Goal: Task Accomplishment & Management: Manage account settings

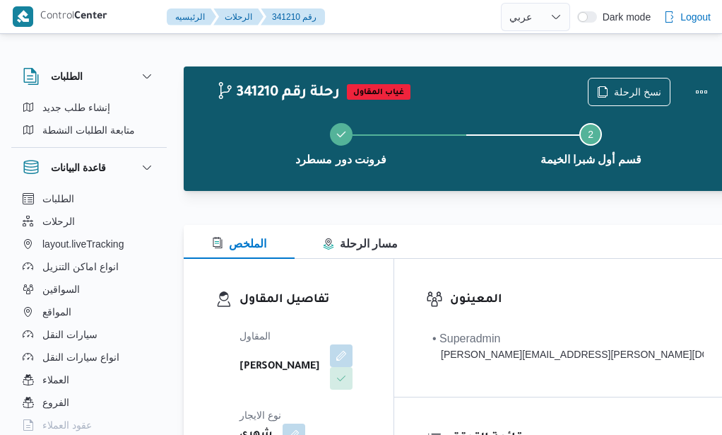
select select "ar"
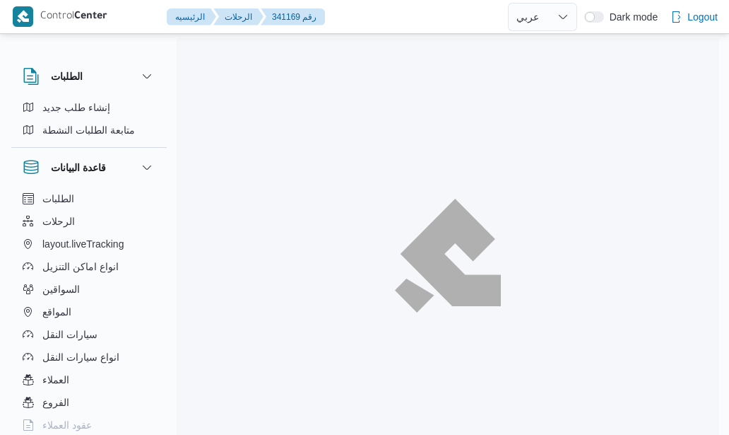
select select "ar"
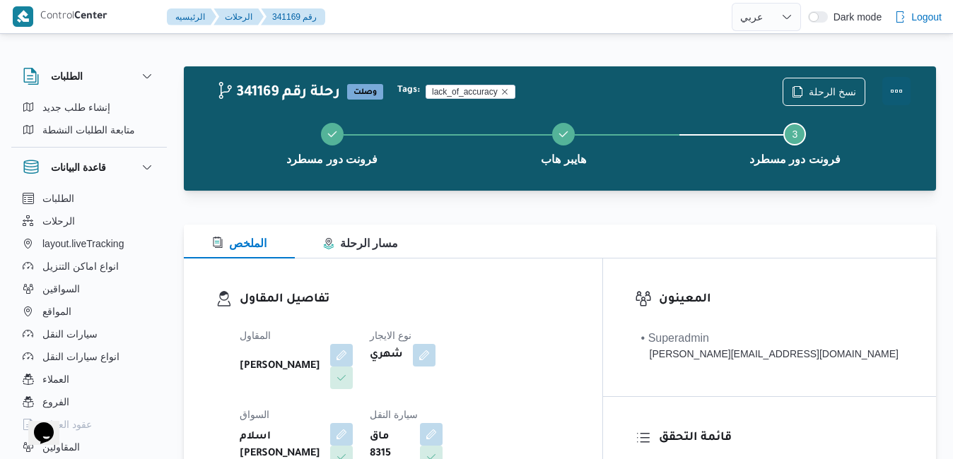
click at [729, 89] on button "Actions" at bounding box center [896, 91] width 28 height 28
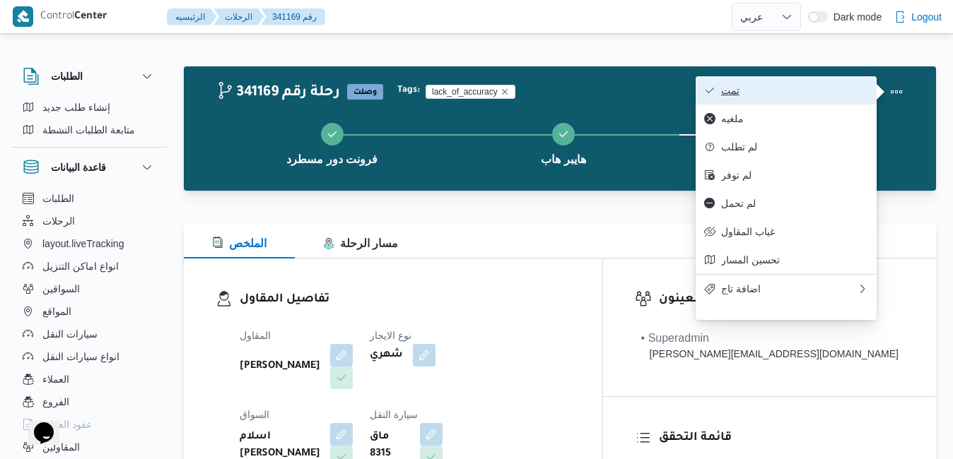
click at [729, 88] on span "تمت" at bounding box center [794, 90] width 147 height 11
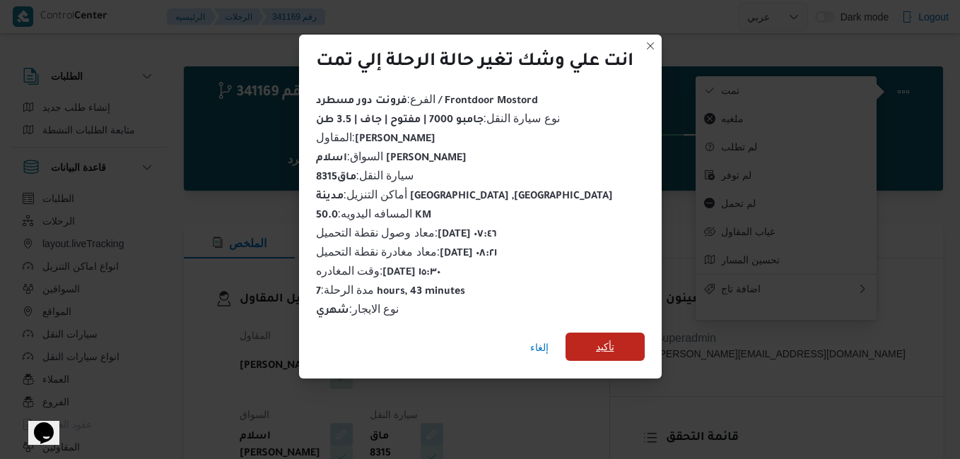
click at [619, 335] on span "تأكيد" at bounding box center [604, 347] width 79 height 28
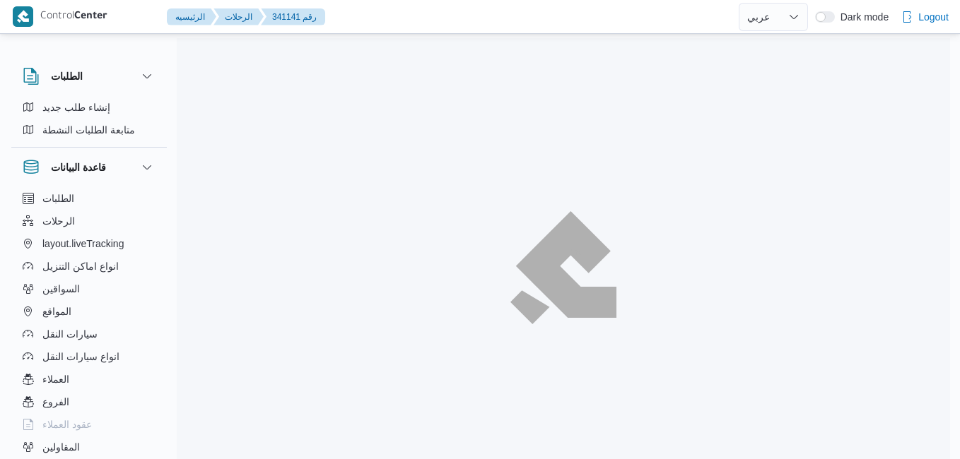
select select "ar"
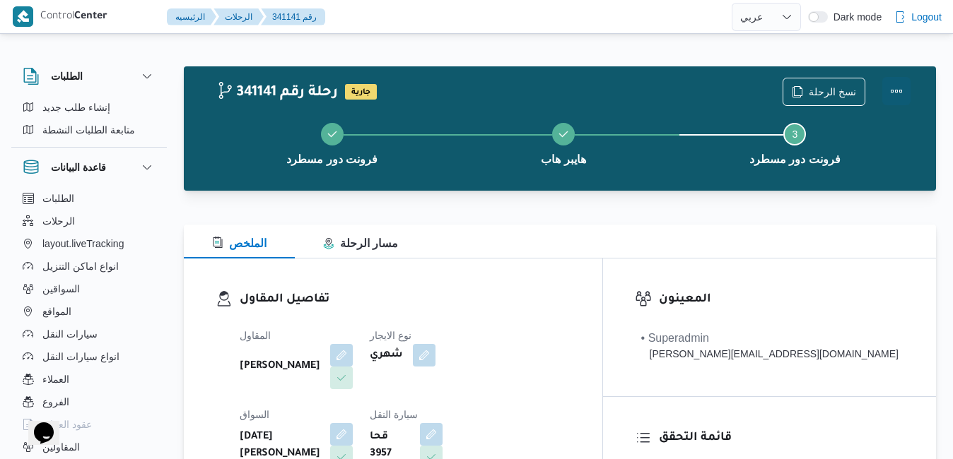
click at [898, 102] on button "Actions" at bounding box center [896, 91] width 28 height 28
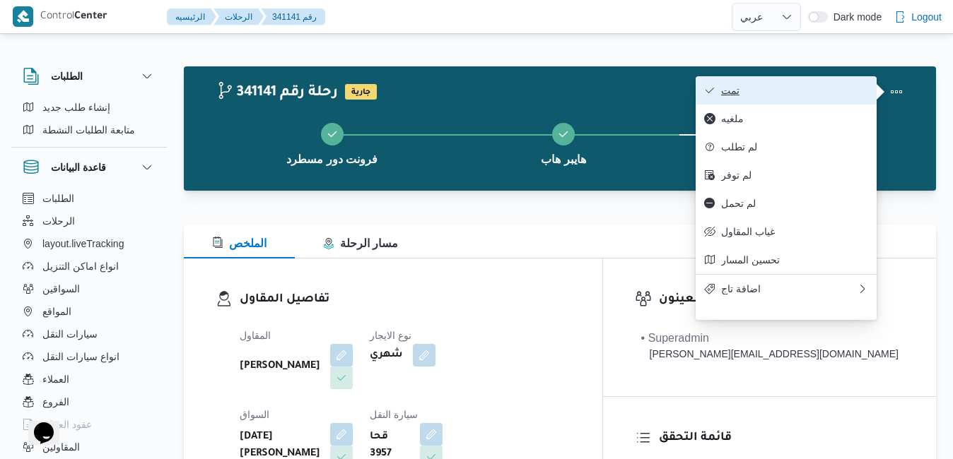
click at [821, 90] on span "تمت" at bounding box center [794, 90] width 147 height 11
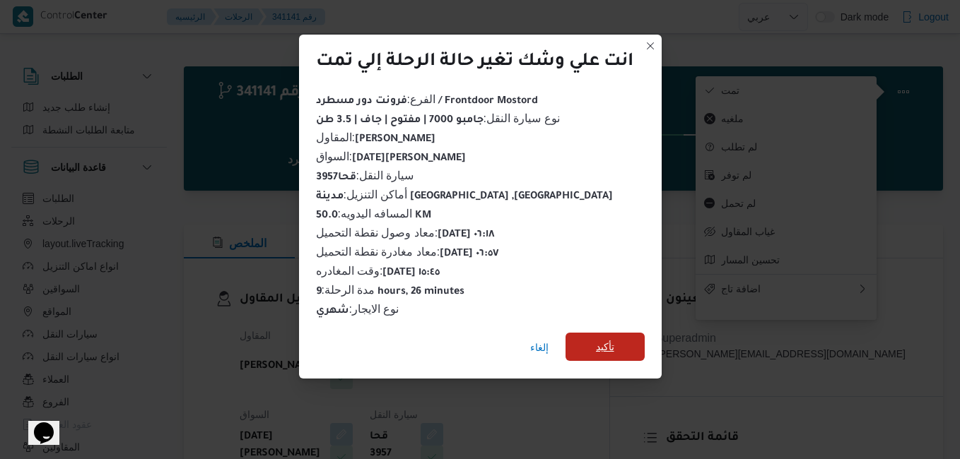
click at [601, 339] on span "تأكيد" at bounding box center [605, 347] width 18 height 17
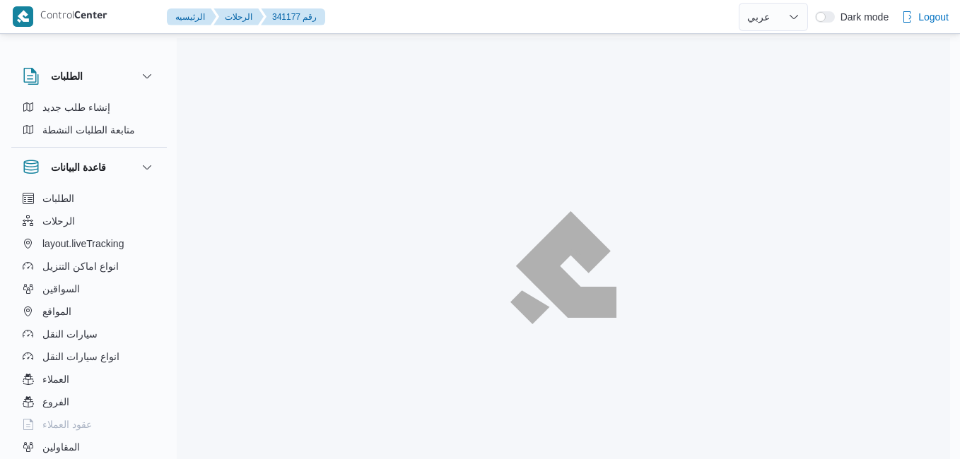
select select "ar"
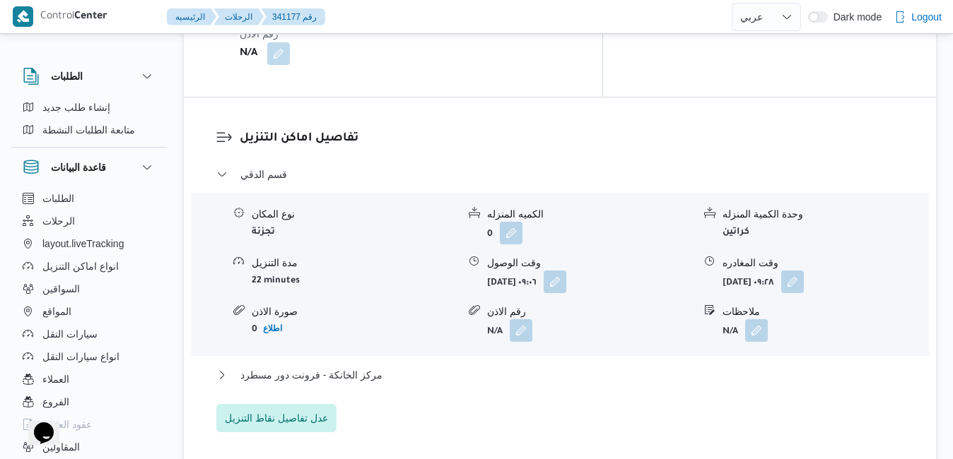
scroll to position [1329, 0]
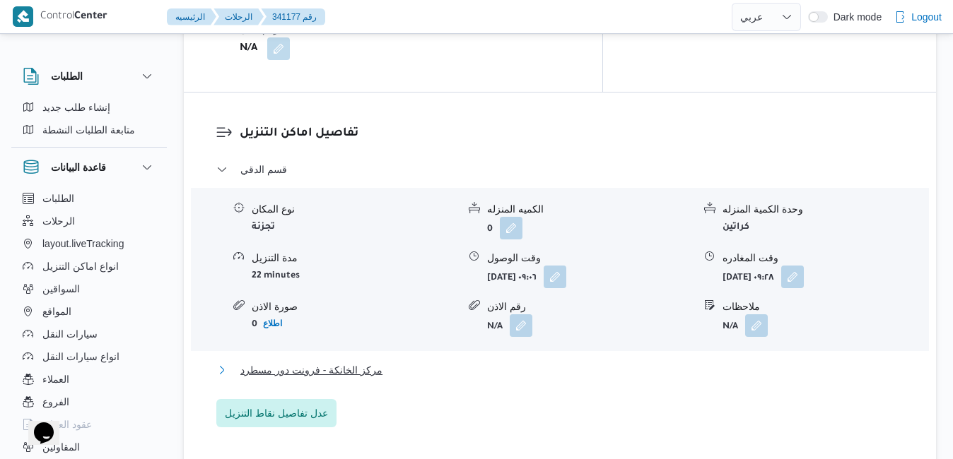
click at [547, 362] on button "مركز الخانكة - فرونت دور مسطرد" at bounding box center [560, 370] width 688 height 17
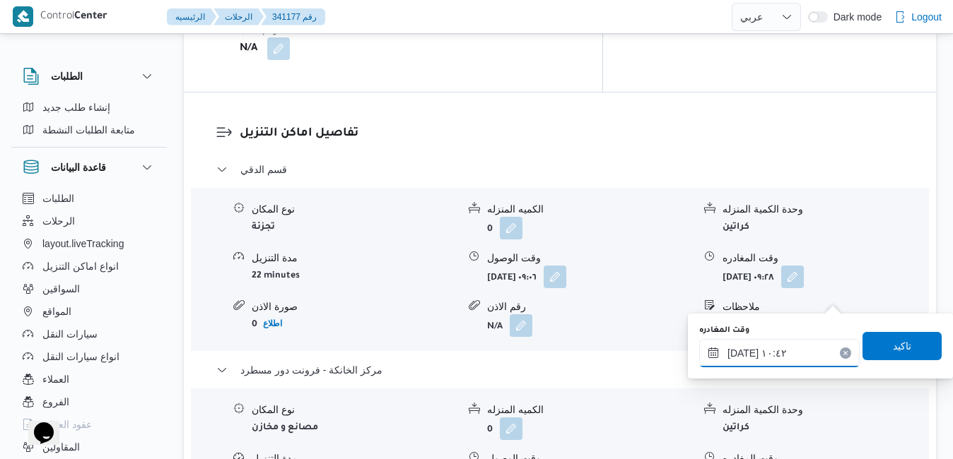
click at [752, 356] on input "٠٧/١٠/٢٠٢٥ ١٠:٤٢" at bounding box center [779, 353] width 160 height 28
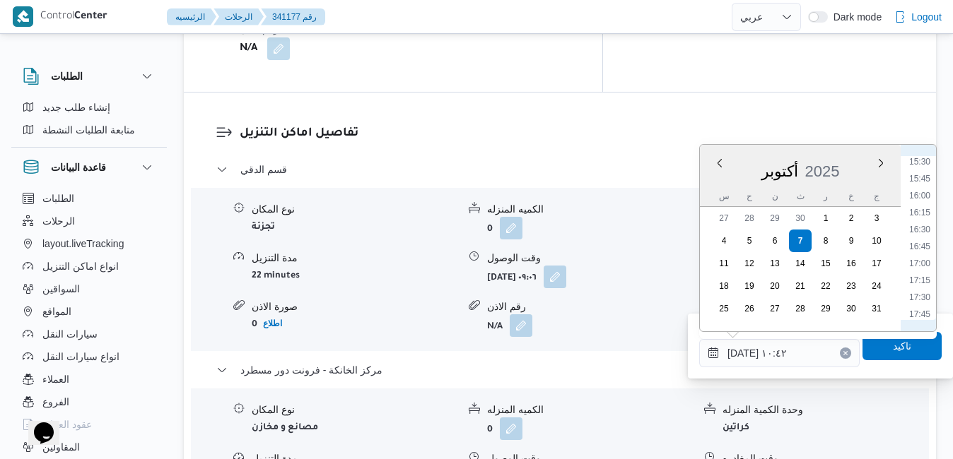
scroll to position [1057, 0]
click at [922, 159] on li "15:30" at bounding box center [919, 158] width 33 height 14
type input "[DATE] ١٥:٣٠"
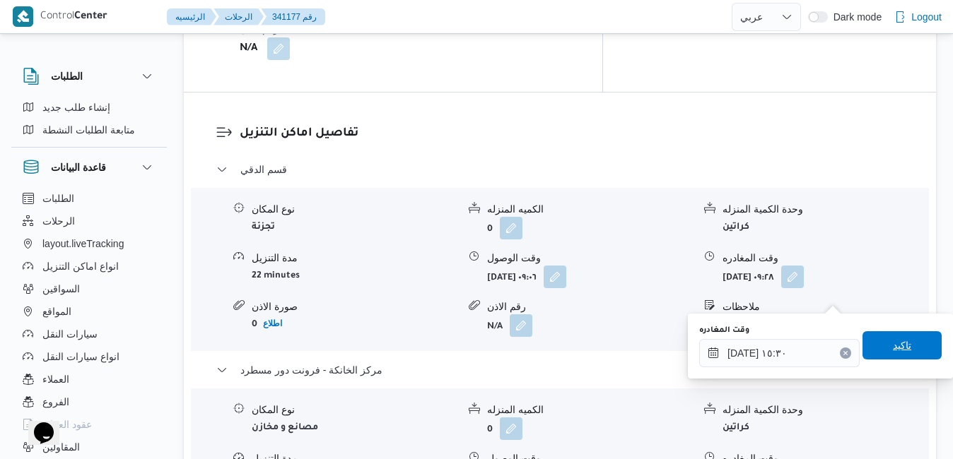
click at [893, 348] on span "تاكيد" at bounding box center [902, 345] width 18 height 17
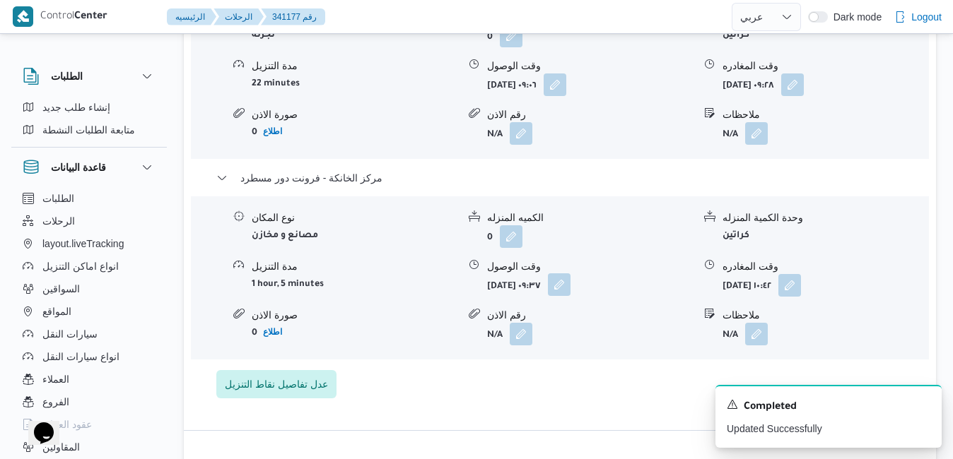
click at [570, 296] on button "button" at bounding box center [559, 285] width 23 height 23
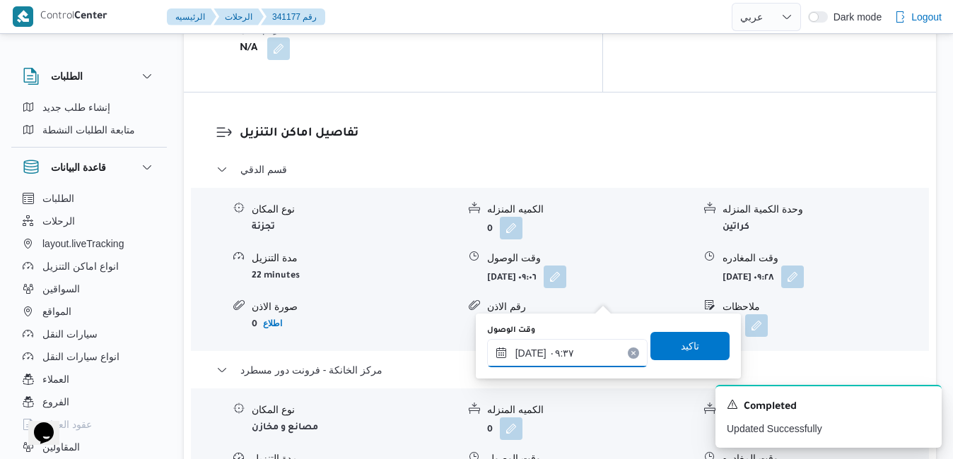
click at [548, 352] on input "٠٧/١٠/٢٠٢٥ ٠٩:٣٧" at bounding box center [567, 353] width 160 height 28
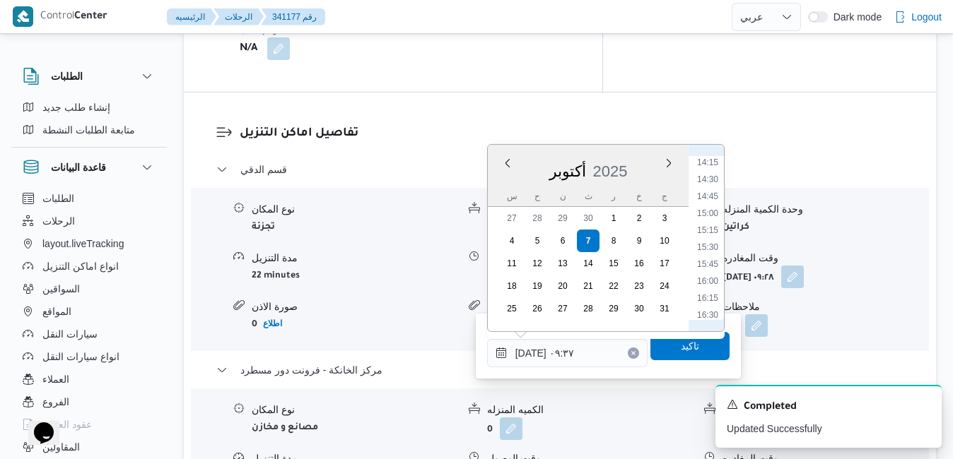
scroll to position [989, 0]
click at [707, 208] on li "15:15" at bounding box center [707, 209] width 33 height 14
type input "[DATE] ١٥:١٥"
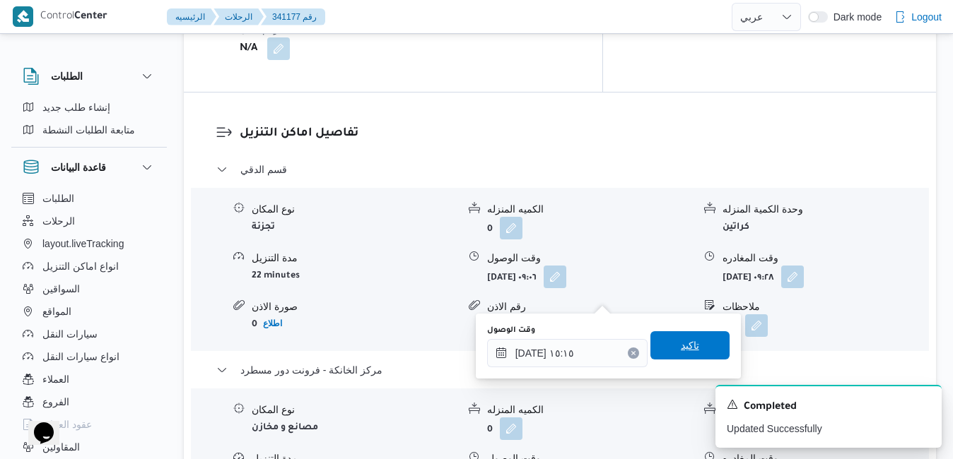
click at [663, 346] on span "تاكيد" at bounding box center [689, 345] width 79 height 28
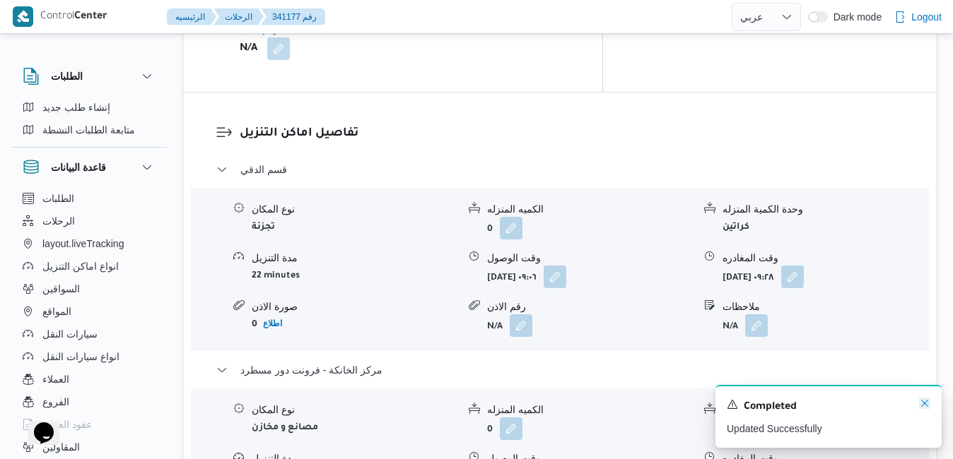
click at [922, 399] on icon "Dismiss toast" at bounding box center [924, 403] width 11 height 11
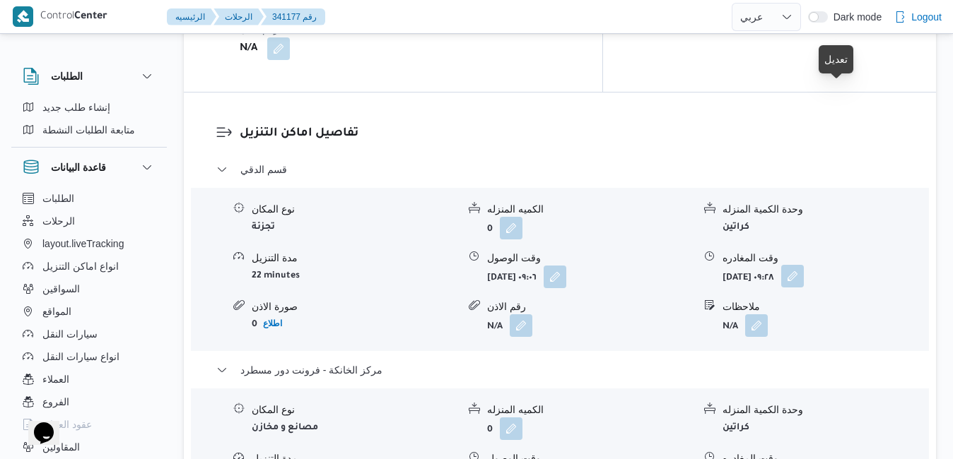
click at [804, 265] on button "button" at bounding box center [792, 276] width 23 height 23
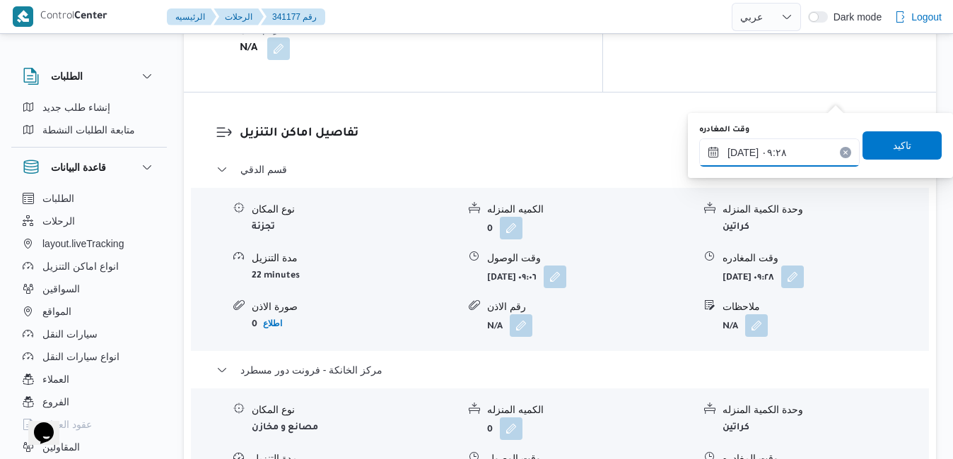
click at [786, 156] on input "٠٧/١٠/٢٠٢٥ ٠٩:٢٨" at bounding box center [779, 153] width 160 height 28
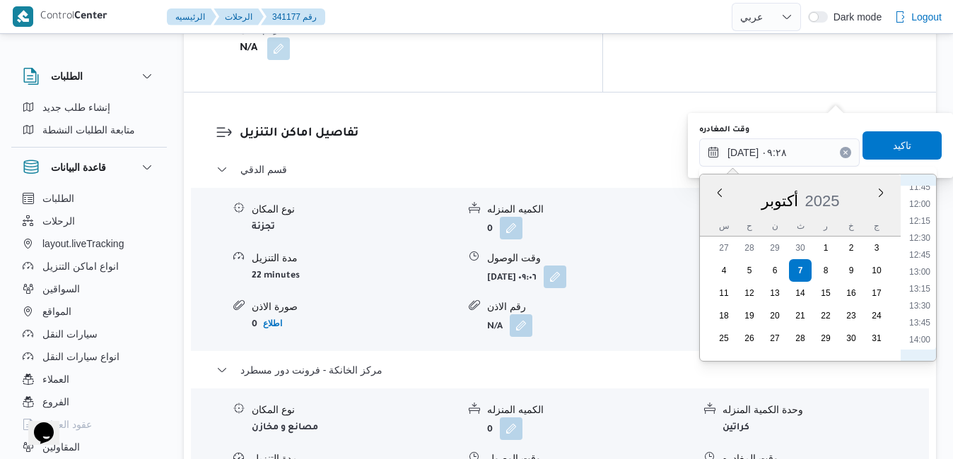
scroll to position [828, 0]
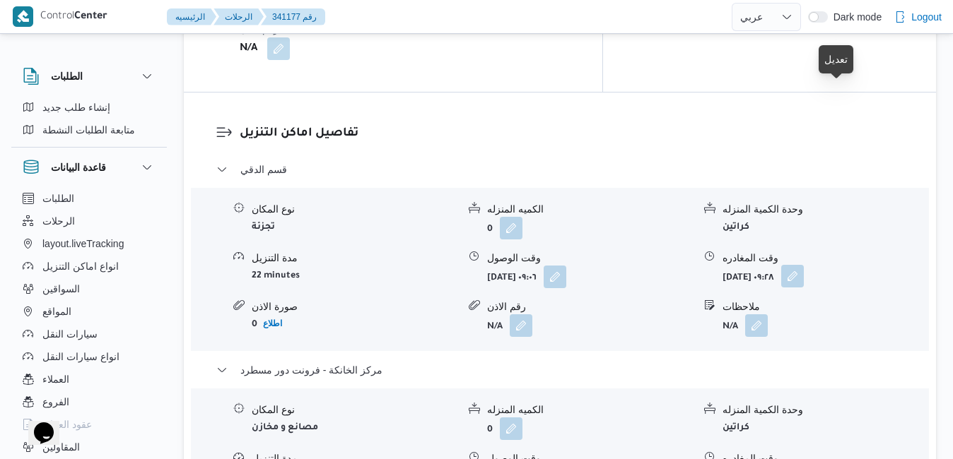
click at [804, 265] on button "button" at bounding box center [792, 276] width 23 height 23
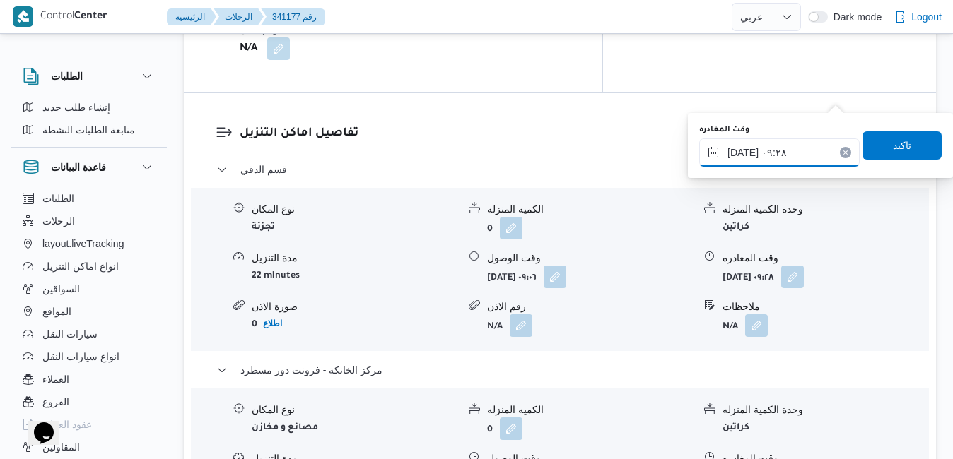
click at [784, 155] on input "٠٧/١٠/٢٠٢٥ ٠٩:٢٨" at bounding box center [779, 153] width 160 height 28
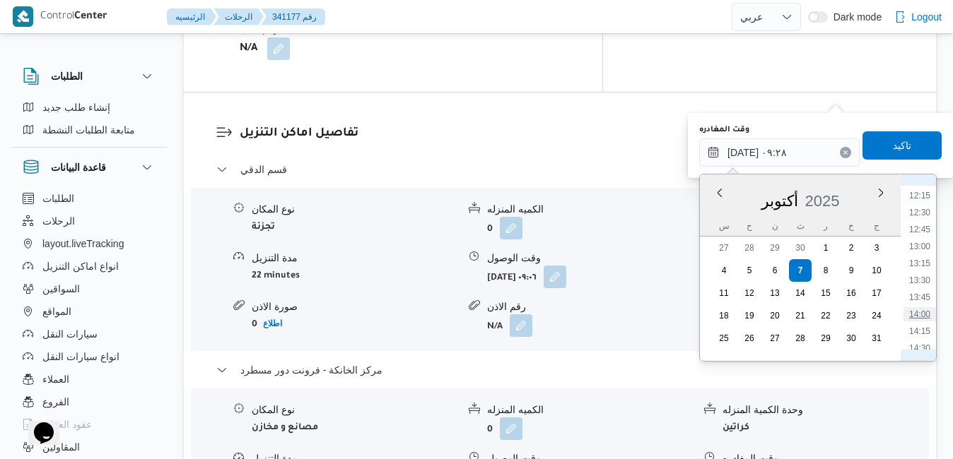
click at [920, 311] on li "14:00" at bounding box center [919, 314] width 33 height 14
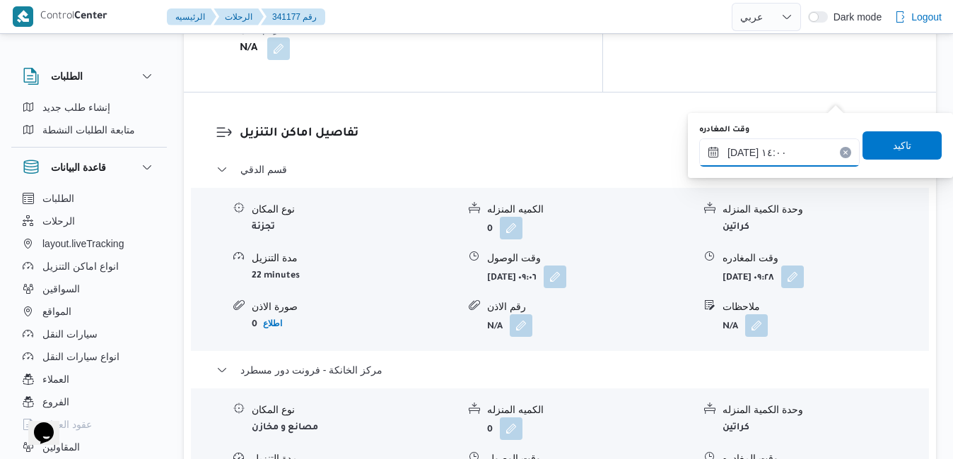
click at [742, 155] on input "٠٧/١٠/٢٠٢٥ ١٤:٠٠" at bounding box center [779, 153] width 160 height 28
click at [742, 154] on input "٠٧/١٠/٢٠٢٥ ١٤:٠٠" at bounding box center [779, 153] width 160 height 28
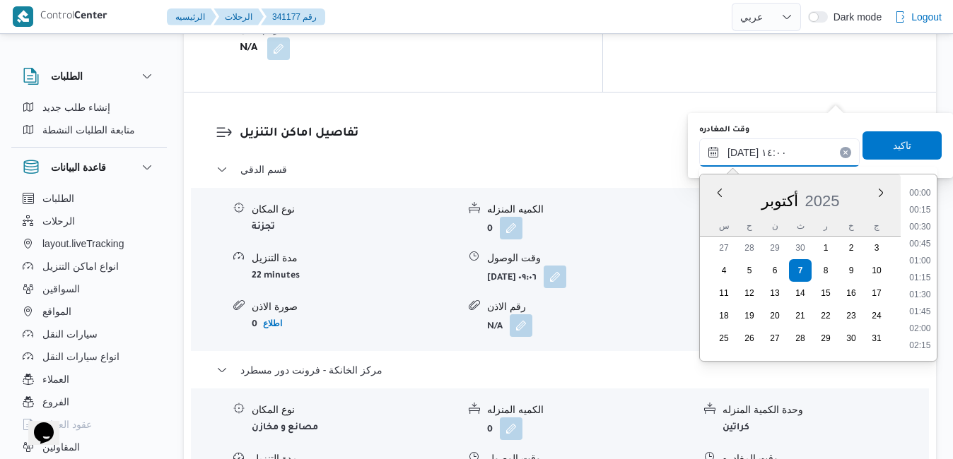
scroll to position [864, 0]
click at [922, 312] on li "14:30" at bounding box center [919, 313] width 33 height 14
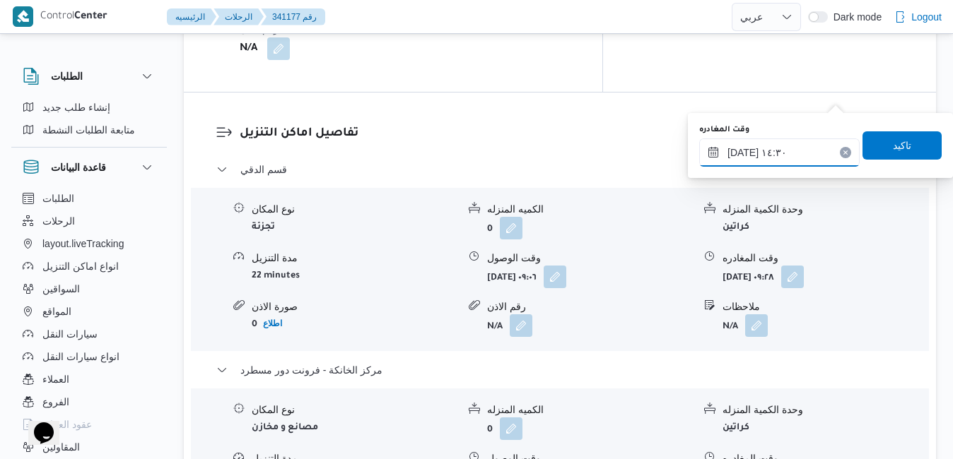
click at [742, 149] on input "٠٧/١٠/٢٠٢٥ ١٤:٣٠" at bounding box center [779, 153] width 160 height 28
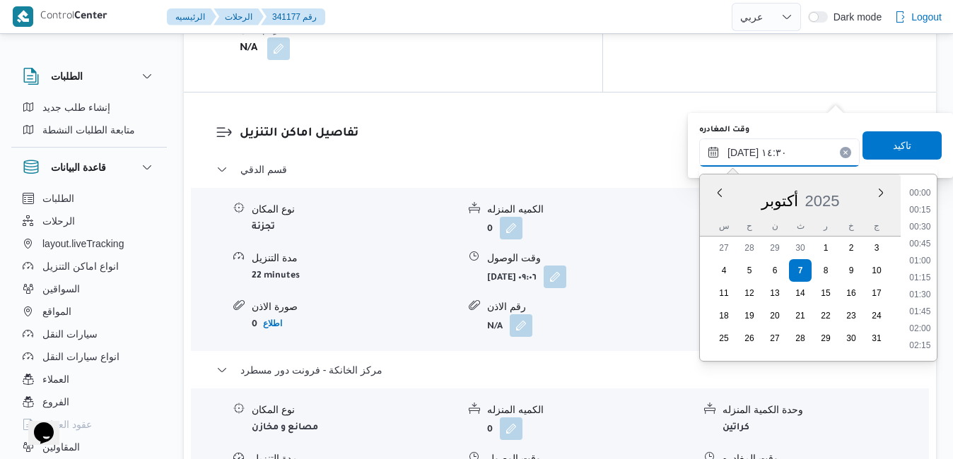
click at [742, 149] on input "٠٧/١٠/٢٠٢٥ ١٤:٣٠" at bounding box center [779, 153] width 160 height 28
type input "٠٧/١٠/٢٠٢٥ ١٤:25"
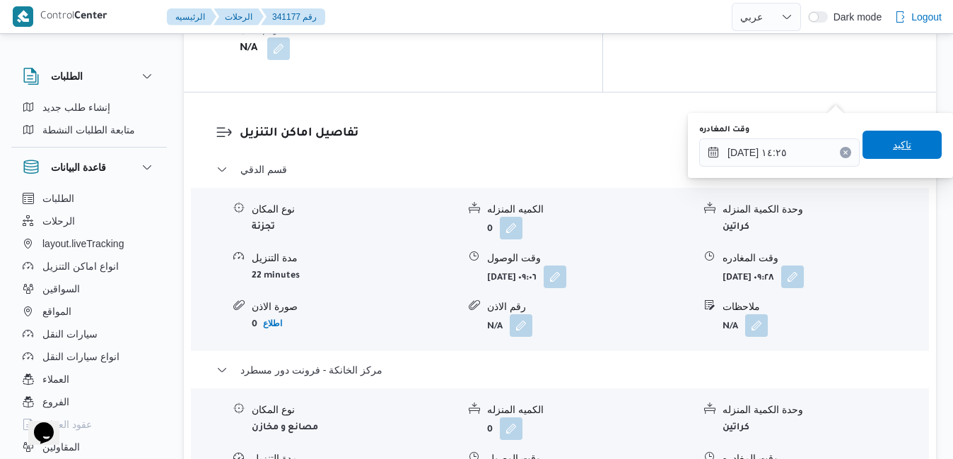
click at [867, 140] on span "تاكيد" at bounding box center [901, 145] width 79 height 28
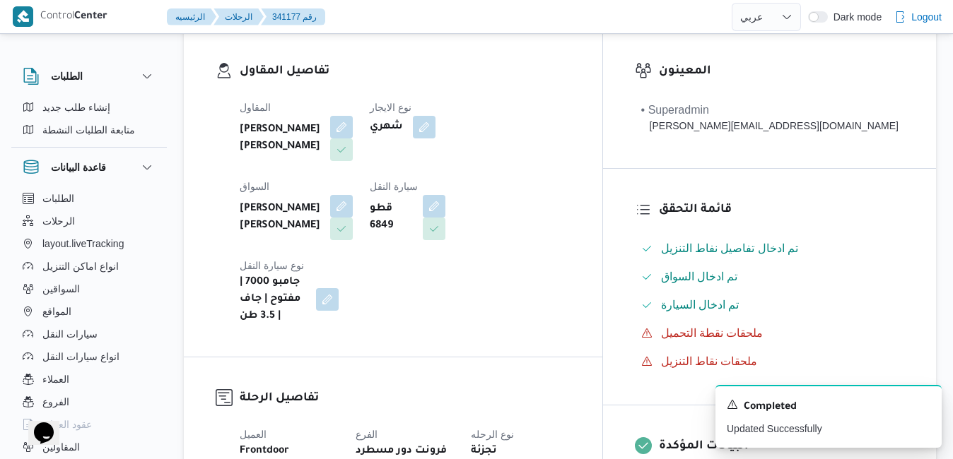
scroll to position [0, 0]
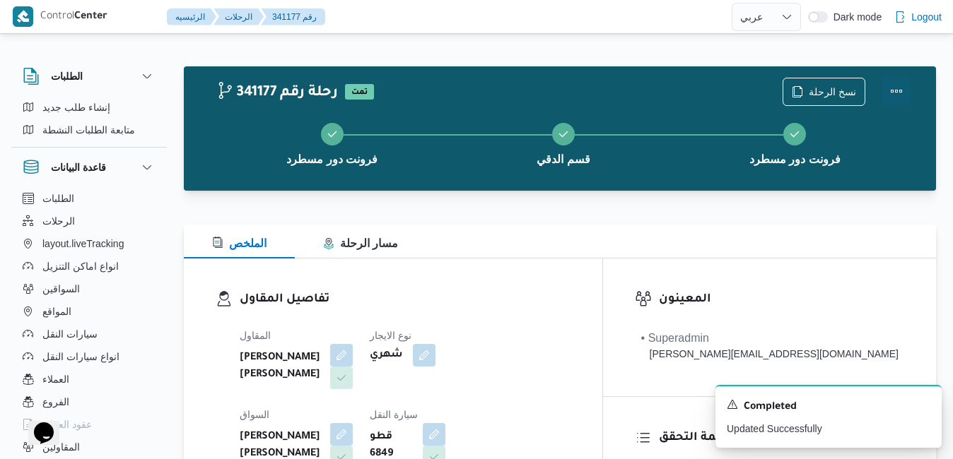
click at [895, 90] on button "Actions" at bounding box center [896, 91] width 28 height 28
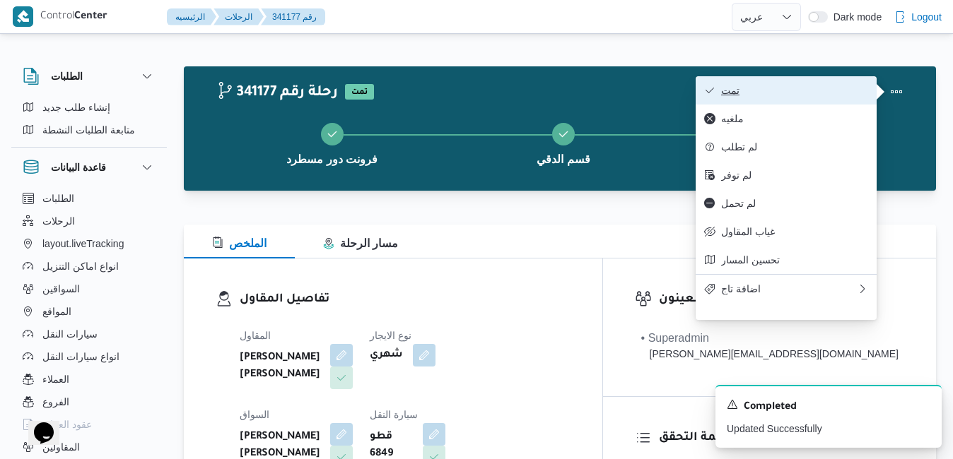
click at [817, 86] on span "تمت" at bounding box center [794, 90] width 147 height 11
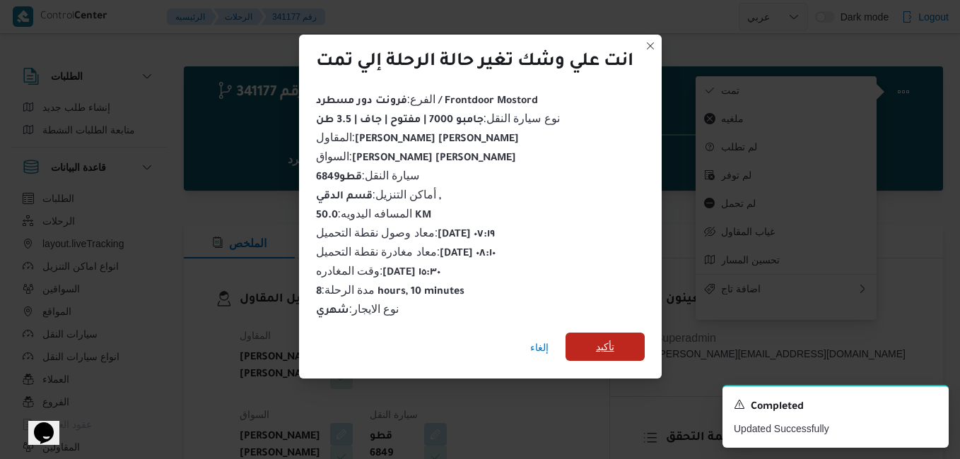
click at [614, 346] on span "تأكيد" at bounding box center [605, 347] width 18 height 17
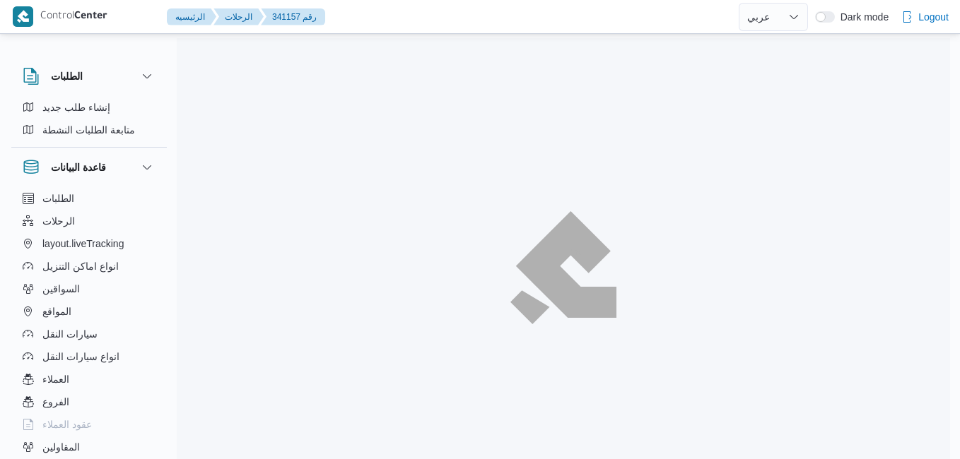
select select "ar"
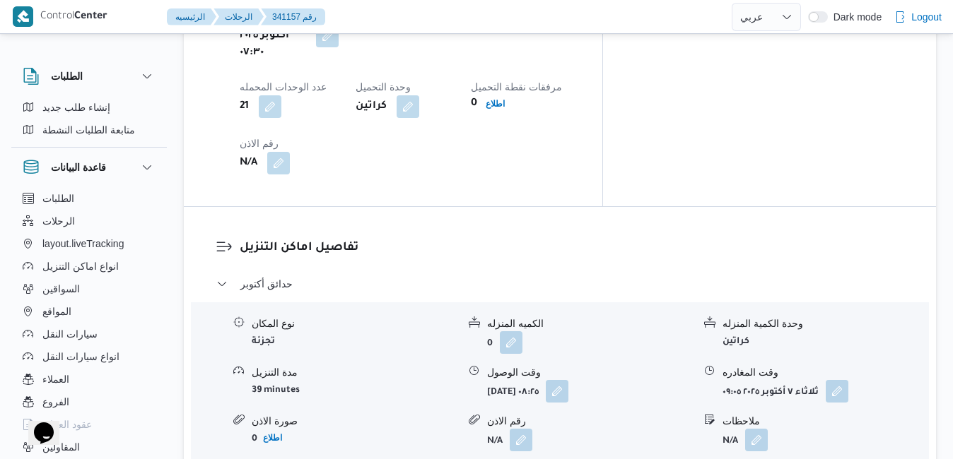
scroll to position [1244, 0]
click at [568, 378] on button "button" at bounding box center [557, 389] width 23 height 23
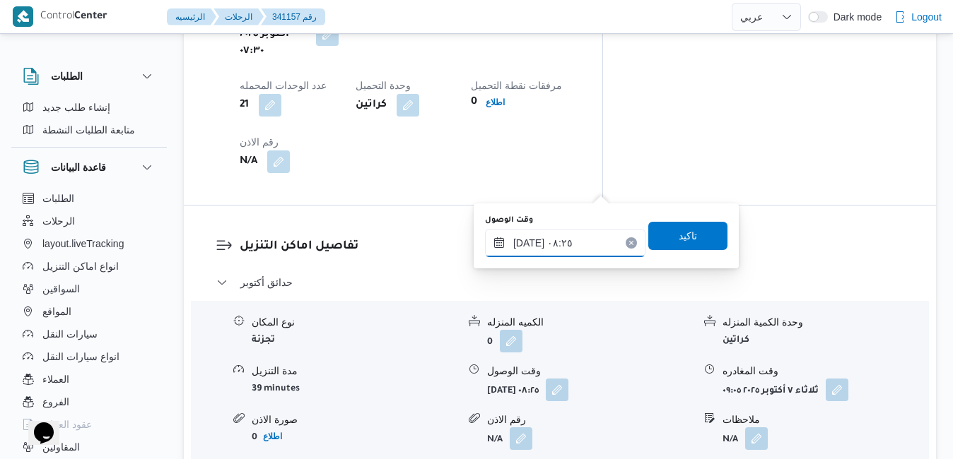
click at [546, 245] on input "٠٧/١٠/٢٠٢٥ ٠٨:٢٥" at bounding box center [565, 243] width 160 height 28
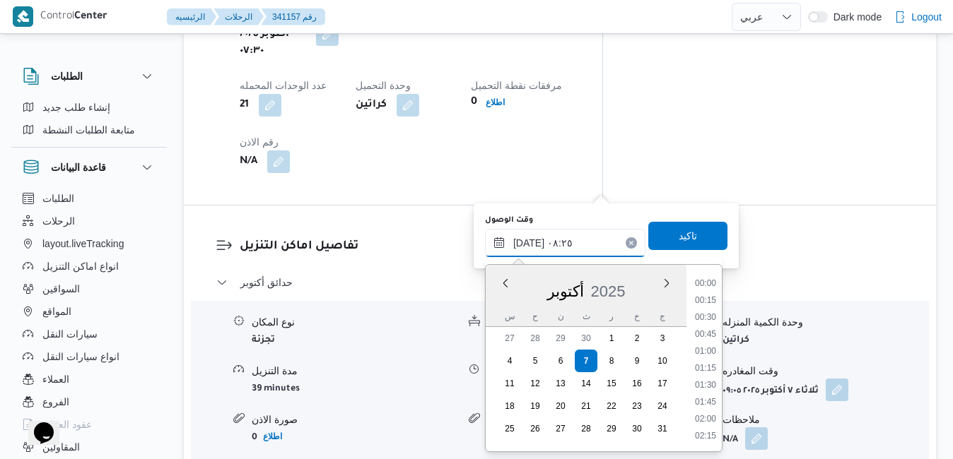
scroll to position [474, 0]
click at [700, 434] on li "09:15" at bounding box center [705, 437] width 33 height 14
type input "٠٧/١٠/٢٠٢٥ ٠٩:١٥"
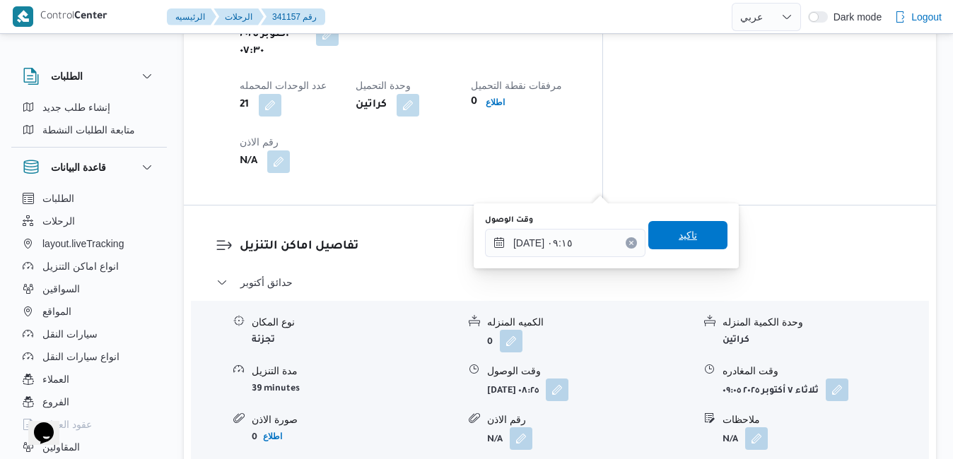
click at [684, 240] on span "تاكيد" at bounding box center [688, 235] width 18 height 17
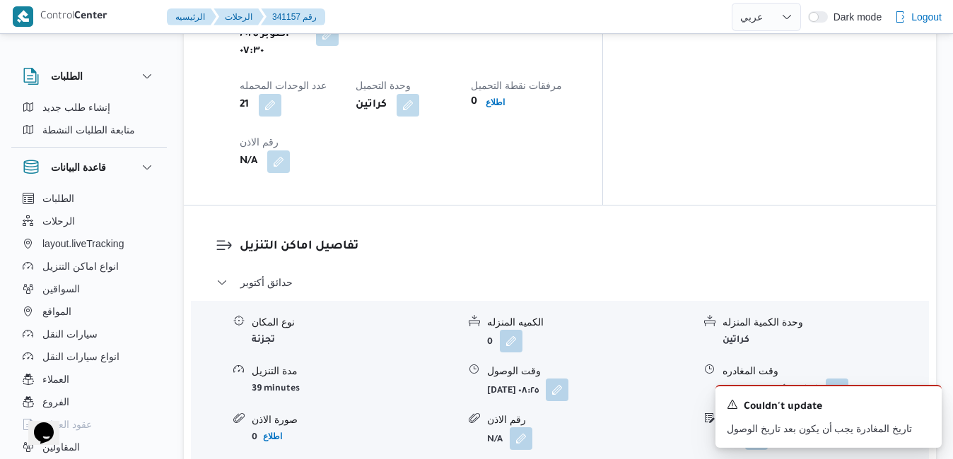
click at [925, 402] on icon "Dismiss toast" at bounding box center [924, 403] width 11 height 11
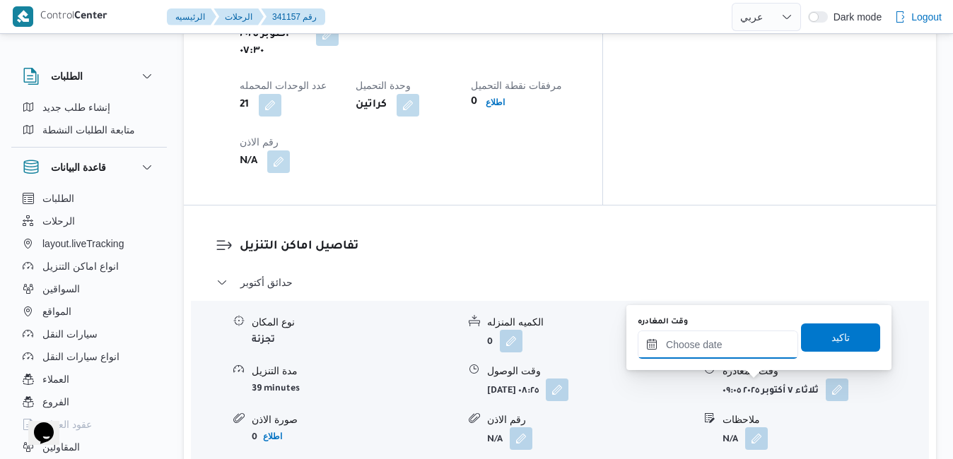
click at [744, 341] on input "وقت المغادره" at bounding box center [718, 345] width 160 height 28
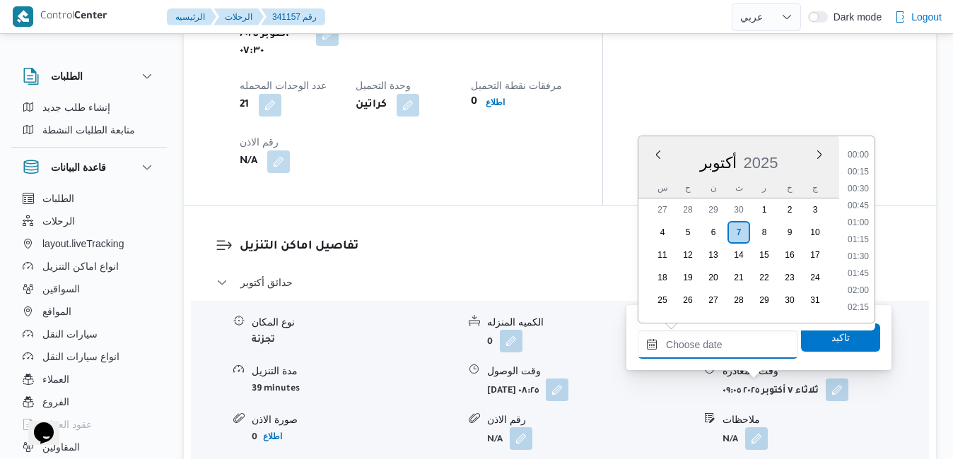
scroll to position [1118, 0]
click at [650, 184] on div "س ح ن ث ر خ ج" at bounding box center [738, 188] width 201 height 20
click at [862, 245] on li "15:45" at bounding box center [858, 249] width 33 height 14
type input "[DATE] ١٥:٤٥"
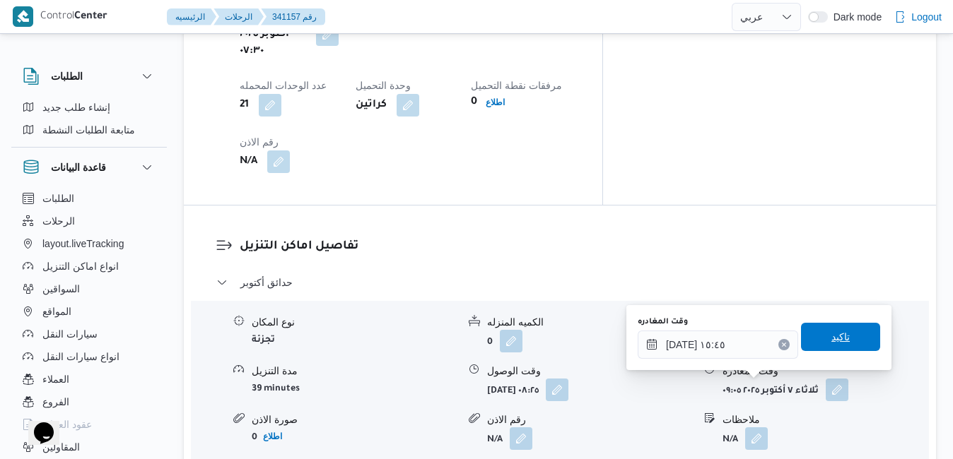
click at [831, 342] on span "تاكيد" at bounding box center [840, 337] width 18 height 17
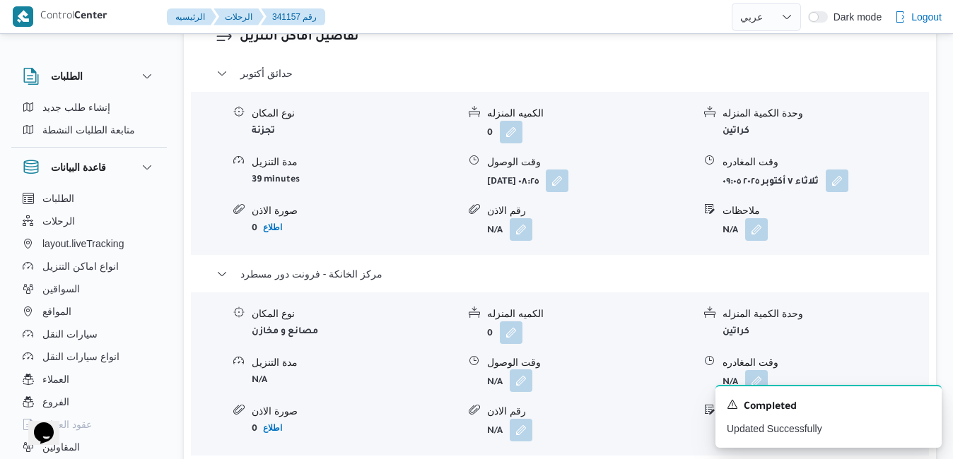
click at [521, 383] on button "button" at bounding box center [521, 381] width 23 height 23
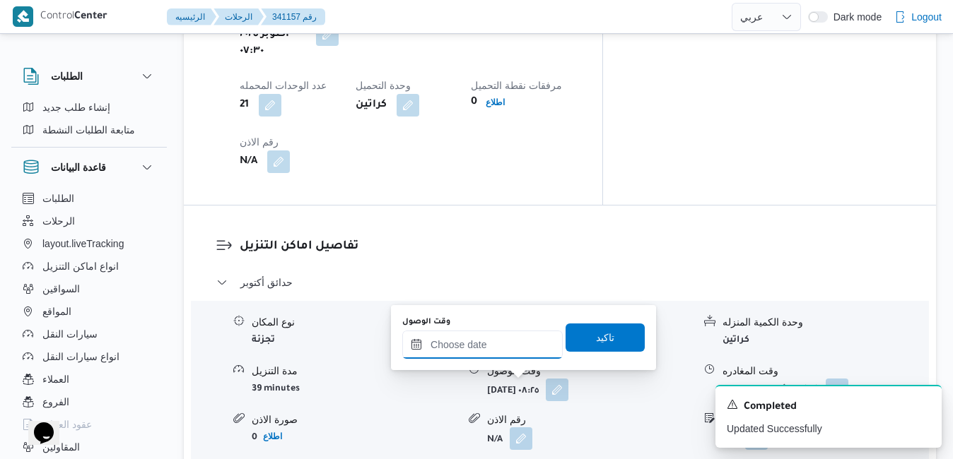
click at [499, 347] on input "وقت الوصول" at bounding box center [482, 345] width 160 height 28
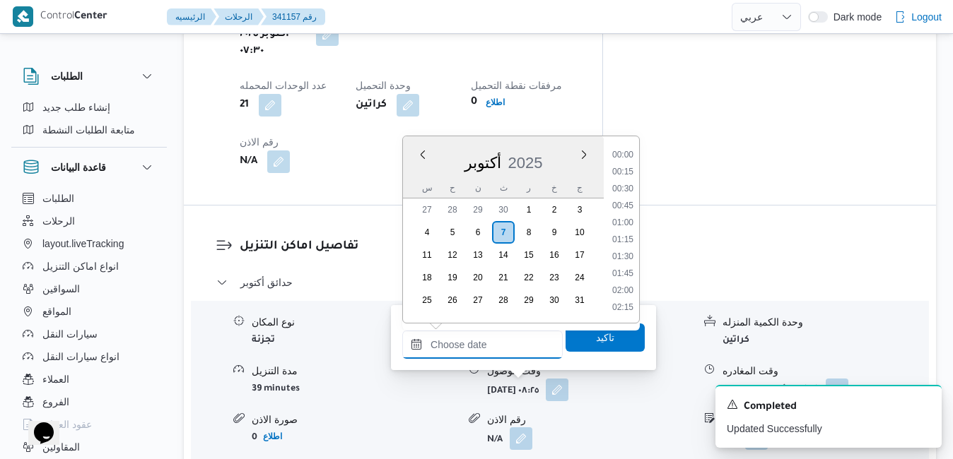
scroll to position [1118, 0]
click at [419, 187] on div "س" at bounding box center [427, 188] width 23 height 20
click at [628, 235] on li "15:30" at bounding box center [622, 232] width 33 height 14
type input "[DATE] ١٥:٣٠"
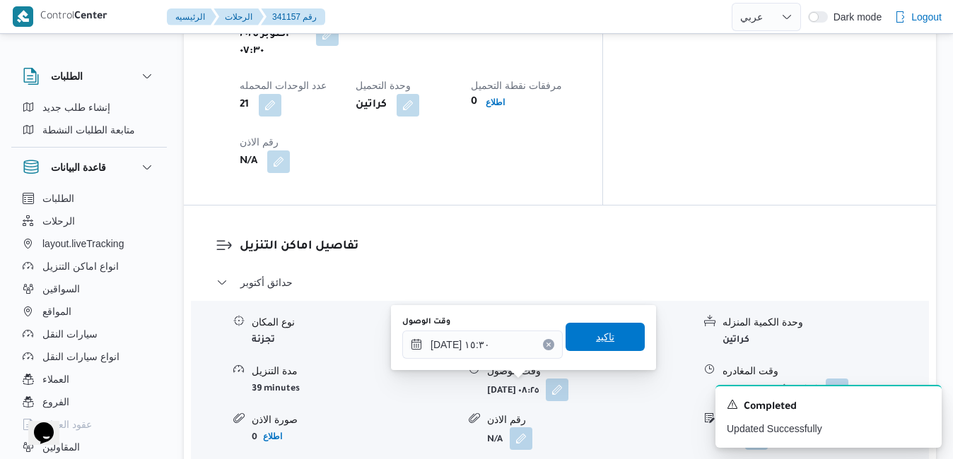
click at [580, 347] on span "تاكيد" at bounding box center [604, 337] width 79 height 28
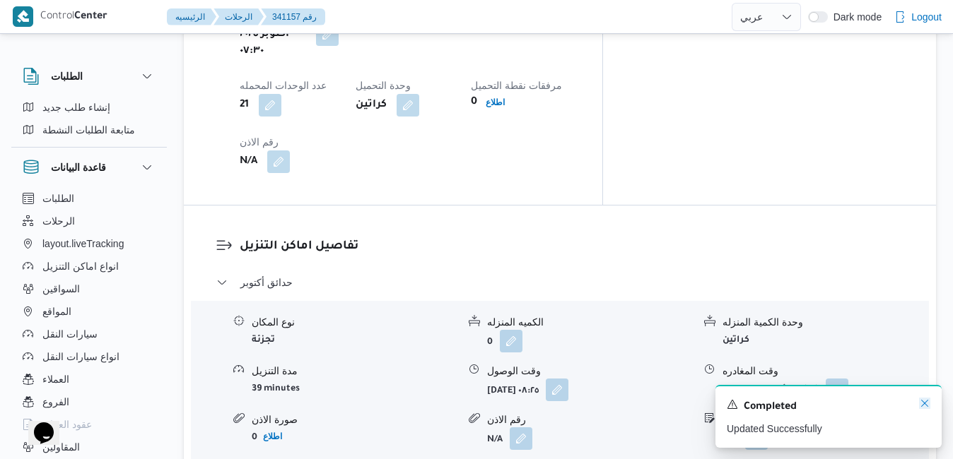
click at [925, 406] on icon "Dismiss toast" at bounding box center [924, 403] width 7 height 7
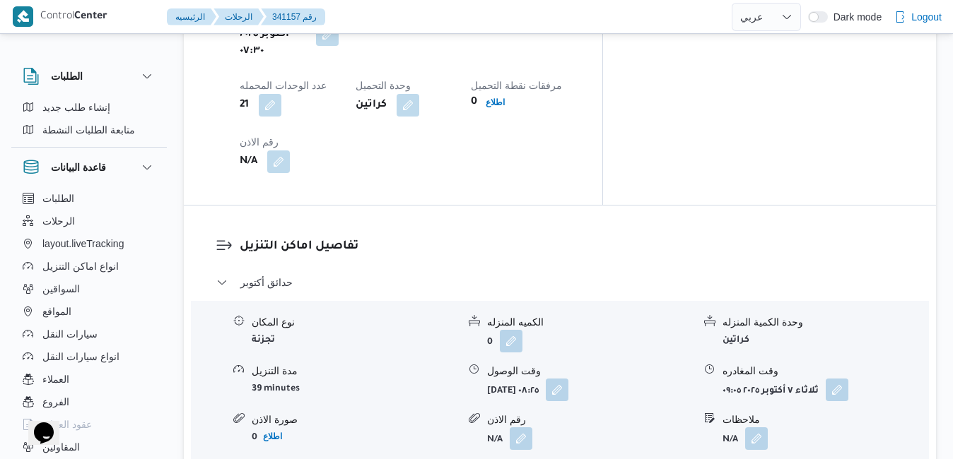
click at [841, 303] on div "نوع المكان تجزئة الكميه المنزله 0 وحدة الكمية المنزله كراتين مدة التنزيل 39 min…" at bounding box center [559, 383] width 749 height 160
click at [829, 378] on button "button" at bounding box center [837, 389] width 23 height 23
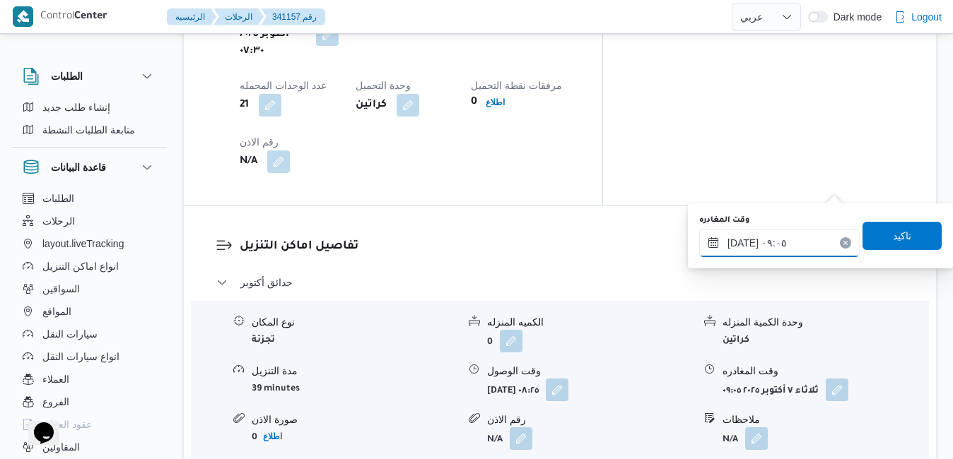
click at [778, 245] on input "٠٧/١٠/٢٠٢٥ ٠٩:٠٥" at bounding box center [779, 243] width 160 height 28
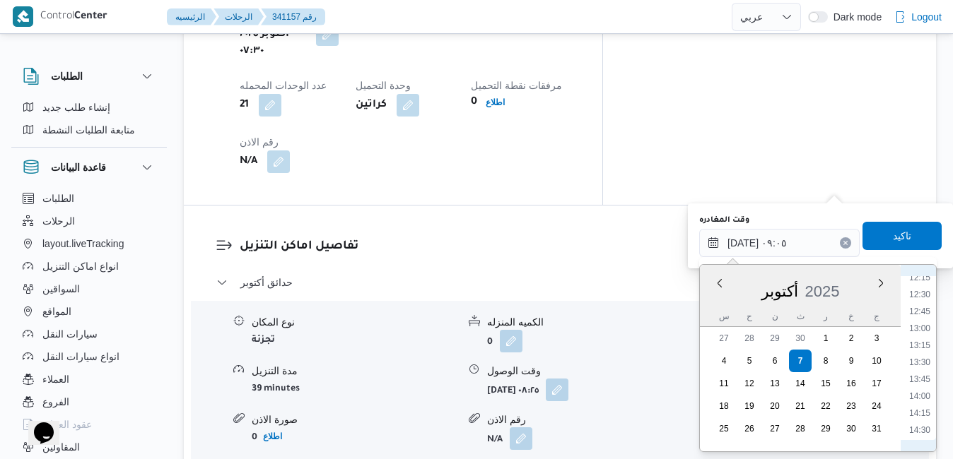
scroll to position [955, 0]
click at [923, 311] on li "14:30" at bounding box center [919, 312] width 33 height 14
type input "[DATE] ١٤:٣٠"
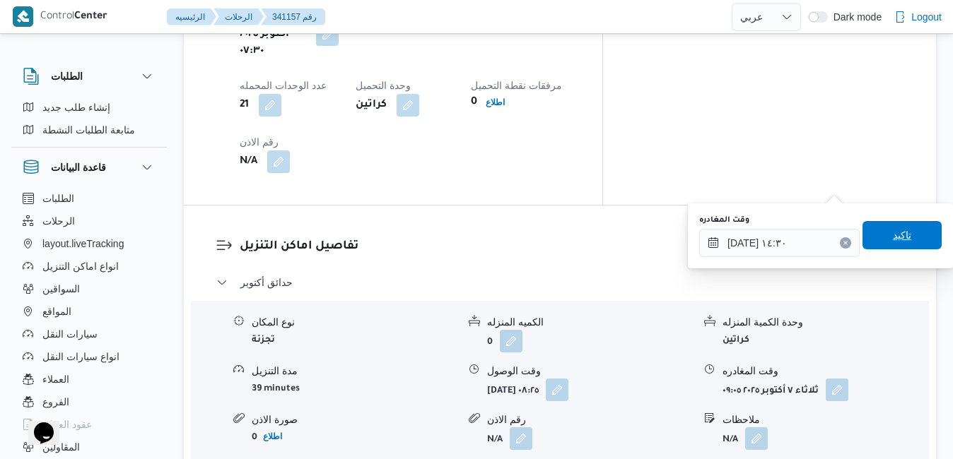
click at [893, 235] on span "تاكيد" at bounding box center [902, 235] width 18 height 17
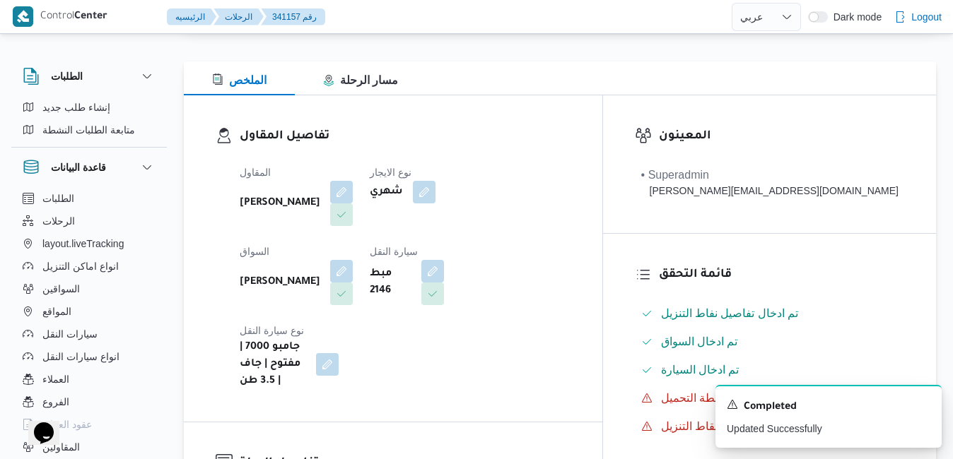
scroll to position [0, 0]
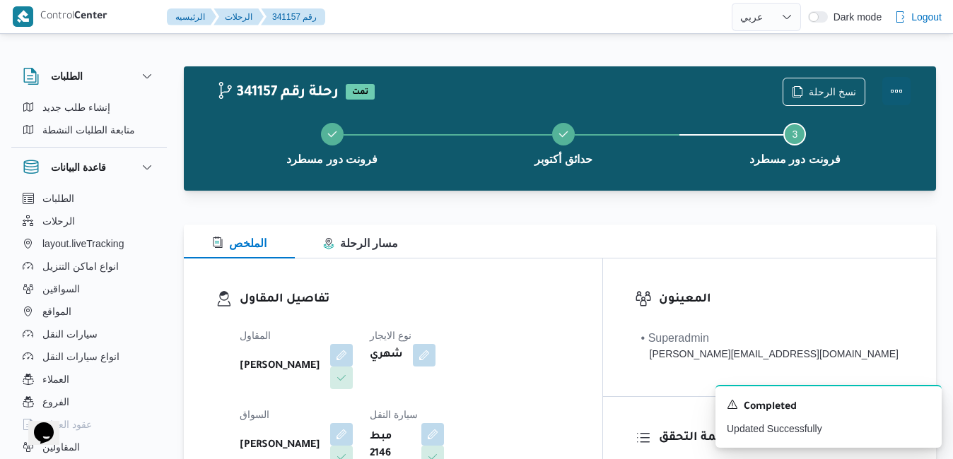
click at [896, 97] on button "Actions" at bounding box center [896, 91] width 28 height 28
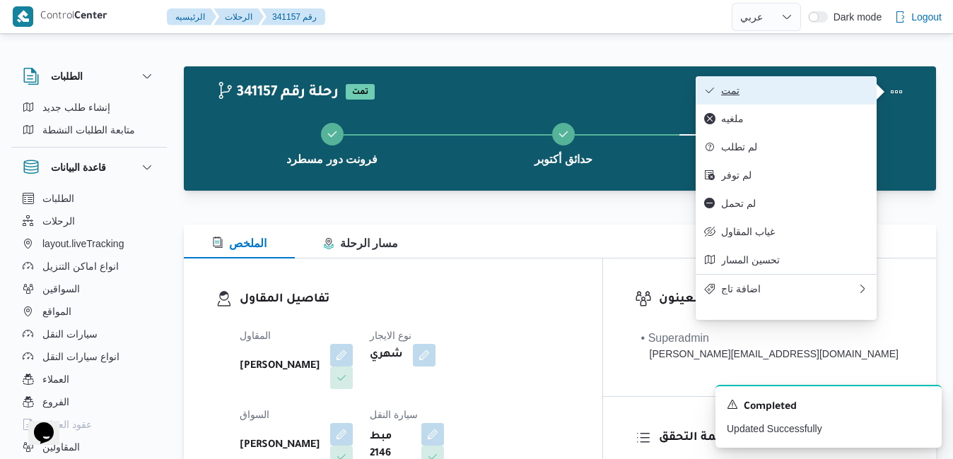
click at [814, 96] on span "تمت" at bounding box center [794, 90] width 147 height 11
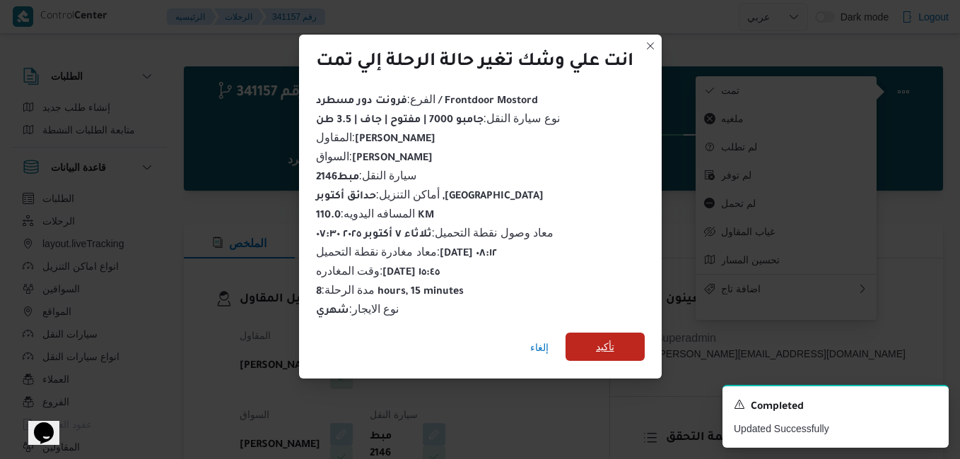
click at [607, 344] on span "تأكيد" at bounding box center [605, 347] width 18 height 17
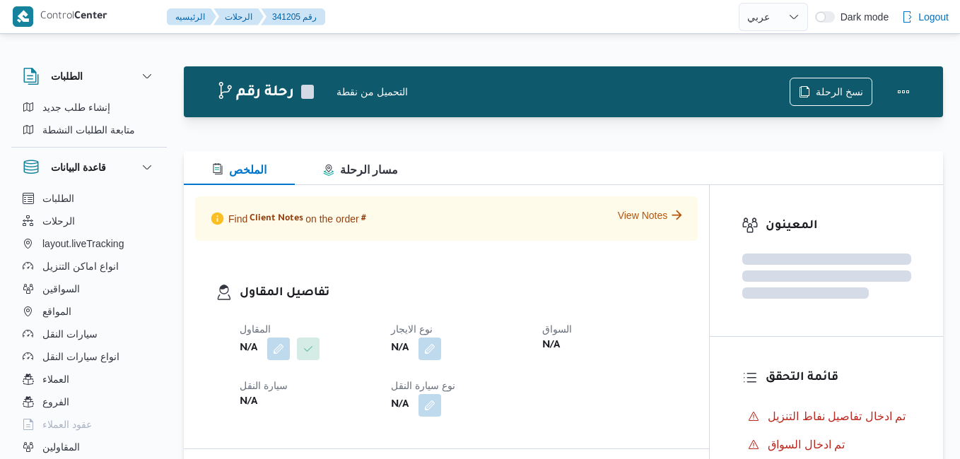
select select "ar"
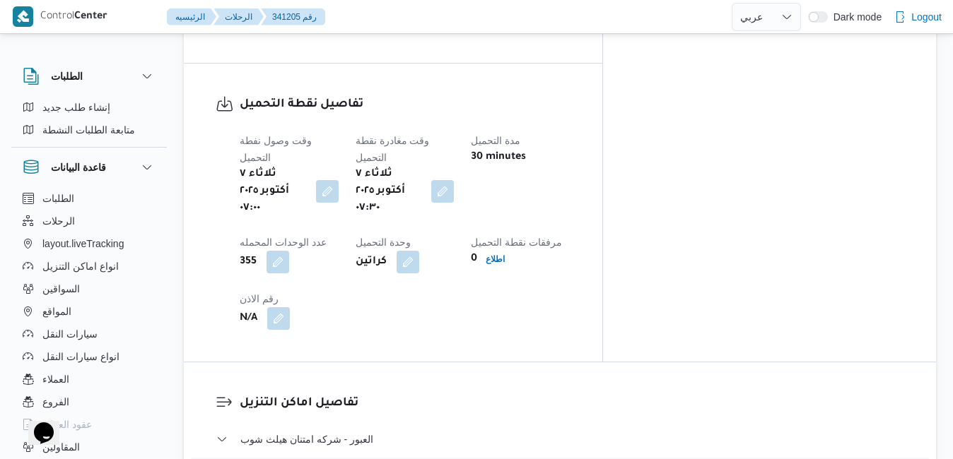
scroll to position [1244, 0]
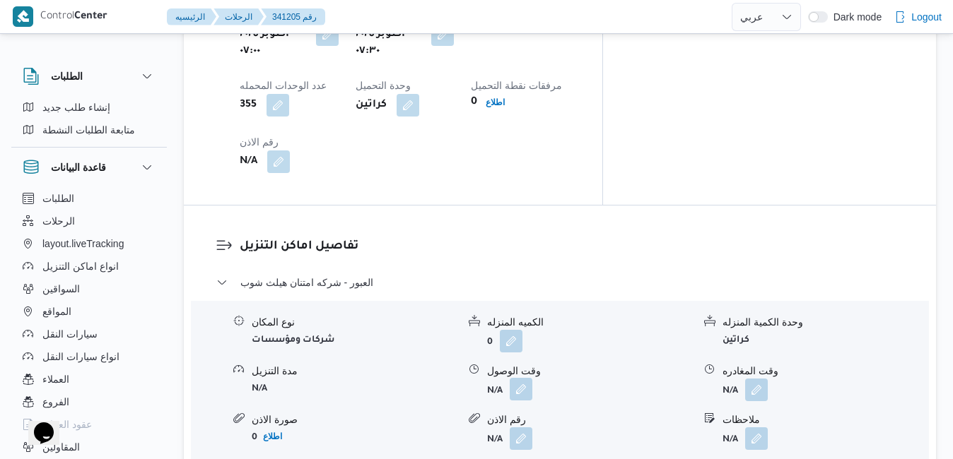
click at [522, 378] on button "button" at bounding box center [521, 389] width 23 height 23
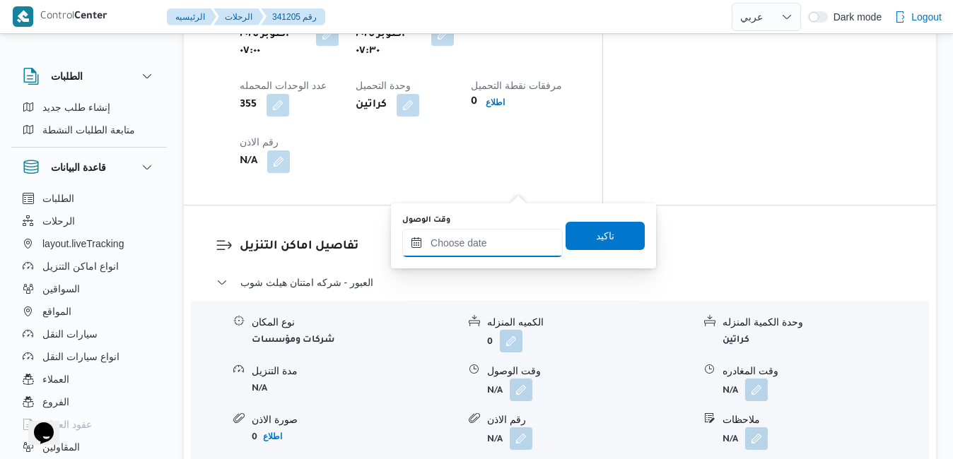
click at [476, 248] on input "وقت الوصول" at bounding box center [482, 243] width 160 height 28
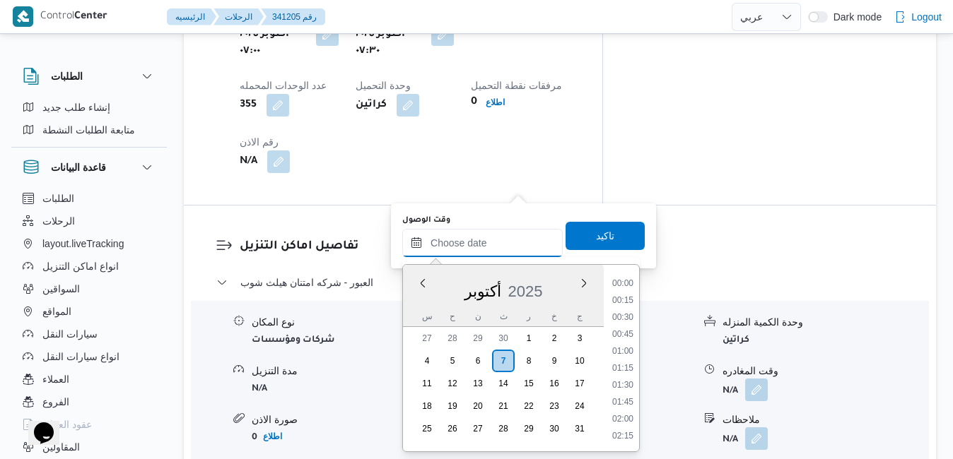
scroll to position [1118, 0]
click at [417, 313] on div "س" at bounding box center [427, 317] width 23 height 20
click at [706, 327] on div "العبور - شركه امتنان هيلث شوب نوع المكان شركات ومؤسسات الكميه المنزله 0 وحدة ال…" at bounding box center [560, 407] width 688 height 266
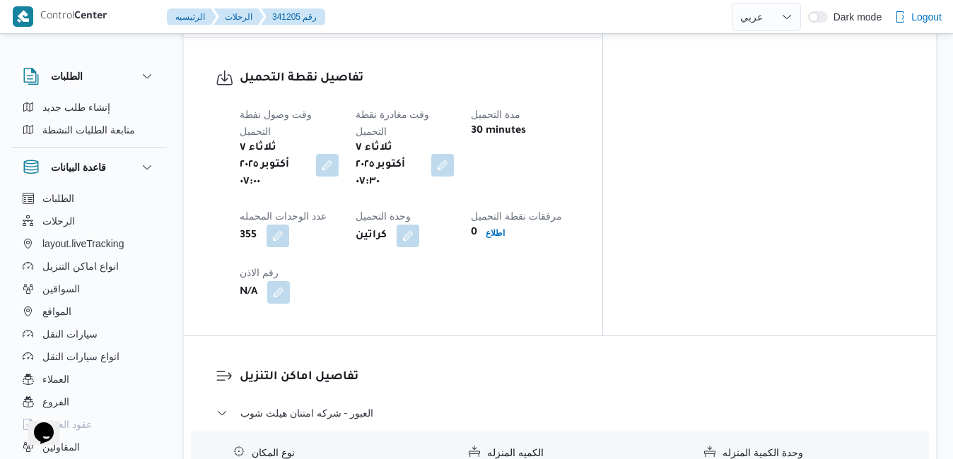
scroll to position [1187, 0]
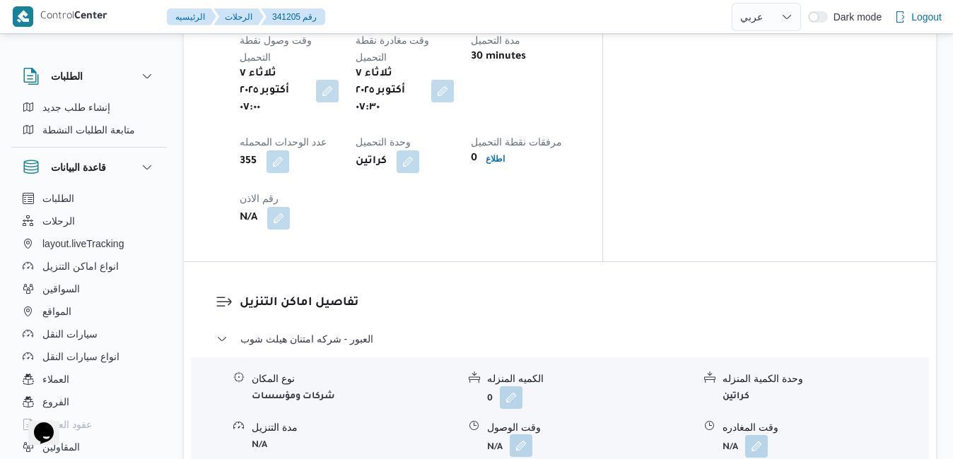
click at [522, 435] on button "button" at bounding box center [521, 446] width 23 height 23
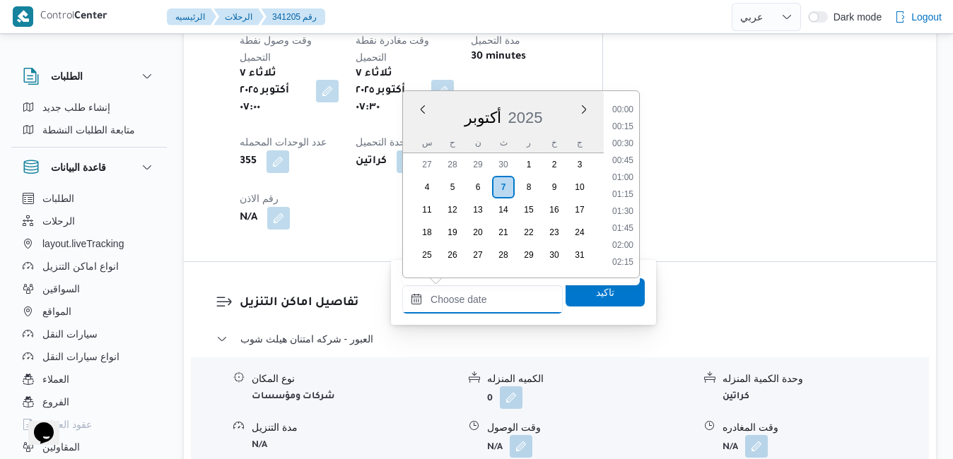
click at [479, 297] on input "وقت الوصول" at bounding box center [482, 300] width 160 height 28
click at [410, 132] on div "أكتوبر 2025" at bounding box center [503, 115] width 201 height 36
click at [625, 114] on li "08:00" at bounding box center [622, 108] width 33 height 14
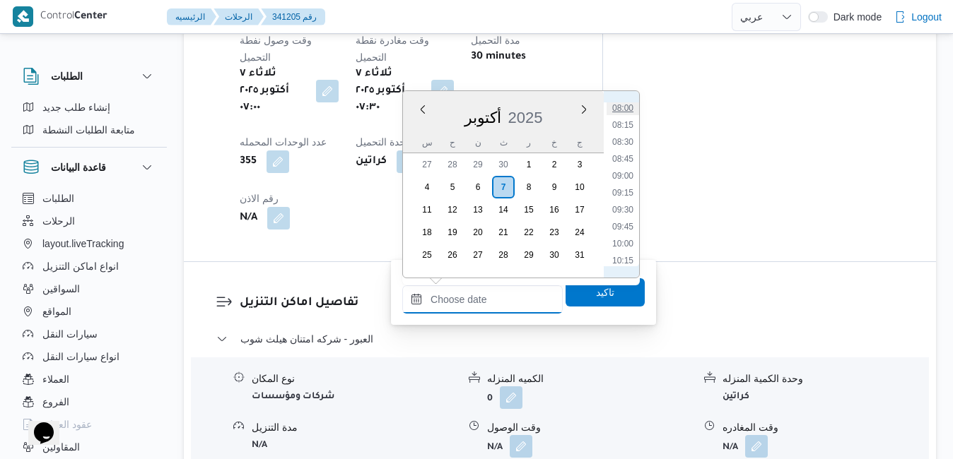
type input "٠٧/١٠/٢٠٢٥ ٠٨:٠٠"
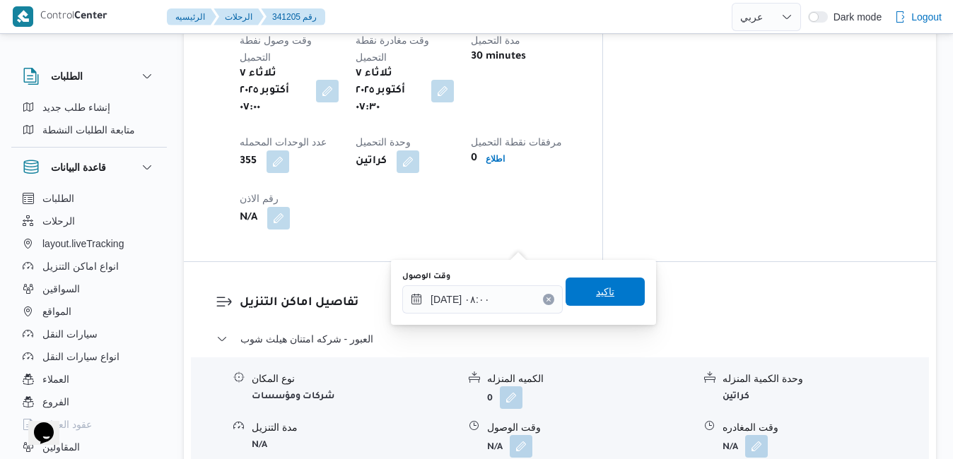
click at [596, 295] on span "تاكيد" at bounding box center [605, 291] width 18 height 17
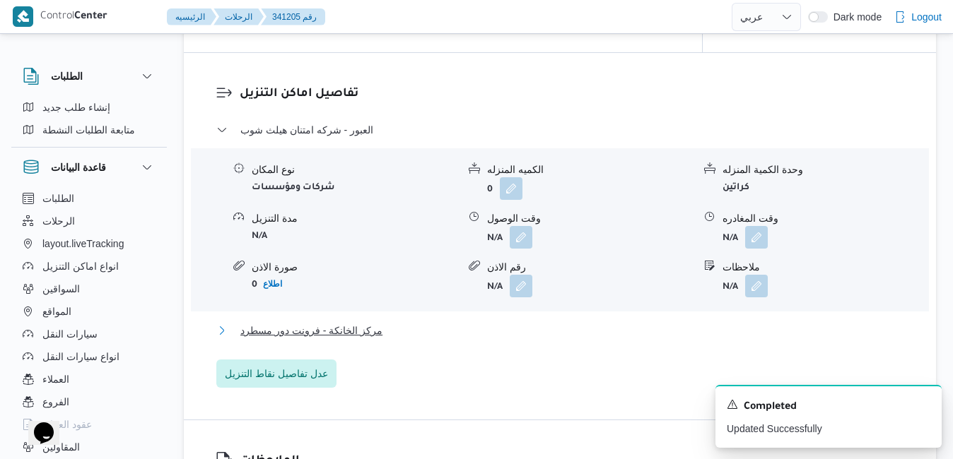
click at [522, 339] on button "مركز الخانكة - فرونت دور مسطرد" at bounding box center [560, 330] width 688 height 17
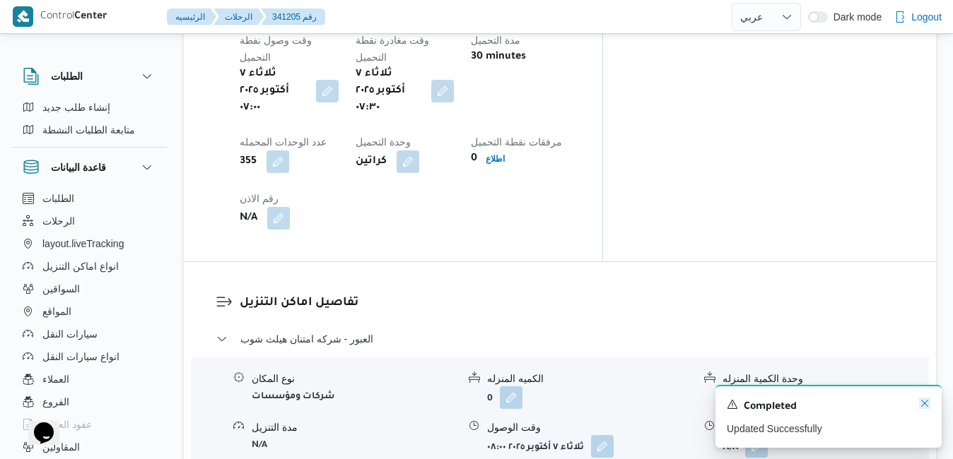
click at [926, 407] on icon "Dismiss toast" at bounding box center [924, 403] width 11 height 11
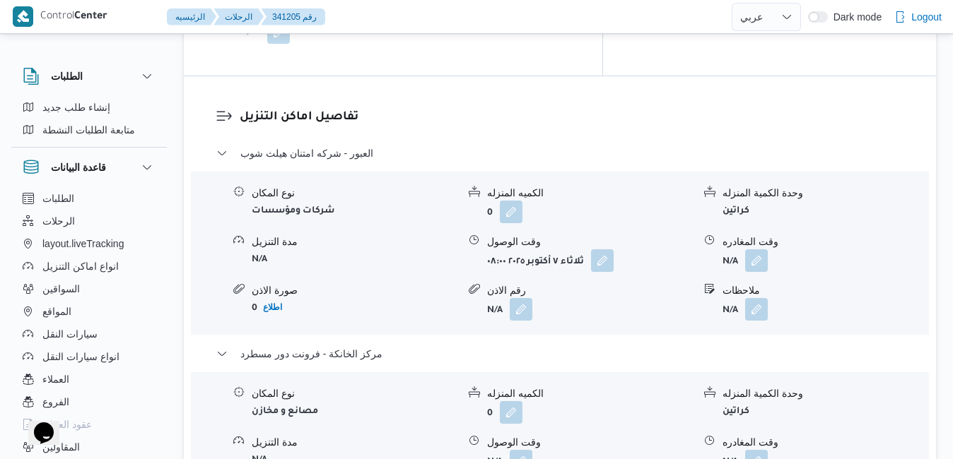
scroll to position [1385, 0]
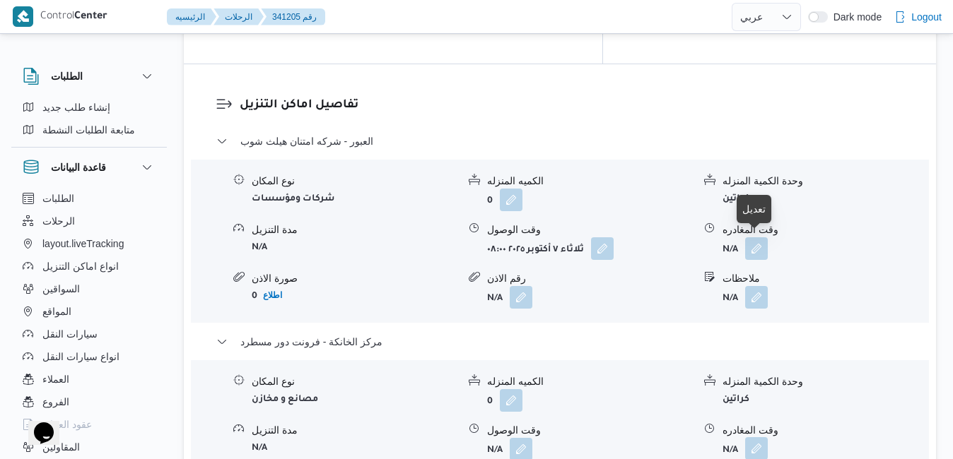
click at [758, 438] on button "button" at bounding box center [756, 449] width 23 height 23
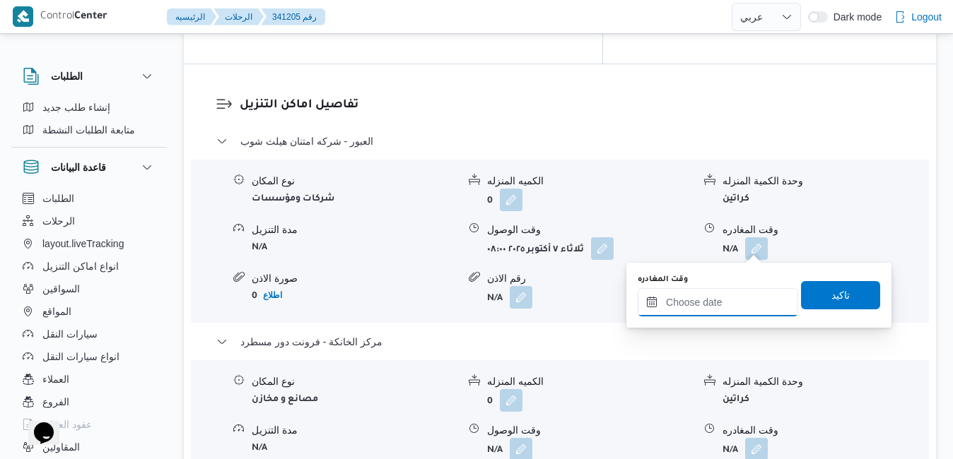
click at [687, 310] on input "وقت المغادره" at bounding box center [718, 302] width 160 height 28
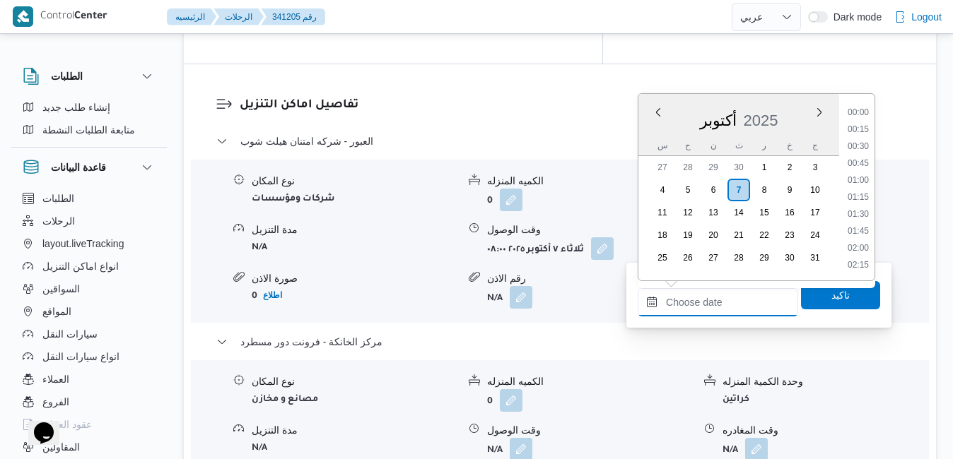
scroll to position [1118, 0]
click at [650, 133] on div "أكتوبر 2025" at bounding box center [738, 118] width 201 height 36
click at [860, 222] on li "16:00" at bounding box center [858, 223] width 33 height 14
type input "٠٧/١٠/٢٠٢٥ ١٦:٠٠"
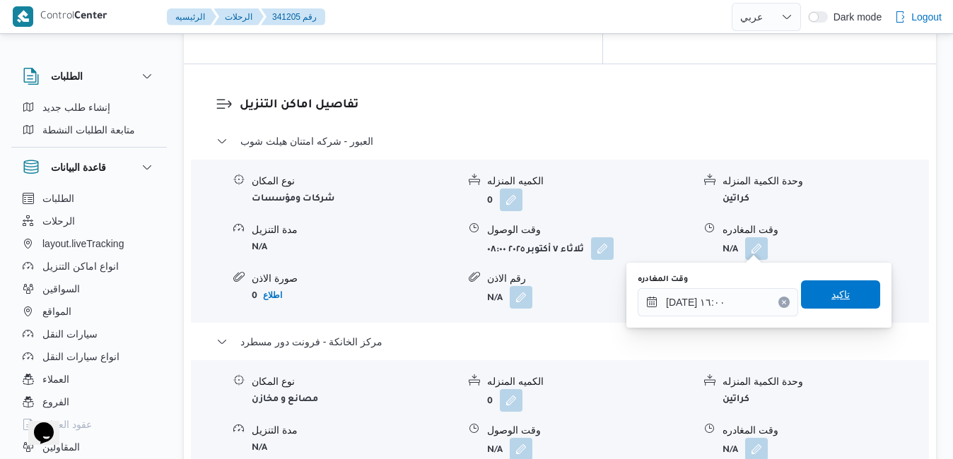
click at [831, 298] on span "تاكيد" at bounding box center [840, 294] width 18 height 17
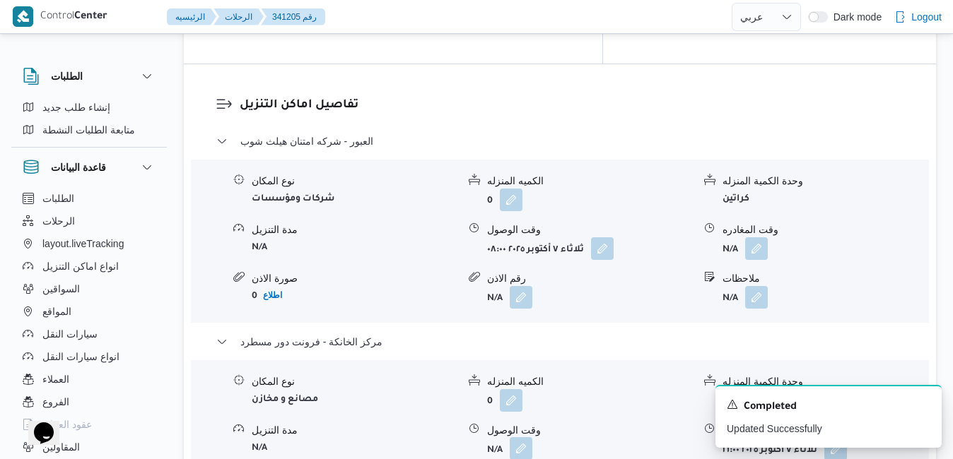
click at [519, 438] on button "button" at bounding box center [521, 449] width 23 height 23
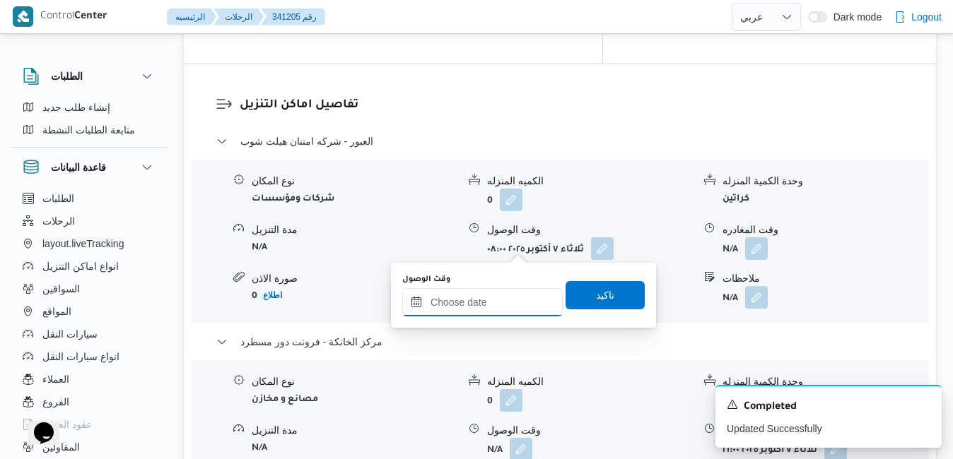
click at [450, 314] on input "وقت الوصول" at bounding box center [482, 302] width 160 height 28
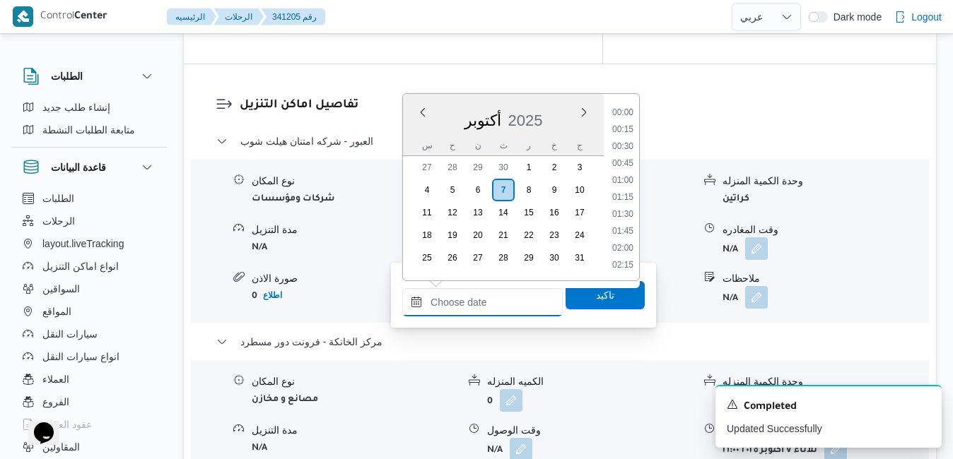
scroll to position [1118, 0]
click at [415, 136] on div "س ح ن ث ر خ ج" at bounding box center [503, 146] width 201 height 20
click at [618, 204] on li "15:45" at bounding box center [622, 206] width 33 height 14
type input "٠٧/١٠/٢٠٢٥ ١٥:٤٥"
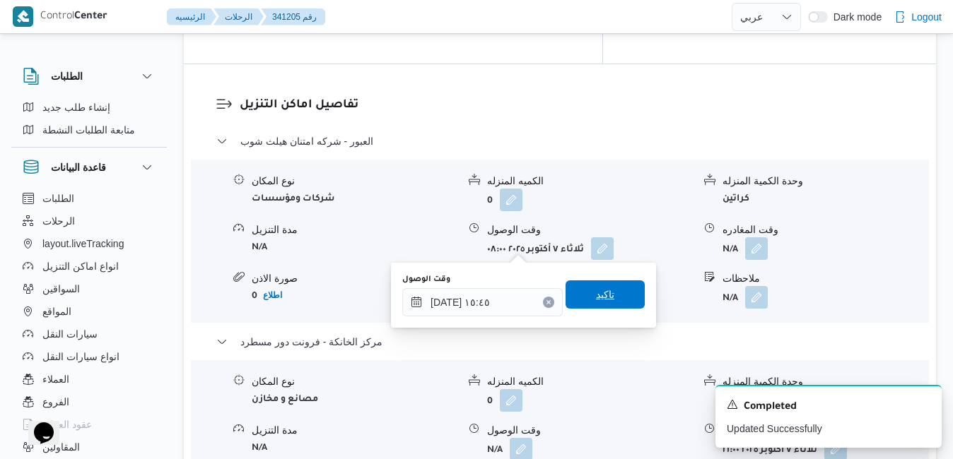
click at [596, 290] on span "تاكيد" at bounding box center [605, 294] width 18 height 17
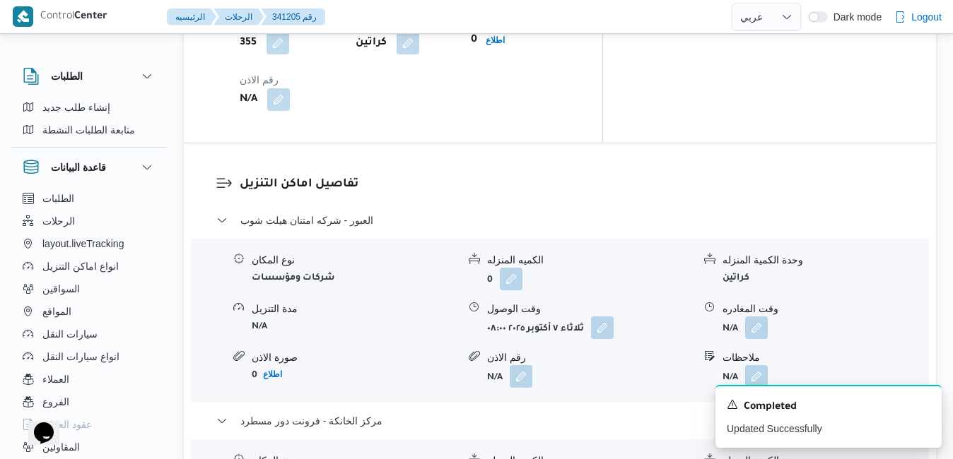
scroll to position [1272, 0]
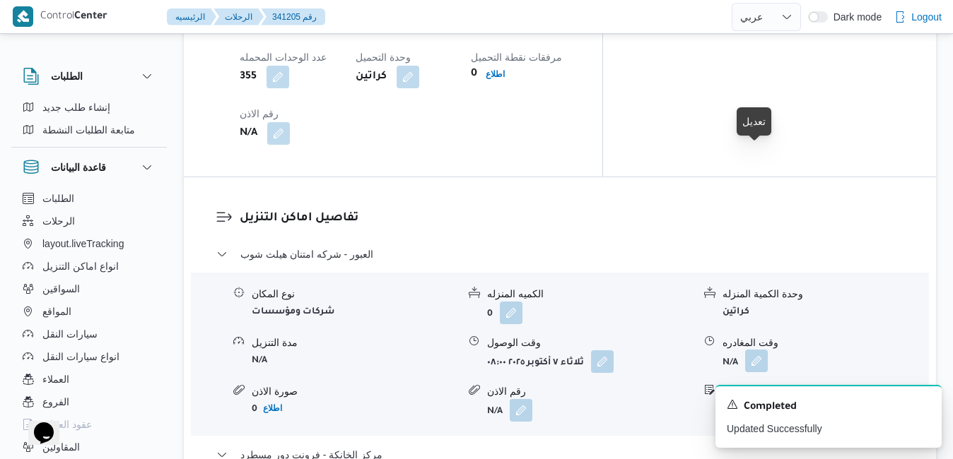
click at [761, 350] on button "button" at bounding box center [756, 361] width 23 height 23
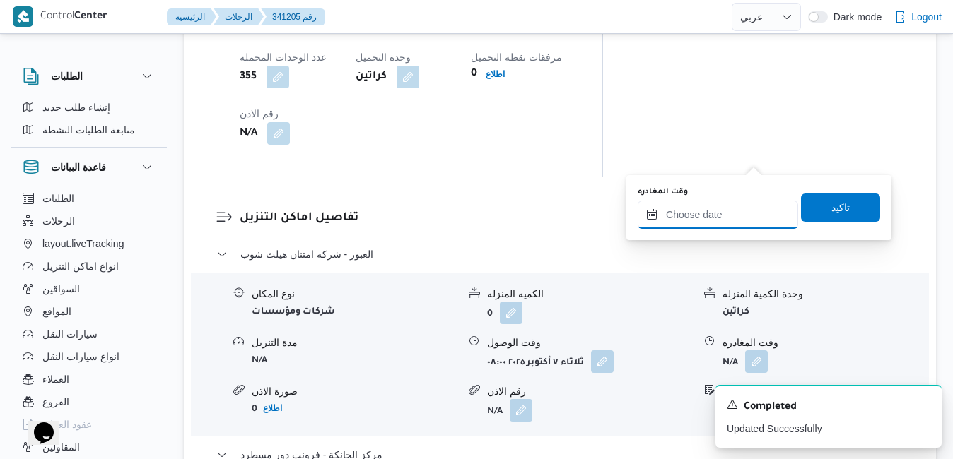
click at [720, 210] on input "وقت المغادره" at bounding box center [718, 215] width 160 height 28
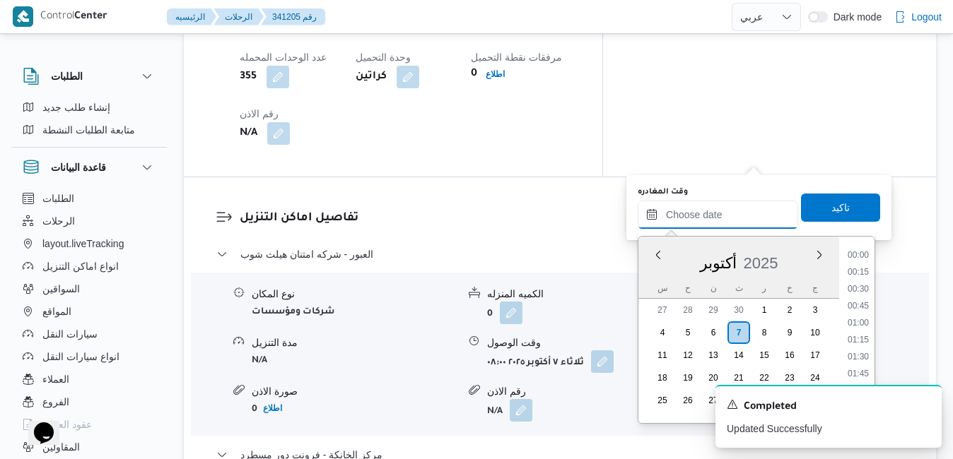
scroll to position [1118, 0]
click at [656, 265] on div "أكتوبر 2025" at bounding box center [738, 260] width 201 height 36
click at [852, 313] on li "15:15" at bounding box center [858, 315] width 33 height 14
type input "[DATE] ١٥:١٥"
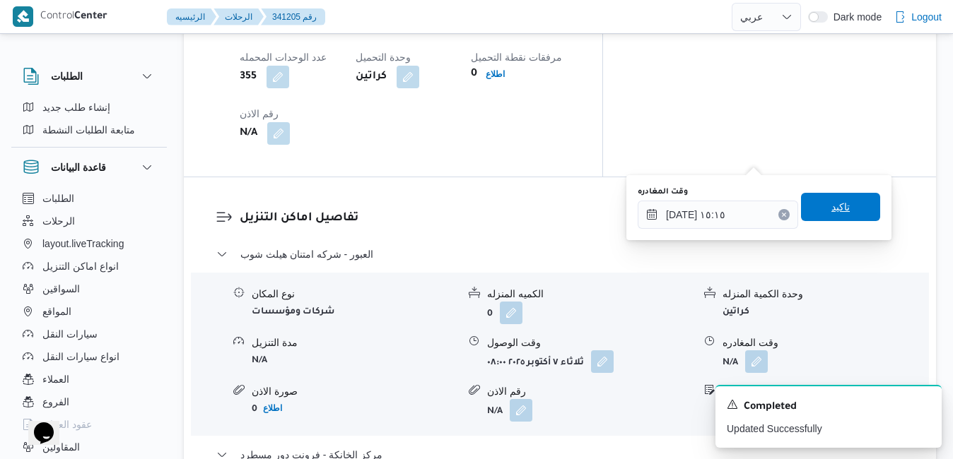
click at [838, 205] on span "تاكيد" at bounding box center [840, 207] width 18 height 17
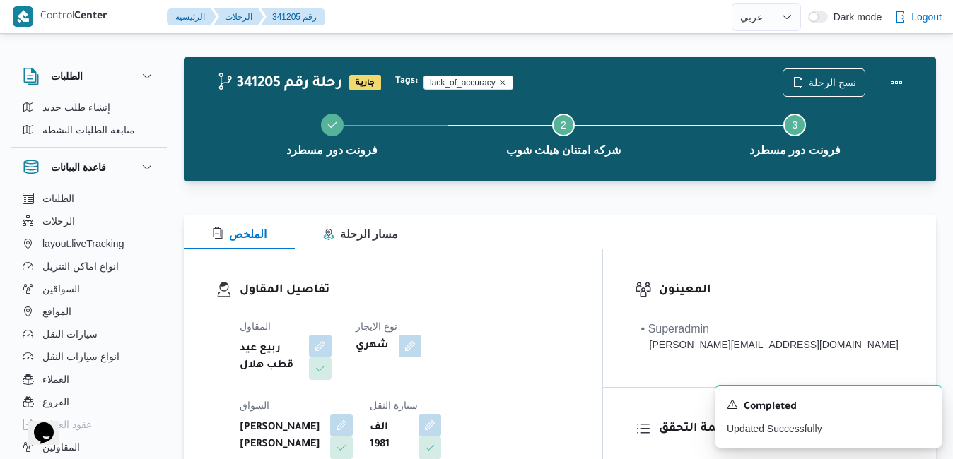
scroll to position [0, 0]
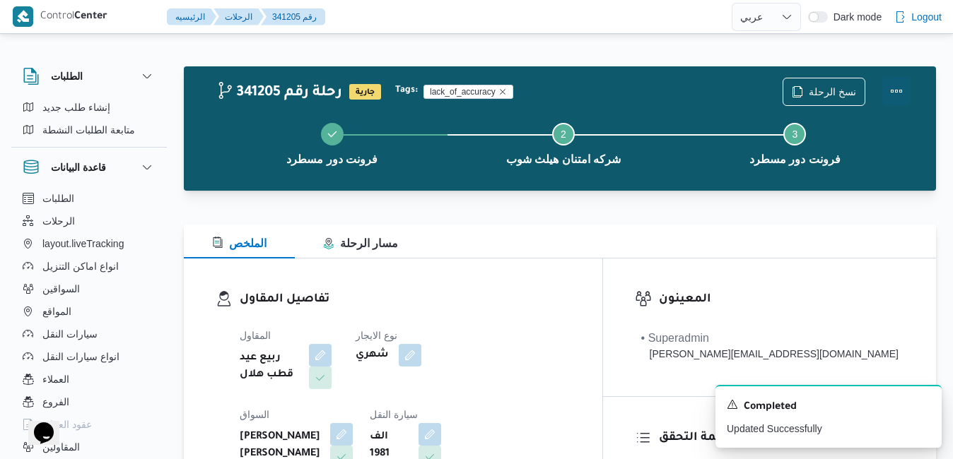
click at [885, 91] on button "Actions" at bounding box center [896, 91] width 28 height 28
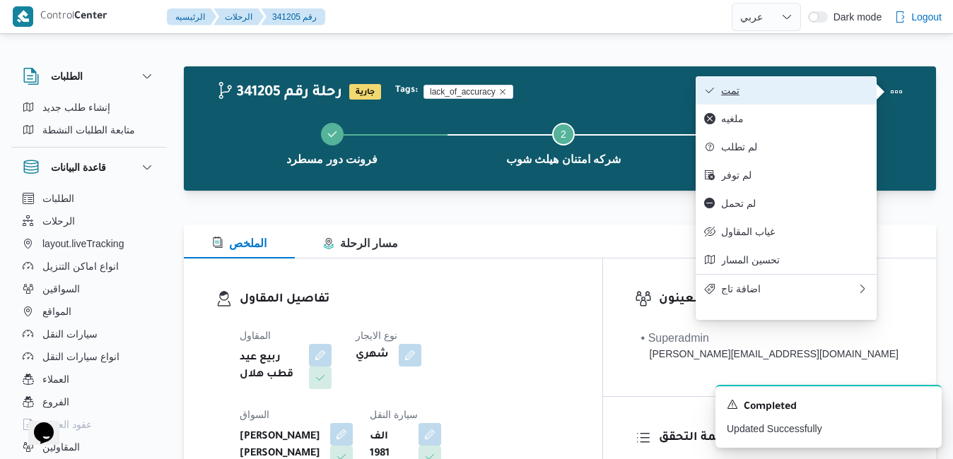
click at [814, 93] on span "تمت" at bounding box center [794, 90] width 147 height 11
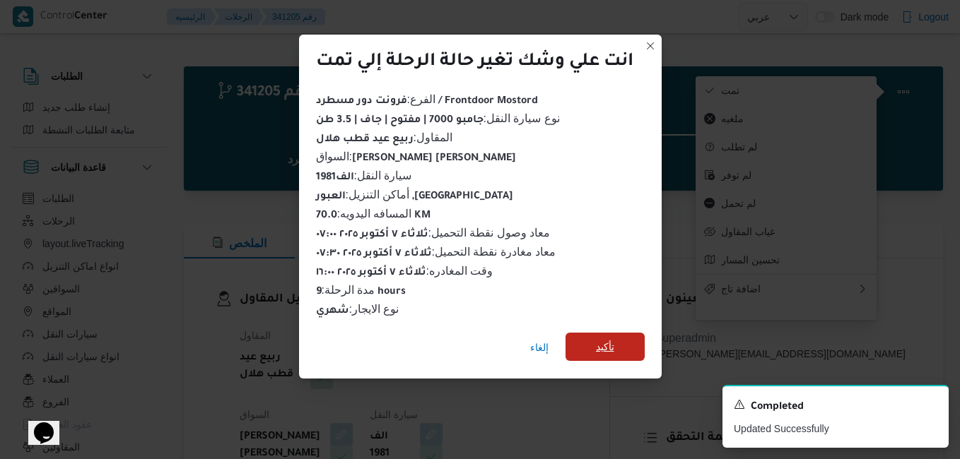
click at [606, 345] on span "تأكيد" at bounding box center [605, 347] width 18 height 17
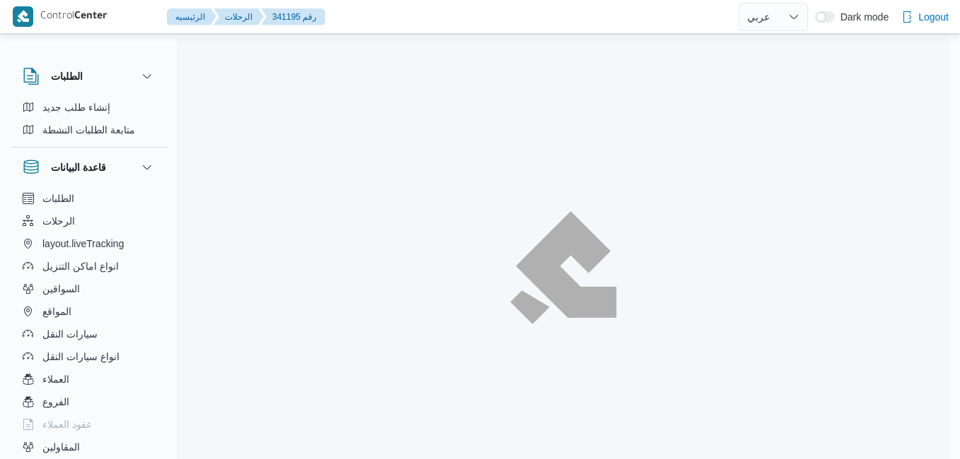
select select "ar"
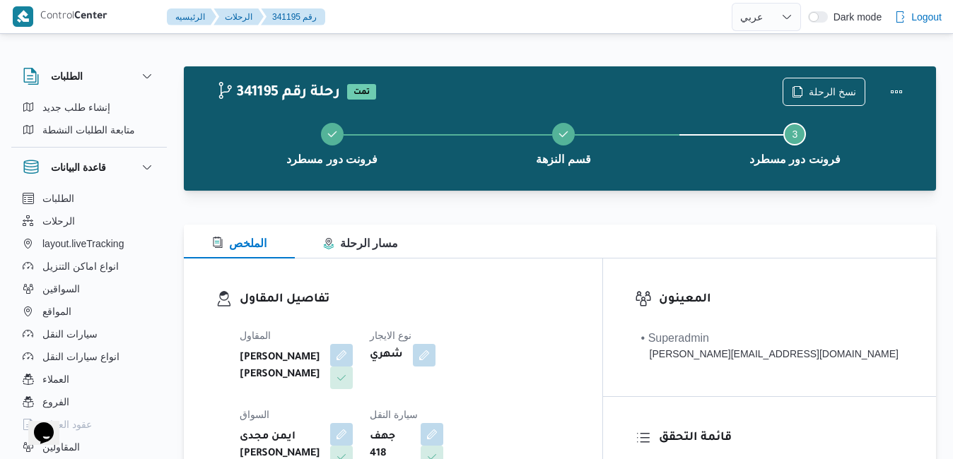
click at [502, 245] on div "الملخص مسار الرحلة" at bounding box center [560, 242] width 752 height 34
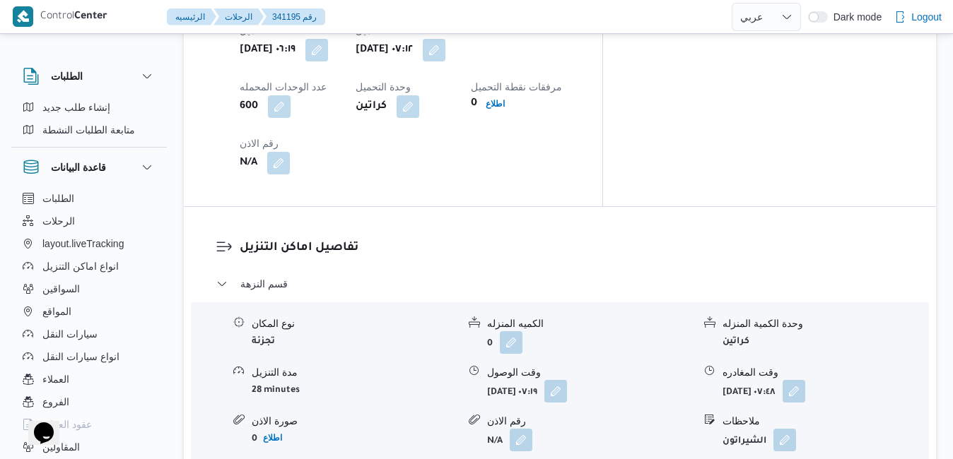
scroll to position [1216, 0]
click at [567, 378] on button "button" at bounding box center [555, 389] width 23 height 23
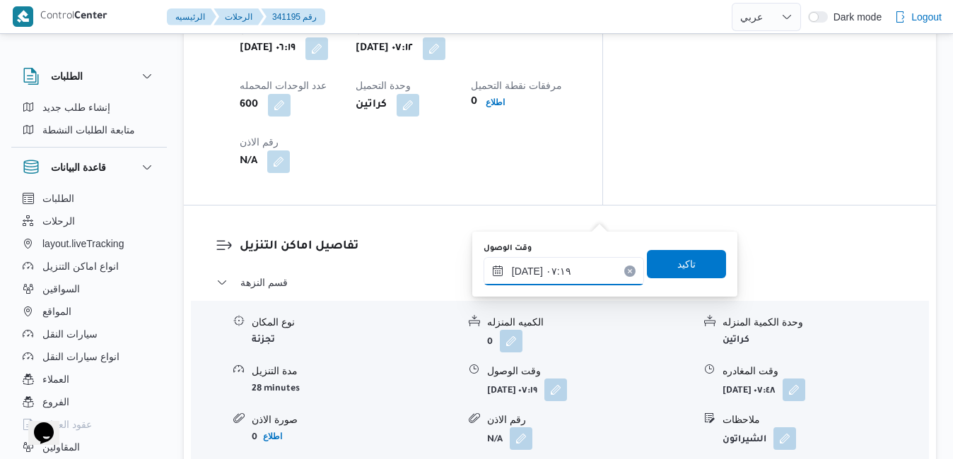
click at [558, 271] on input "[DATE] ٠٧:١٩" at bounding box center [563, 271] width 160 height 28
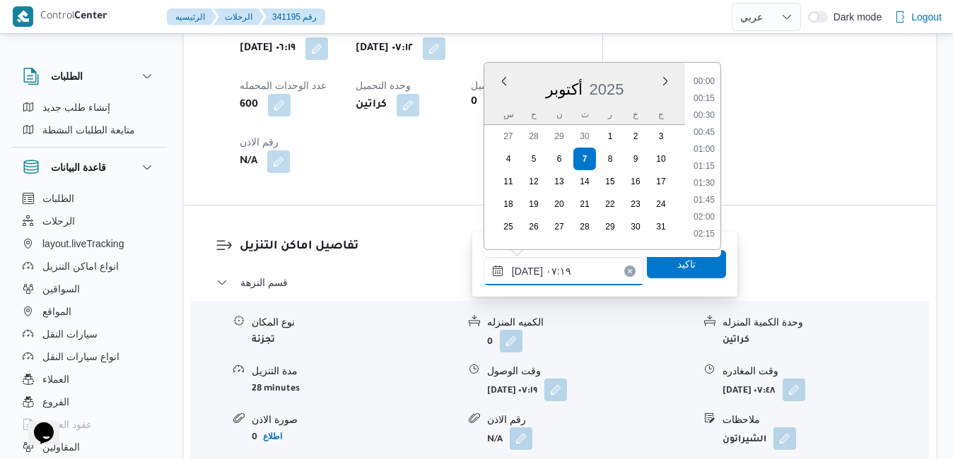
scroll to position [406, 0]
click at [705, 201] on li "07:45" at bounding box center [704, 201] width 33 height 14
type input "[DATE] ٠٧:٤٥"
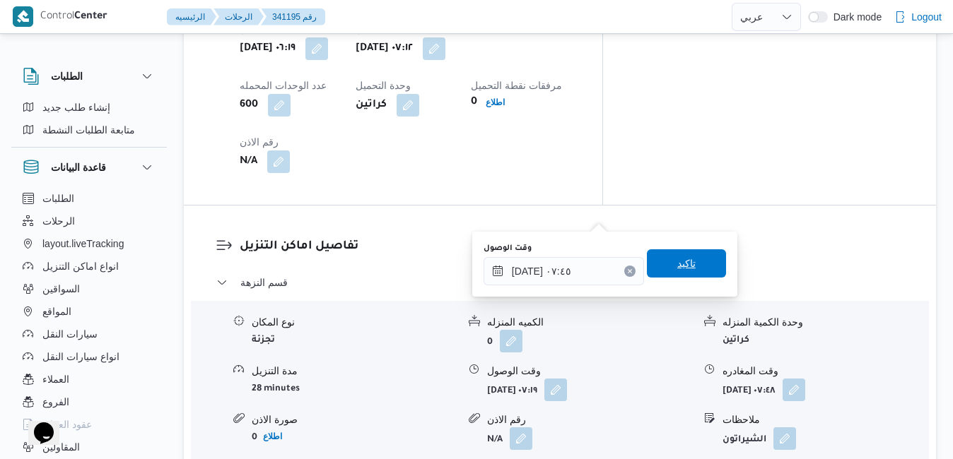
click at [680, 261] on span "تاكيد" at bounding box center [686, 263] width 18 height 17
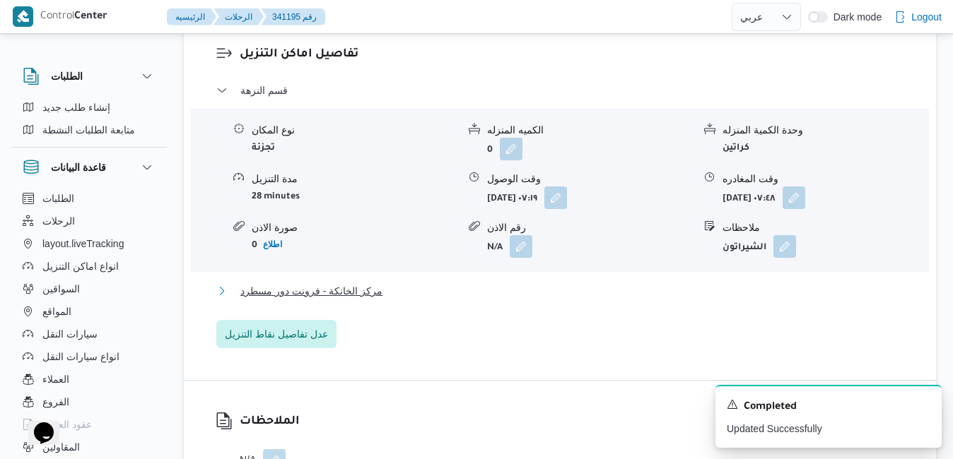
click at [477, 300] on button "مركز الخانكة - فرونت دور مسطرد" at bounding box center [560, 291] width 688 height 17
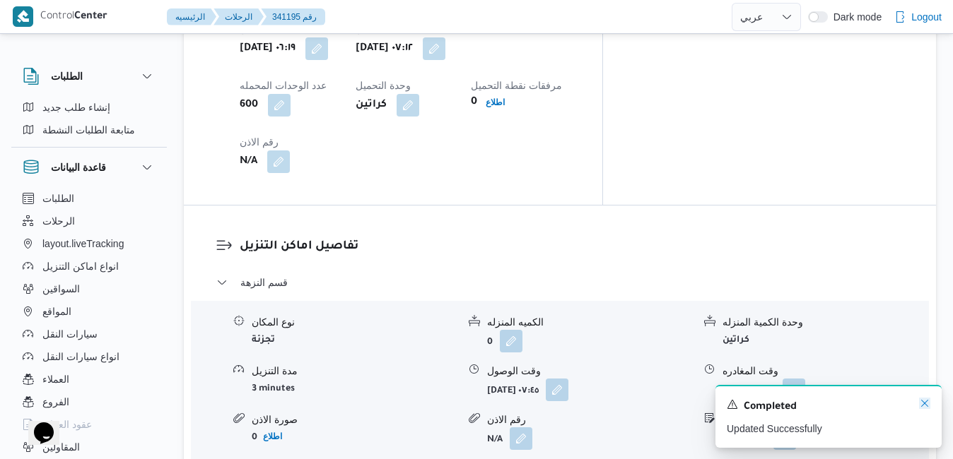
click at [924, 409] on icon "Dismiss toast" at bounding box center [924, 403] width 11 height 11
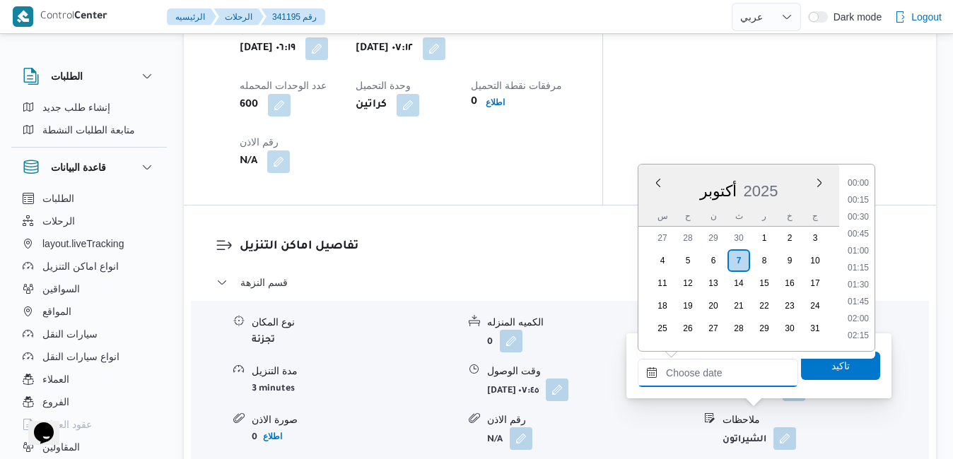
click at [710, 373] on input "وقت المغادره" at bounding box center [718, 373] width 160 height 28
click at [652, 204] on div "أكتوبر 2025" at bounding box center [738, 188] width 201 height 36
click at [861, 257] on li "15:30" at bounding box center [858, 260] width 33 height 14
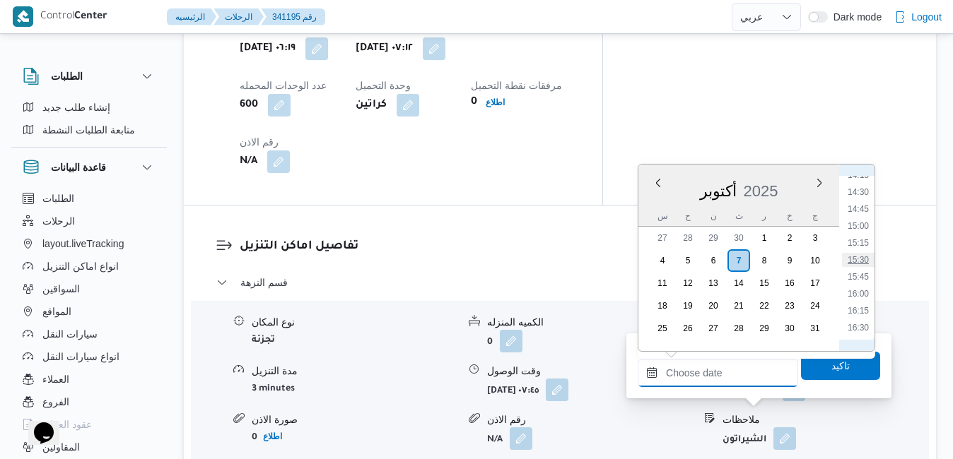
type input "[DATE] ١٥:٣٠"
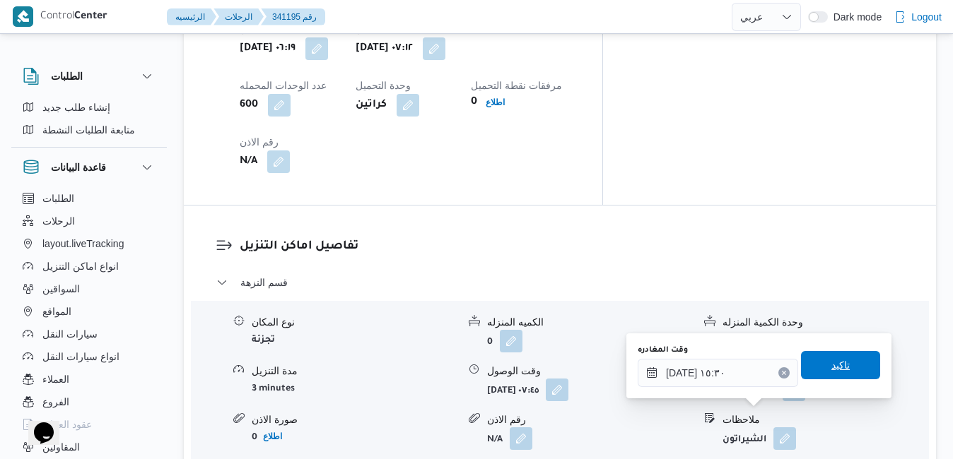
click at [831, 373] on span "تاكيد" at bounding box center [840, 365] width 18 height 17
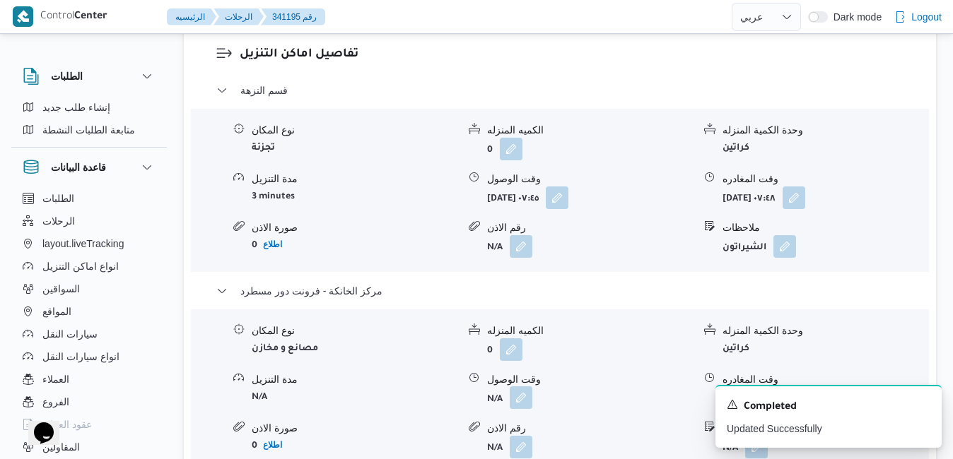
click at [519, 409] on button "button" at bounding box center [521, 398] width 23 height 23
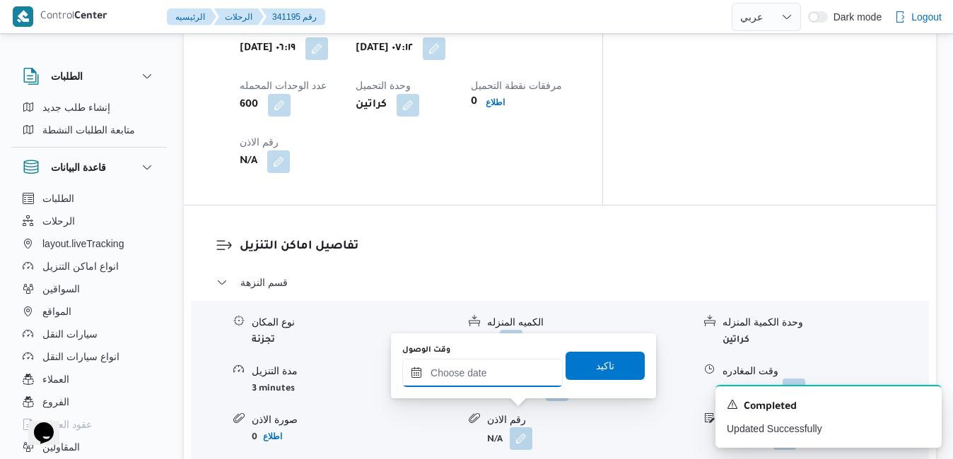
click at [493, 384] on input "وقت الوصول" at bounding box center [482, 373] width 160 height 28
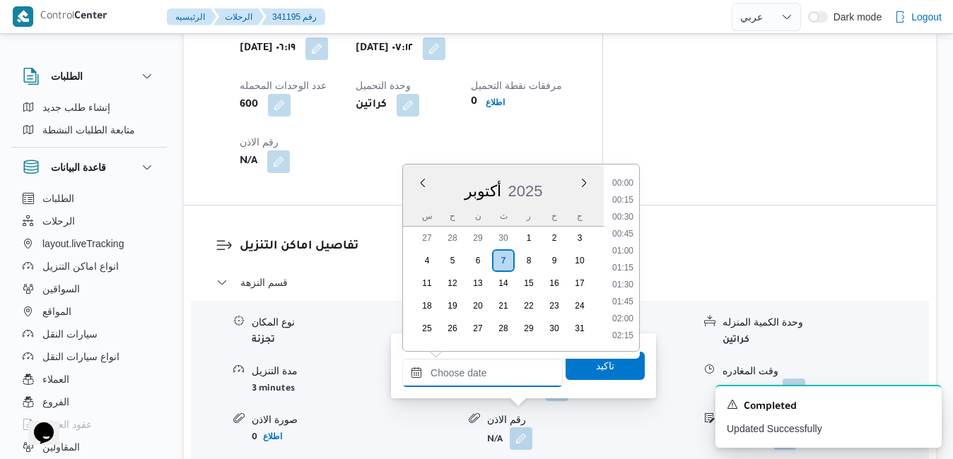
scroll to position [1118, 0]
click at [416, 196] on div "أكتوبر 2025" at bounding box center [503, 188] width 201 height 36
click at [626, 242] on li "15:15" at bounding box center [622, 243] width 33 height 14
type input "٠٧/١٠/٢٠٢٥ ١٥:١٥"
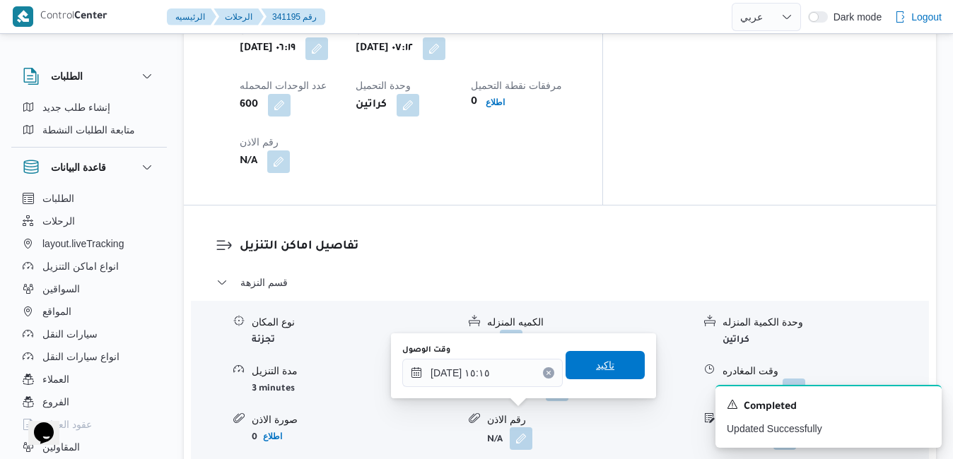
click at [596, 367] on span "تاكيد" at bounding box center [605, 365] width 18 height 17
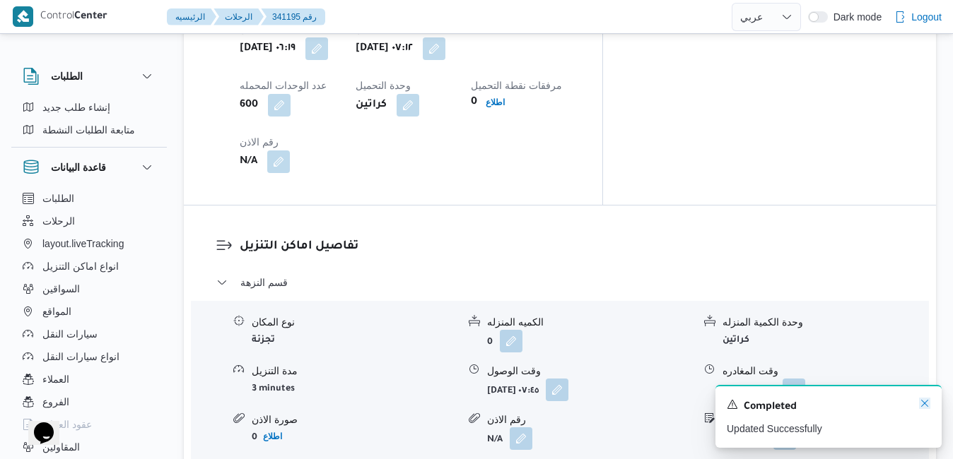
click at [922, 408] on icon "Dismiss toast" at bounding box center [924, 403] width 11 height 11
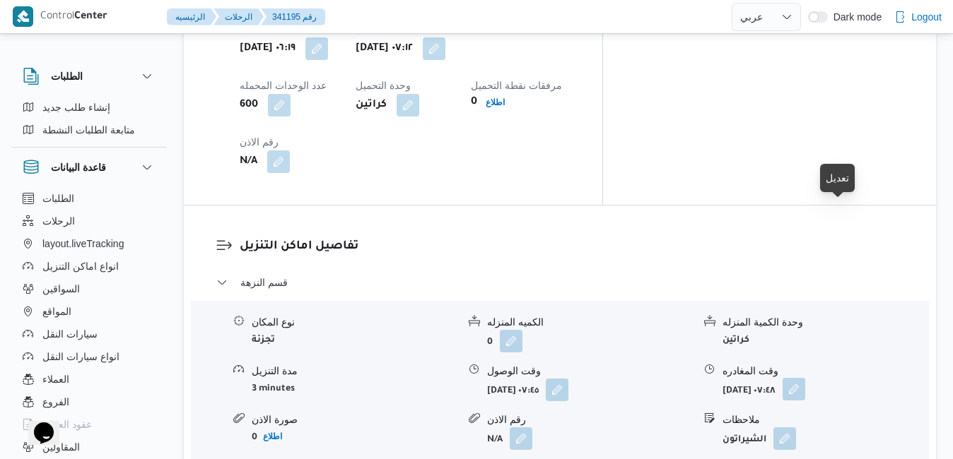
click at [805, 378] on button "button" at bounding box center [793, 389] width 23 height 23
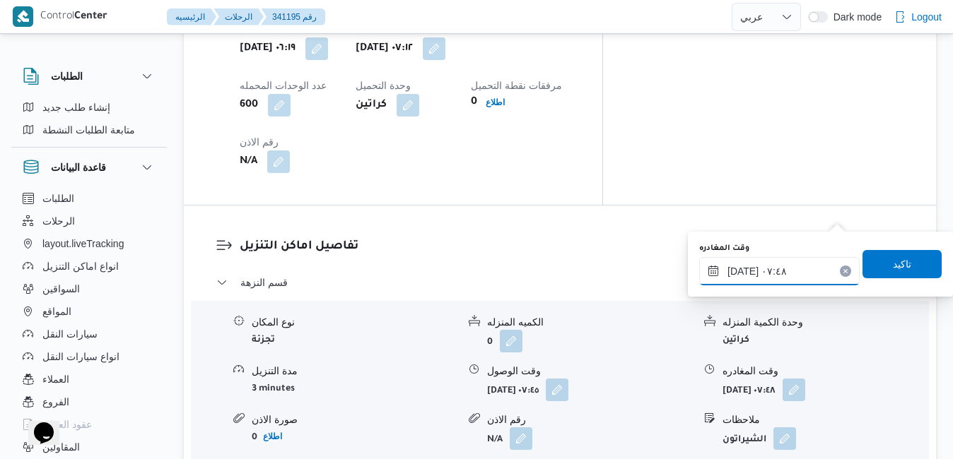
click at [785, 273] on input "٠٧/١٠/٢٠٢٥ ٠٧:٤٨" at bounding box center [779, 271] width 160 height 28
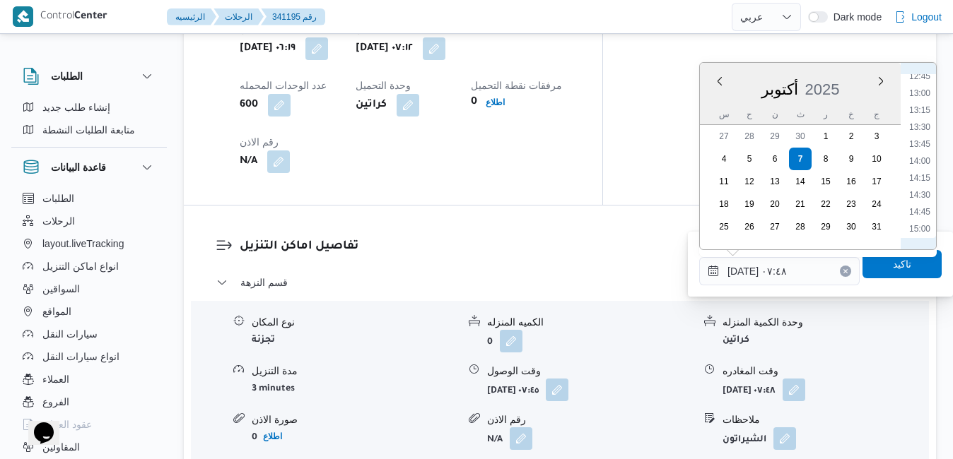
scroll to position [1014, 0]
click at [922, 139] on li "15:45" at bounding box center [919, 136] width 33 height 14
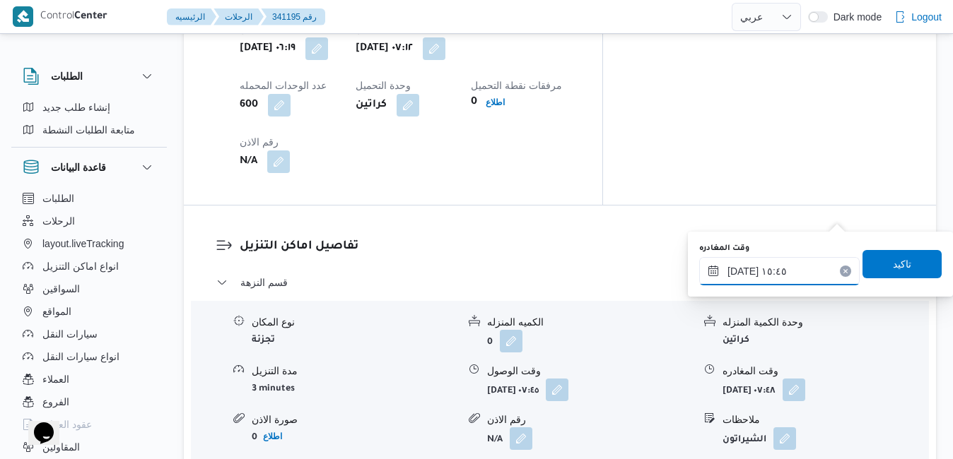
type input "[DATE] ١٥:٤٥"
click at [879, 264] on span "تاكيد" at bounding box center [901, 263] width 79 height 28
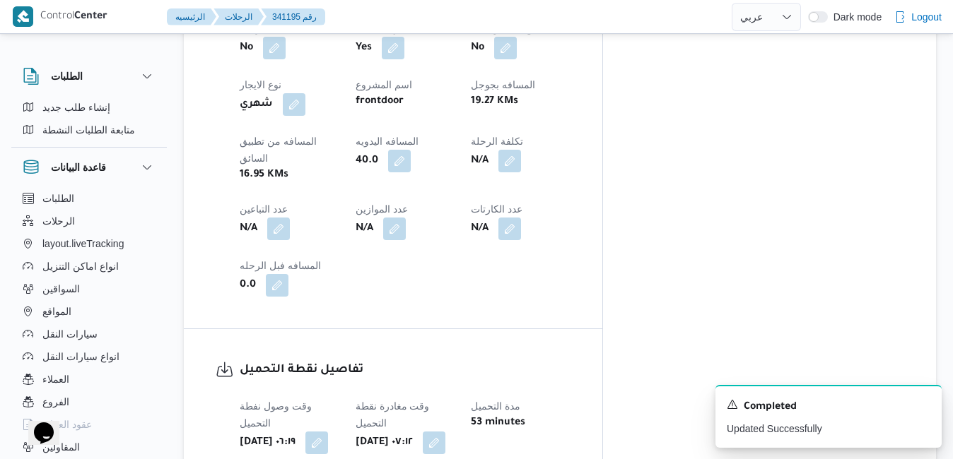
scroll to position [0, 0]
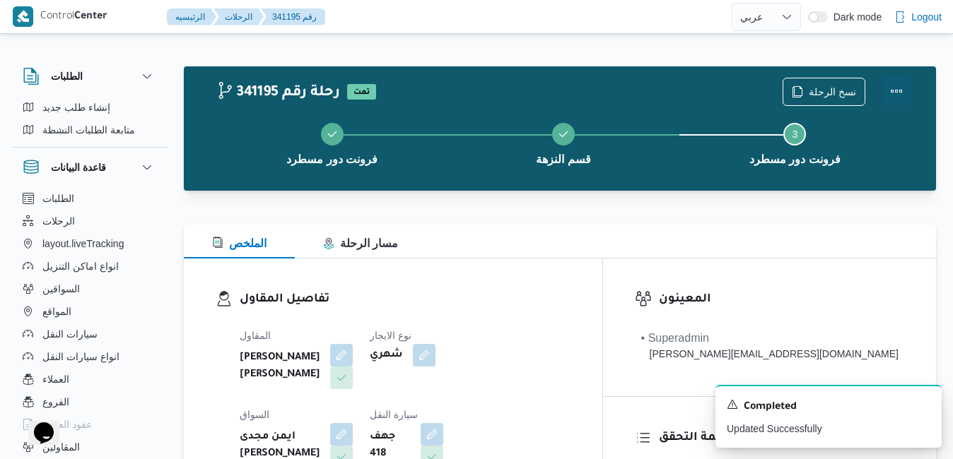
click at [898, 90] on button "Actions" at bounding box center [896, 91] width 28 height 28
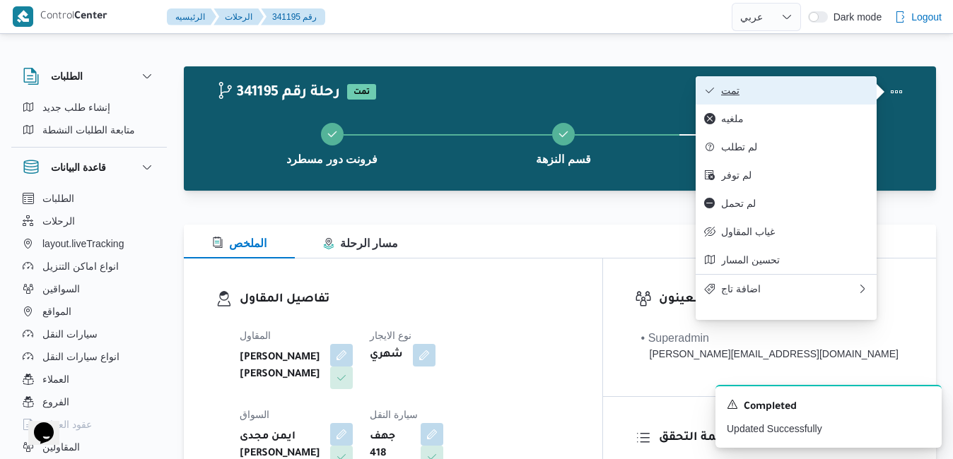
click at [804, 95] on span "تمت" at bounding box center [794, 90] width 147 height 11
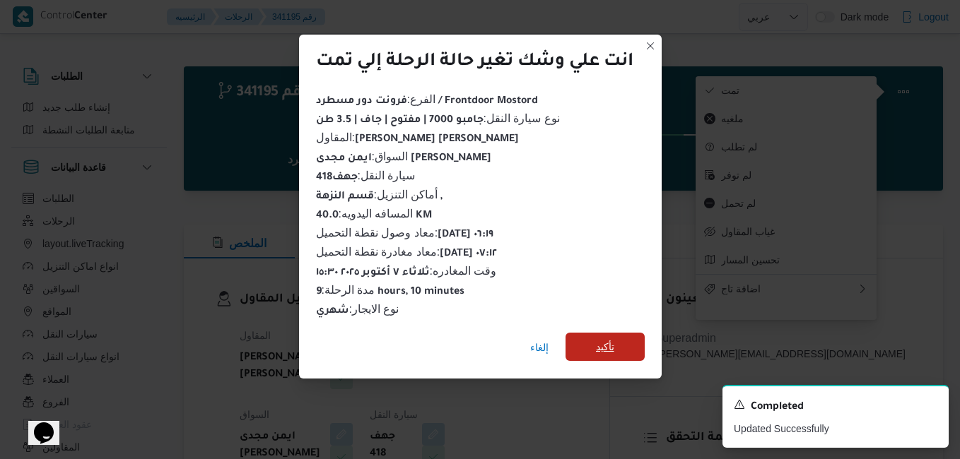
click at [601, 343] on span "تأكيد" at bounding box center [605, 347] width 18 height 17
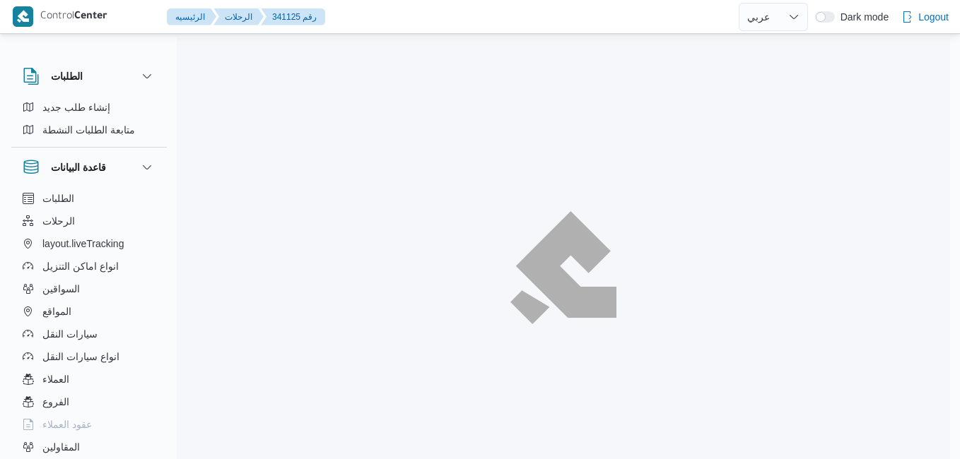
select select "ar"
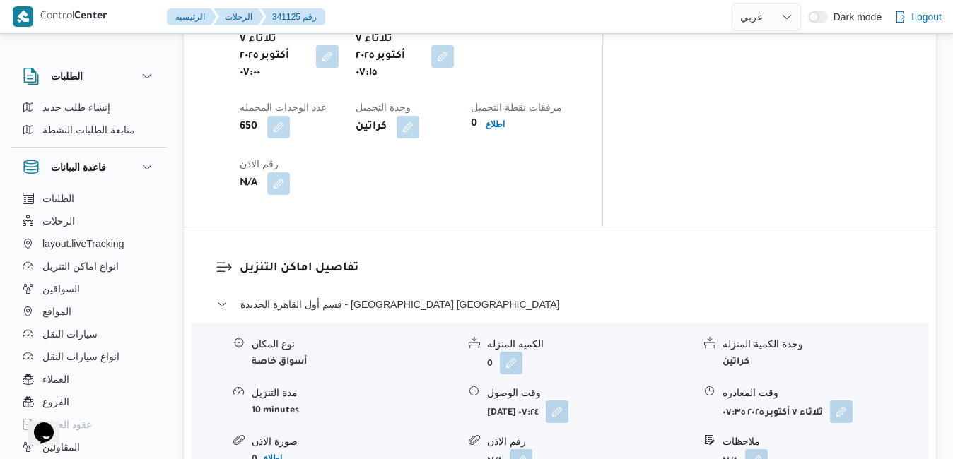
scroll to position [1244, 0]
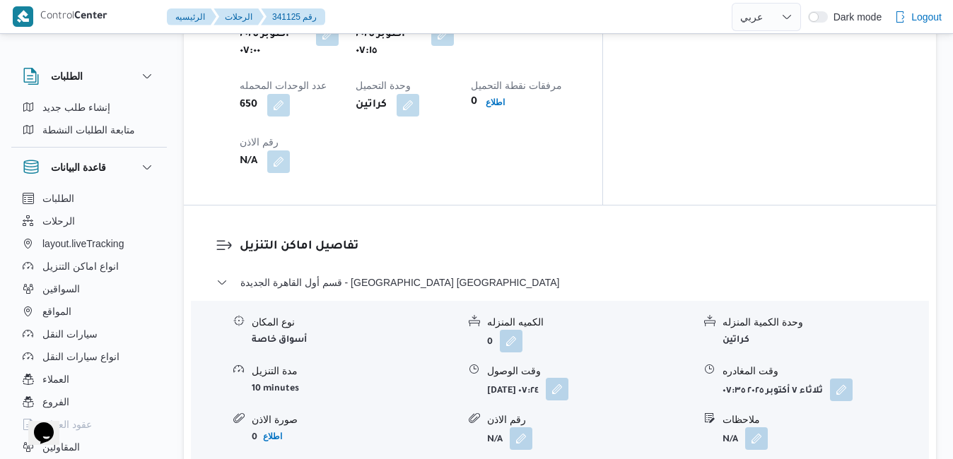
click at [568, 378] on button "button" at bounding box center [557, 389] width 23 height 23
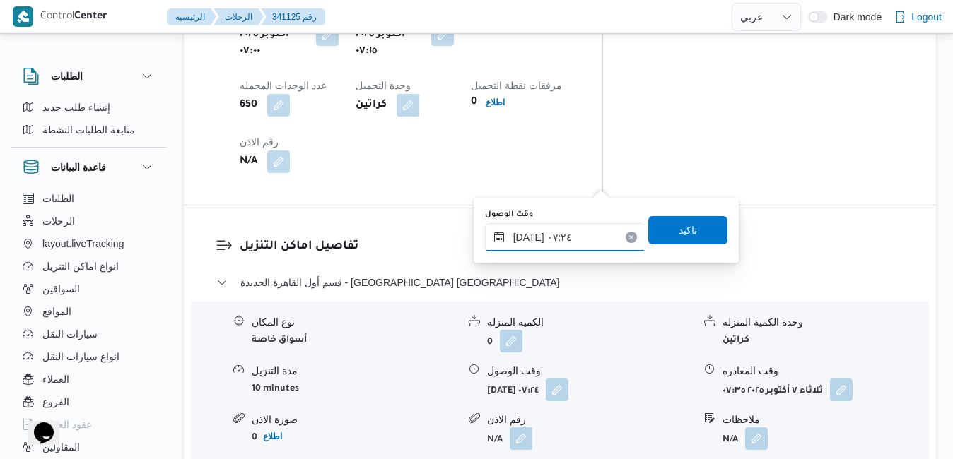
click at [572, 237] on input "[DATE] ٠٧:٢٤" at bounding box center [565, 237] width 160 height 28
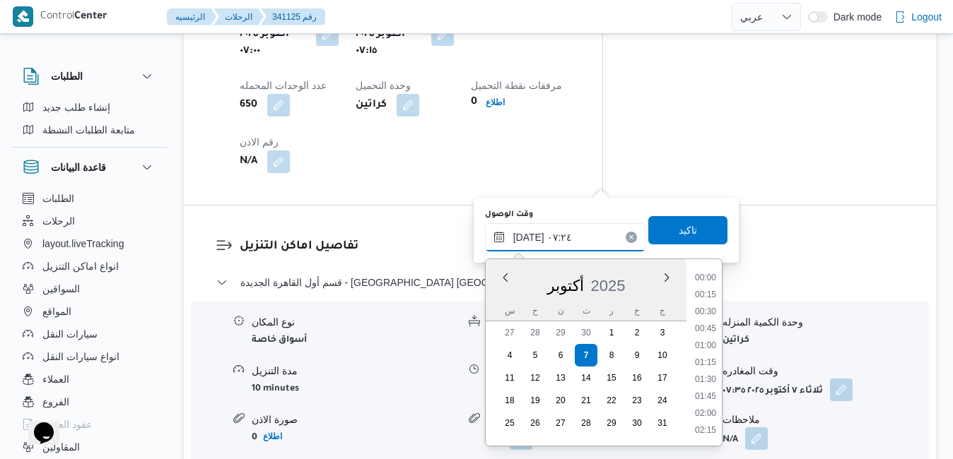
scroll to position [406, 0]
click at [707, 413] on li "08:00" at bounding box center [705, 415] width 33 height 14
type input "[DATE] ٠٨:٠٠"
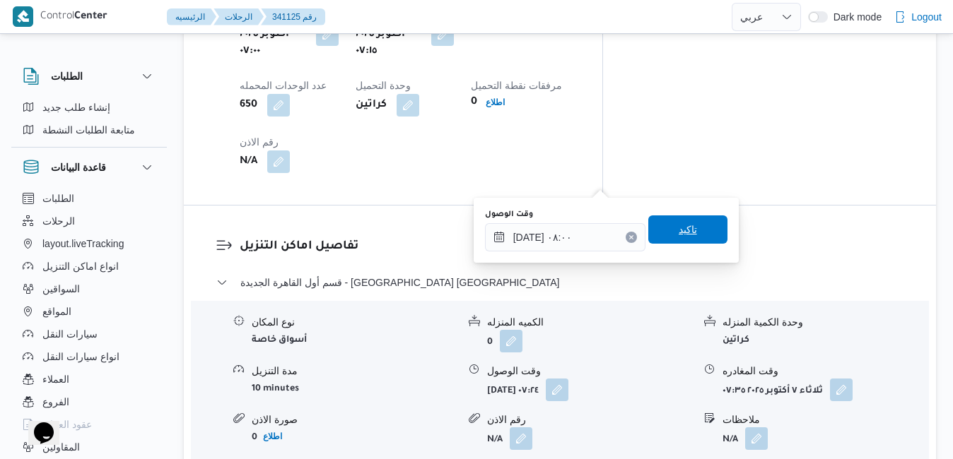
click at [686, 225] on span "تاكيد" at bounding box center [688, 229] width 18 height 17
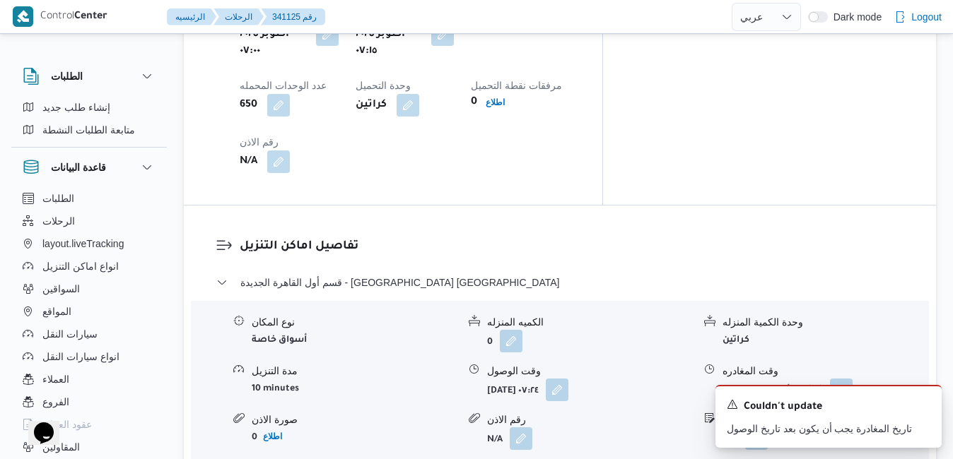
click at [921, 407] on icon "Dismiss toast" at bounding box center [924, 403] width 11 height 11
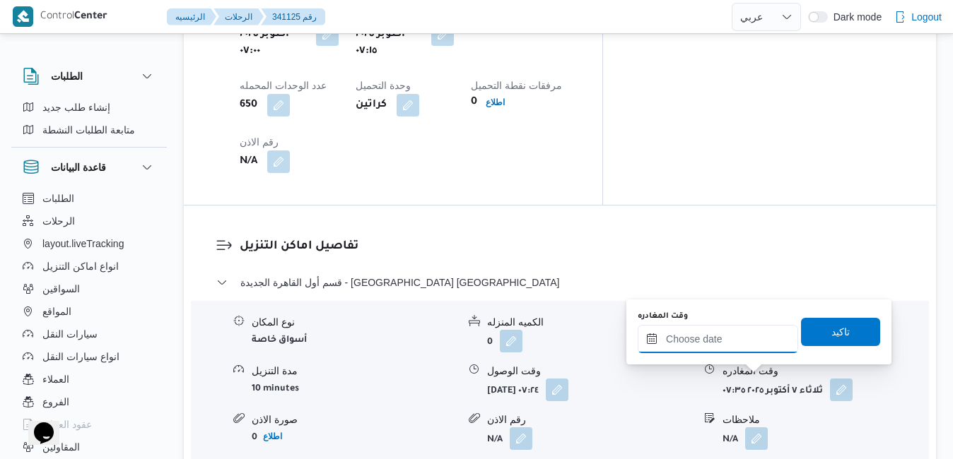
click at [731, 339] on input "وقت المغادره" at bounding box center [718, 339] width 160 height 28
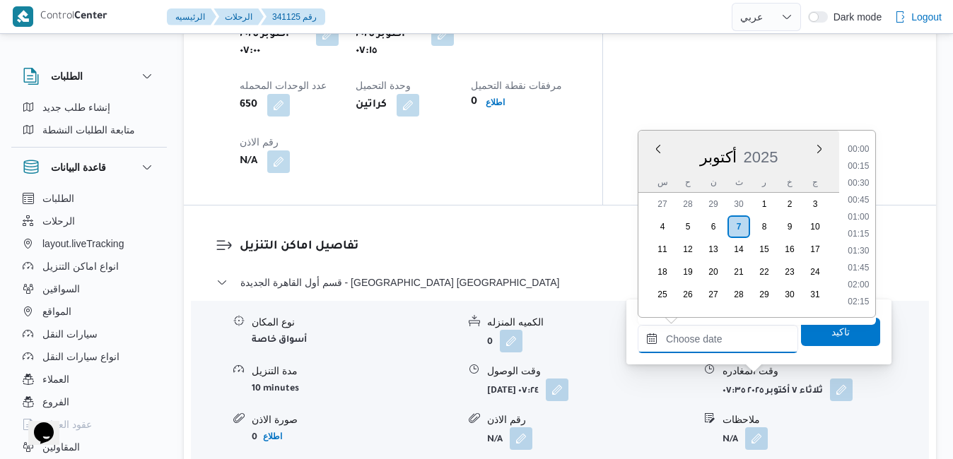
scroll to position [1135, 0]
click at [659, 168] on div "أكتوبر 2025" at bounding box center [738, 154] width 201 height 36
click at [861, 211] on li "15:30" at bounding box center [858, 209] width 33 height 14
type input "٠٧/١٠/٢٠٢٥ ١٥:٣٠"
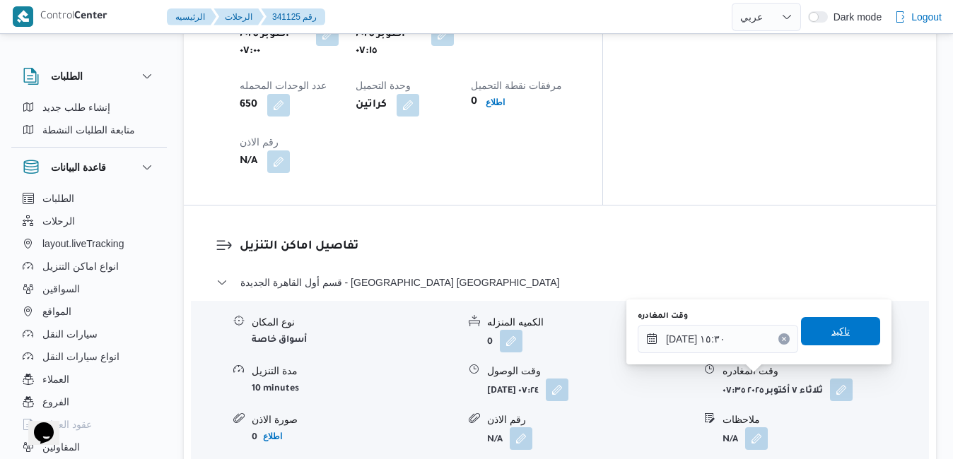
click at [831, 333] on span "تاكيد" at bounding box center [840, 331] width 18 height 17
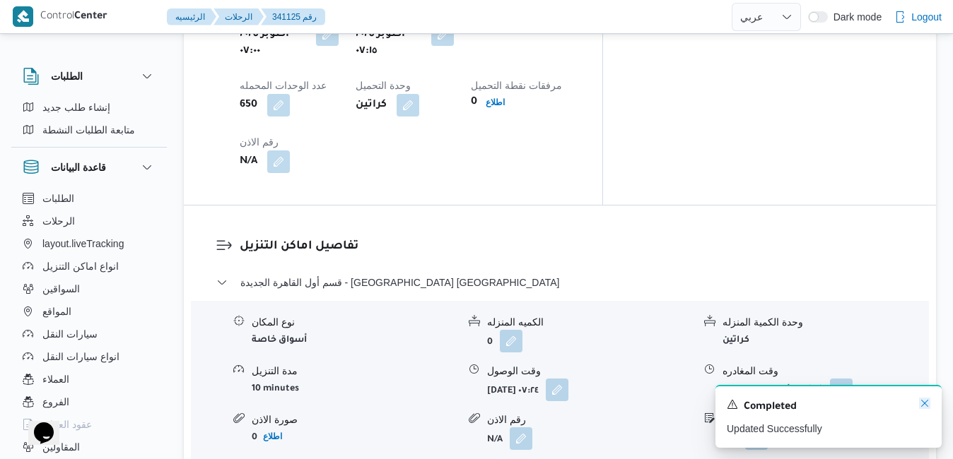
click at [925, 404] on icon "Dismiss toast" at bounding box center [924, 403] width 7 height 7
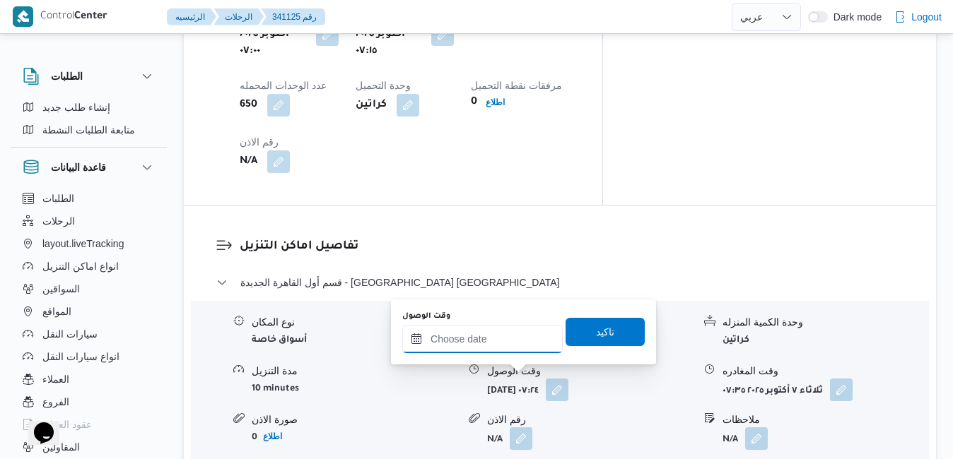
click at [494, 344] on input "وقت الوصول" at bounding box center [482, 339] width 160 height 28
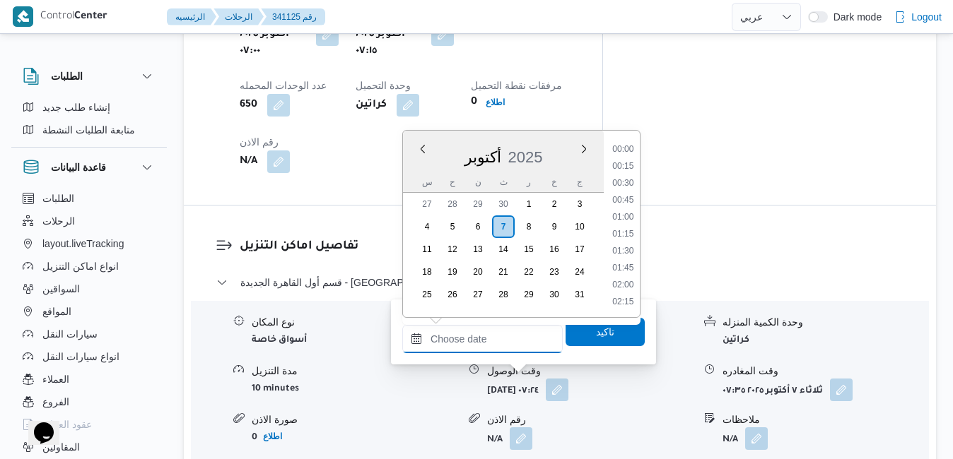
scroll to position [1135, 0]
click at [416, 171] on div "أكتوبر 2025" at bounding box center [503, 154] width 201 height 36
click at [625, 189] on li "15:15" at bounding box center [622, 192] width 33 height 14
type input "٠٧/١٠/٢٠٢٥ ١٥:١٥"
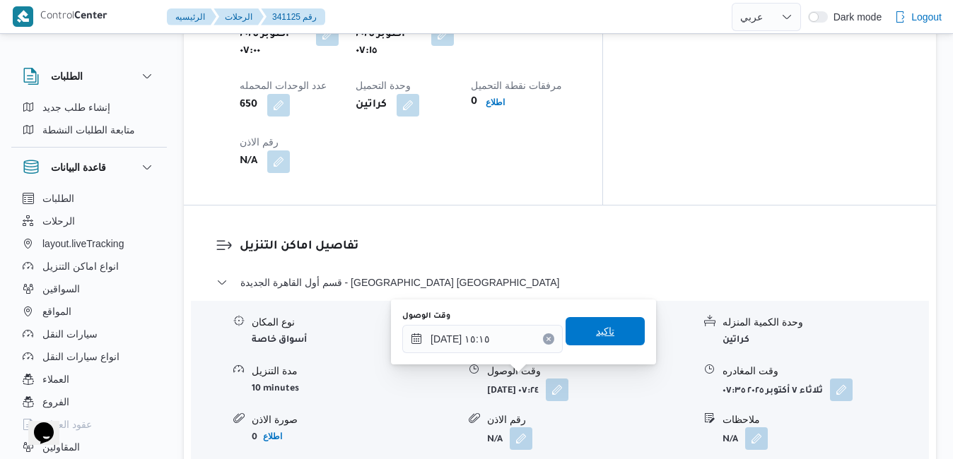
click at [596, 334] on span "تاكيد" at bounding box center [605, 331] width 18 height 17
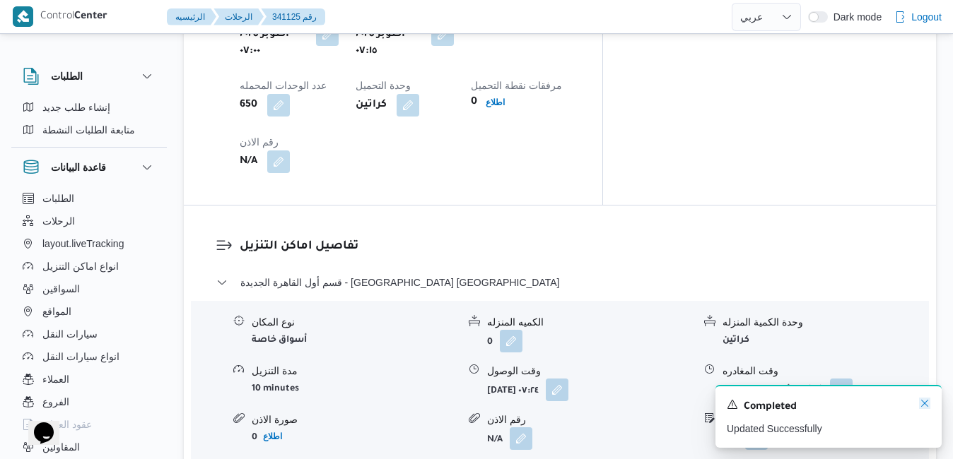
click at [923, 407] on icon "Dismiss toast" at bounding box center [924, 403] width 11 height 11
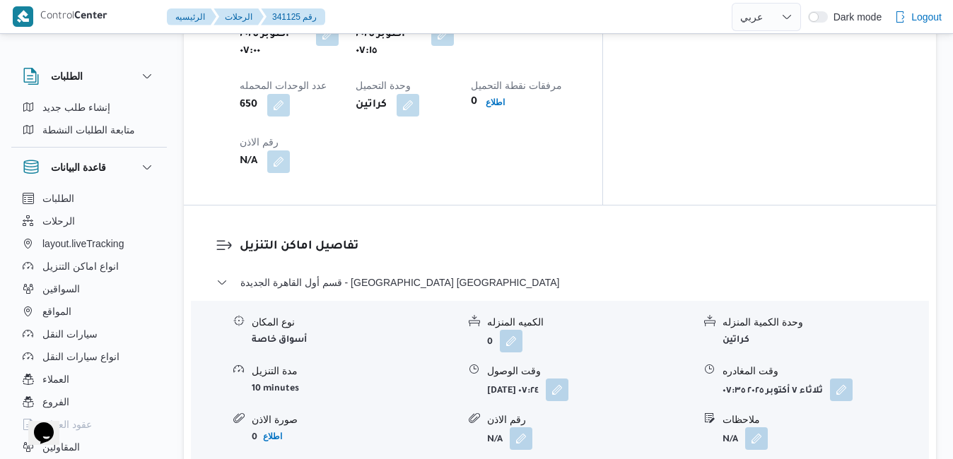
click at [840, 378] on button "button" at bounding box center [841, 389] width 23 height 23
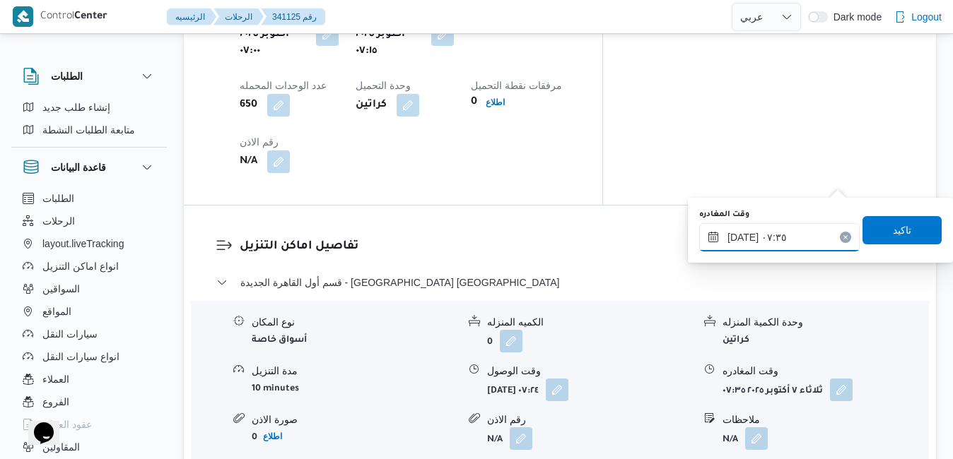
click at [777, 237] on input "٠٧/١٠/٢٠٢٥ ٠٧:٣٥" at bounding box center [779, 237] width 160 height 28
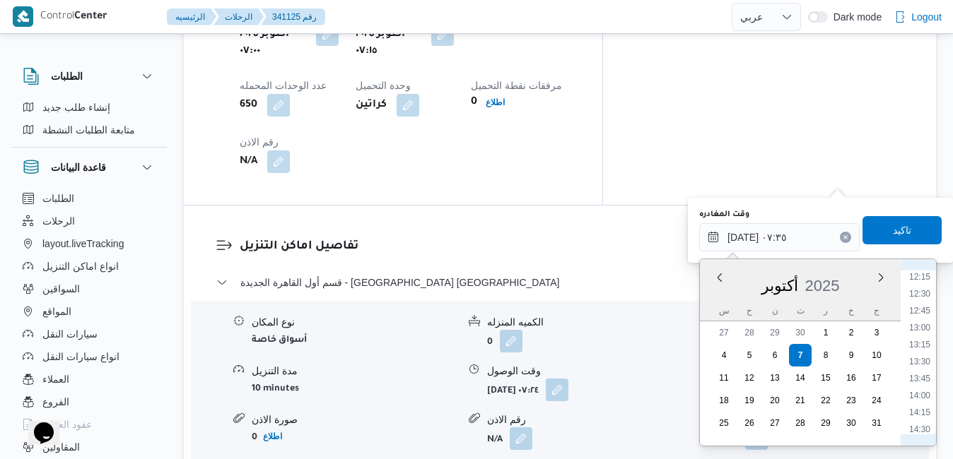
scroll to position [853, 0]
click at [924, 406] on li "14:30" at bounding box center [919, 408] width 33 height 14
type input "٠٧/١٠/٢٠٢٥ ١٤:٣٠"
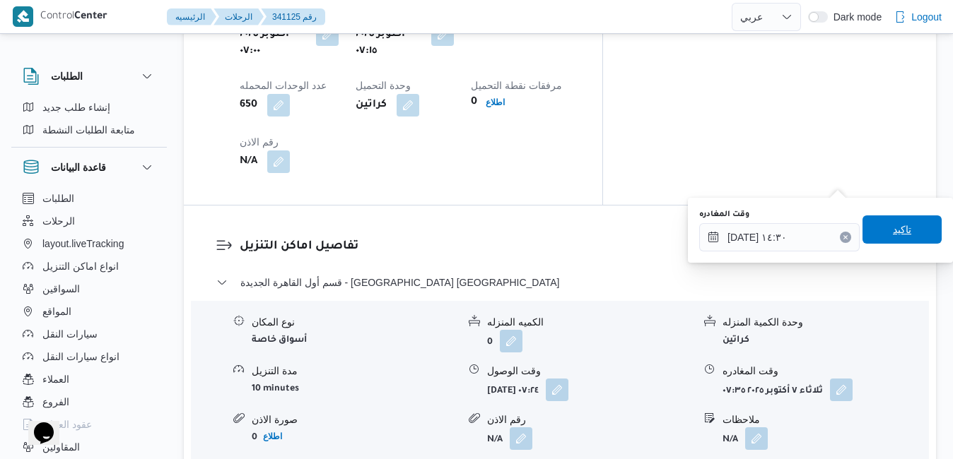
click at [893, 228] on span "تاكيد" at bounding box center [902, 229] width 18 height 17
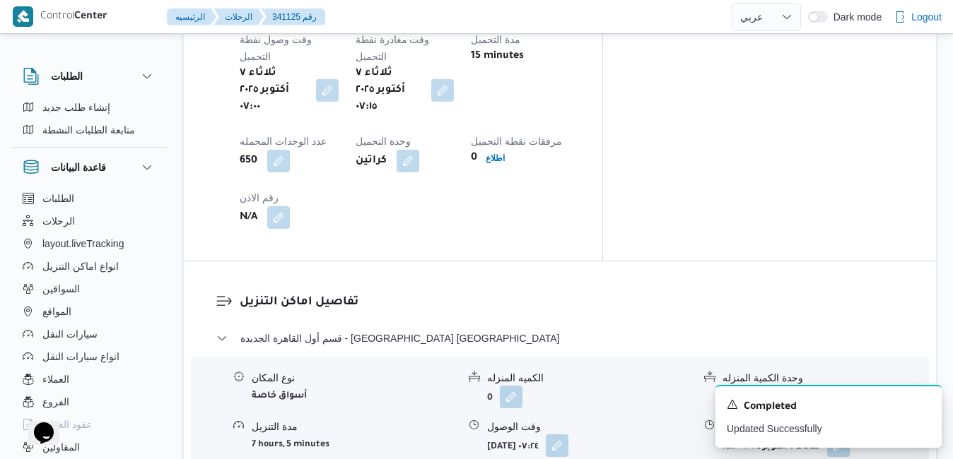
scroll to position [1216, 0]
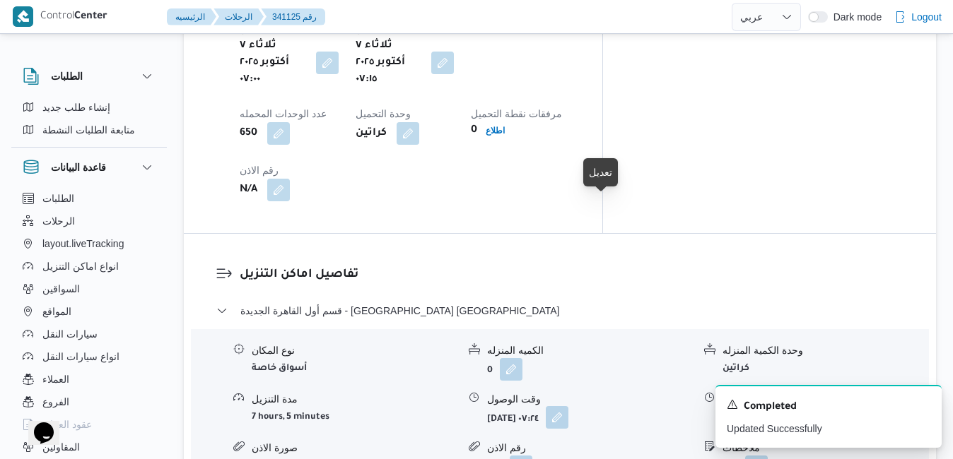
click at [568, 406] on button "button" at bounding box center [557, 417] width 23 height 23
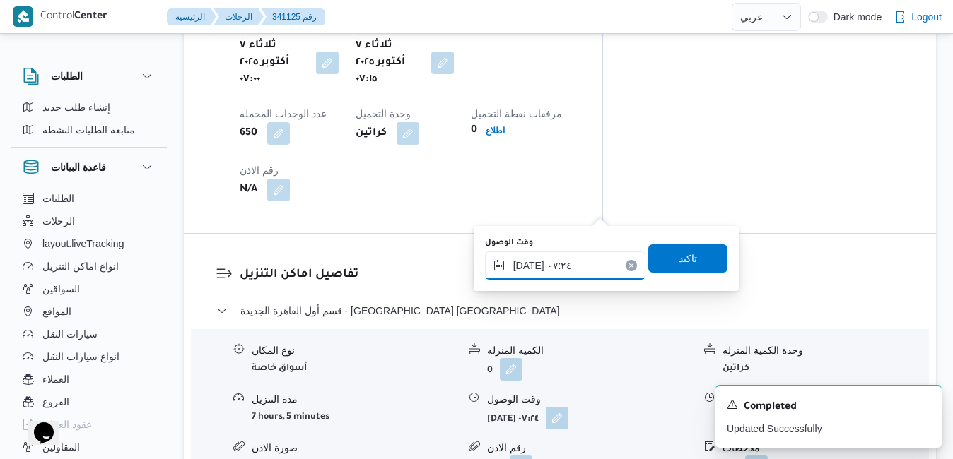
click at [547, 270] on input "٠٧/١٠/٢٠٢٥ ٠٧:٢٤" at bounding box center [565, 266] width 160 height 28
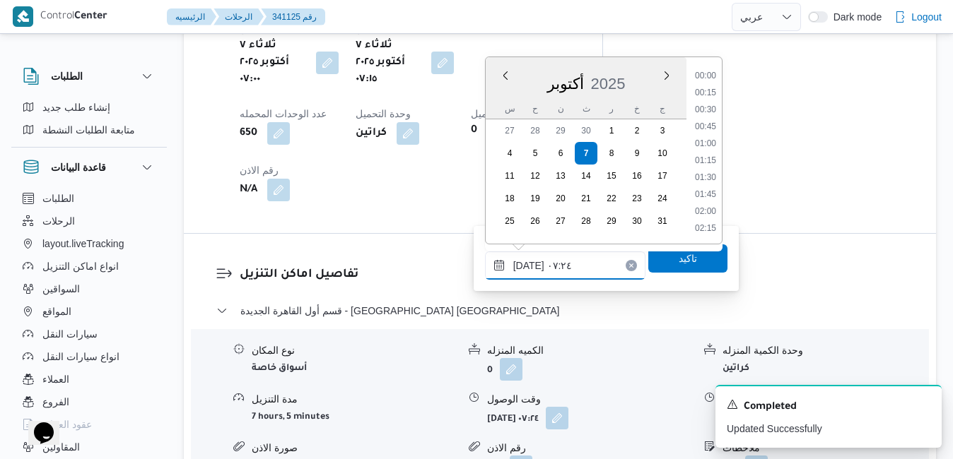
scroll to position [406, 0]
click at [707, 216] on li "08:00" at bounding box center [705, 213] width 33 height 14
type input "٠٧/١٠/٢٠٢٥ ٠٨:٠٠"
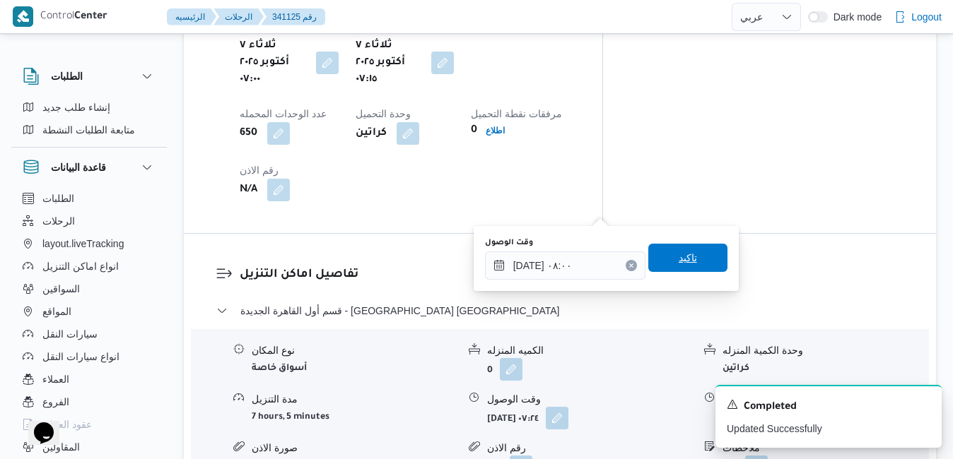
click at [681, 261] on span "تاكيد" at bounding box center [688, 257] width 18 height 17
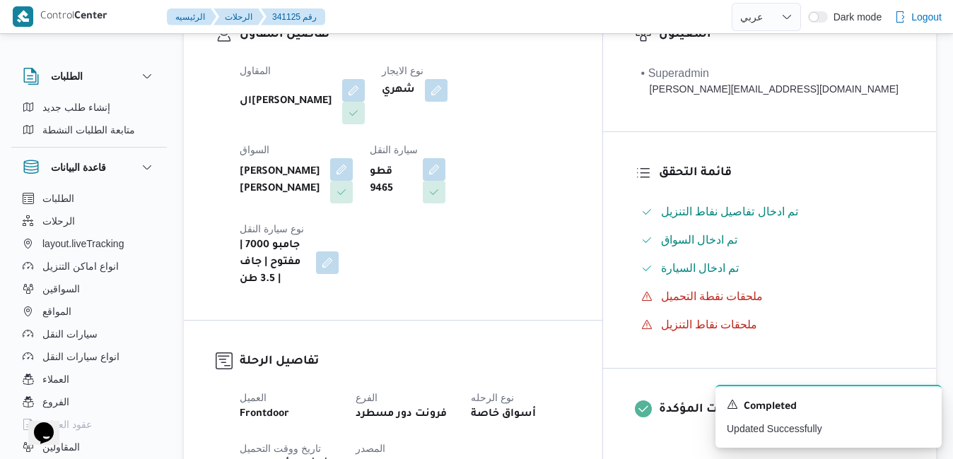
scroll to position [0, 0]
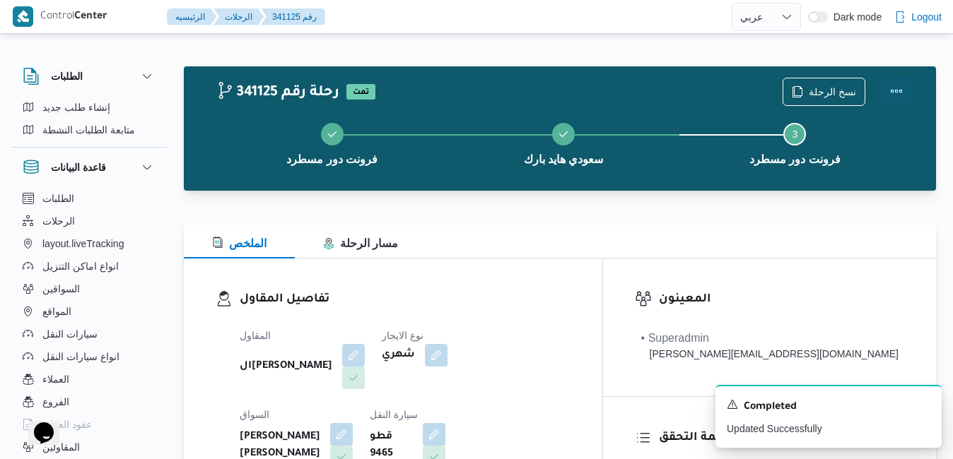
click at [895, 93] on button "Actions" at bounding box center [896, 91] width 28 height 28
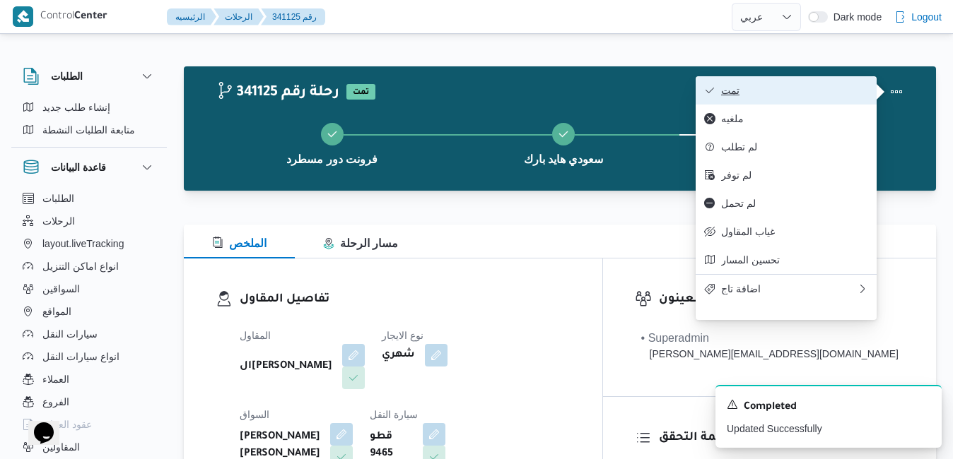
click at [776, 92] on span "تمت" at bounding box center [794, 90] width 147 height 11
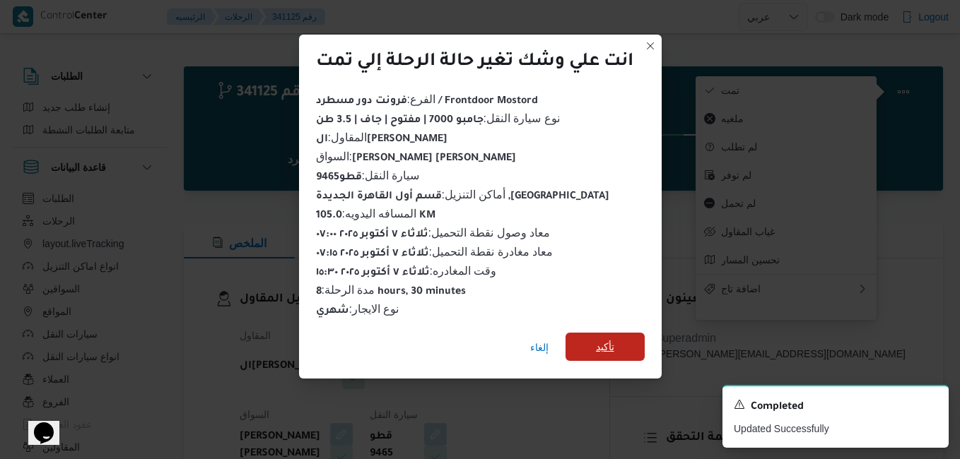
click at [600, 340] on span "تأكيد" at bounding box center [605, 347] width 18 height 17
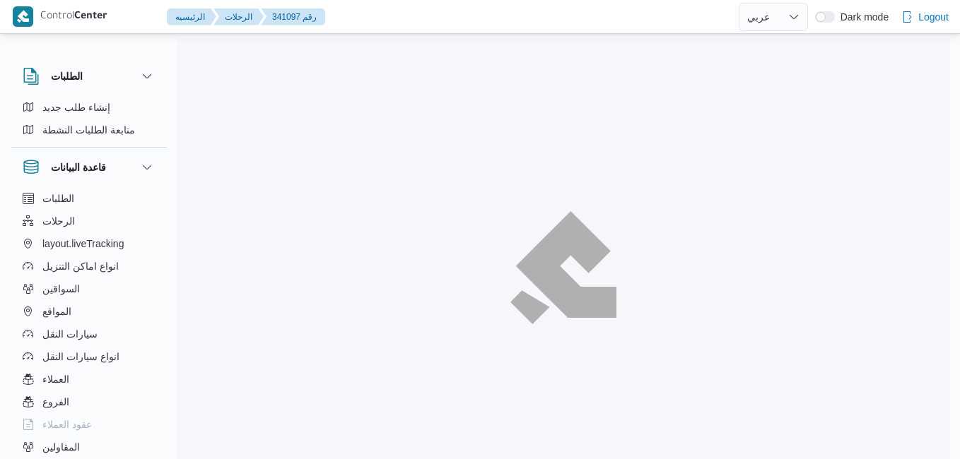
select select "ar"
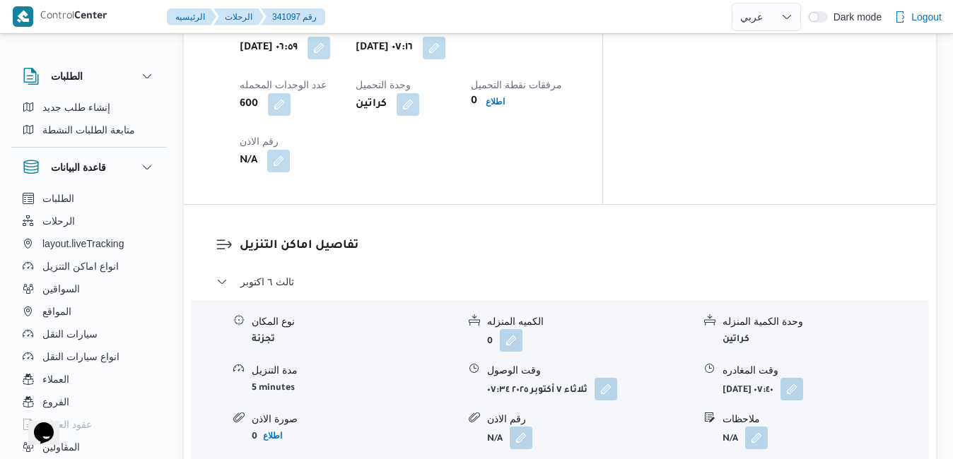
scroll to position [1244, 0]
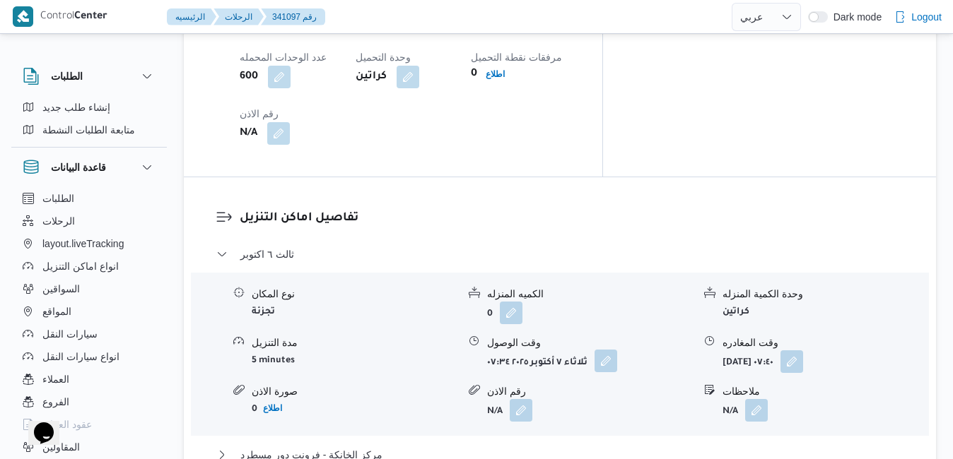
click at [615, 350] on button "button" at bounding box center [605, 361] width 23 height 23
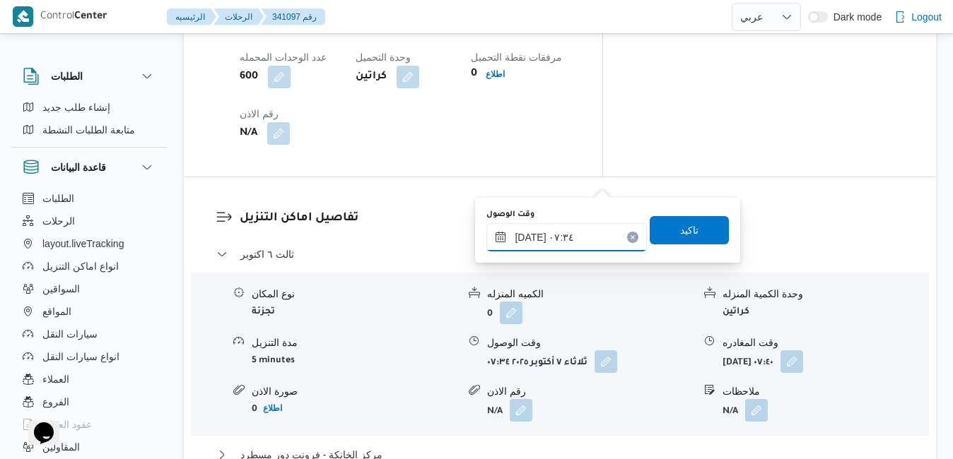
click at [566, 235] on input "[DATE] ٠٧:٣٤" at bounding box center [566, 237] width 160 height 28
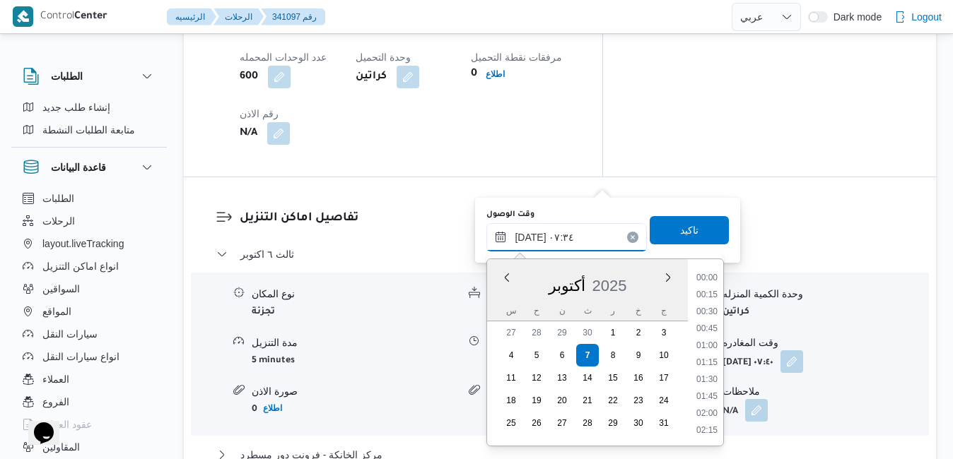
scroll to position [423, 0]
click at [705, 420] on li "08:15" at bounding box center [707, 415] width 33 height 14
type input "[DATE] ٠٨:١٥"
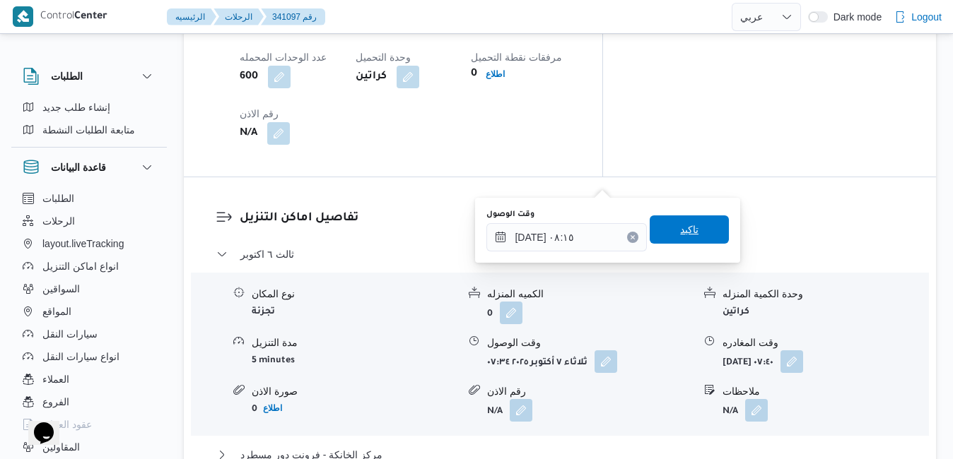
click at [689, 230] on span "تاكيد" at bounding box center [689, 230] width 79 height 28
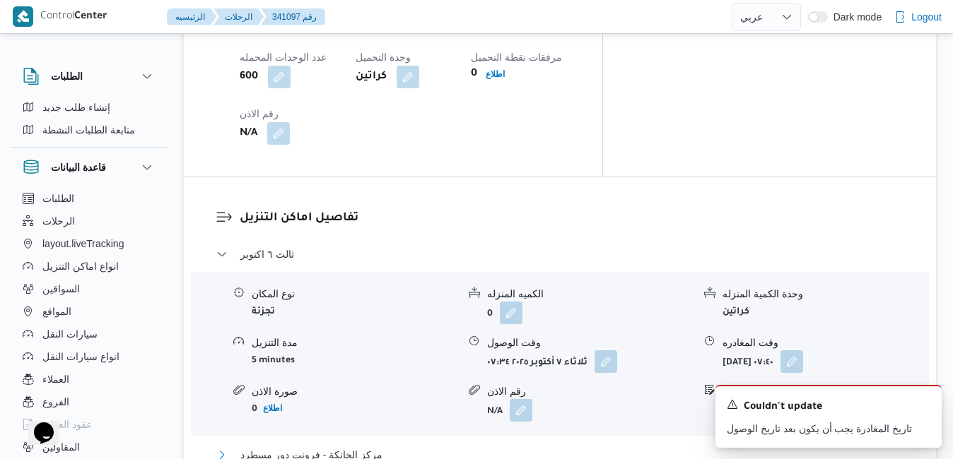
click at [551, 447] on button "مركز الخانكة - فرونت دور مسطرد" at bounding box center [560, 455] width 688 height 17
click at [919, 401] on icon "Dismiss toast" at bounding box center [924, 403] width 11 height 11
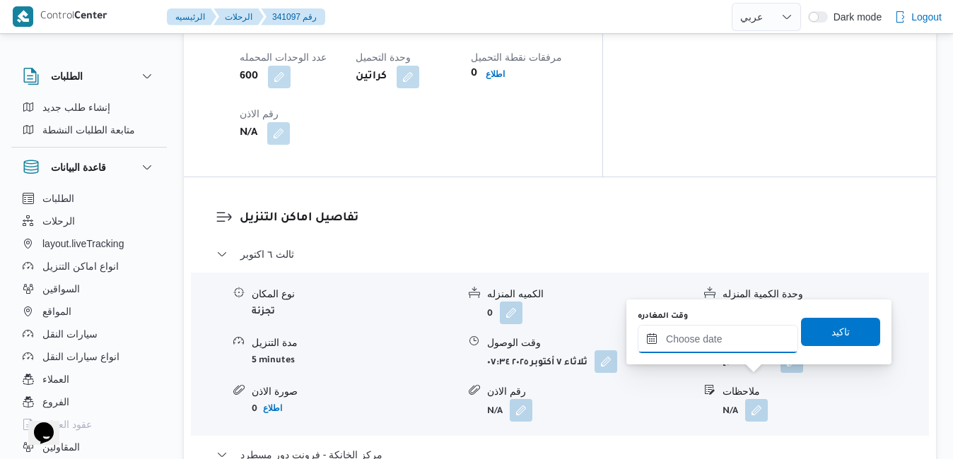
click at [720, 347] on input "وقت المغادره" at bounding box center [718, 339] width 160 height 28
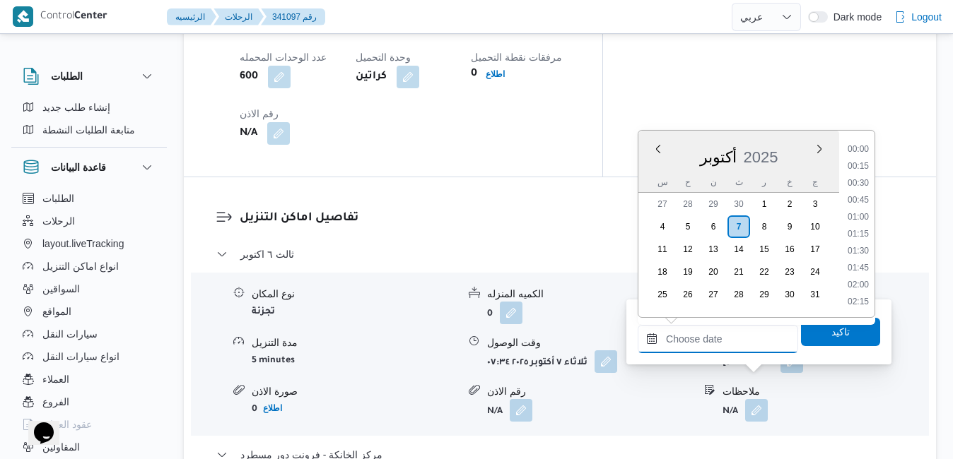
scroll to position [1135, 0]
click at [639, 174] on div "س ح ن ث ر خ ج" at bounding box center [738, 182] width 201 height 20
click at [863, 245] on li "16:00" at bounding box center [858, 243] width 33 height 14
type input "٠٧/١٠/٢٠٢٥ ١٦:٠٠"
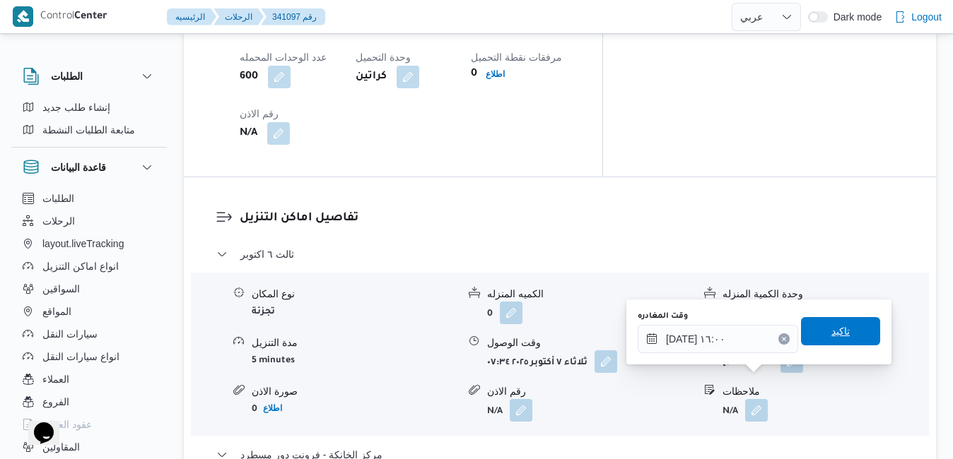
click at [835, 331] on span "تاكيد" at bounding box center [840, 331] width 18 height 17
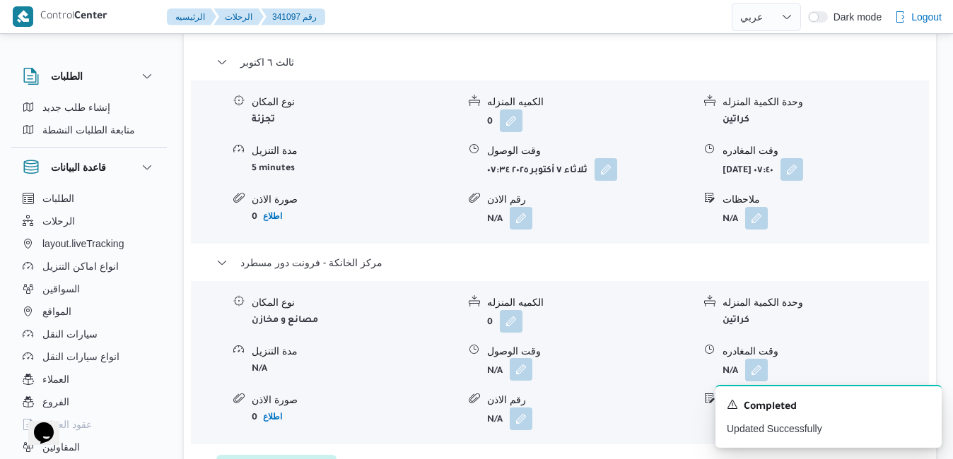
click at [518, 379] on button "button" at bounding box center [521, 369] width 23 height 23
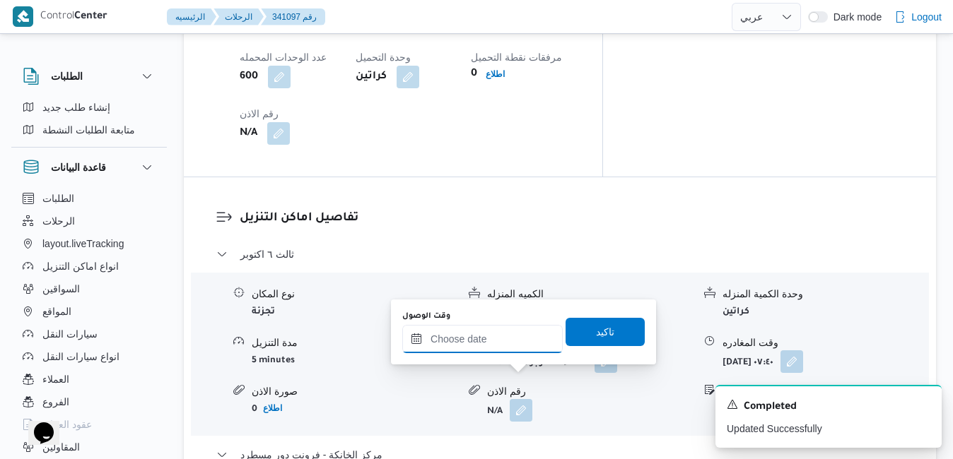
click at [523, 335] on input "وقت الوصول" at bounding box center [482, 339] width 160 height 28
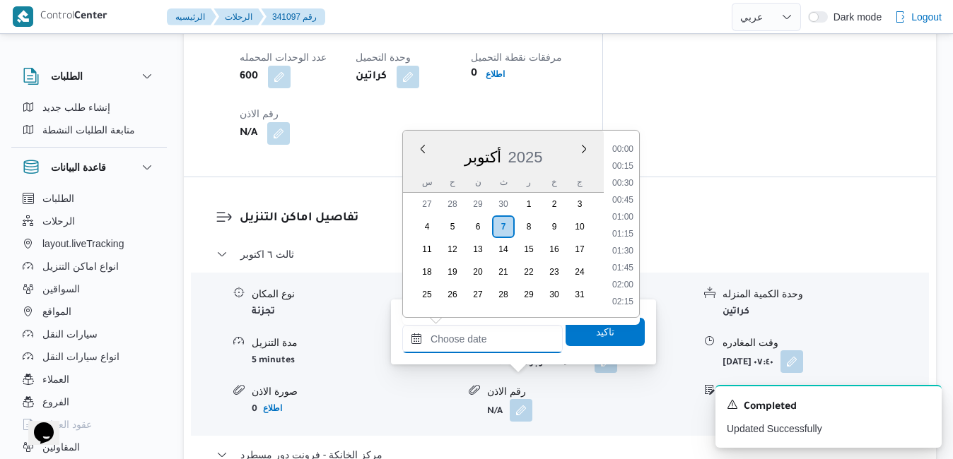
scroll to position [1135, 0]
click at [416, 177] on div "س" at bounding box center [427, 182] width 23 height 20
click at [625, 229] on li "15:45" at bounding box center [622, 226] width 33 height 14
type input "[DATE] ١٥:٤٥"
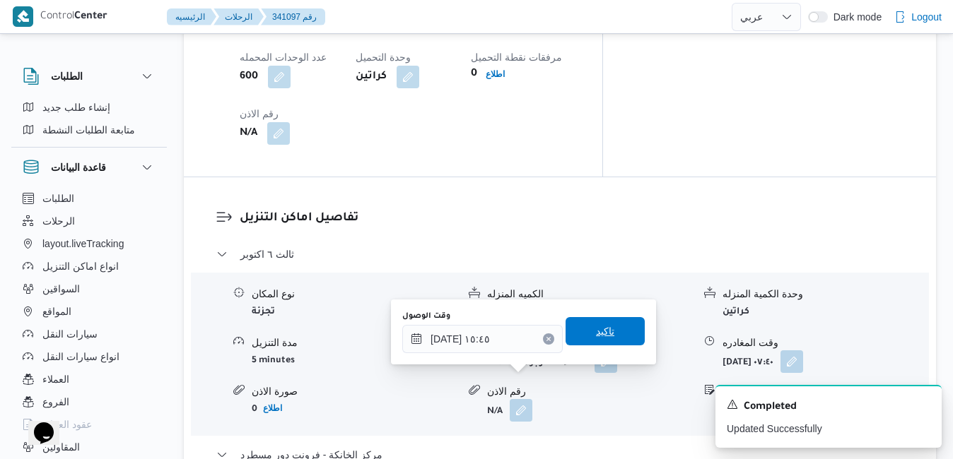
click at [611, 329] on span "تاكيد" at bounding box center [604, 331] width 79 height 28
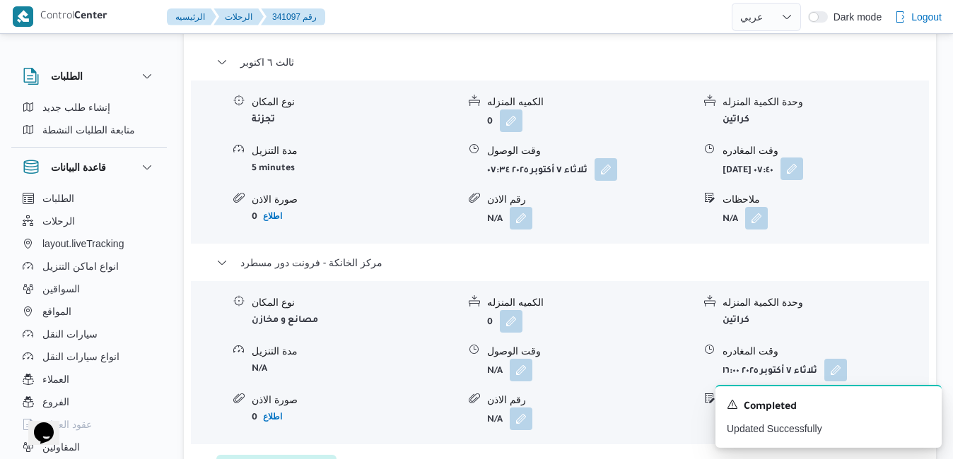
click at [803, 180] on button "button" at bounding box center [791, 169] width 23 height 23
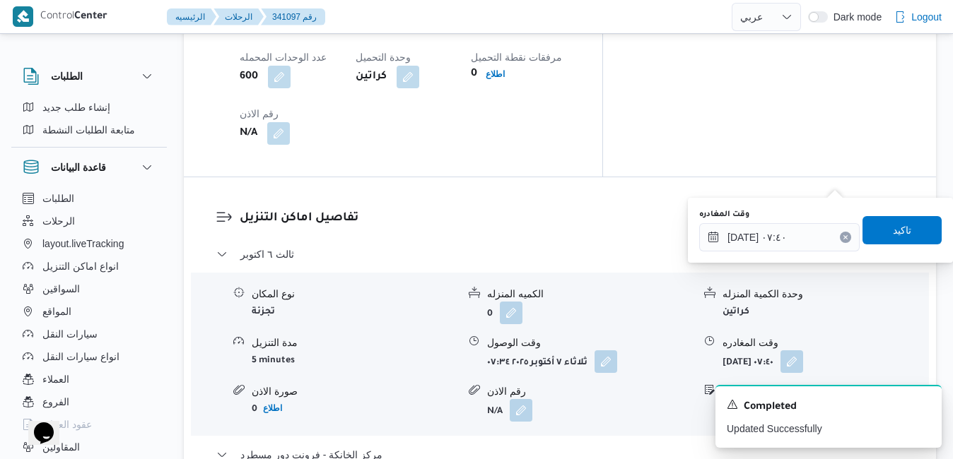
click at [787, 221] on div "وقت المغادره ٠٧/١٠/٢٠٢٥ ٠٧:٤٠" at bounding box center [779, 230] width 160 height 42
click at [787, 233] on input "٠٧/١٠/٢٠٢٥ ٠٧:٤٠" at bounding box center [779, 237] width 160 height 28
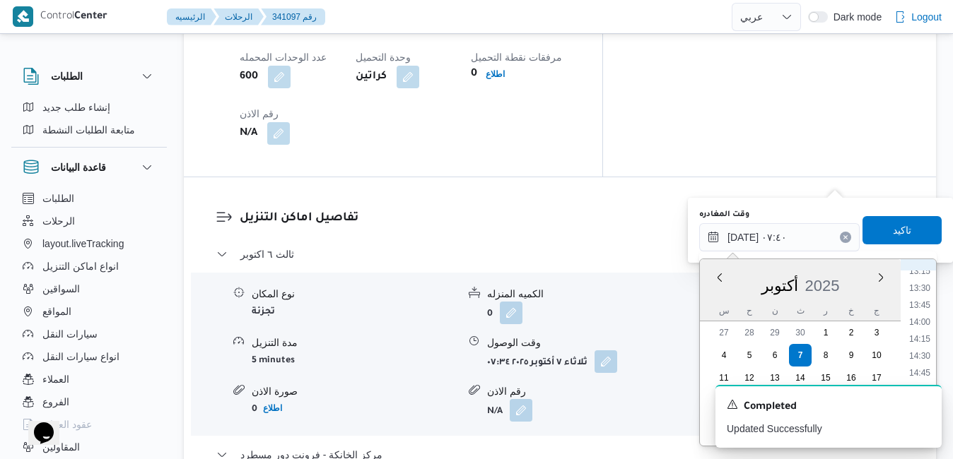
scroll to position [938, 0]
click at [925, 344] on li "14:45" at bounding box center [919, 341] width 33 height 14
type input "[DATE] ١٤:٤٥"
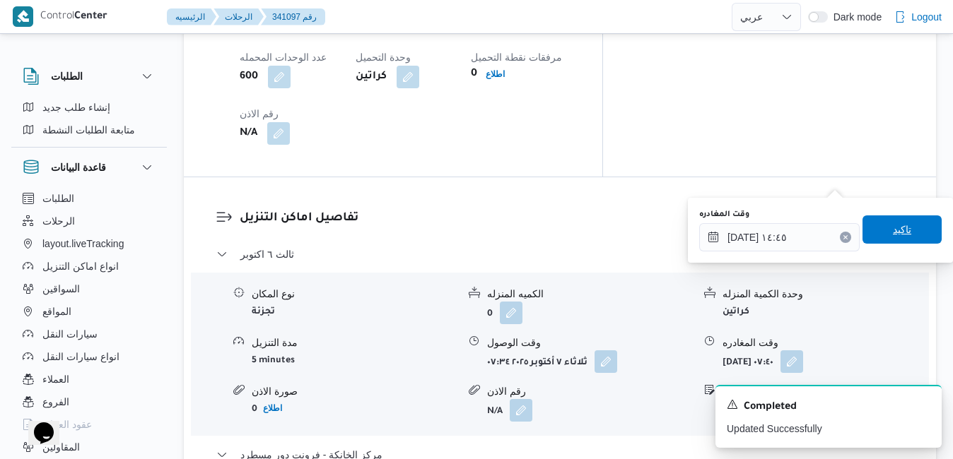
click at [899, 233] on span "تاكيد" at bounding box center [902, 229] width 18 height 17
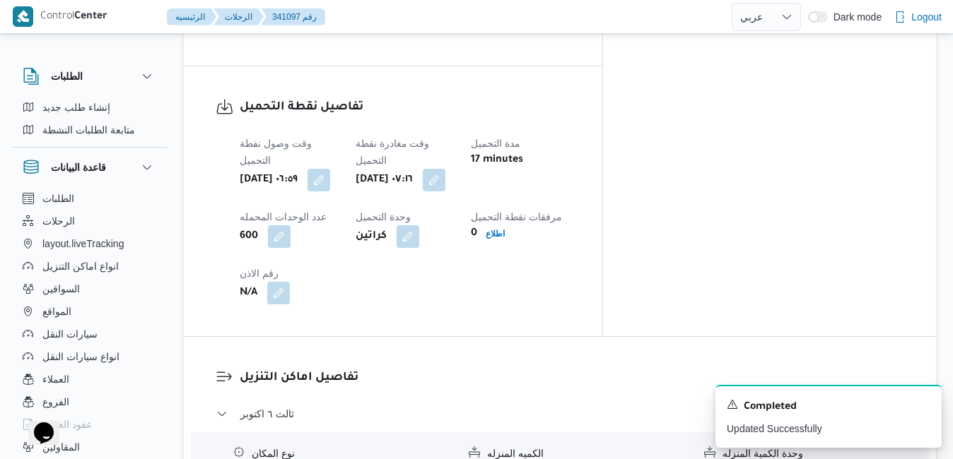
scroll to position [1187, 0]
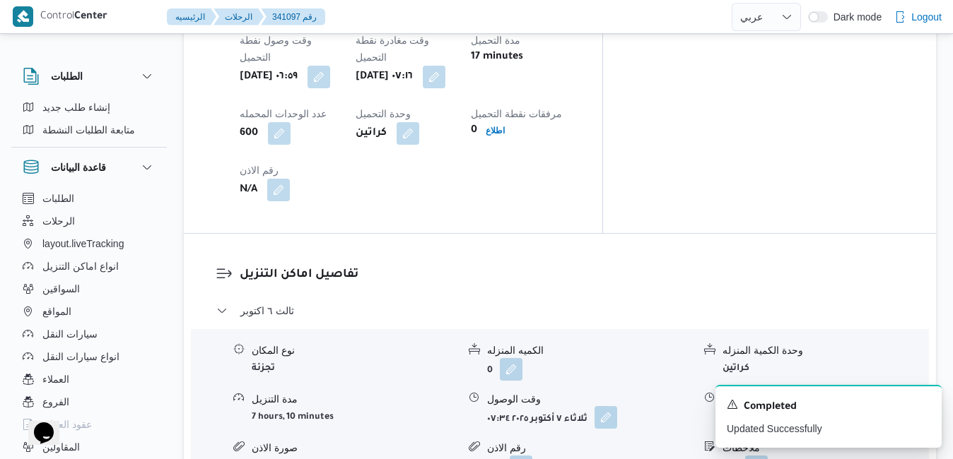
click at [613, 406] on button "button" at bounding box center [605, 417] width 23 height 23
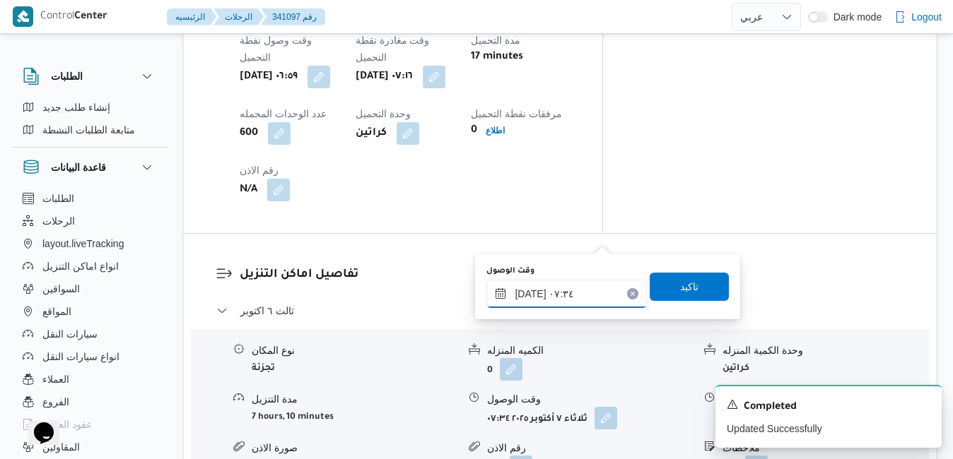
click at [561, 295] on input "٠٧/١٠/٢٠٢٥ ٠٧:٣٤" at bounding box center [566, 294] width 160 height 28
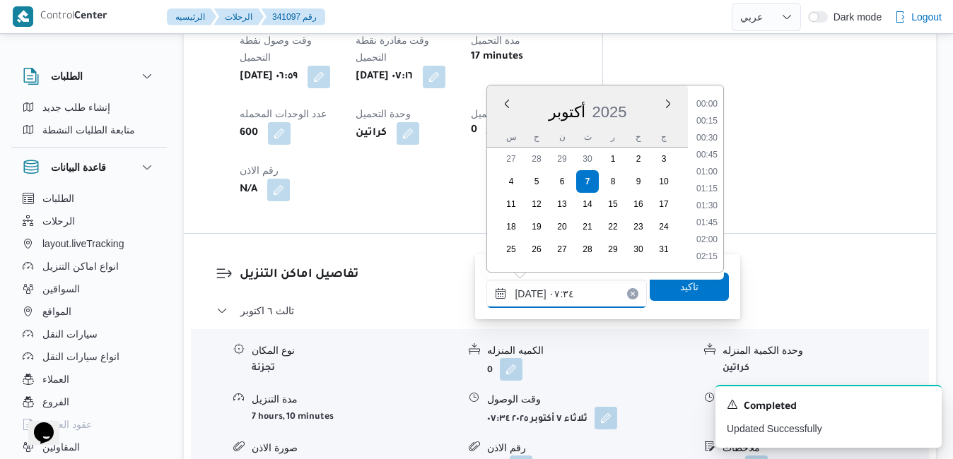
scroll to position [423, 0]
click at [712, 240] on li "08:15" at bounding box center [707, 241] width 33 height 14
type input "٠٧/١٠/٢٠٢٥ ٠٨:١٥"
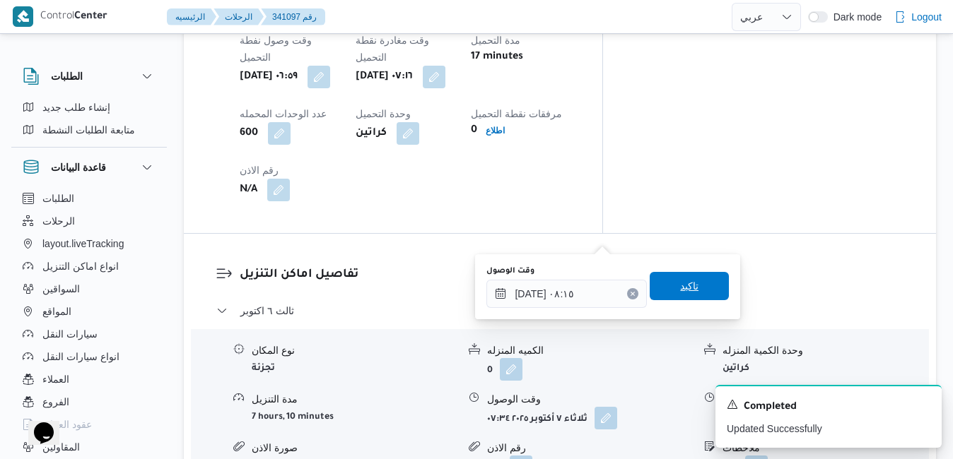
click at [691, 286] on span "تاكيد" at bounding box center [689, 286] width 79 height 28
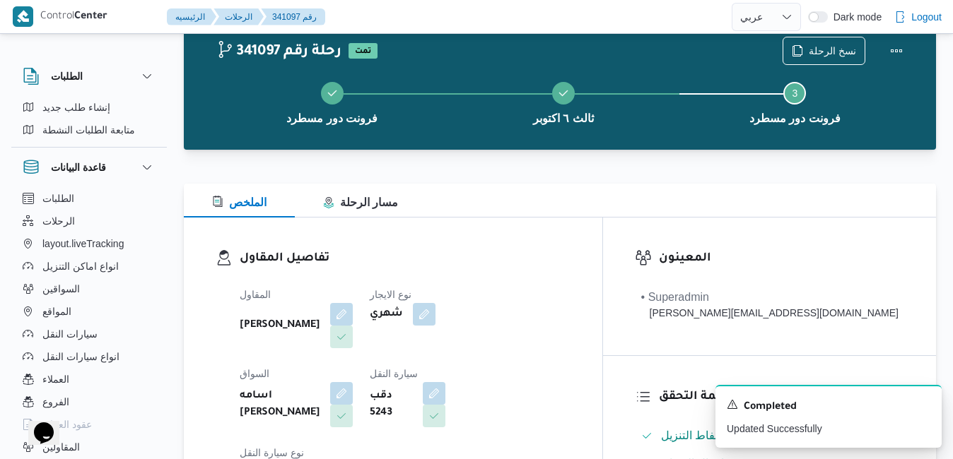
scroll to position [0, 0]
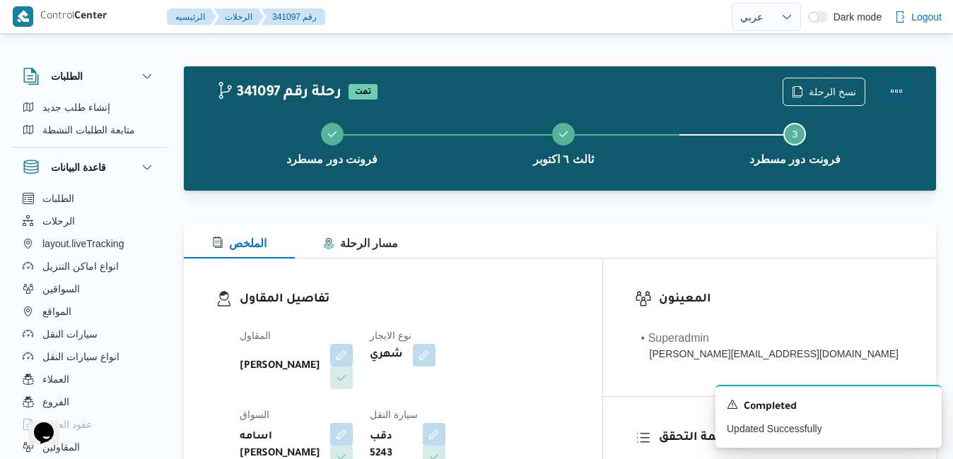
click at [889, 91] on button "Actions" at bounding box center [896, 91] width 28 height 28
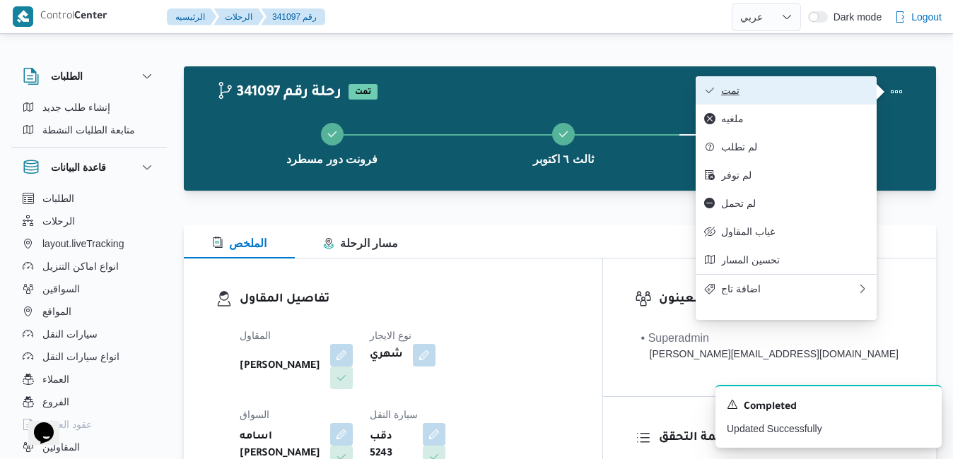
click at [814, 94] on span "تمت" at bounding box center [794, 90] width 147 height 11
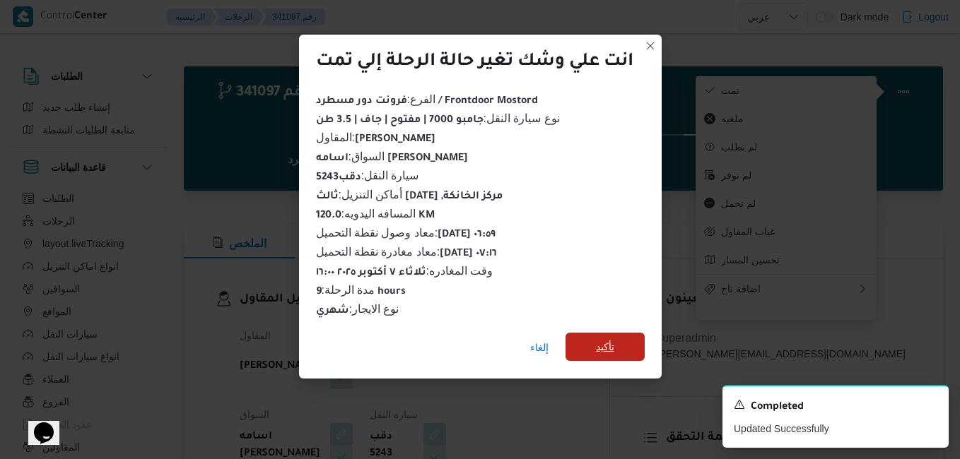
click at [596, 333] on span "تأكيد" at bounding box center [604, 347] width 79 height 28
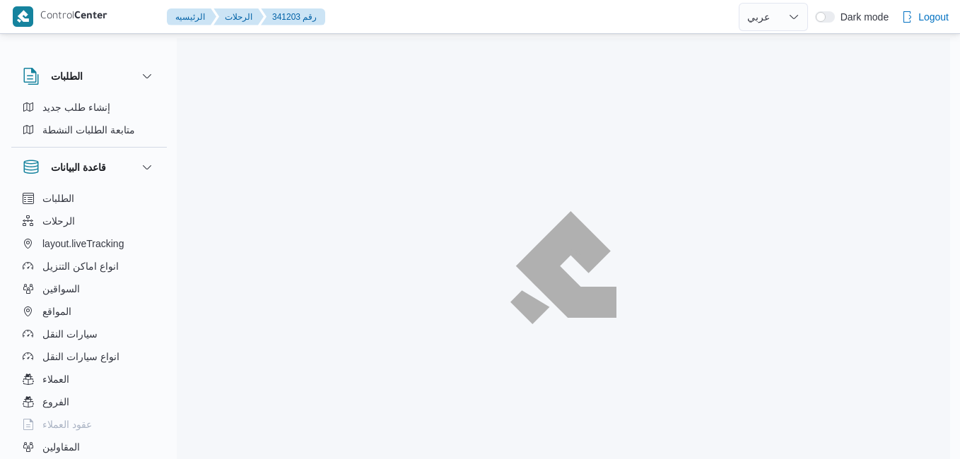
select select "ar"
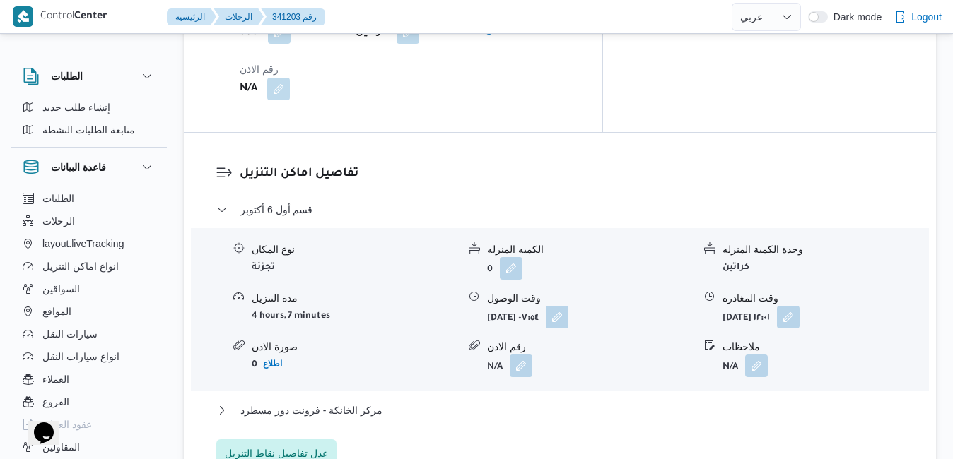
scroll to position [1329, 0]
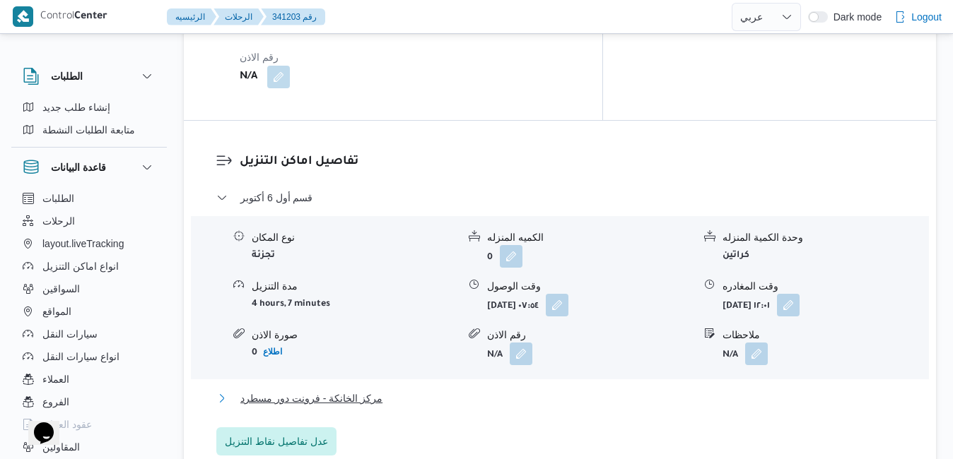
click at [580, 390] on button "مركز الخانكة - فرونت دور مسطرد" at bounding box center [560, 398] width 688 height 17
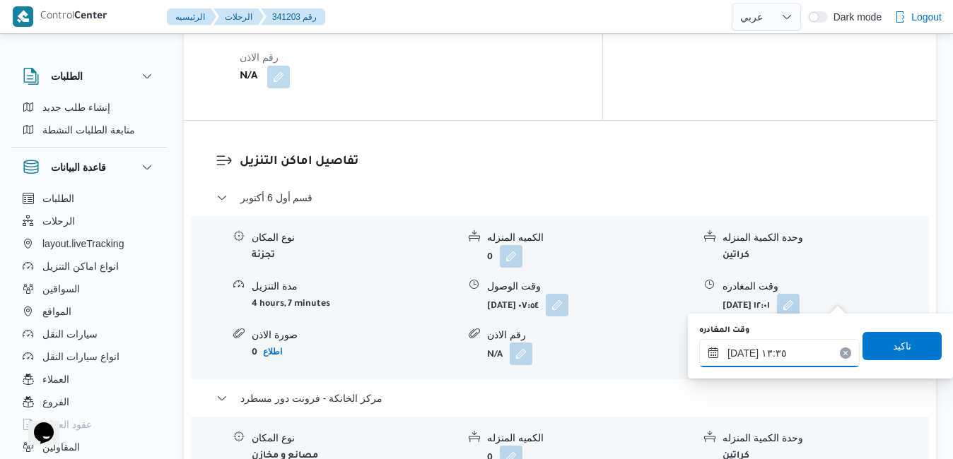
click at [748, 352] on input "[DATE] ١٣:٣٥" at bounding box center [779, 353] width 160 height 28
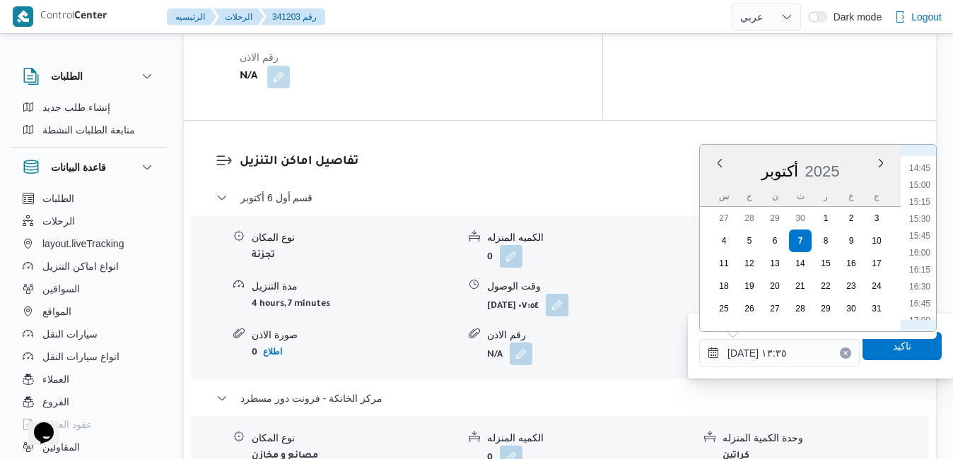
scroll to position [973, 0]
click at [928, 253] on li "15:45" at bounding box center [919, 259] width 33 height 14
type input "[DATE] ١٥:٤٥"
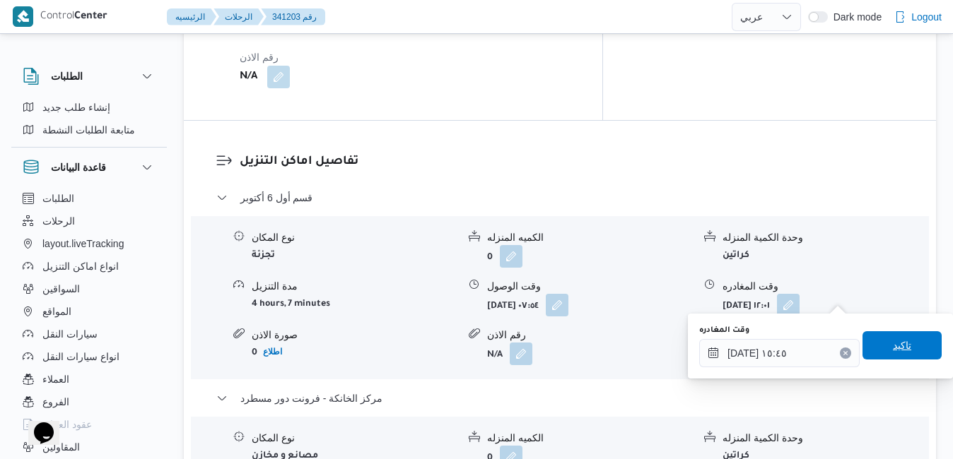
click at [874, 344] on span "تاكيد" at bounding box center [901, 345] width 79 height 28
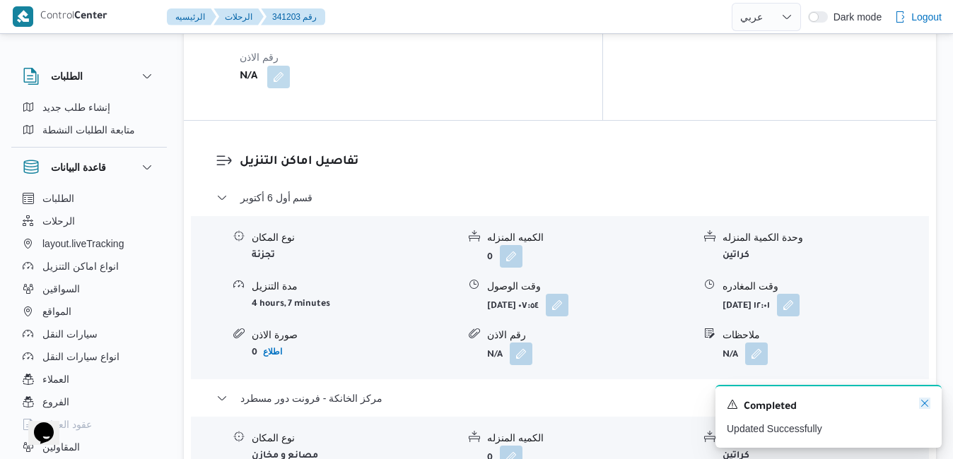
click at [924, 403] on icon "Dismiss toast" at bounding box center [924, 403] width 11 height 11
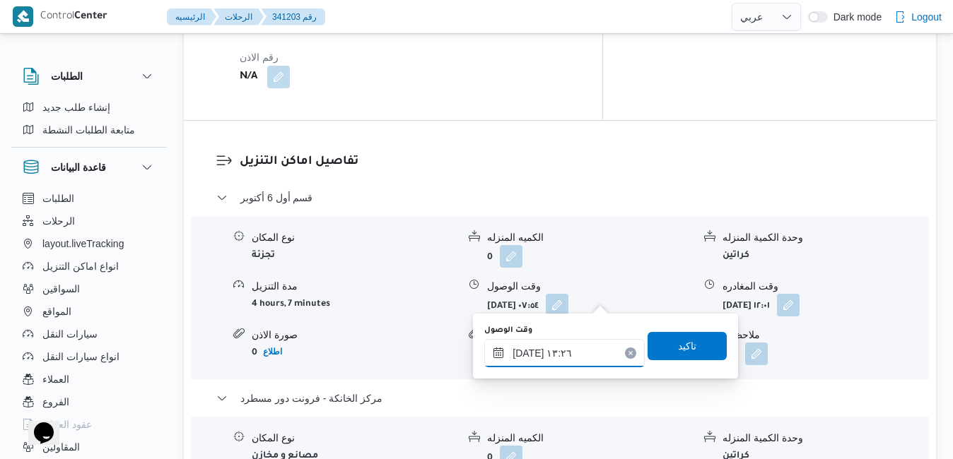
click at [522, 349] on input "٠٧/١٠/٢٠٢٥ ١٣:٢٦" at bounding box center [564, 353] width 160 height 28
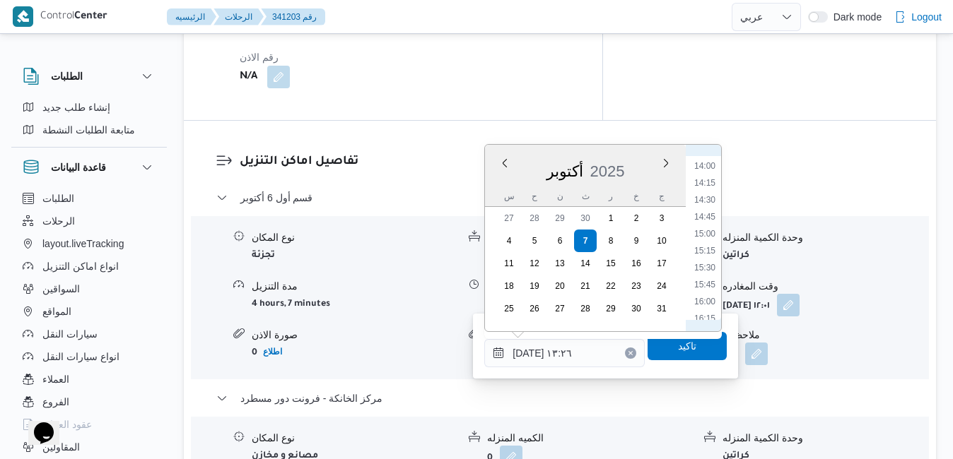
scroll to position [956, 0]
click at [710, 261] on li "15:30" at bounding box center [704, 259] width 33 height 14
type input "[DATE] ١٥:٣٠"
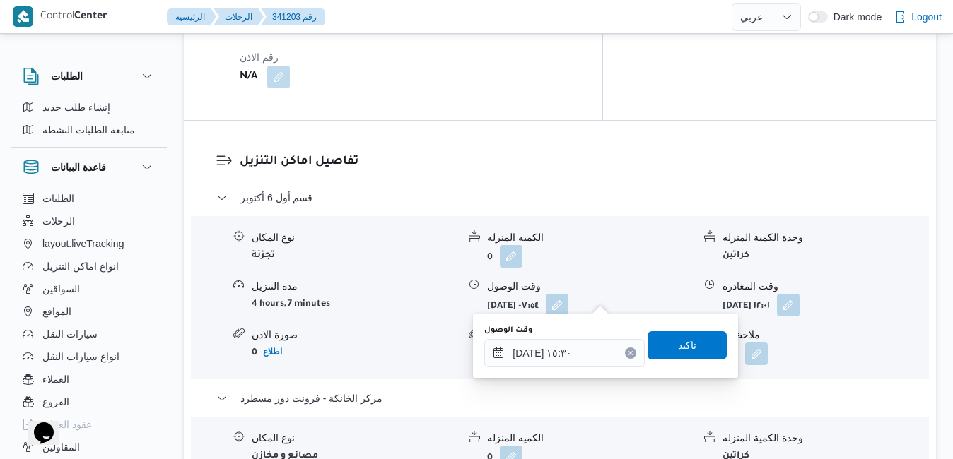
click at [678, 346] on span "تاكيد" at bounding box center [687, 345] width 18 height 17
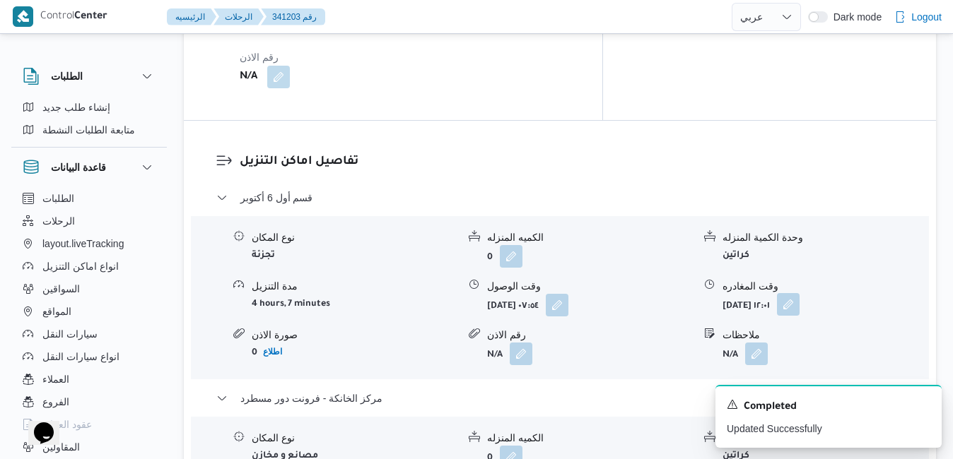
click at [799, 293] on button "button" at bounding box center [788, 304] width 23 height 23
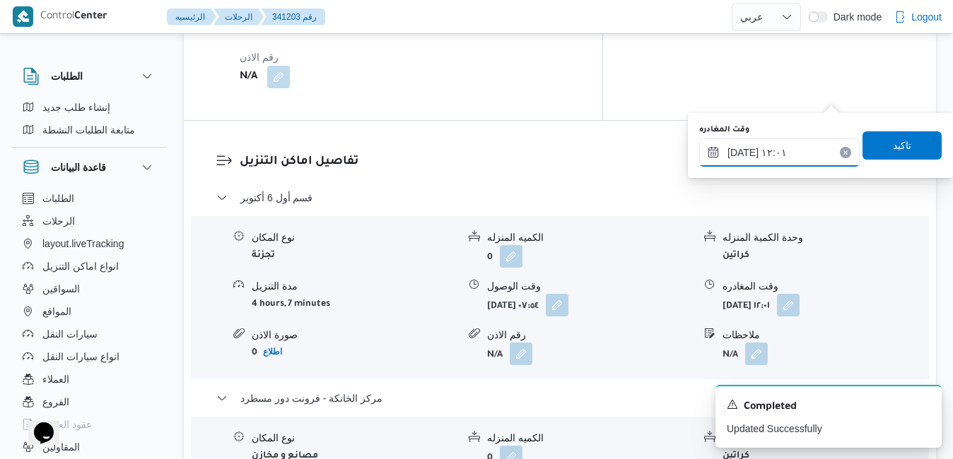
click at [780, 158] on input "٠٧/١٠/٢٠٢٥ ١٢:٠١" at bounding box center [779, 153] width 160 height 28
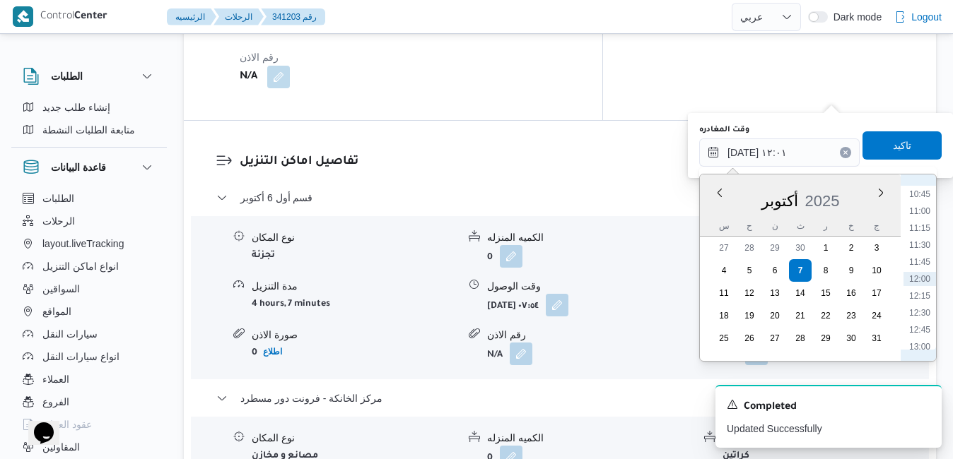
scroll to position [871, 0]
click at [923, 304] on li "14:30" at bounding box center [919, 305] width 33 height 14
type input "٠٧/١٠/٢٠٢٥ ١٤:٣٠"
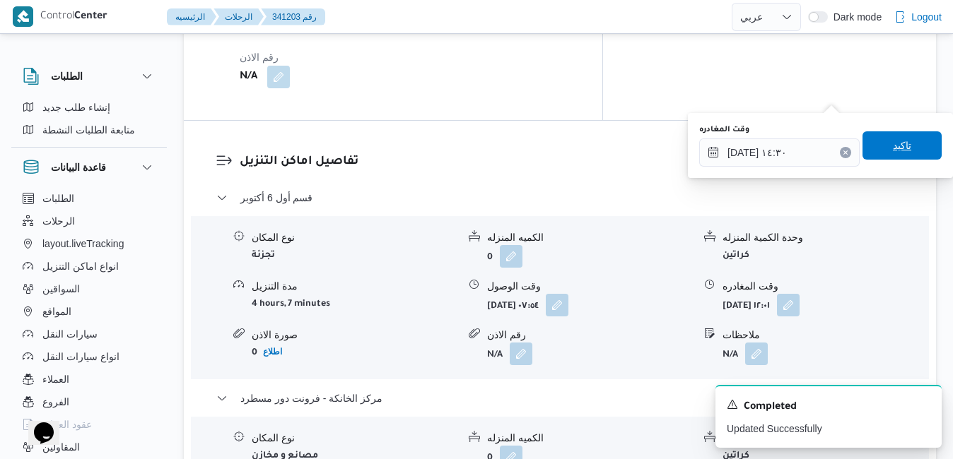
click at [912, 151] on span "تاكيد" at bounding box center [901, 145] width 79 height 28
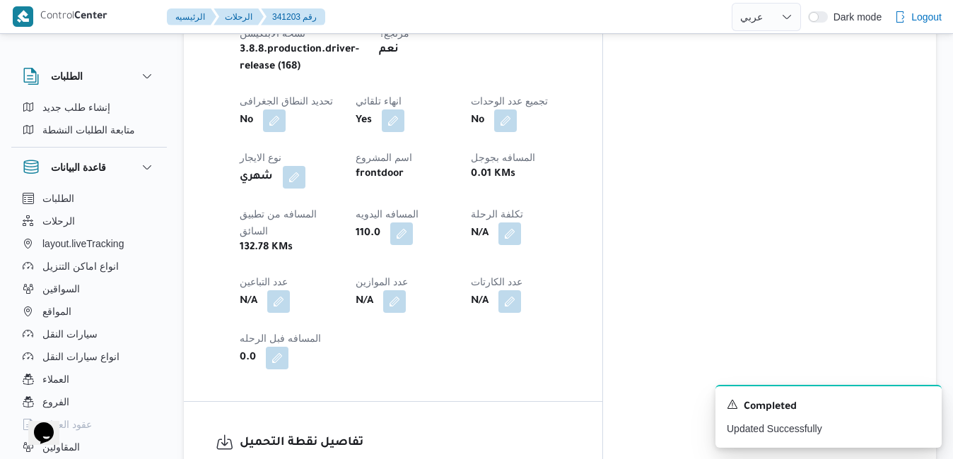
scroll to position [0, 0]
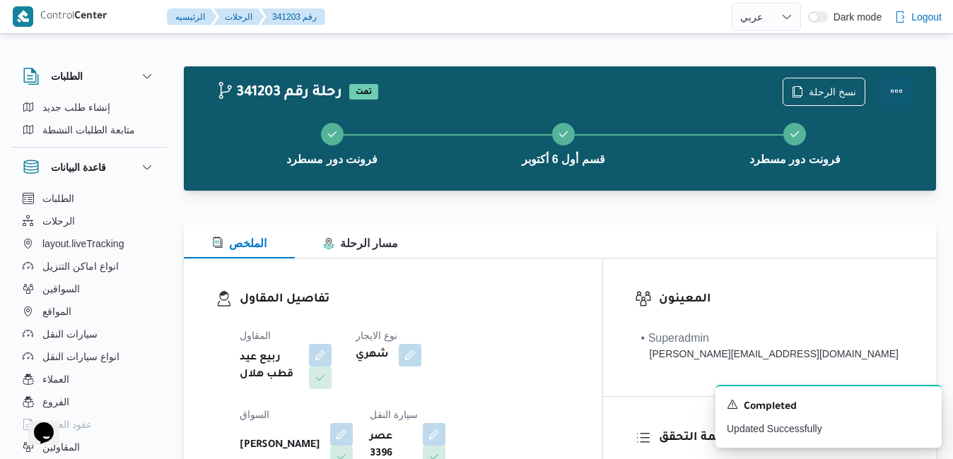
click at [897, 90] on button "Actions" at bounding box center [896, 91] width 28 height 28
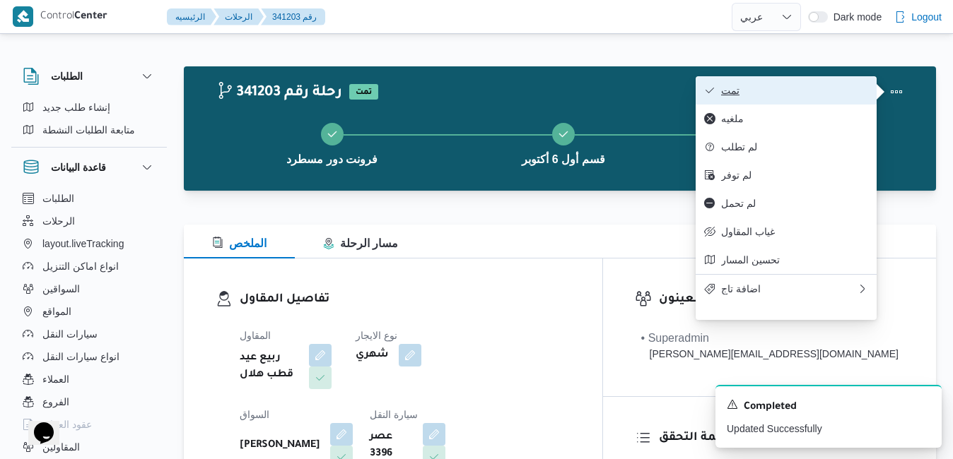
click at [778, 92] on span "تمت" at bounding box center [794, 90] width 147 height 11
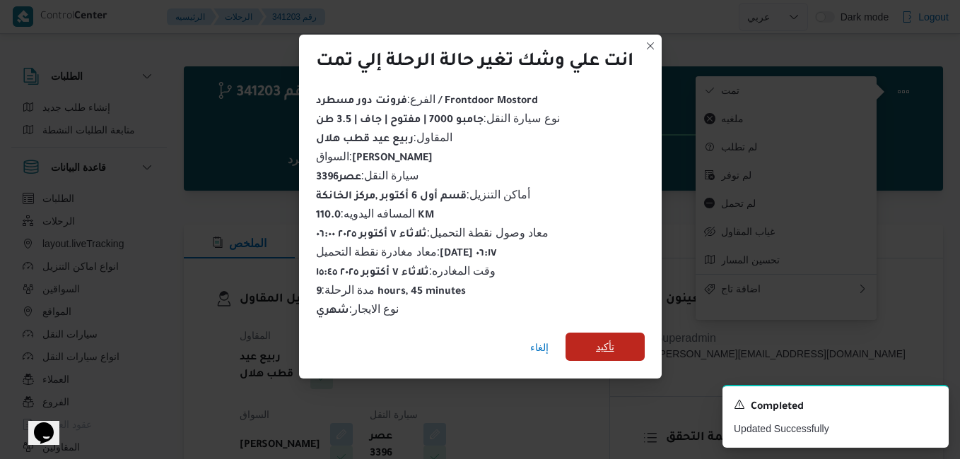
click at [589, 339] on span "تأكيد" at bounding box center [604, 347] width 79 height 28
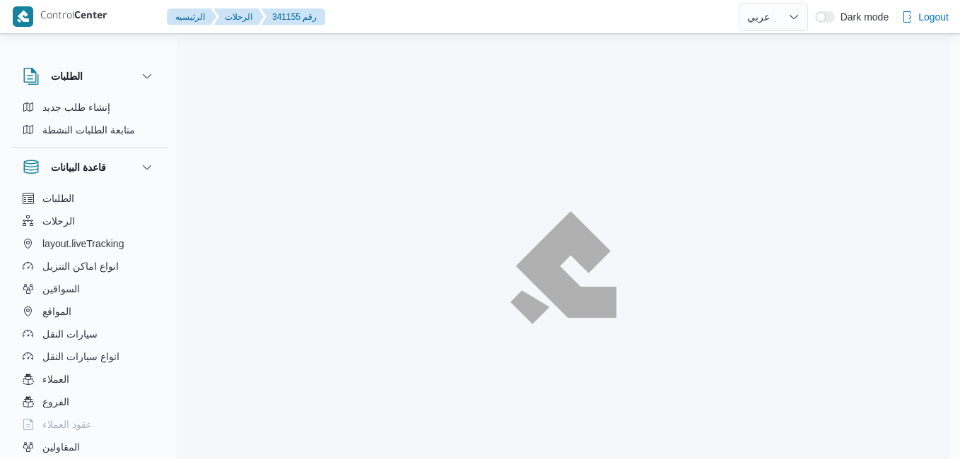
select select "ar"
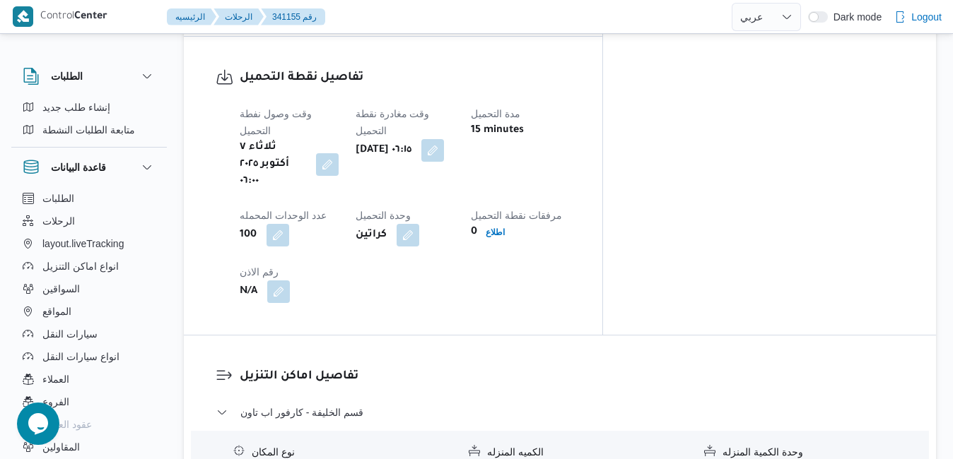
scroll to position [1216, 0]
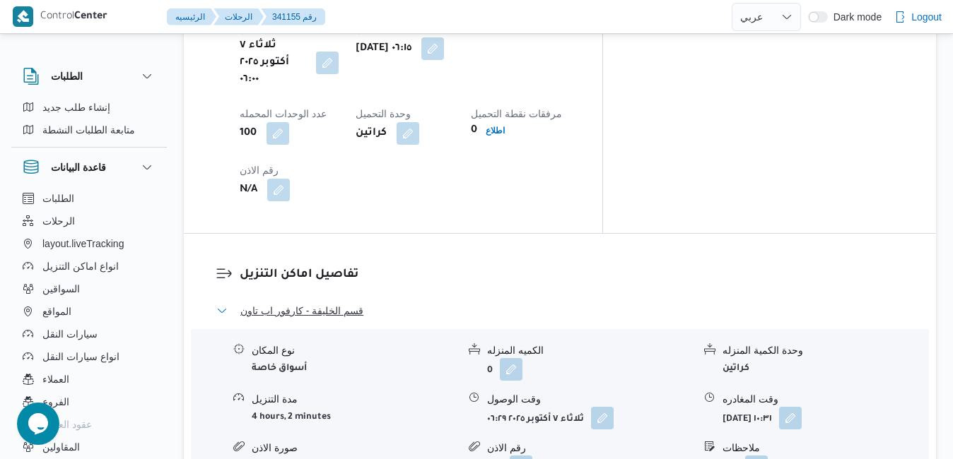
click at [659, 303] on button "قسم الخليفة - كارفور اب تاون" at bounding box center [560, 311] width 688 height 17
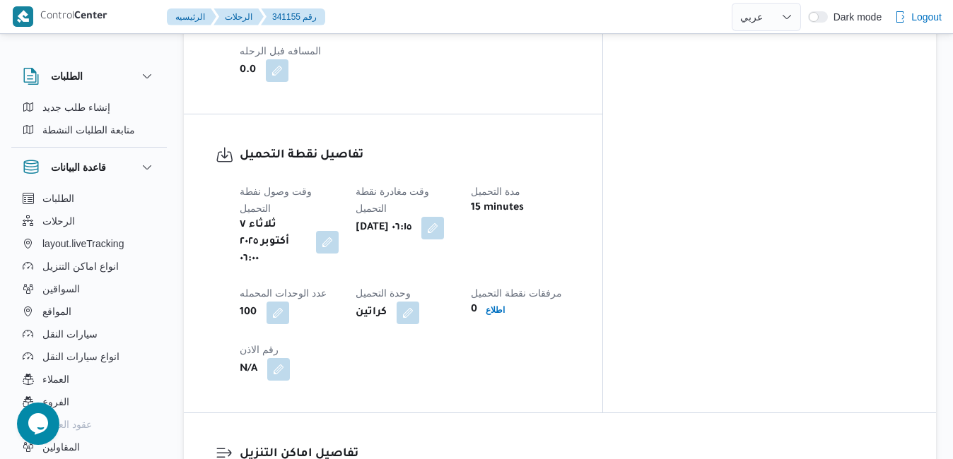
scroll to position [1046, 0]
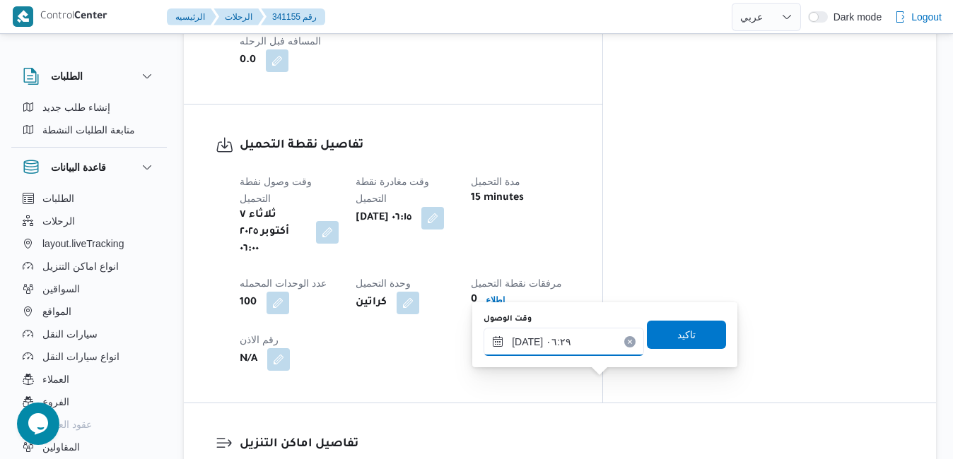
click at [550, 339] on input "[DATE] ٠٦:٢٩" at bounding box center [563, 342] width 160 height 28
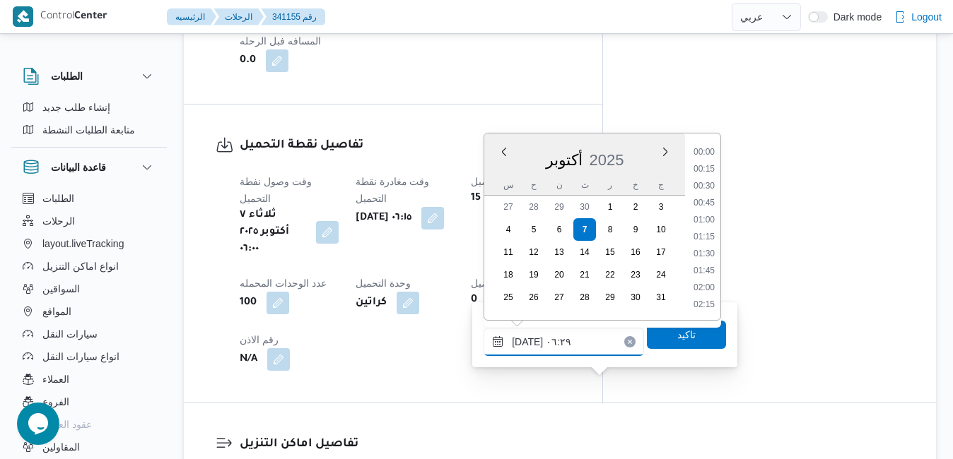
scroll to position [338, 0]
click at [703, 290] on li "07:00" at bounding box center [704, 289] width 33 height 14
type input "[DATE] ٠٧:٠٠"
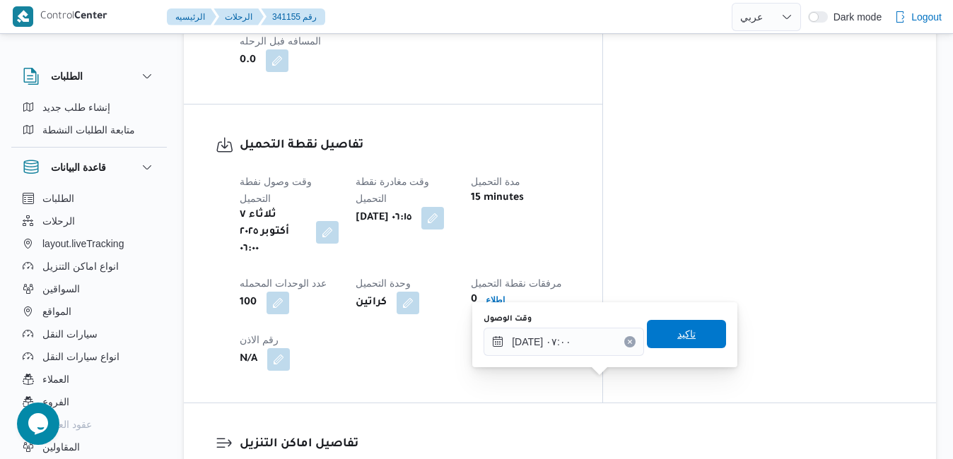
click at [677, 332] on span "تاكيد" at bounding box center [686, 334] width 18 height 17
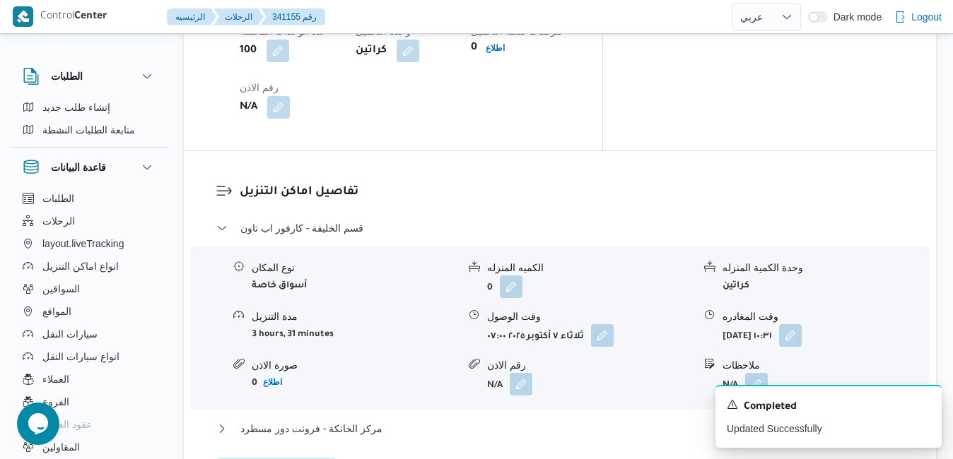
scroll to position [1357, 0]
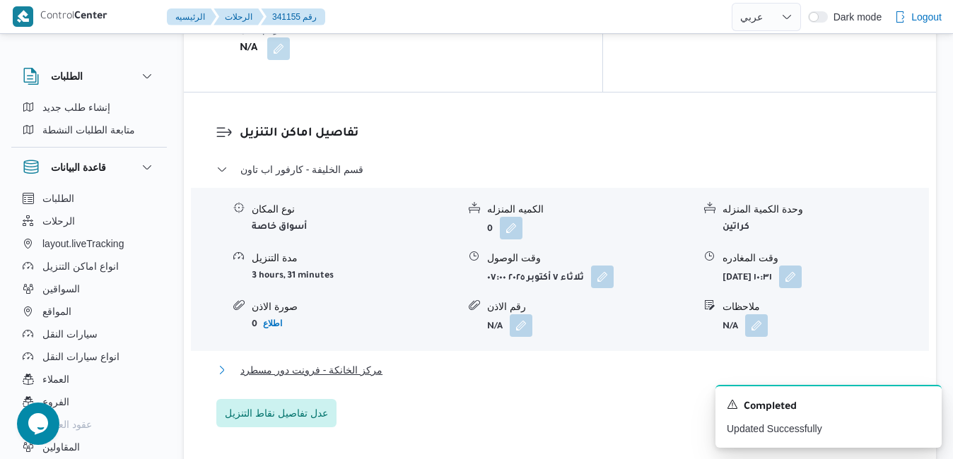
click at [674, 362] on button "مركز الخانكة - فرونت دور مسطرد" at bounding box center [560, 370] width 688 height 17
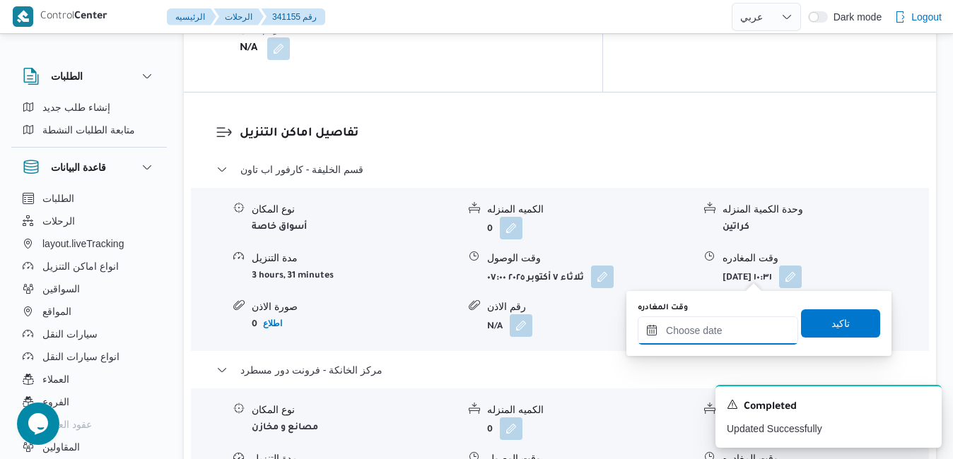
click at [703, 334] on input "وقت المغادره" at bounding box center [718, 331] width 160 height 28
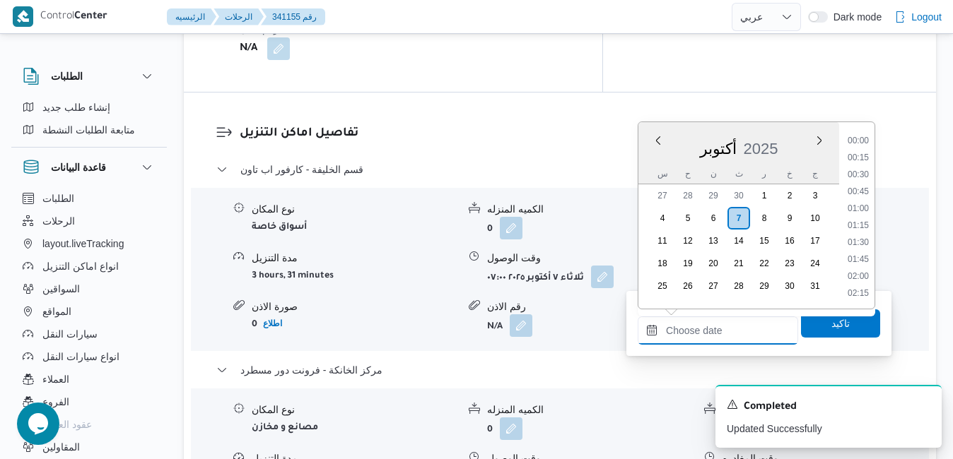
scroll to position [1152, 0]
click at [663, 158] on div "أكتوبر 2025" at bounding box center [738, 146] width 201 height 36
click at [864, 200] on li "15:45" at bounding box center [858, 201] width 33 height 14
type input "٠٧/١٠/٢٠٢٥ ١٥:٤٥"
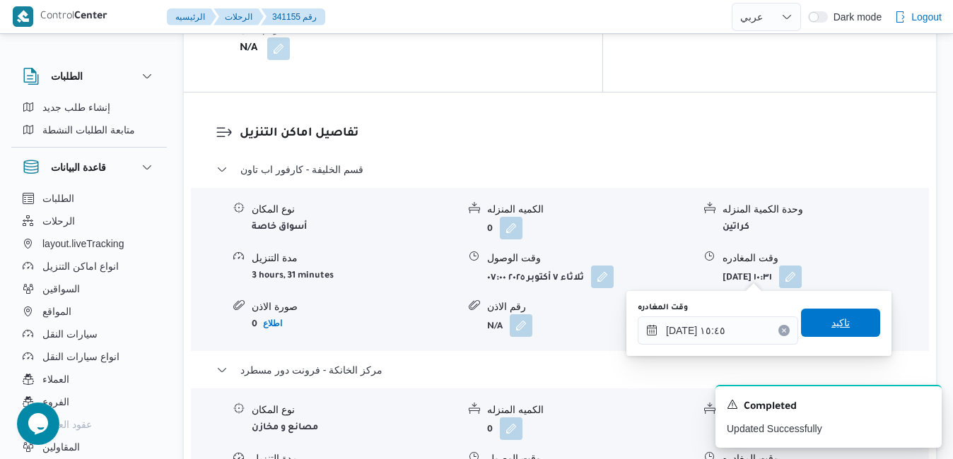
click at [831, 321] on span "تاكيد" at bounding box center [840, 323] width 18 height 17
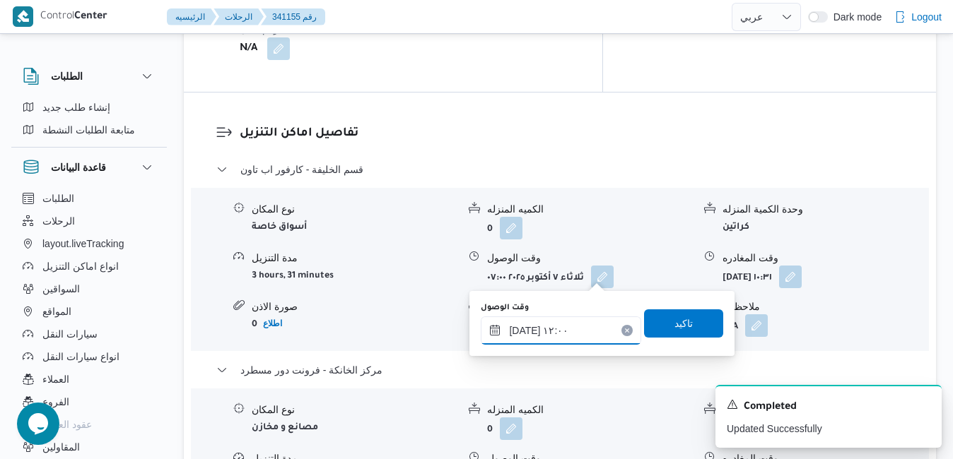
click at [563, 319] on input "٠٧/١٠/٢٠٢٥ ١٢:٠٠" at bounding box center [561, 331] width 160 height 28
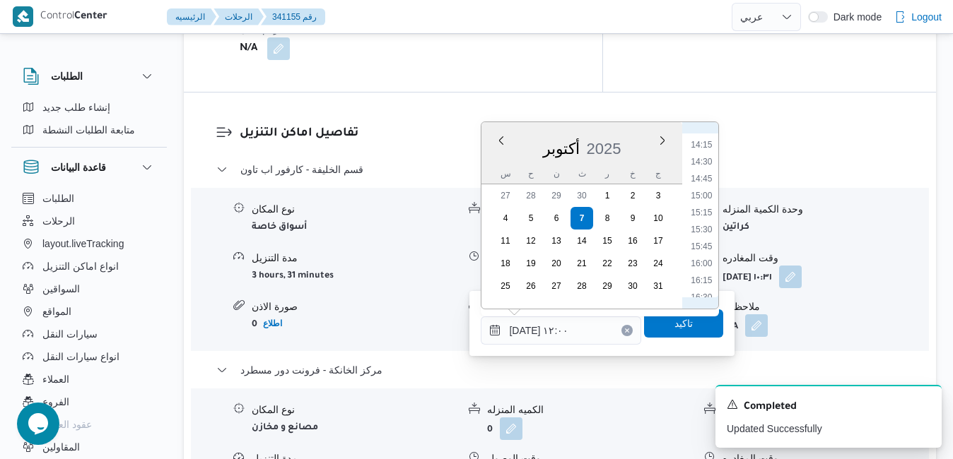
scroll to position [1015, 0]
click at [707, 182] on li "15:30" at bounding box center [702, 177] width 33 height 14
type input "٠٧/١٠/٢٠٢٥ ١٥:٣٠"
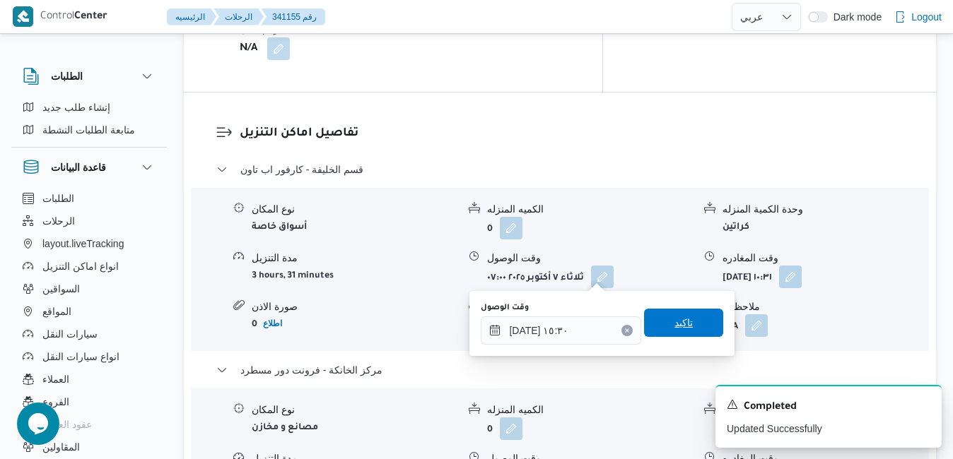
click at [680, 321] on span "تاكيد" at bounding box center [683, 323] width 18 height 17
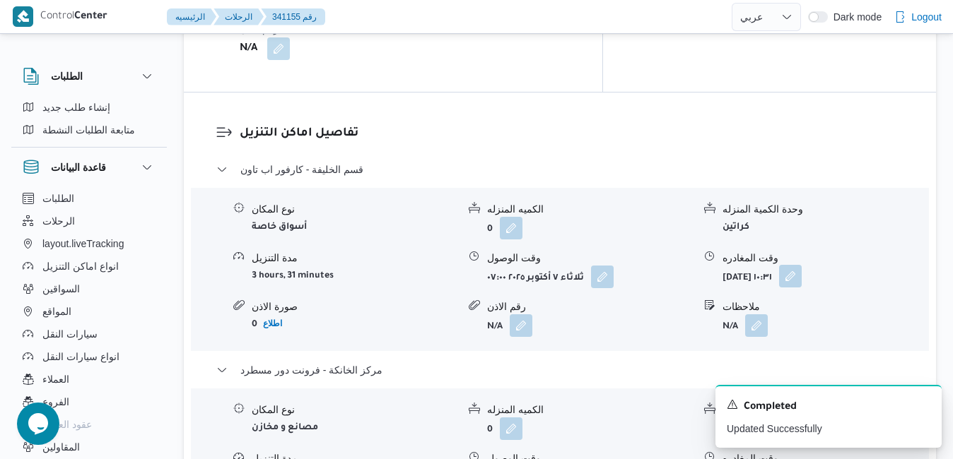
click at [802, 265] on button "button" at bounding box center [790, 276] width 23 height 23
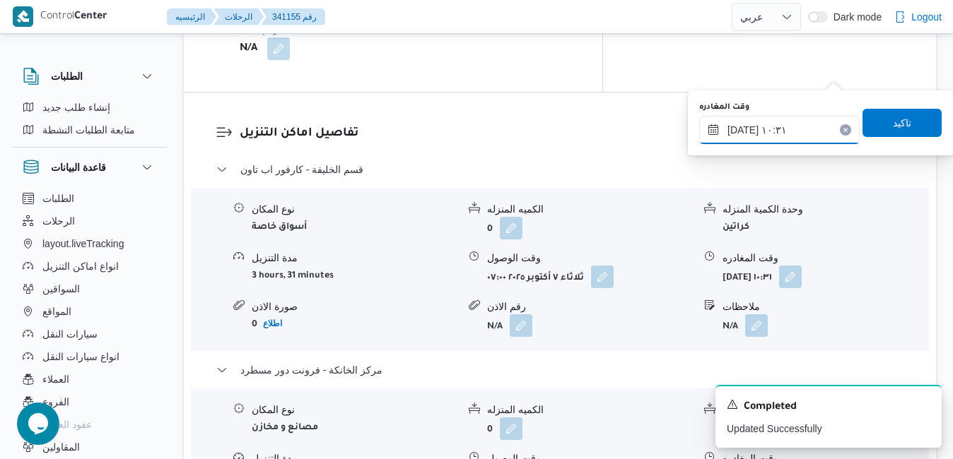
click at [763, 134] on input "٠٧/١٠/٢٠٢٥ ١٠:٣١" at bounding box center [779, 130] width 160 height 28
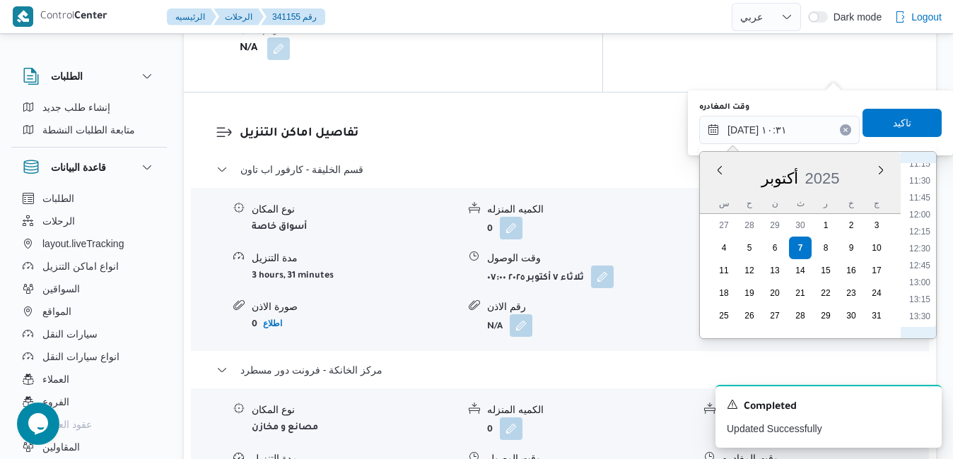
scroll to position [913, 0]
click at [925, 261] on li "14:45" at bounding box center [919, 258] width 33 height 14
type input "٠٧/١٠/٢٠٢٥ ١٤:٤٥"
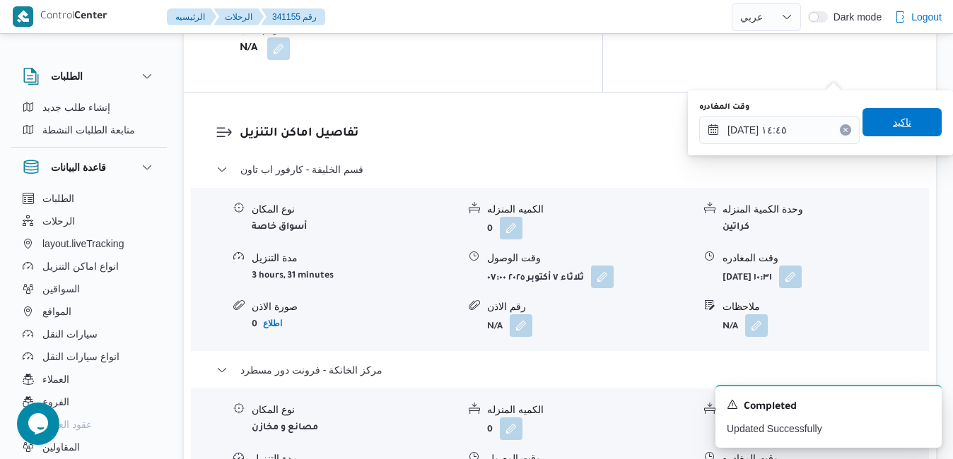
click at [903, 131] on span "تاكيد" at bounding box center [901, 122] width 79 height 28
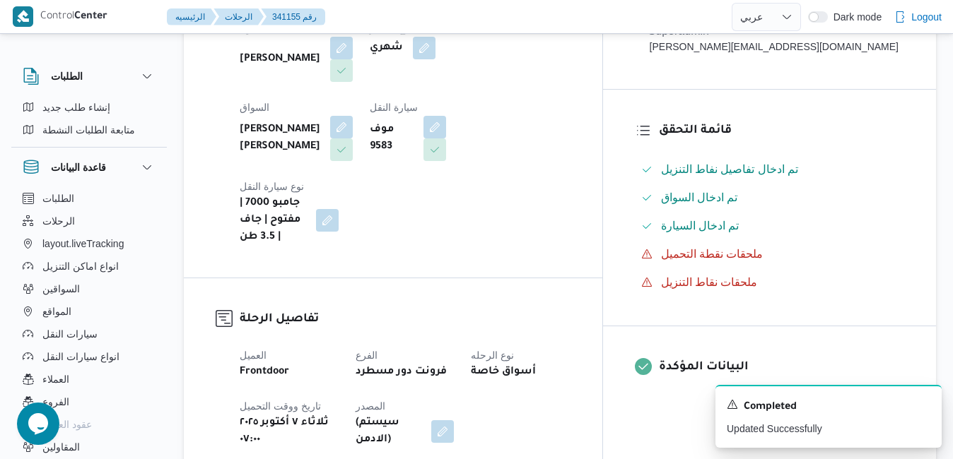
scroll to position [0, 0]
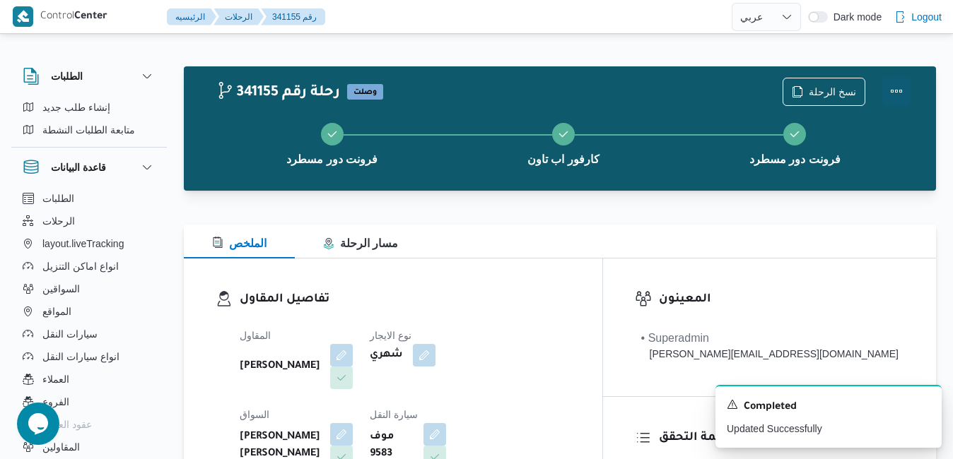
click at [893, 95] on button "Actions" at bounding box center [896, 91] width 28 height 28
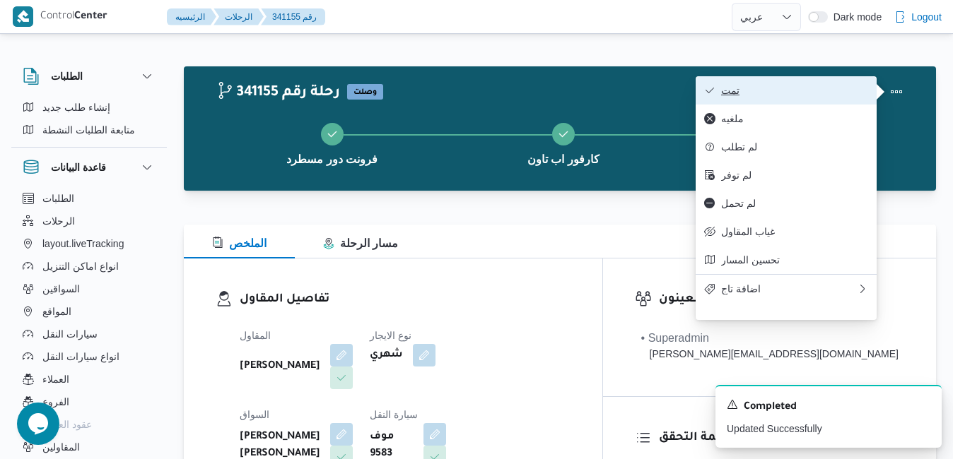
click at [836, 90] on span "تمت" at bounding box center [794, 90] width 147 height 11
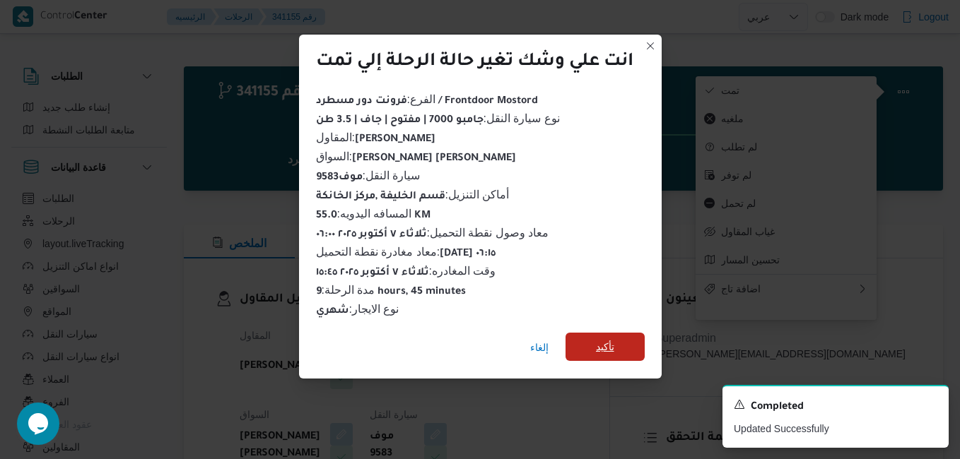
click at [611, 342] on span "تأكيد" at bounding box center [605, 347] width 18 height 17
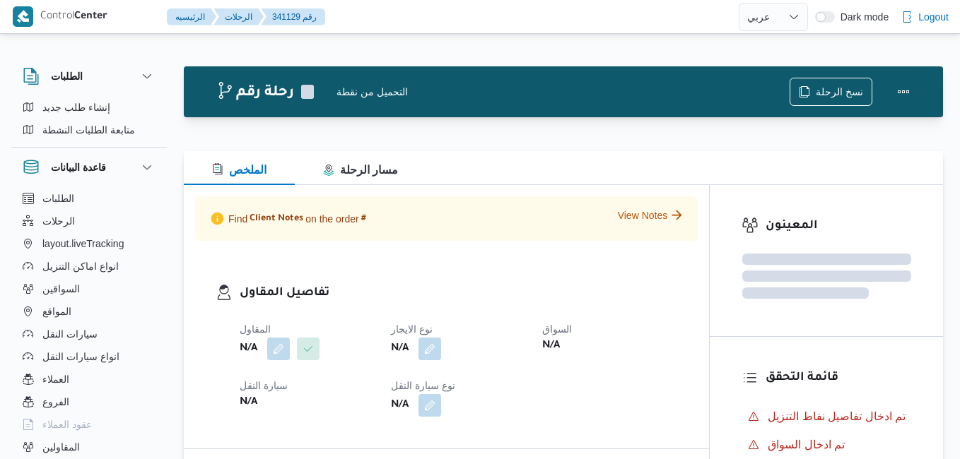
select select "ar"
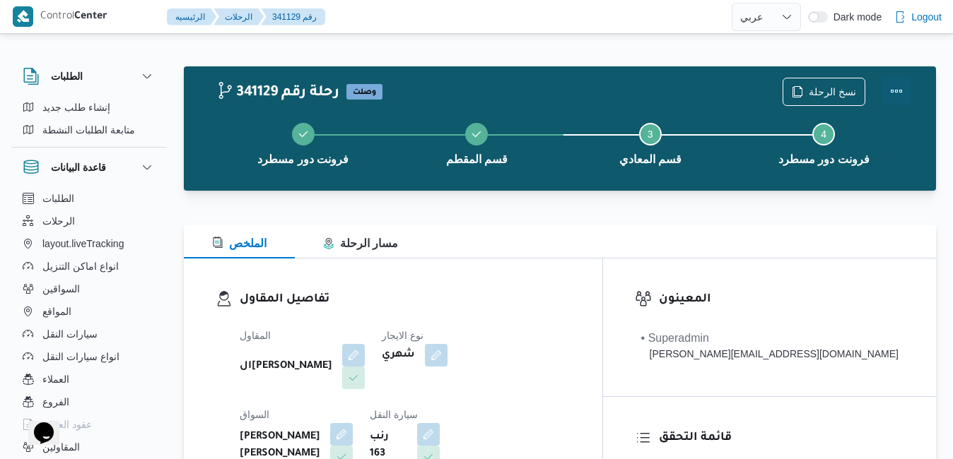
click at [905, 91] on button "Actions" at bounding box center [896, 91] width 28 height 28
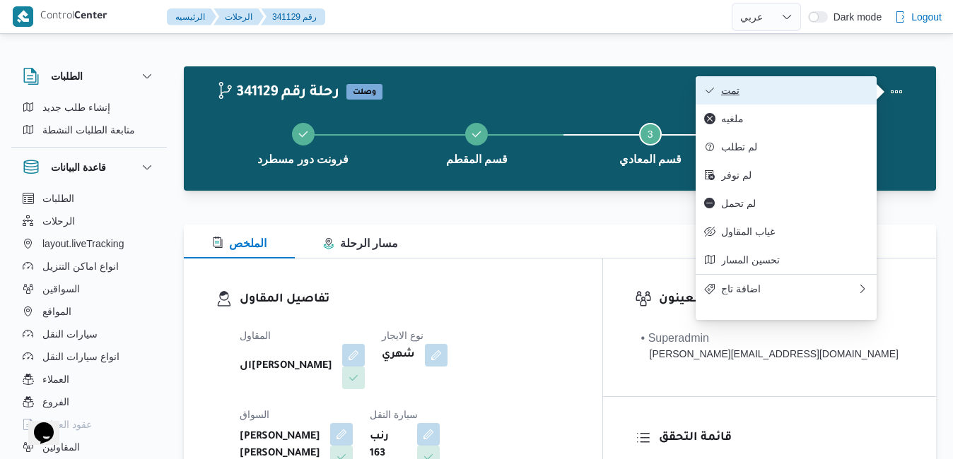
click at [820, 93] on span "تمت" at bounding box center [794, 90] width 147 height 11
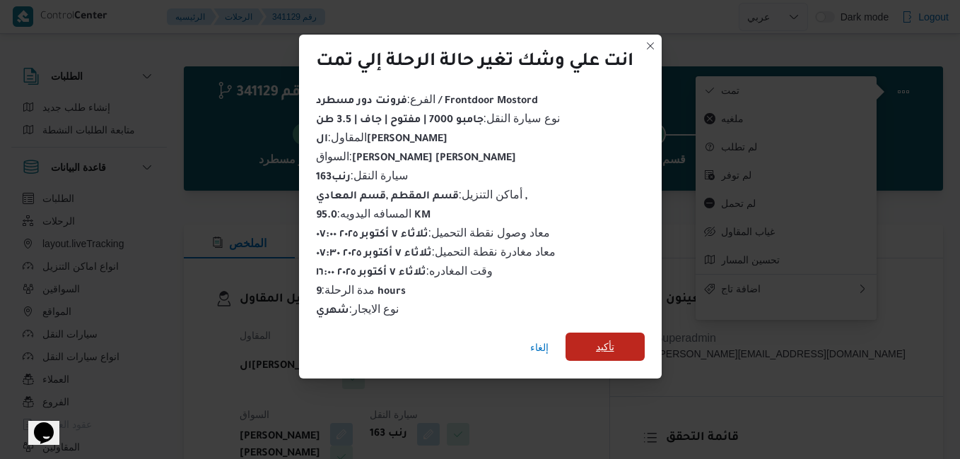
click at [613, 339] on span "تأكيد" at bounding box center [605, 347] width 18 height 17
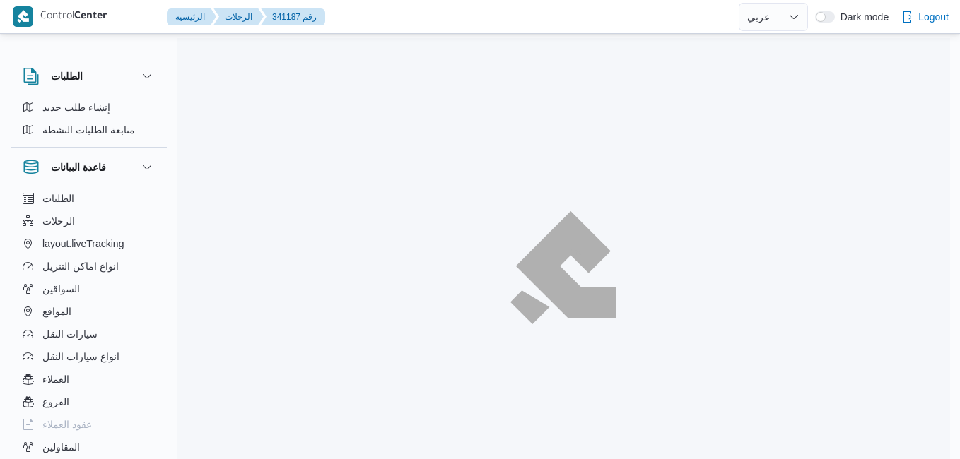
select select "ar"
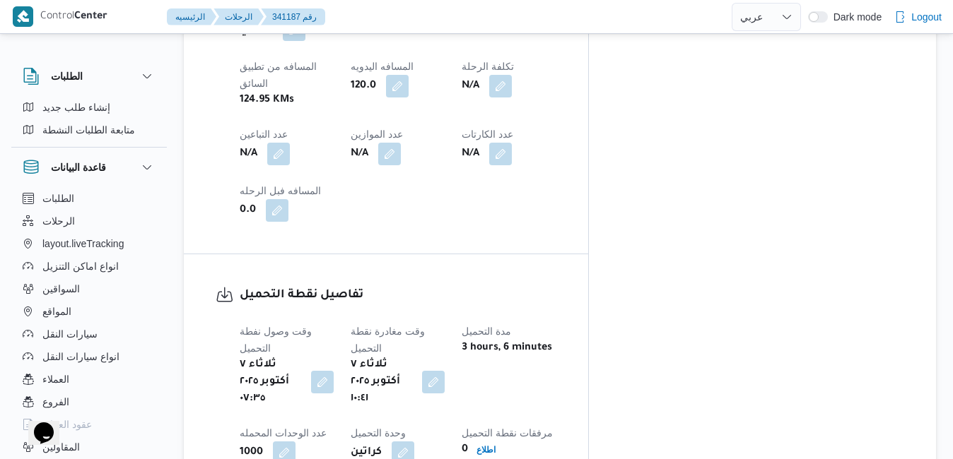
scroll to position [895, 0]
click at [445, 372] on button "button" at bounding box center [433, 383] width 23 height 23
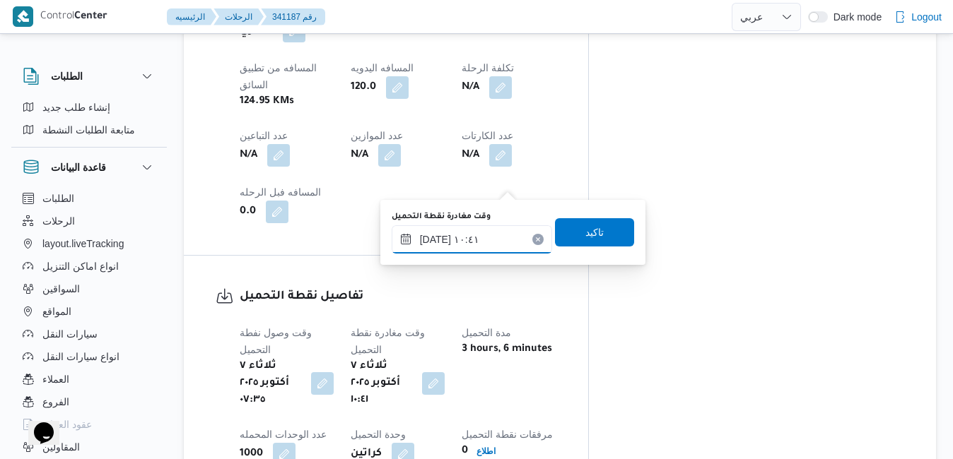
click at [473, 230] on input "٠٧/١٠/٢٠٢٥ ١٠:٤١" at bounding box center [472, 239] width 160 height 28
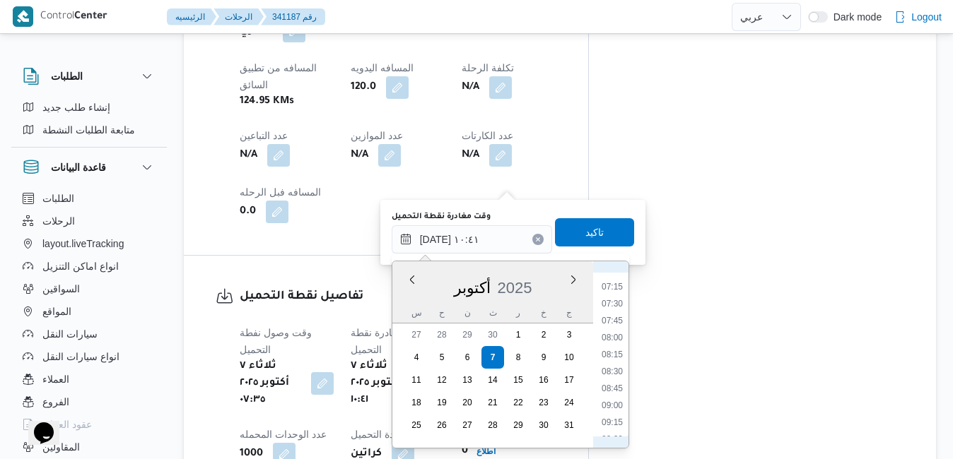
scroll to position [483, 0]
click at [617, 338] on li "08:00" at bounding box center [612, 340] width 33 height 14
type input "٠٧/١٠/٢٠٢٥ ٠٨:٠٠"
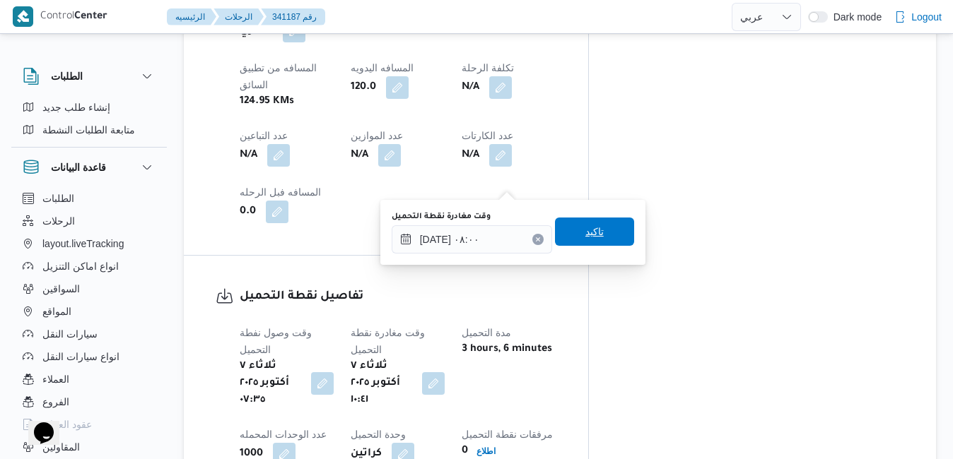
click at [594, 230] on span "تاكيد" at bounding box center [594, 232] width 79 height 28
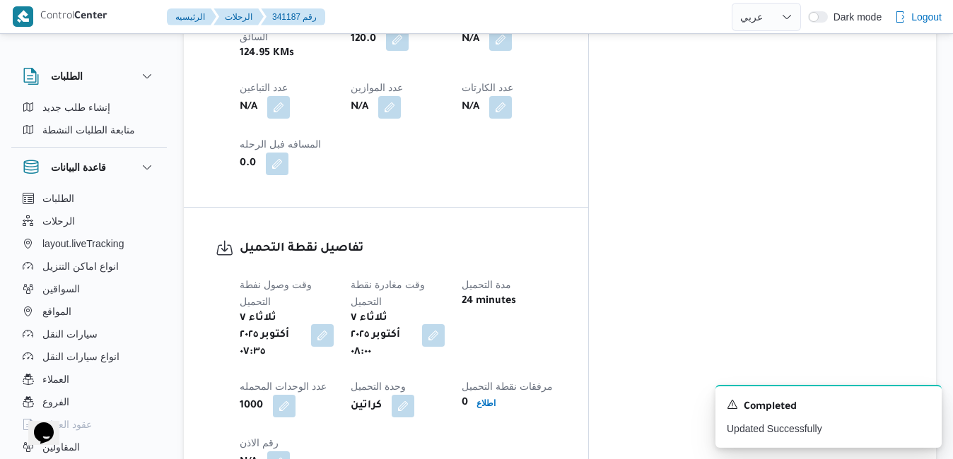
scroll to position [1178, 0]
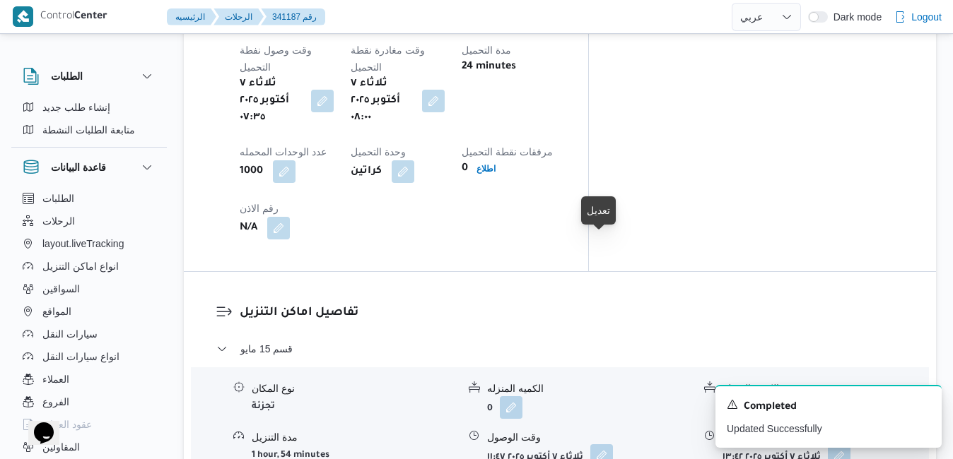
click at [603, 445] on button "button" at bounding box center [601, 456] width 23 height 23
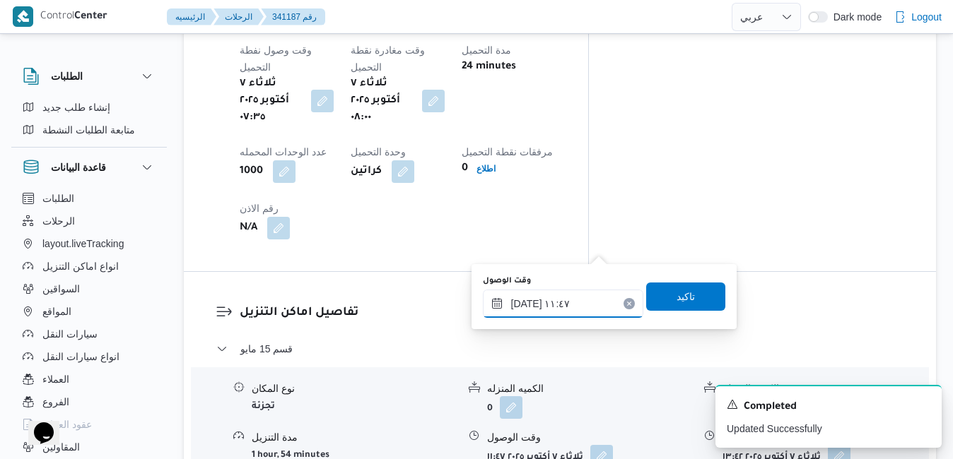
click at [557, 307] on input "٠٧/١٠/٢٠٢٥ ١١:٤٧" at bounding box center [563, 304] width 160 height 28
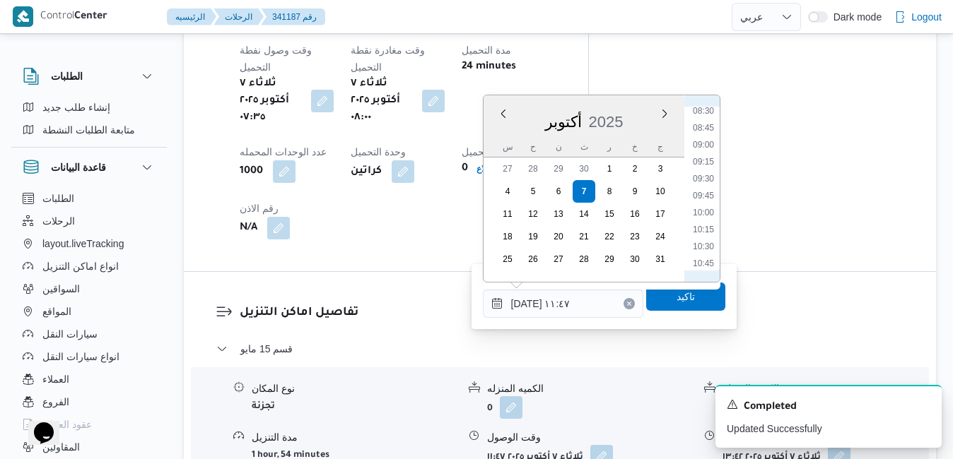
scroll to position [568, 0]
click at [706, 158] on li "09:00" at bounding box center [703, 157] width 33 height 14
type input "٠٧/١٠/٢٠٢٥ ٠٩:٠٠"
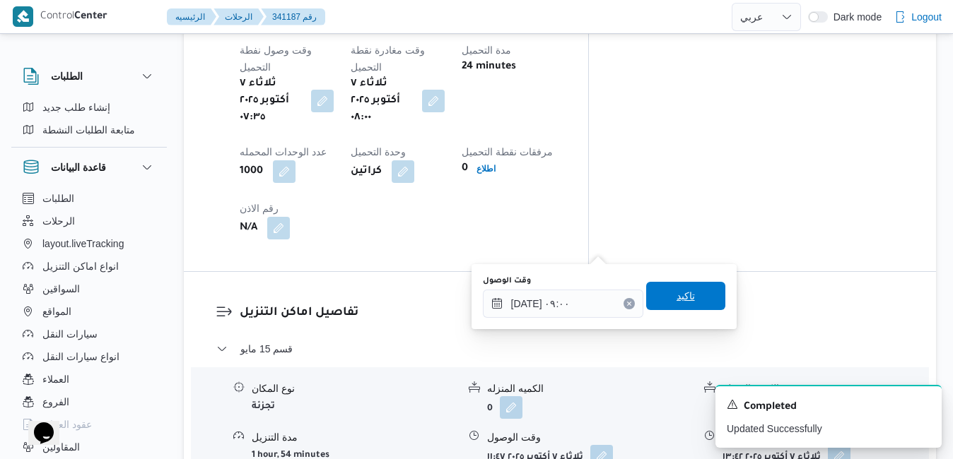
click at [679, 292] on span "تاكيد" at bounding box center [685, 296] width 18 height 17
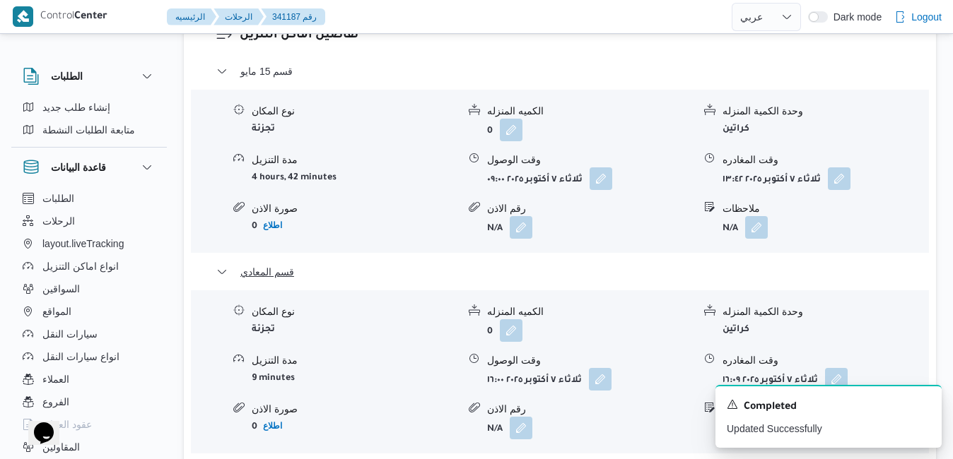
scroll to position [1460, 0]
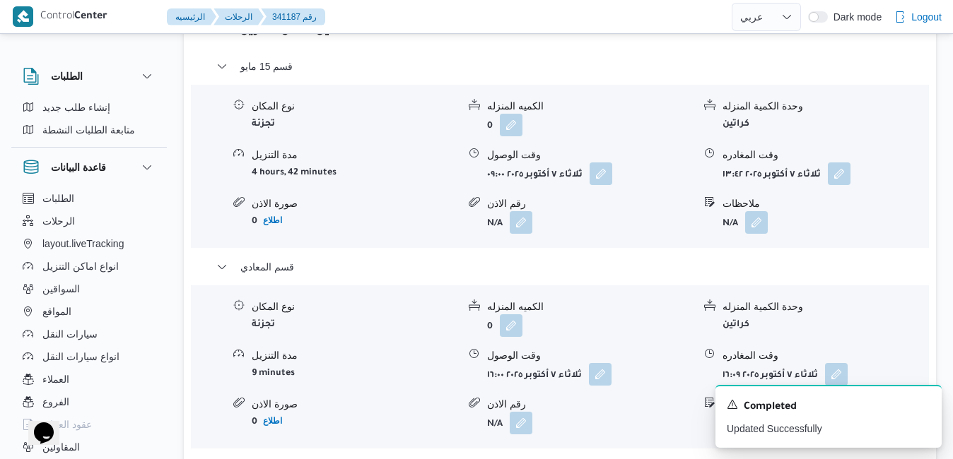
click at [588, 459] on button "قسم حلوان" at bounding box center [560, 467] width 688 height 17
click at [927, 399] on div "A new notification appears Completed Updated Successfully" at bounding box center [828, 416] width 226 height 63
click at [926, 404] on icon "Dismiss toast" at bounding box center [924, 403] width 11 height 11
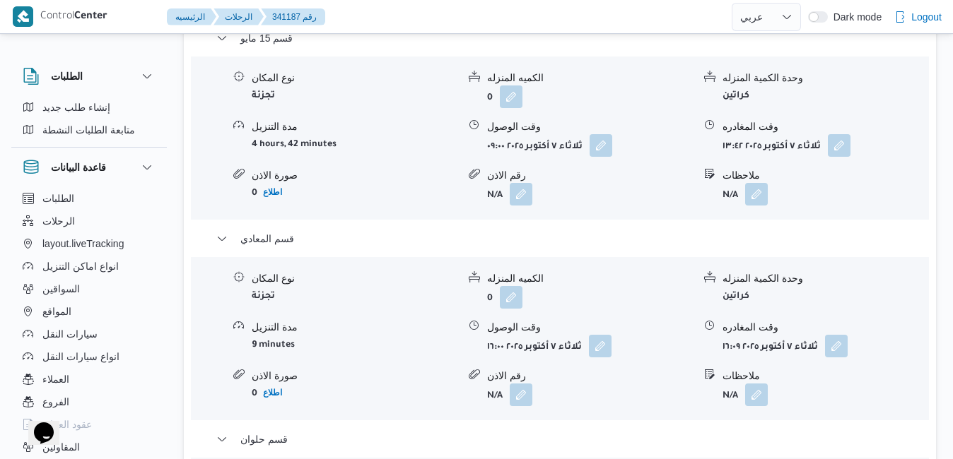
scroll to position [1602, 0]
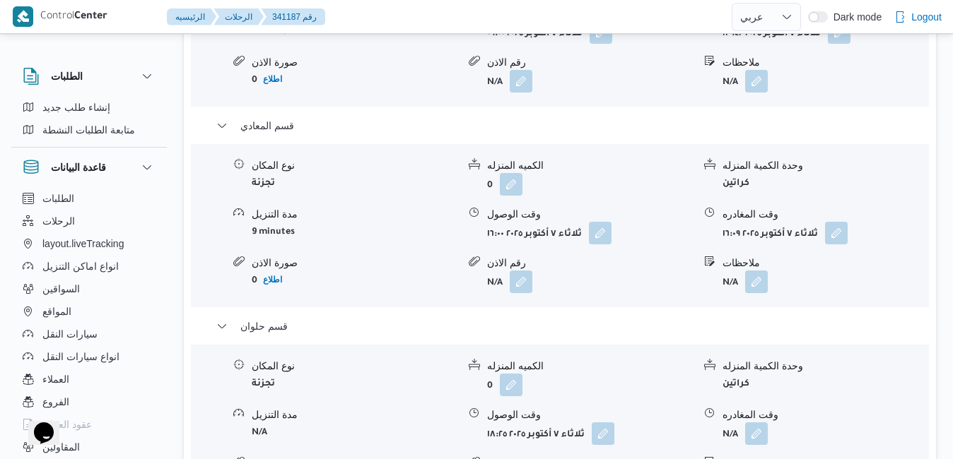
click at [605, 422] on button "button" at bounding box center [603, 433] width 23 height 23
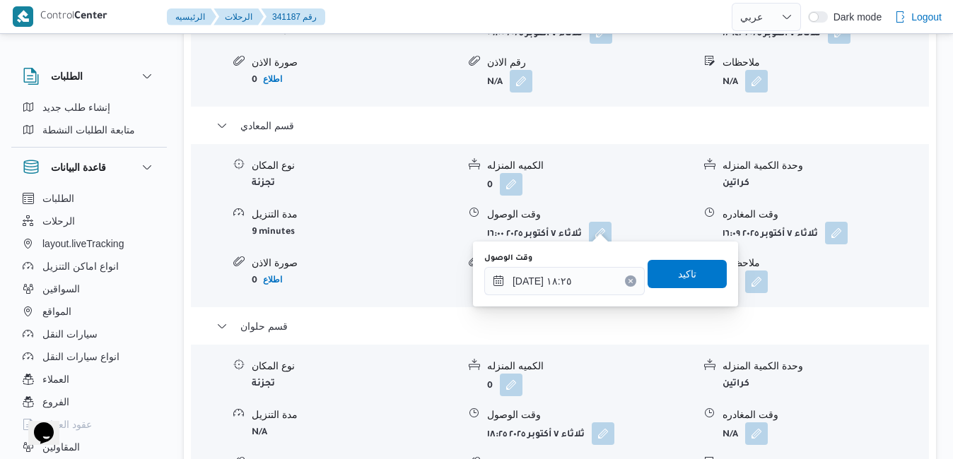
click at [628, 280] on icon "Clear input" at bounding box center [630, 281] width 4 height 4
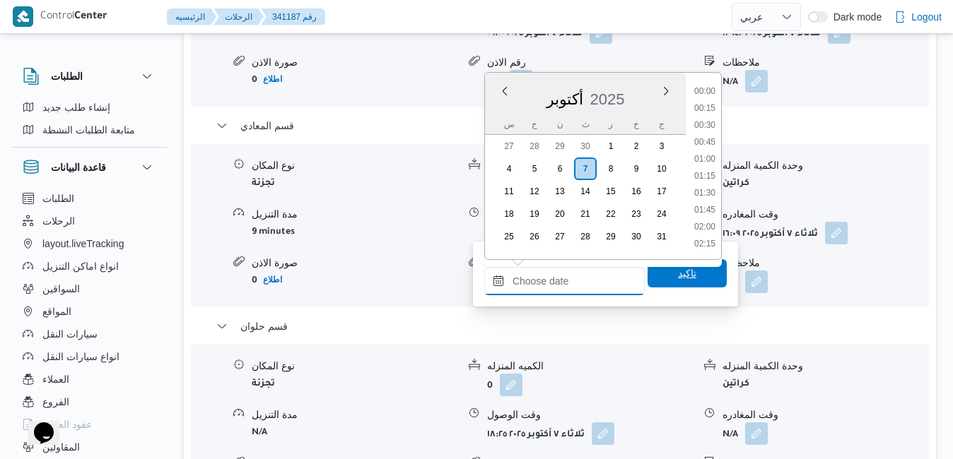
scroll to position [1186, 0]
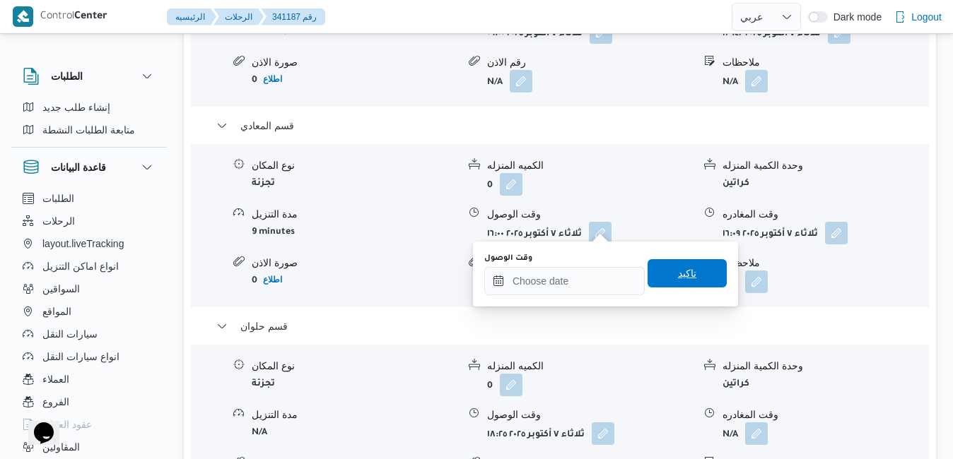
click at [660, 280] on span "تاكيد" at bounding box center [686, 273] width 79 height 28
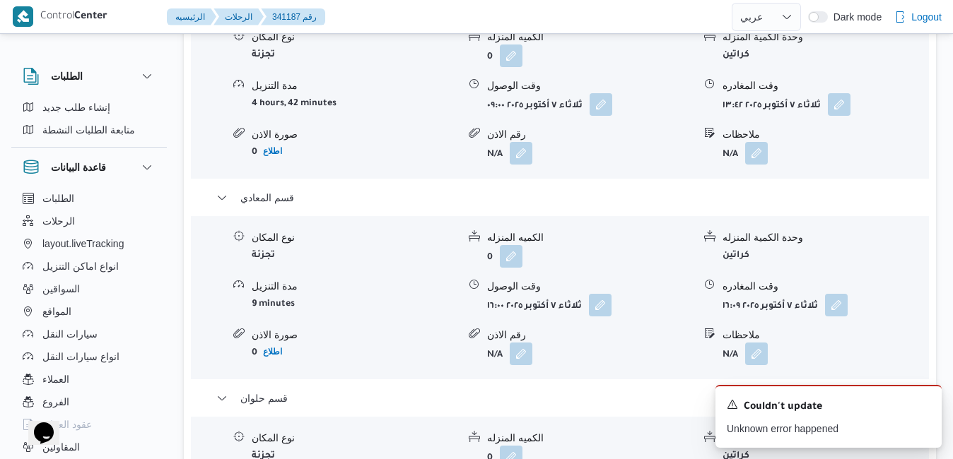
scroll to position [1517, 0]
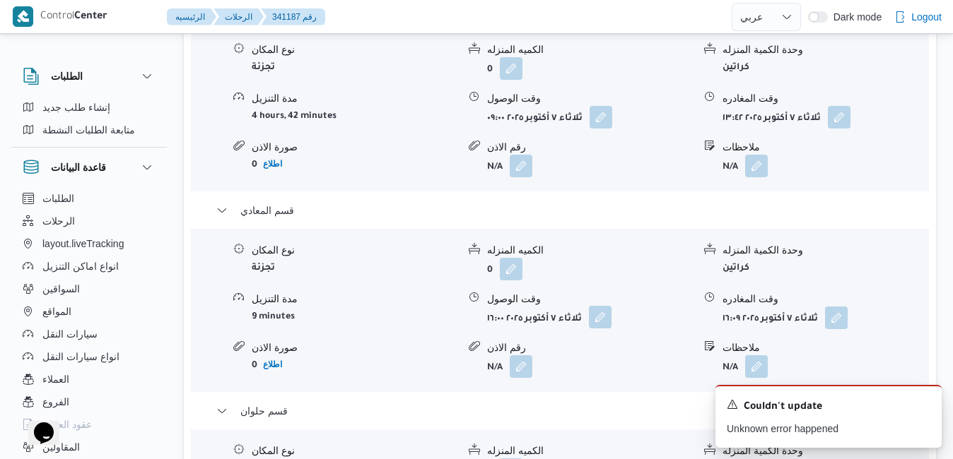
click at [605, 306] on button "button" at bounding box center [600, 317] width 23 height 23
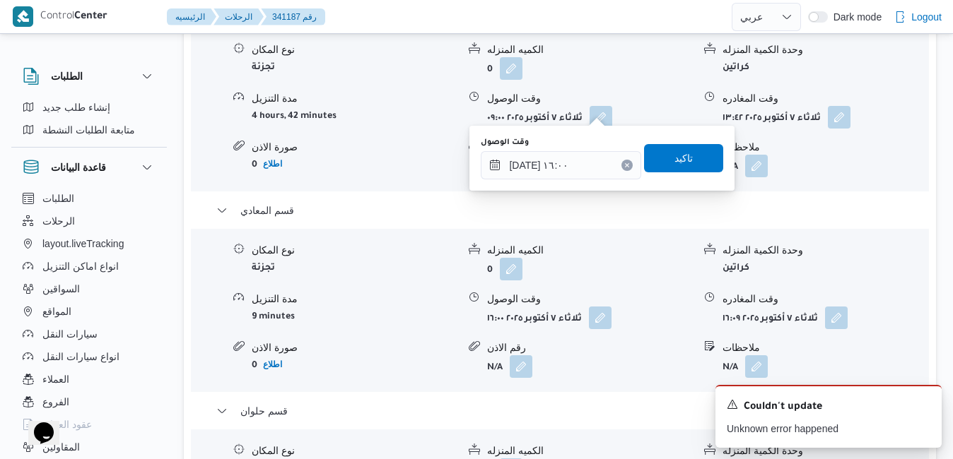
click at [624, 165] on icon "Clear input" at bounding box center [627, 166] width 6 height 6
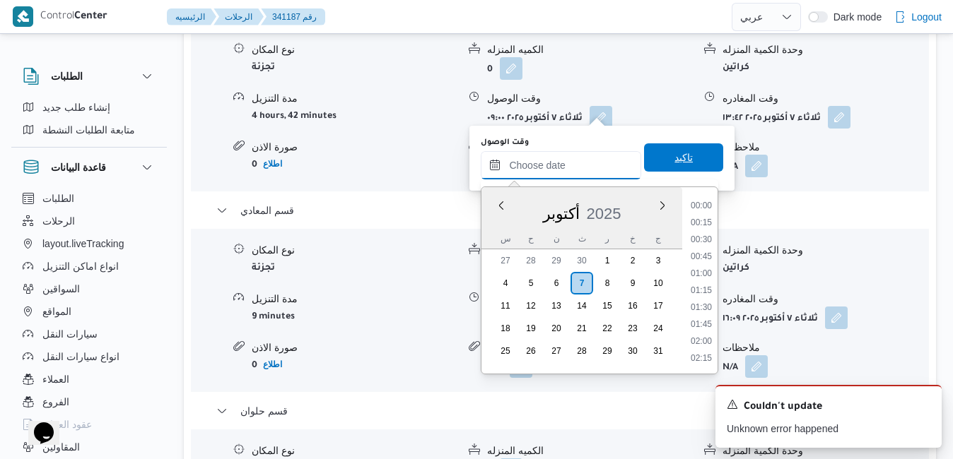
scroll to position [1186, 0]
click at [654, 158] on span "تاكيد" at bounding box center [683, 157] width 79 height 28
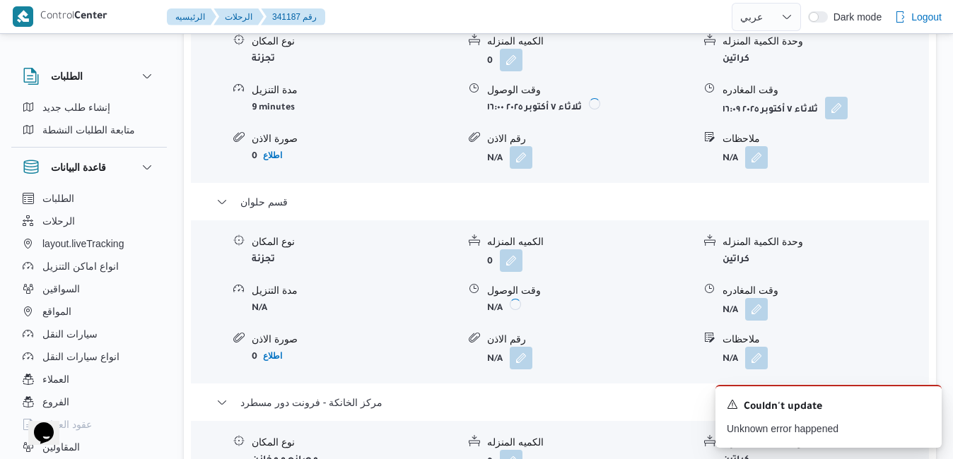
click at [839, 110] on button "button" at bounding box center [836, 108] width 23 height 23
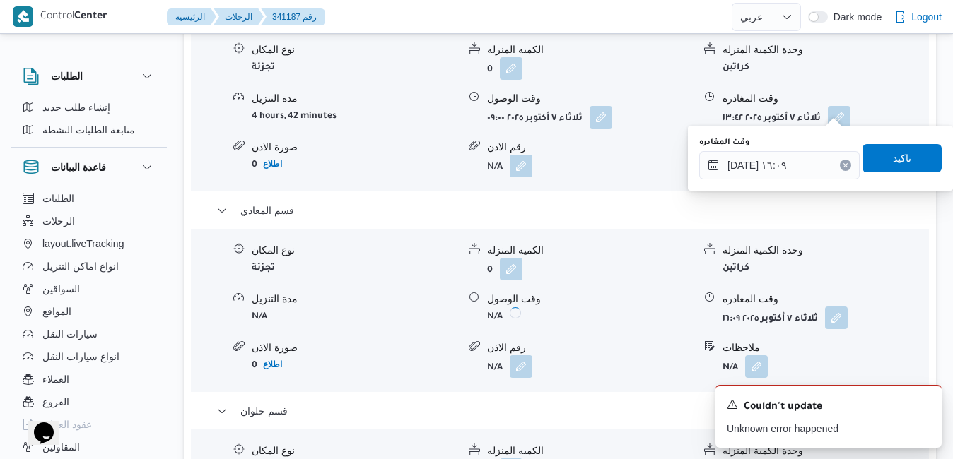
click at [842, 164] on icon "Clear input" at bounding box center [845, 166] width 6 height 6
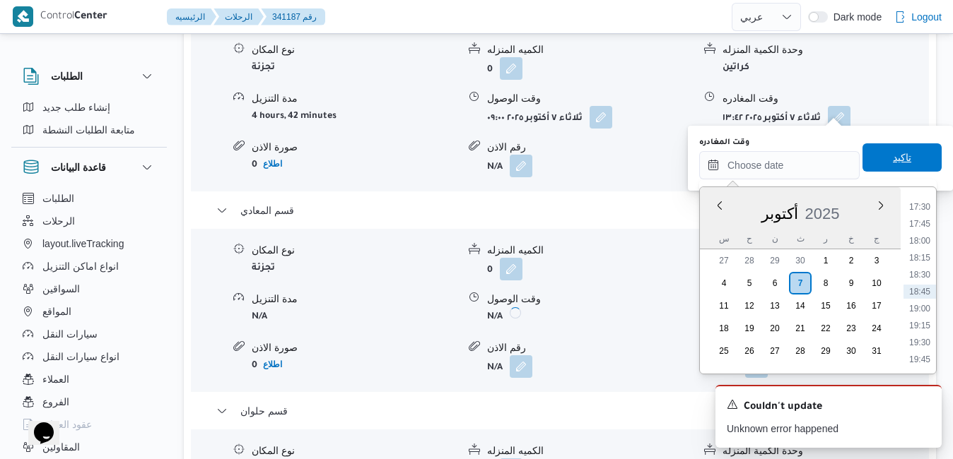
click at [876, 163] on span "تاكيد" at bounding box center [901, 157] width 79 height 28
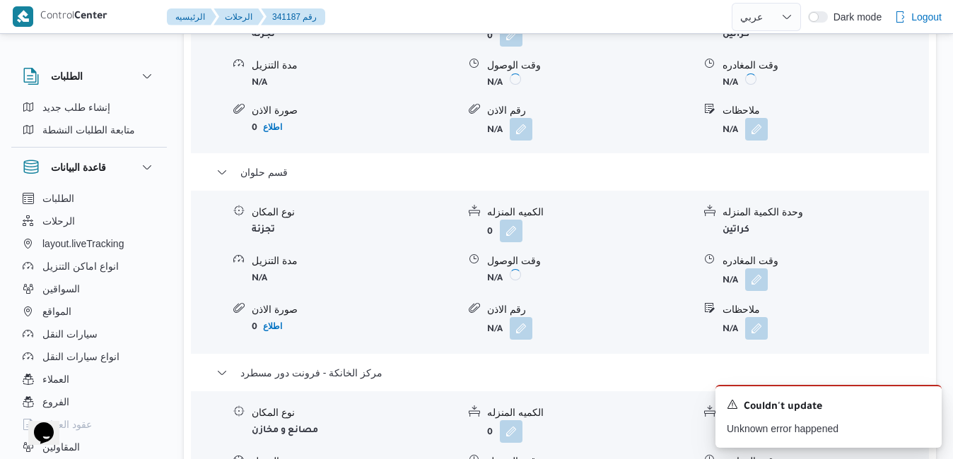
scroll to position [1856, 0]
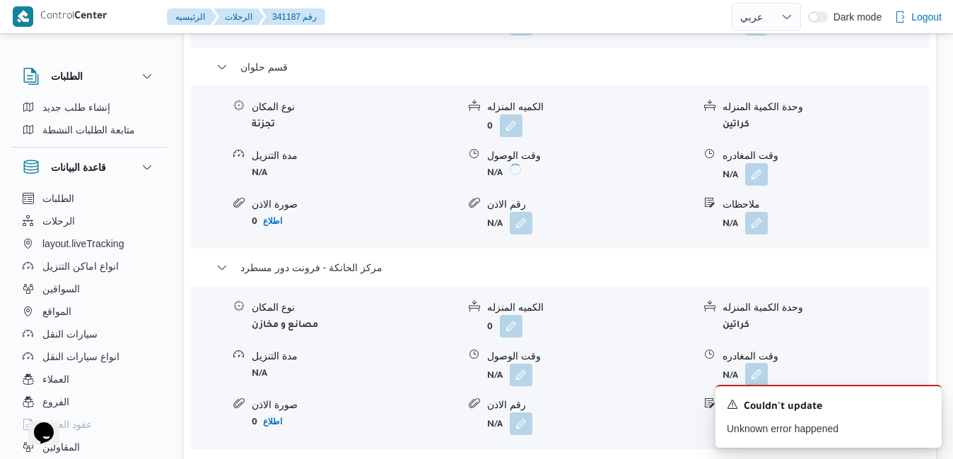
click at [761, 363] on button "button" at bounding box center [756, 374] width 23 height 23
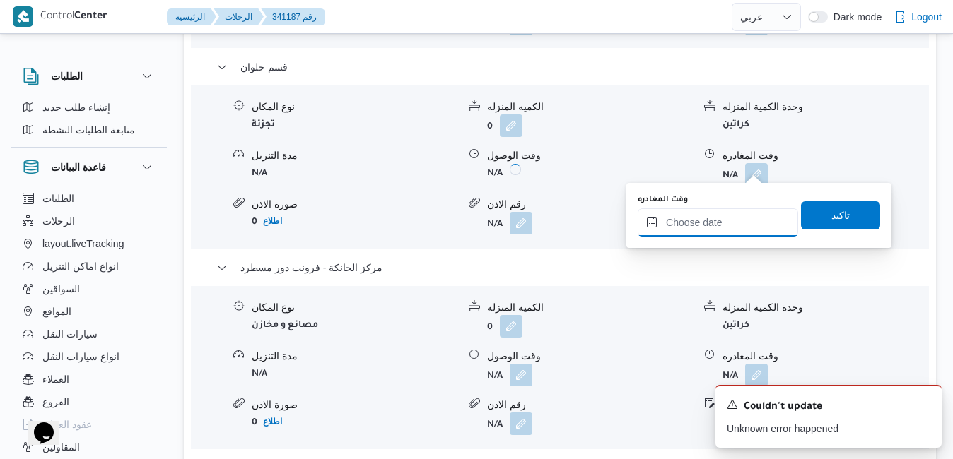
click at [713, 220] on input "وقت المغادره" at bounding box center [718, 223] width 160 height 28
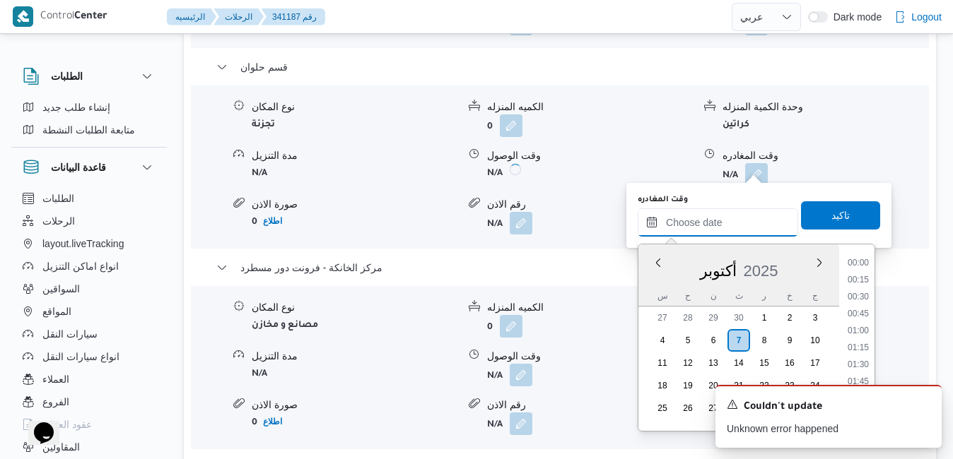
scroll to position [1186, 0]
drag, startPoint x: 648, startPoint y: 290, endPoint x: 658, endPoint y: 290, distance: 9.9
click at [648, 290] on div "س ح ن ث ر خ ج" at bounding box center [738, 296] width 201 height 20
click at [862, 372] on li "17:00" at bounding box center [858, 374] width 33 height 14
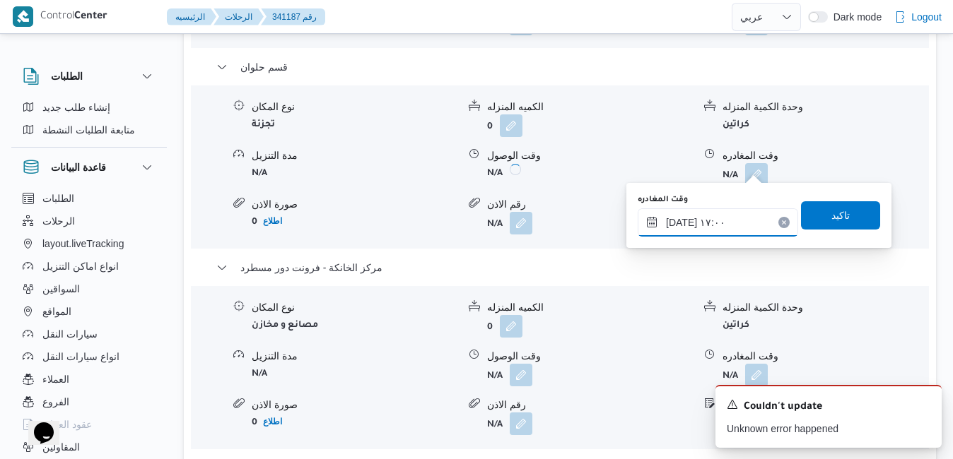
click at [747, 228] on input "٠٧/١٠/٢٠٢٥ ١٧:٠٠" at bounding box center [718, 223] width 160 height 28
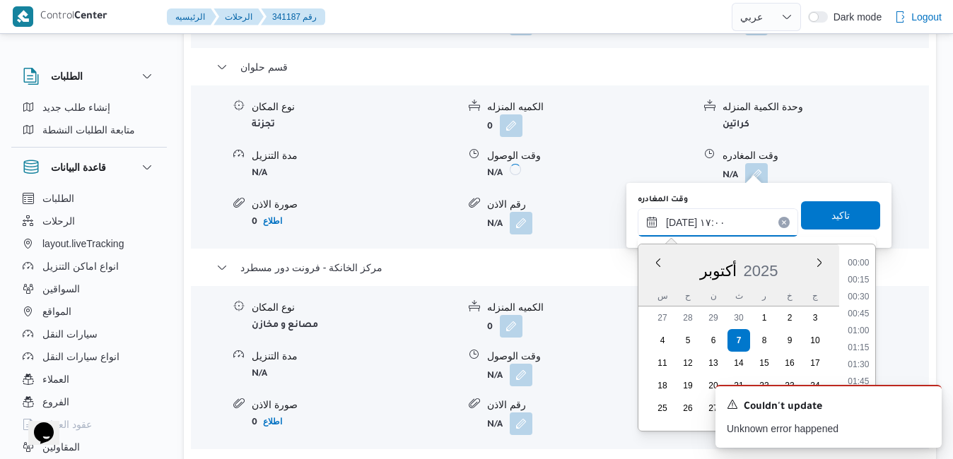
scroll to position [1067, 0]
click at [855, 364] on li "17:15" at bounding box center [858, 366] width 33 height 14
type input "٠٧/١٠/٢٠٢٥ ١٧:١٥"
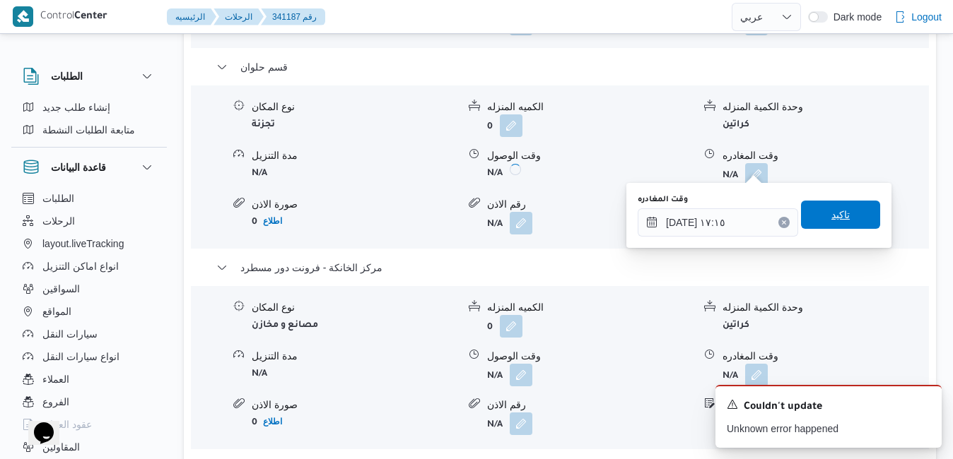
click at [838, 215] on span "تاكيد" at bounding box center [840, 214] width 18 height 17
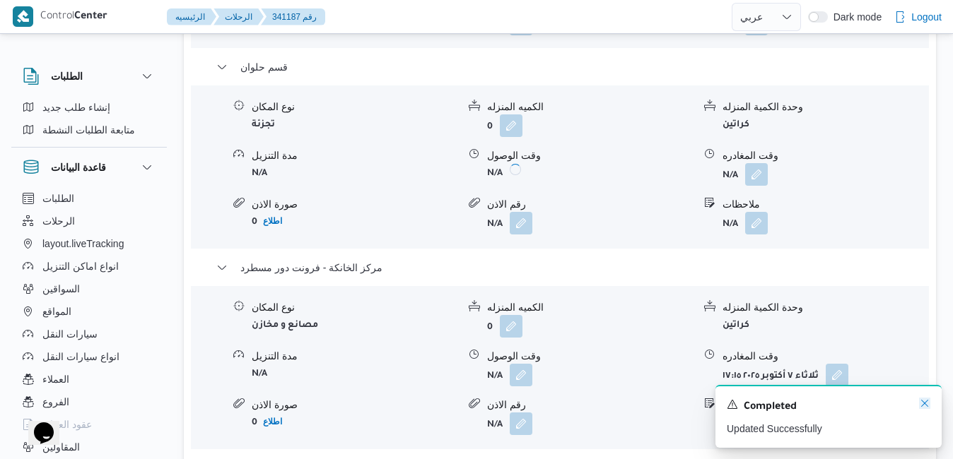
click at [927, 406] on icon "Dismiss toast" at bounding box center [924, 403] width 11 height 11
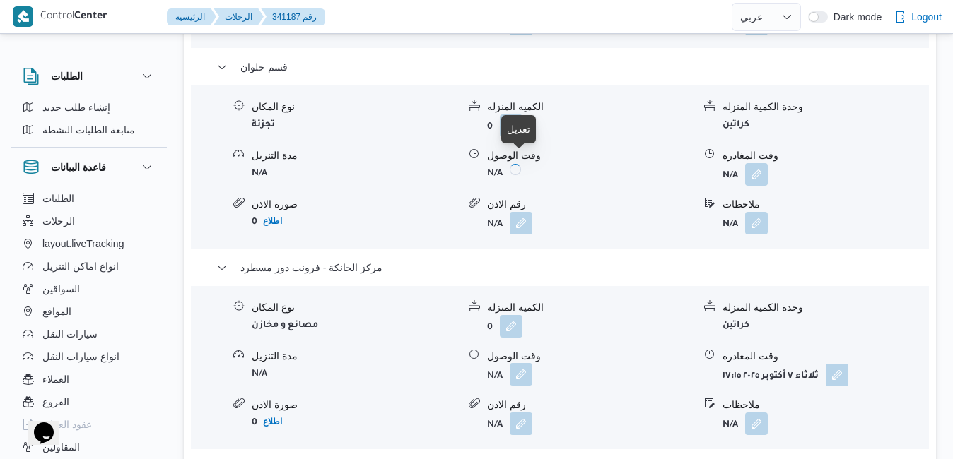
click at [519, 363] on button "button" at bounding box center [521, 374] width 23 height 23
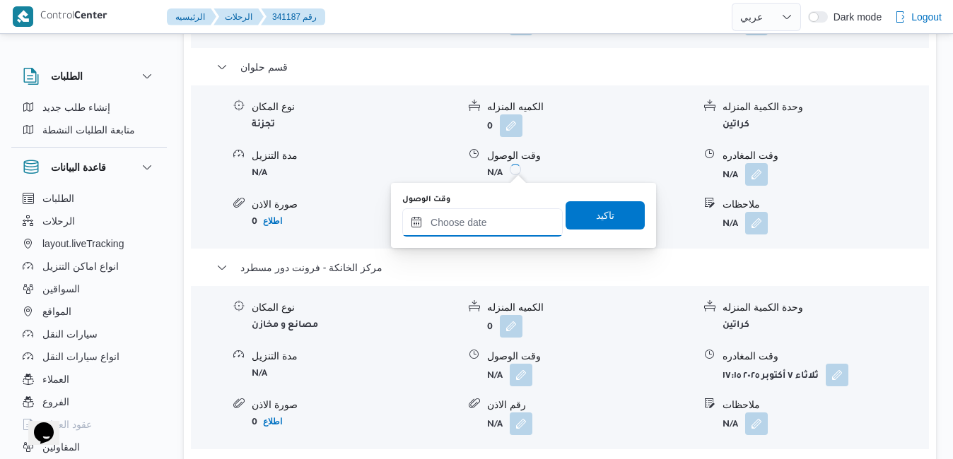
click at [495, 216] on input "وقت الوصول" at bounding box center [482, 223] width 160 height 28
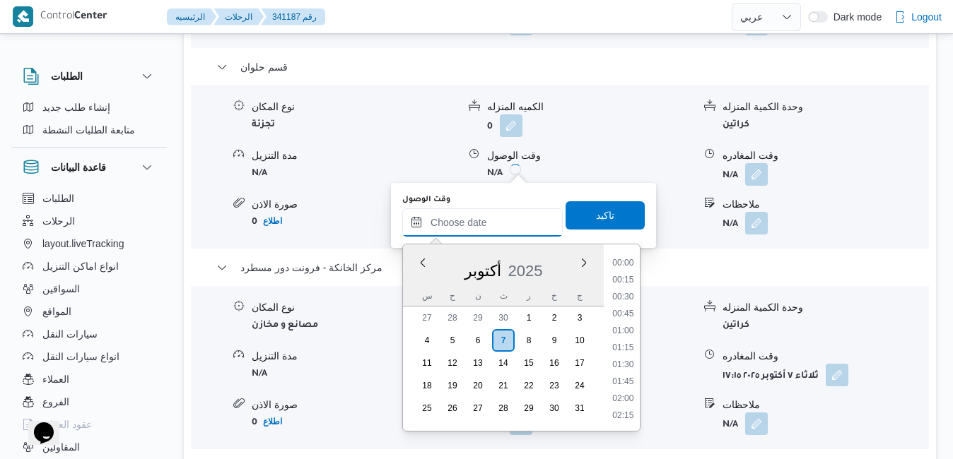
scroll to position [1203, 0]
click at [418, 283] on div "أكتوبر 2025" at bounding box center [503, 268] width 201 height 36
click at [623, 355] on li "17:00" at bounding box center [622, 357] width 33 height 14
type input "٠٧/١٠/٢٠٢٥ ١٧:٠٠"
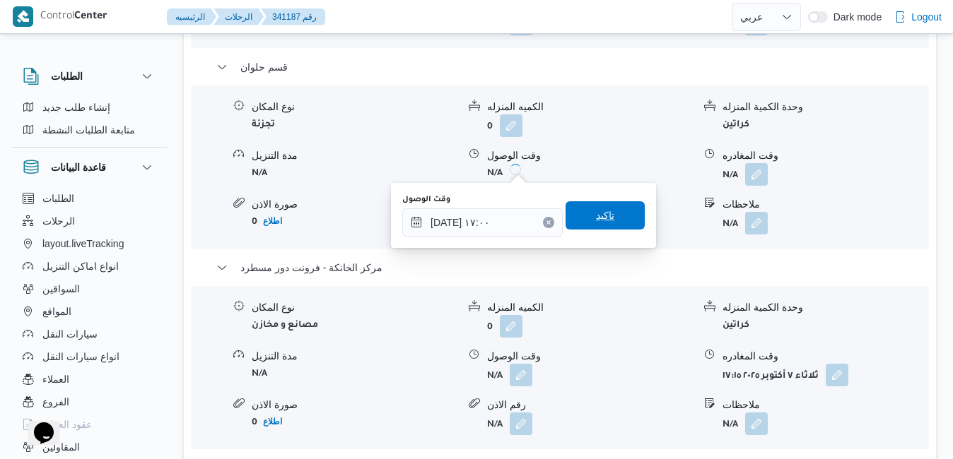
click at [597, 211] on span "تاكيد" at bounding box center [605, 215] width 18 height 17
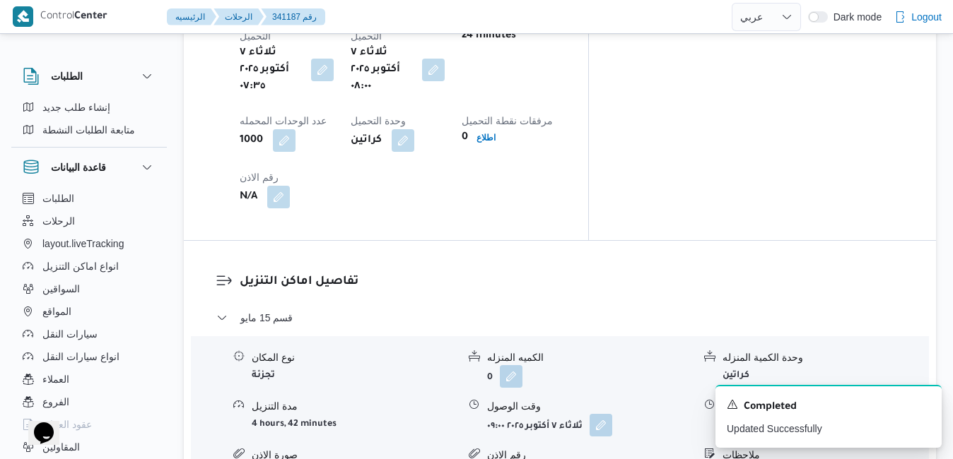
scroll to position [1206, 0]
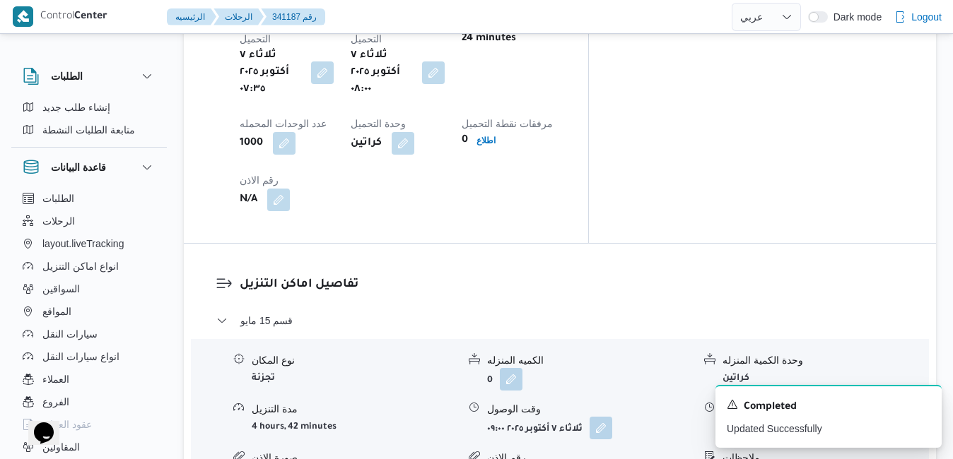
click at [840, 416] on button "button" at bounding box center [839, 427] width 23 height 23
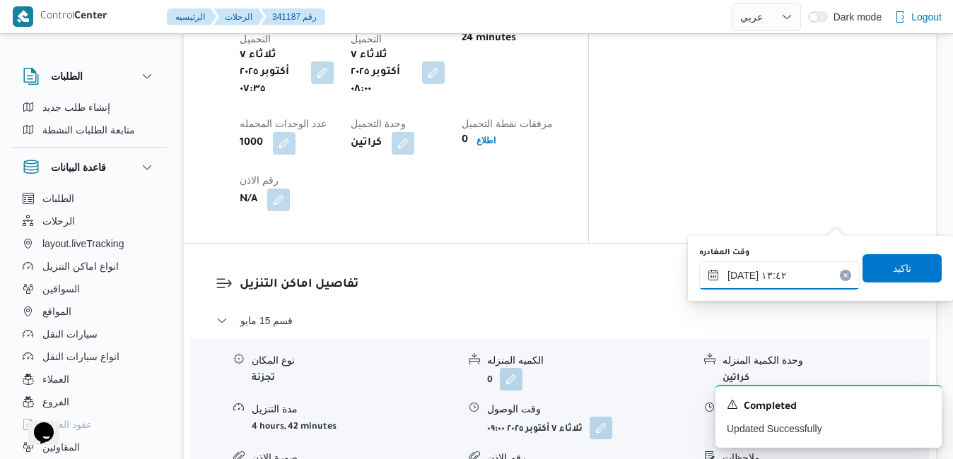
click at [777, 278] on input "٠٧/١٠/٢٠٢٥ ١٣:٤٢" at bounding box center [779, 276] width 160 height 28
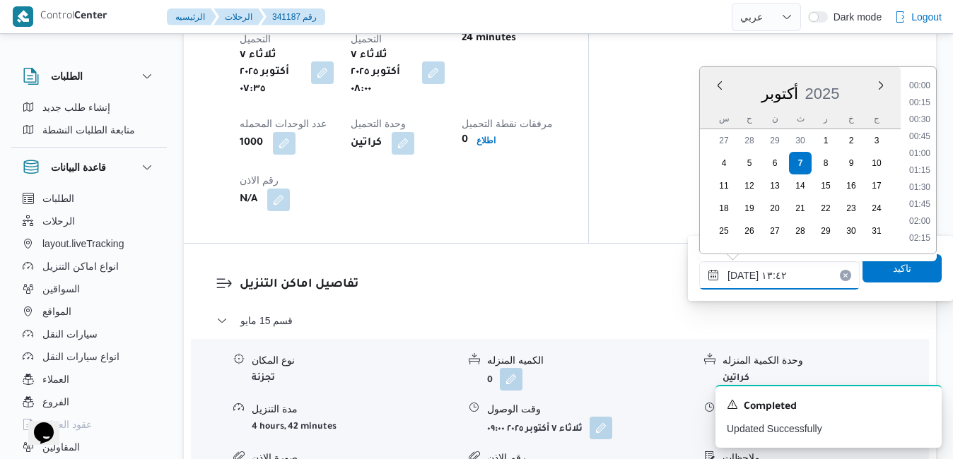
scroll to position [830, 0]
click at [650, 451] on div "رقم الاذن" at bounding box center [590, 458] width 206 height 15
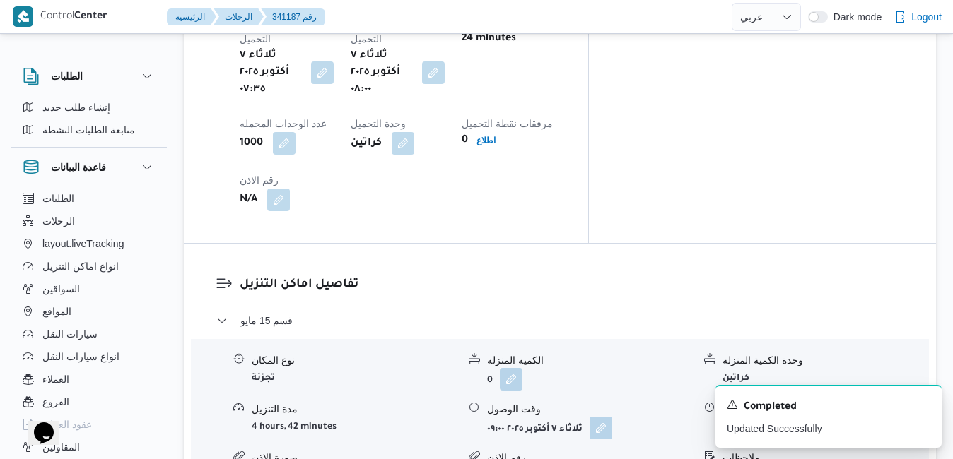
scroll to position [0, 0]
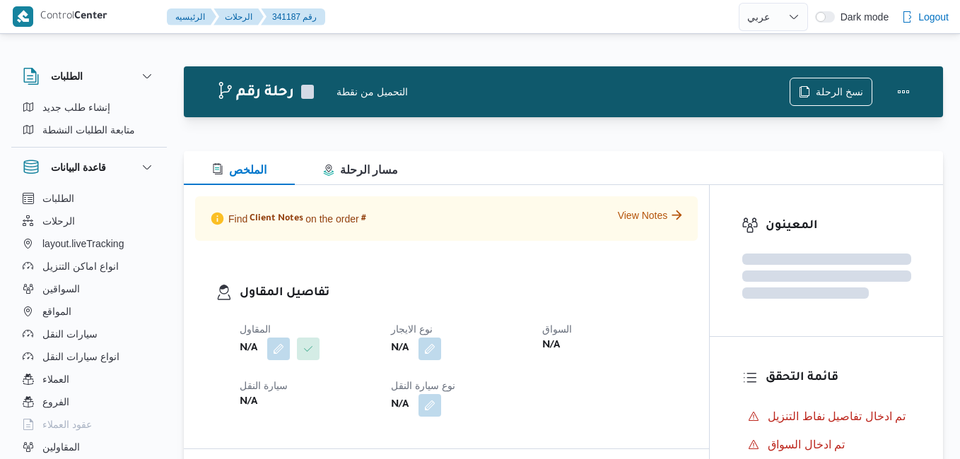
select select "ar"
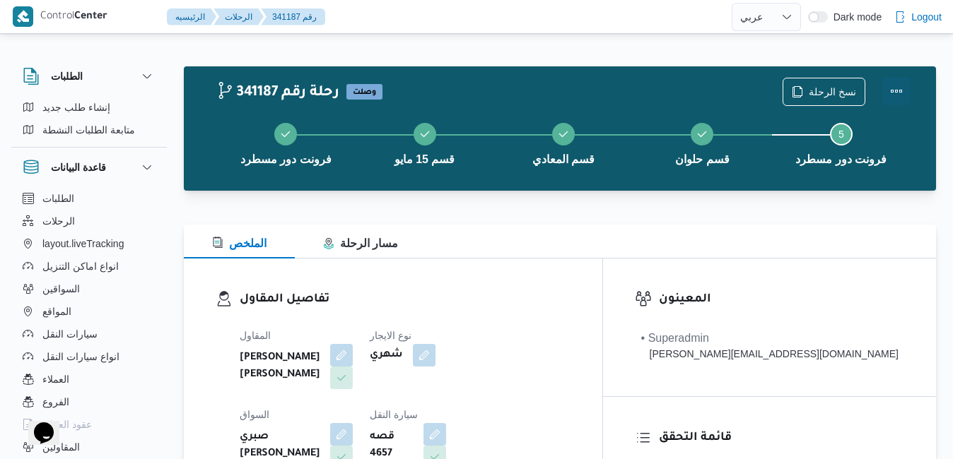
click at [900, 94] on button "Actions" at bounding box center [896, 91] width 28 height 28
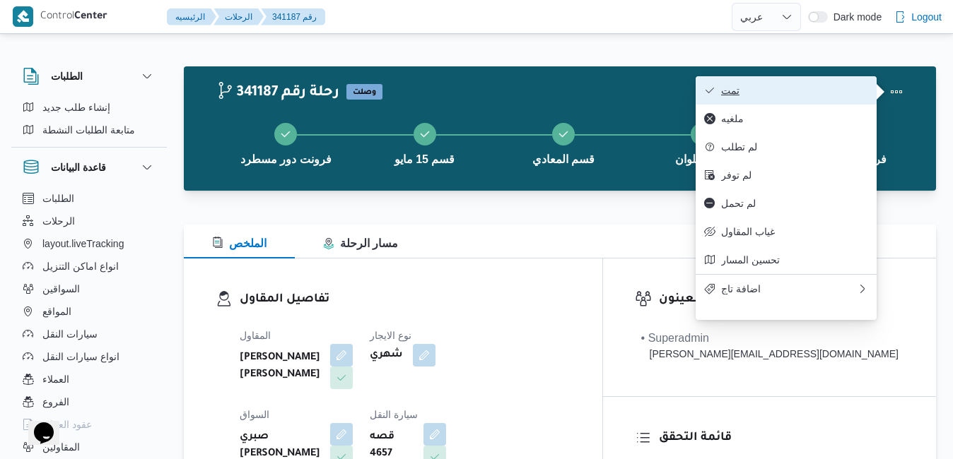
click at [816, 86] on span "تمت" at bounding box center [794, 90] width 147 height 11
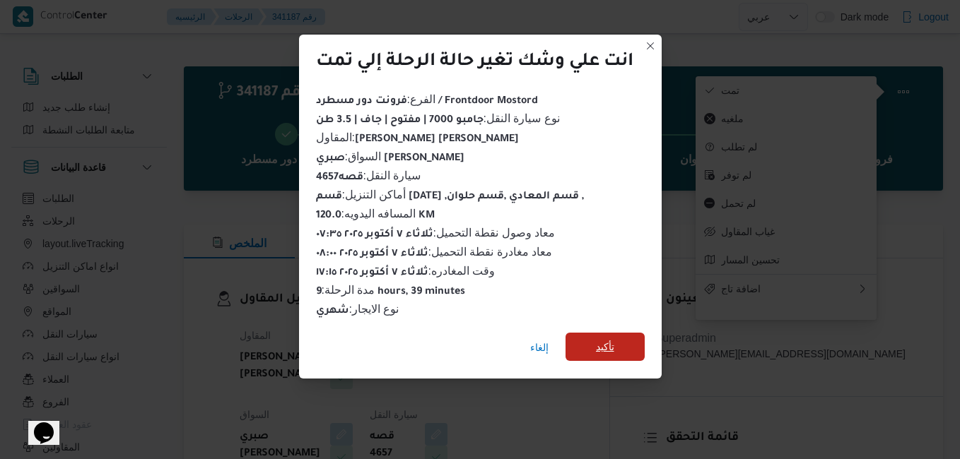
click at [603, 344] on span "تأكيد" at bounding box center [605, 347] width 18 height 17
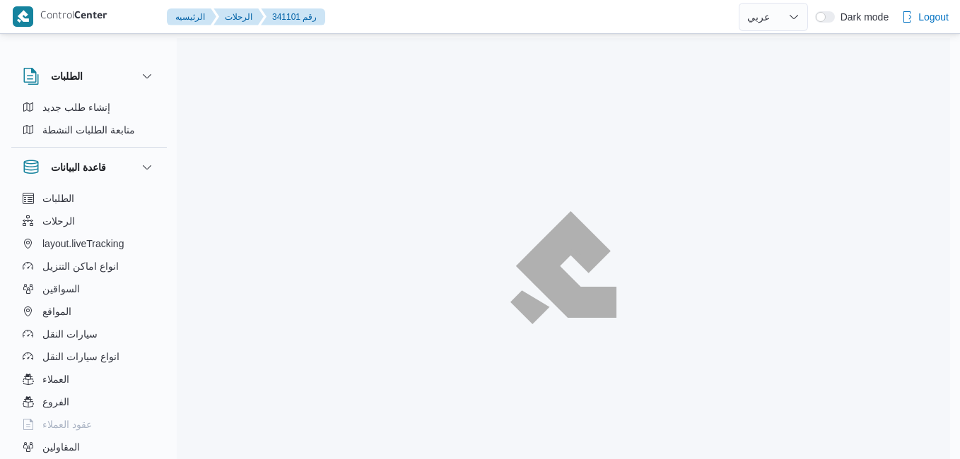
select select "ar"
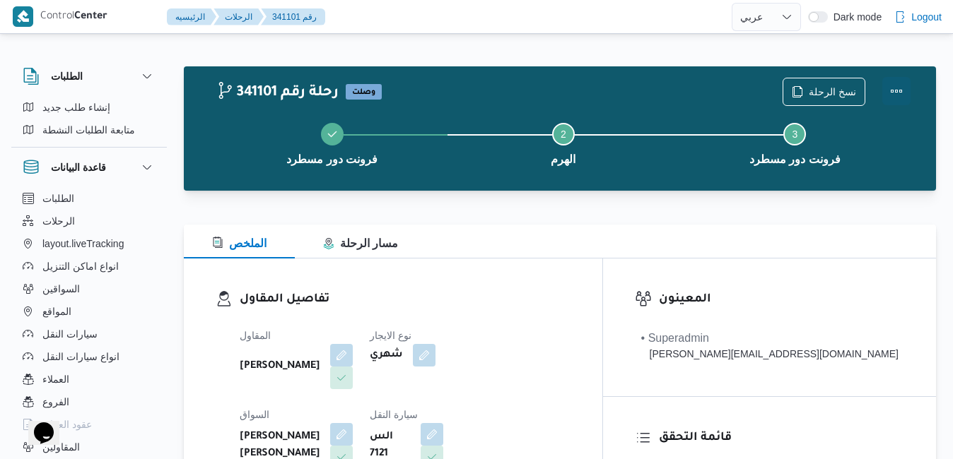
click at [894, 95] on button "Actions" at bounding box center [896, 91] width 28 height 28
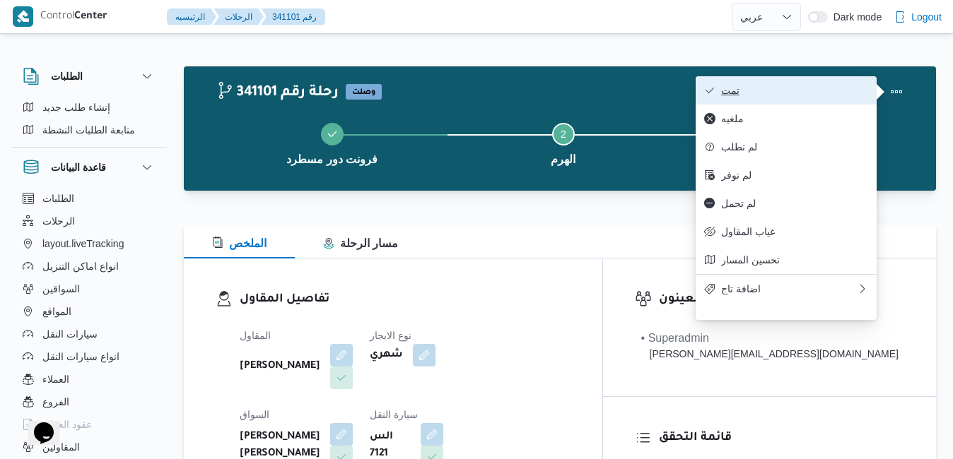
click at [845, 87] on span "تمت" at bounding box center [794, 90] width 147 height 11
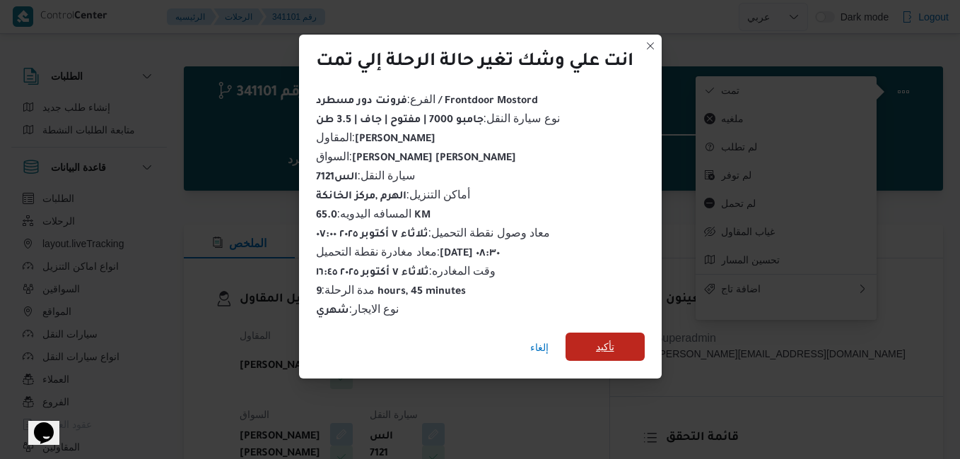
click at [626, 335] on span "تأكيد" at bounding box center [604, 347] width 79 height 28
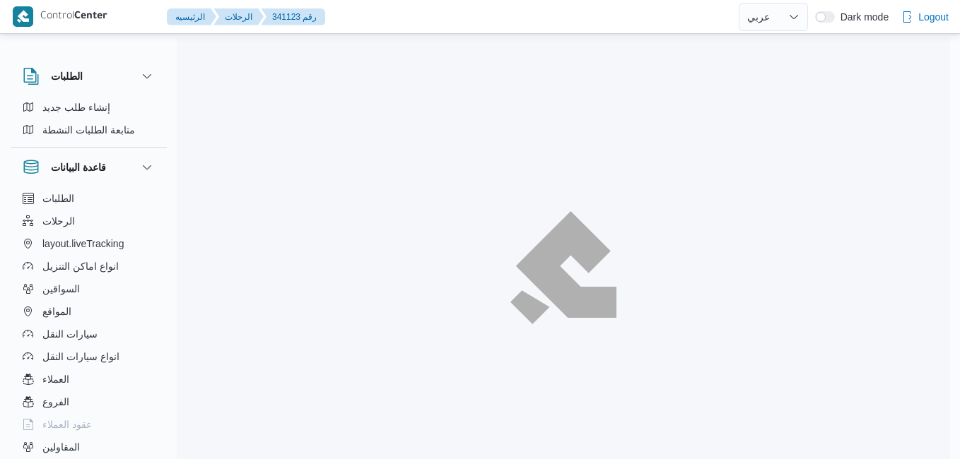
select select "ar"
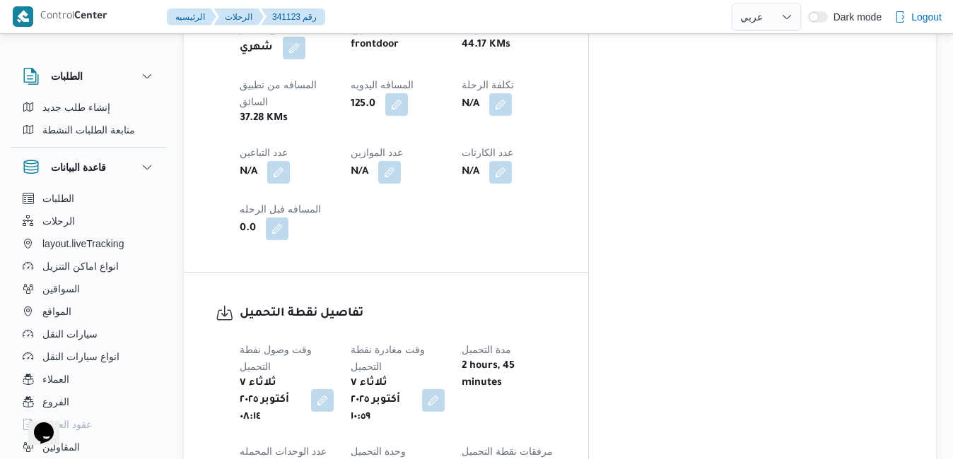
scroll to position [888, 0]
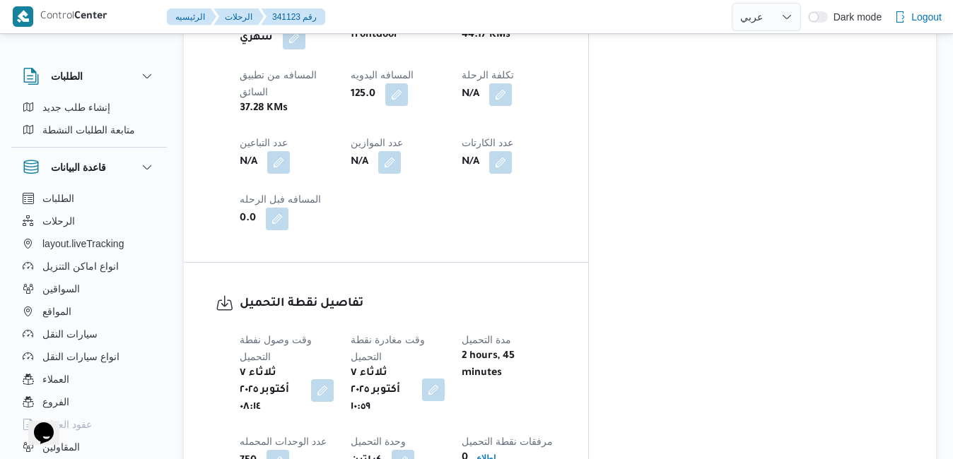
click at [445, 379] on button "button" at bounding box center [433, 390] width 23 height 23
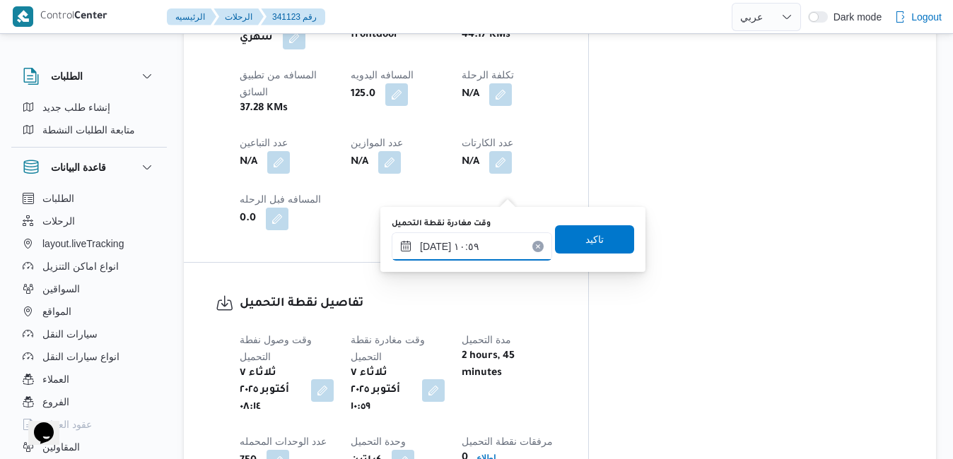
click at [462, 247] on input "٠٧/١٠/٢٠٢٥ ١٠:٥٩" at bounding box center [472, 247] width 160 height 28
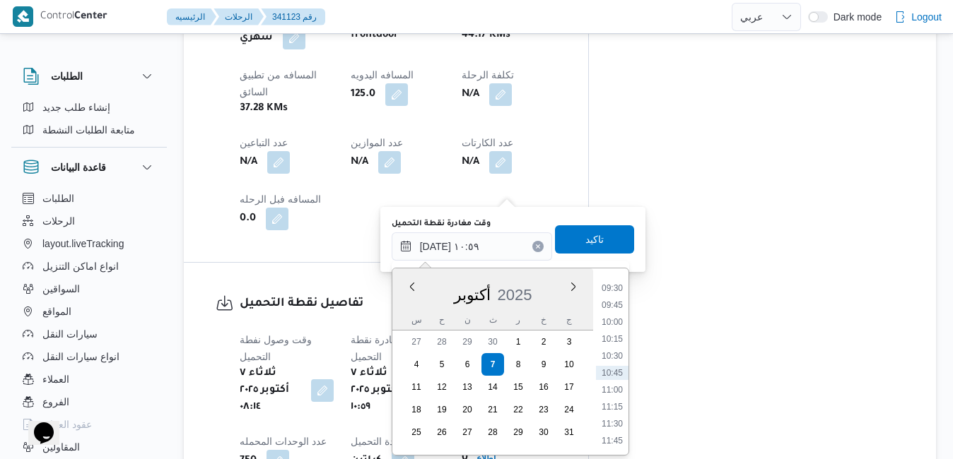
scroll to position [500, 0]
click at [612, 382] on li "08:45" at bounding box center [612, 381] width 33 height 14
type input "٠٧/١٠/٢٠٢٥ ٠٨:٤٥"
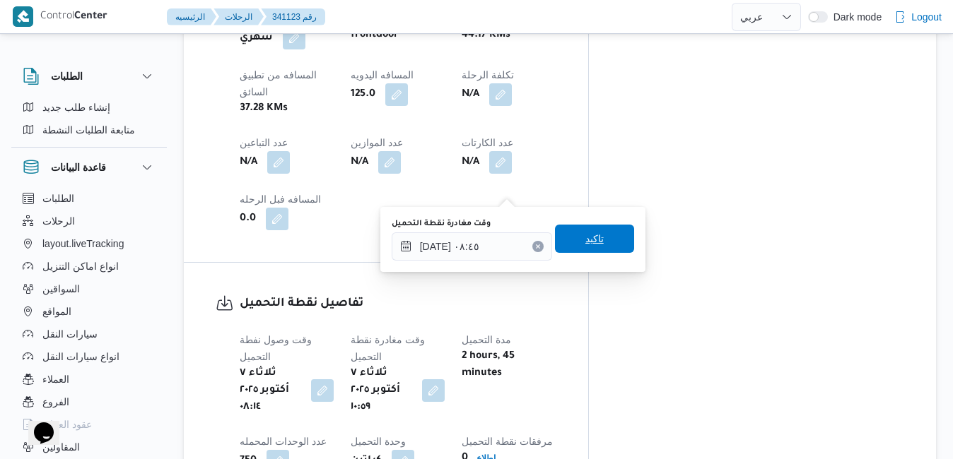
click at [594, 240] on span "تاكيد" at bounding box center [594, 239] width 79 height 28
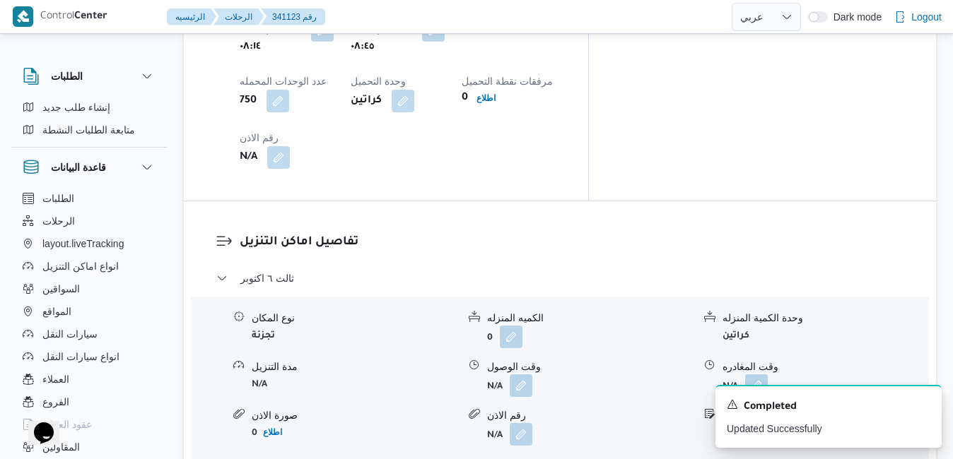
scroll to position [1255, 0]
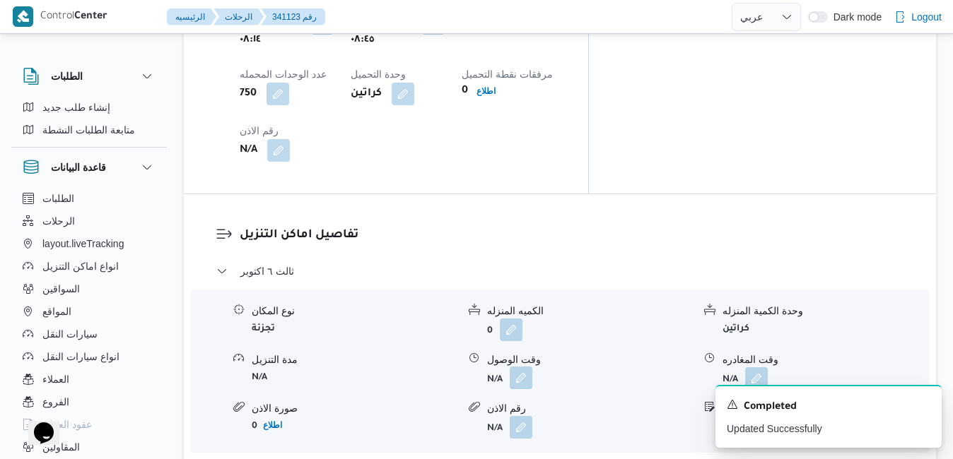
click at [521, 367] on button "button" at bounding box center [521, 378] width 23 height 23
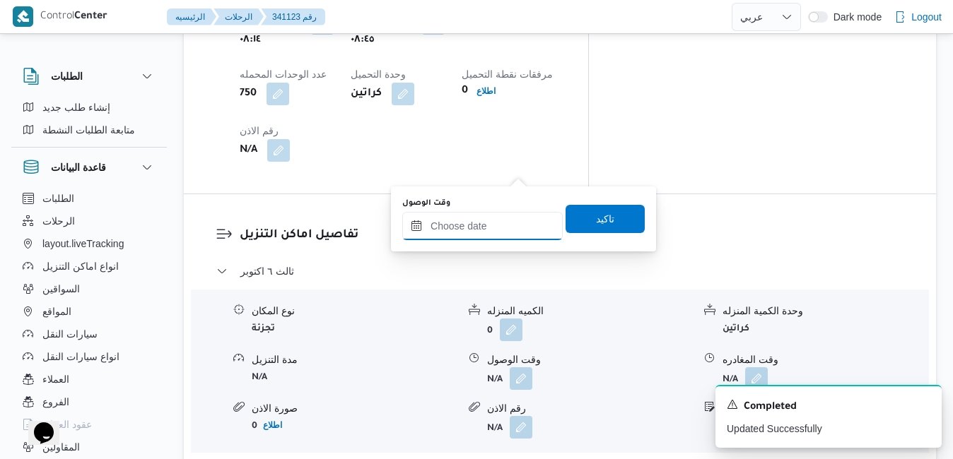
click at [483, 226] on input "وقت الوصول" at bounding box center [482, 226] width 160 height 28
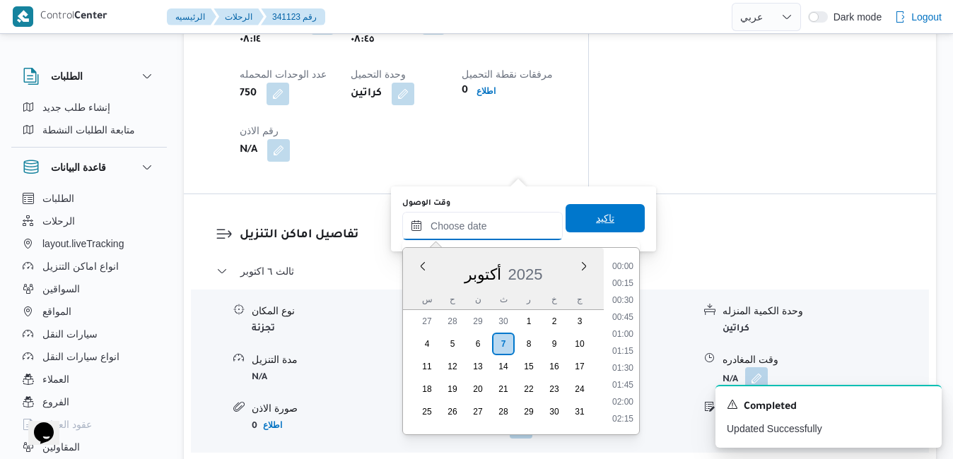
scroll to position [1220, 0]
click at [418, 276] on div "أكتوبر 2025" at bounding box center [503, 272] width 201 height 36
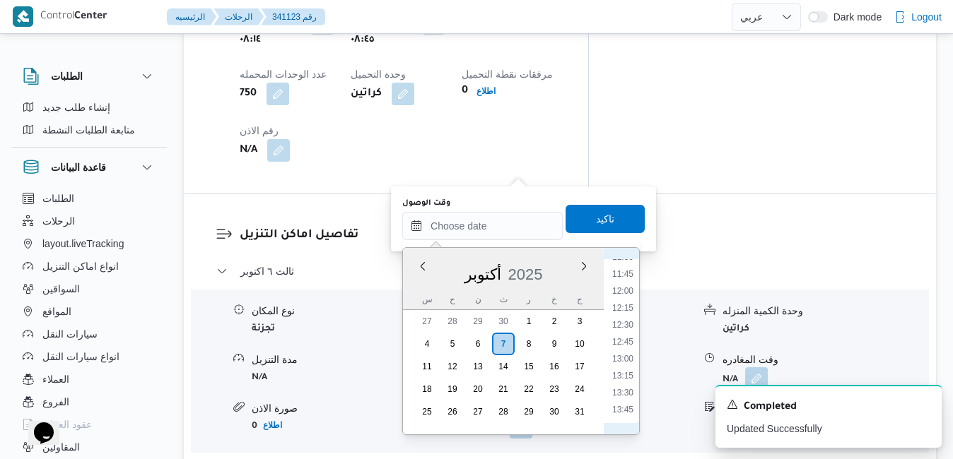
scroll to position [646, 0]
click at [626, 285] on li "09:45" at bounding box center [622, 282] width 33 height 14
type input "٠٧/١٠/٢٠٢٥ ٠٩:٤٥"
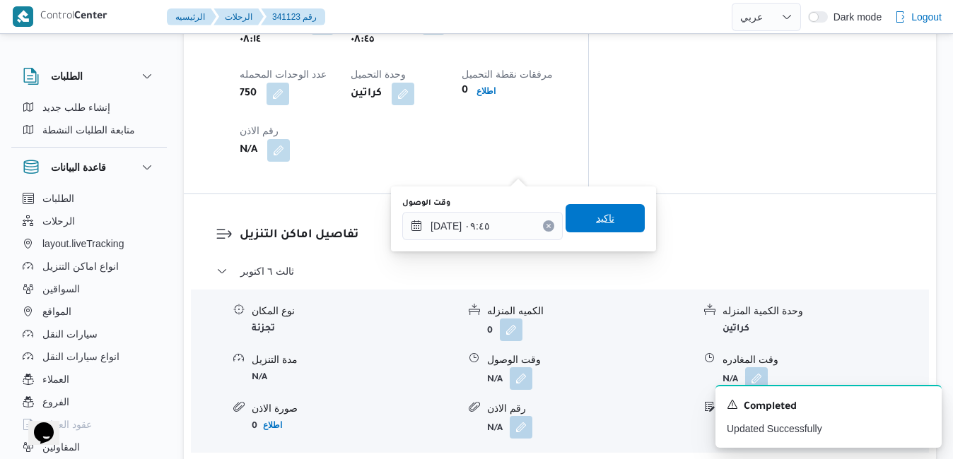
click at [596, 214] on span "تاكيد" at bounding box center [605, 218] width 18 height 17
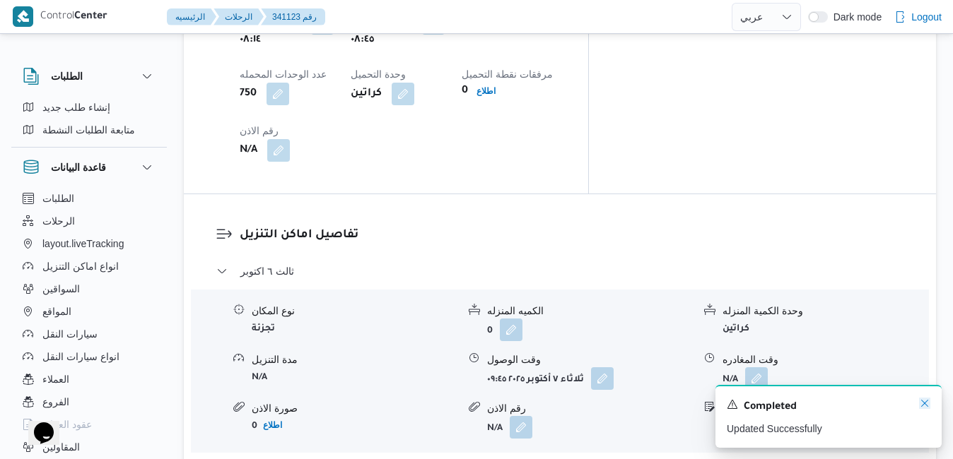
click at [926, 406] on icon "Dismiss toast" at bounding box center [924, 403] width 11 height 11
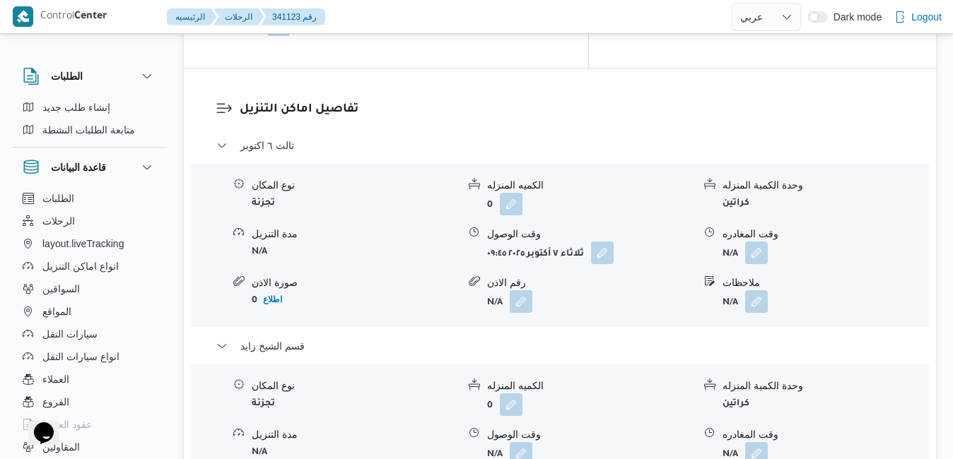
scroll to position [1481, 0]
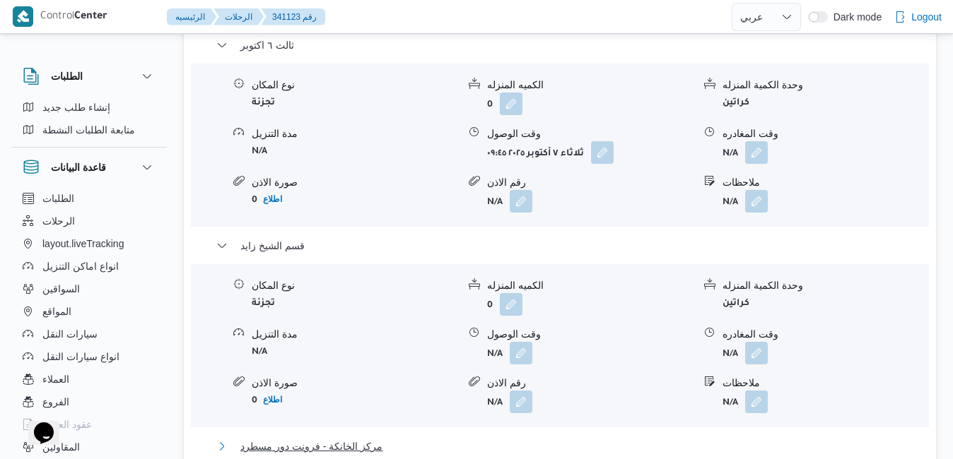
click at [580, 438] on button "مركز الخانكة - فرونت دور مسطرد" at bounding box center [560, 446] width 688 height 17
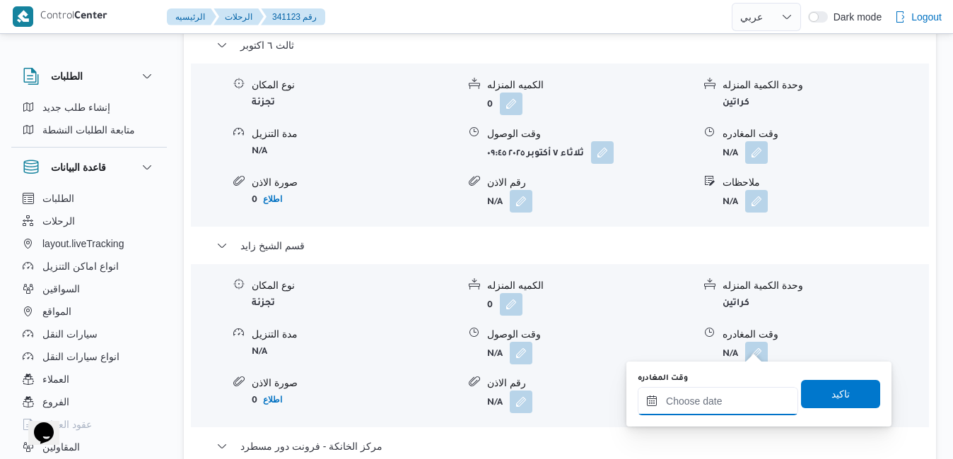
click at [683, 397] on input "وقت المغادره" at bounding box center [718, 401] width 160 height 28
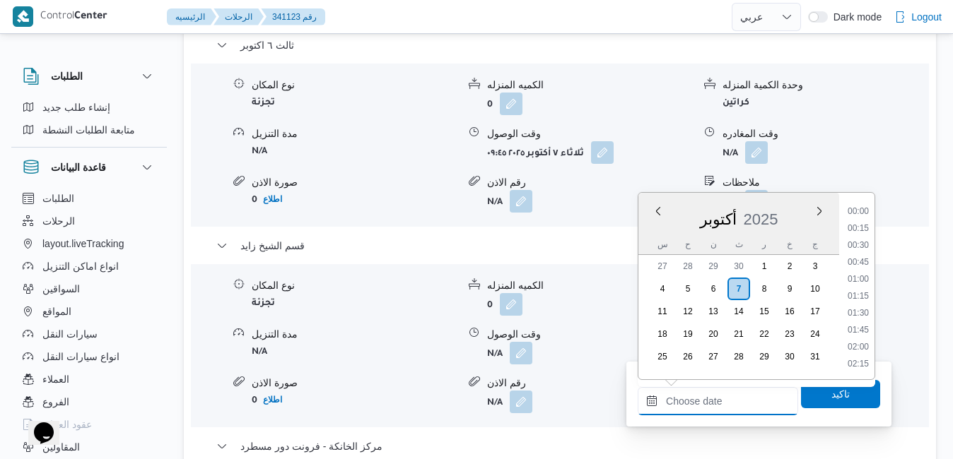
scroll to position [1220, 0]
click at [647, 230] on div "أكتوبر 2025" at bounding box center [738, 217] width 201 height 36
click at [862, 281] on li "19:00" at bounding box center [858, 281] width 33 height 14
type input "٠٧/١٠/٢٠٢٥ ١٩:٠٠"
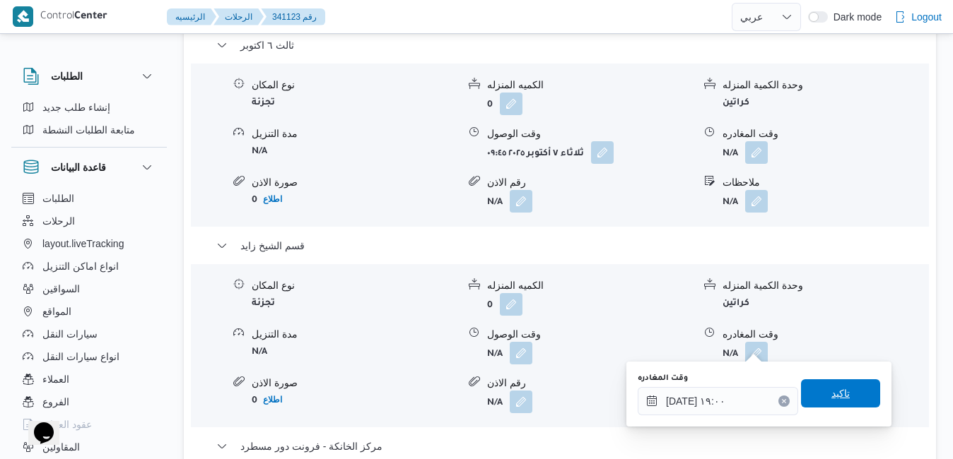
click at [831, 398] on span "تاكيد" at bounding box center [840, 393] width 18 height 17
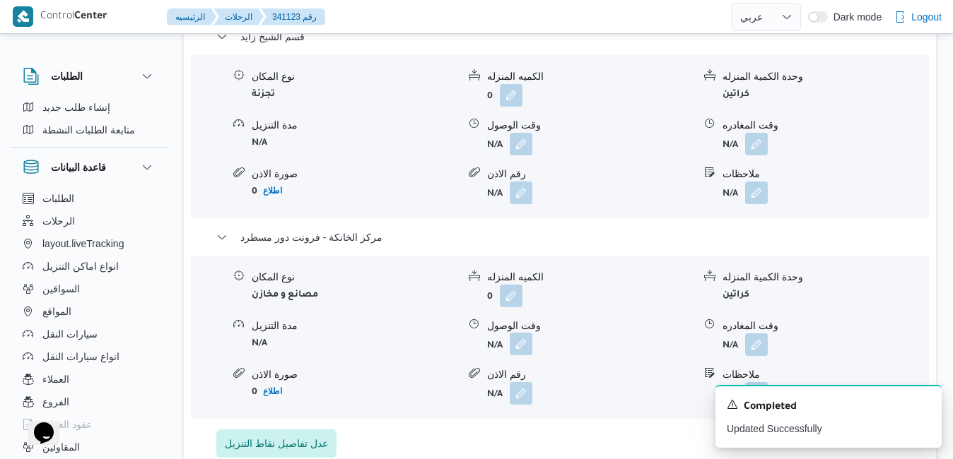
click at [519, 347] on button "button" at bounding box center [521, 344] width 23 height 23
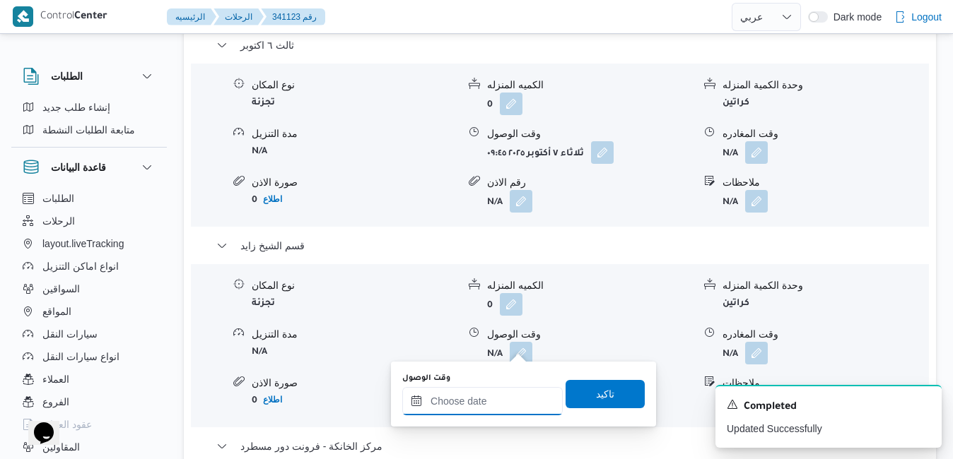
click at [502, 397] on input "وقت الوصول" at bounding box center [482, 401] width 160 height 28
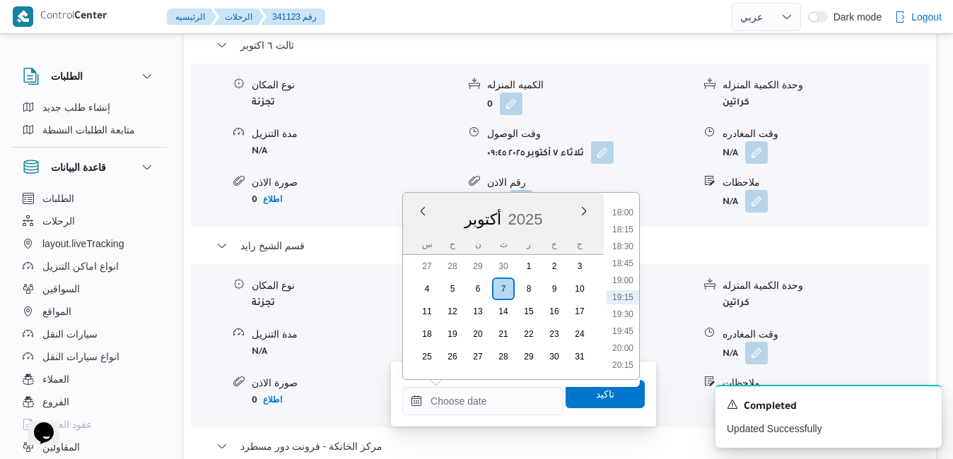
click at [409, 233] on div "أكتوبر 2025" at bounding box center [503, 217] width 201 height 36
click at [621, 266] on li "18:45" at bounding box center [622, 264] width 33 height 14
type input "٠٧/١٠/٢٠٢٥ ١٨:٤٥"
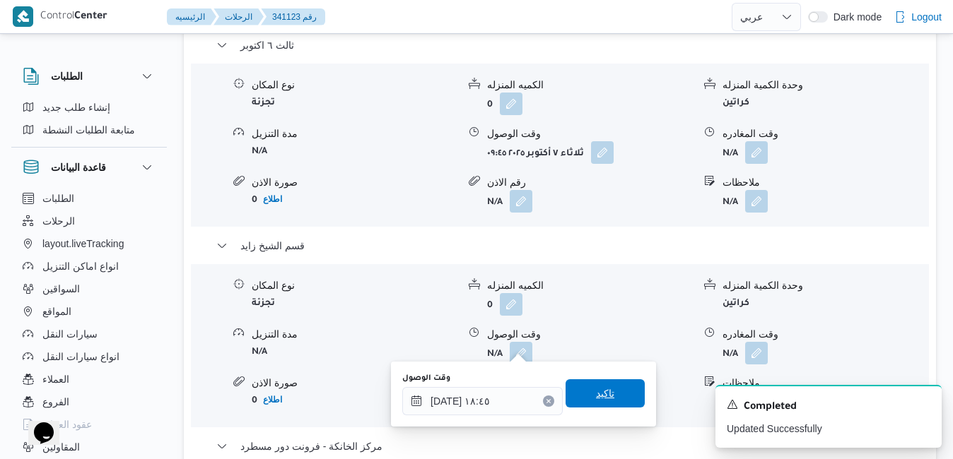
click at [596, 395] on span "تاكيد" at bounding box center [605, 393] width 18 height 17
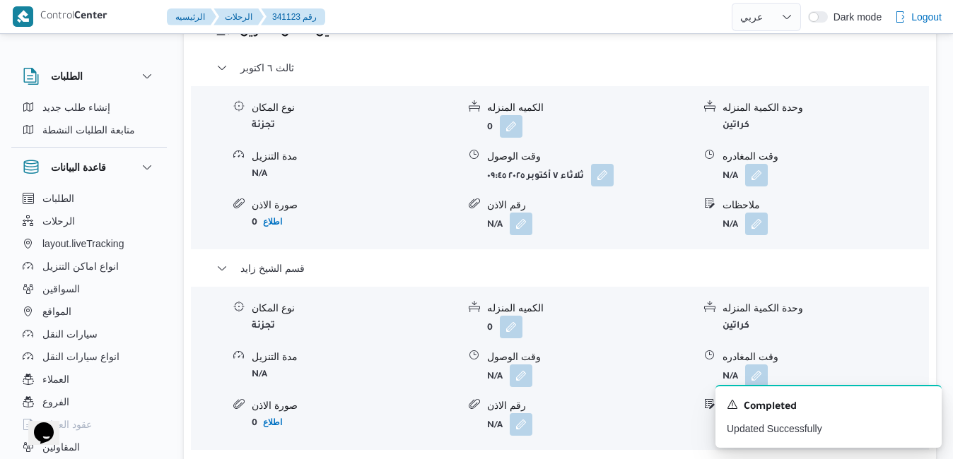
scroll to position [1453, 0]
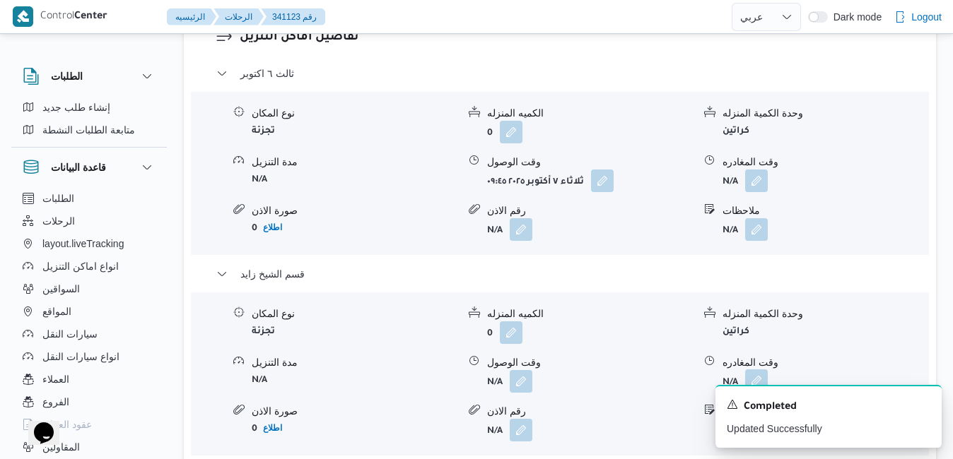
click at [762, 370] on button "button" at bounding box center [756, 381] width 23 height 23
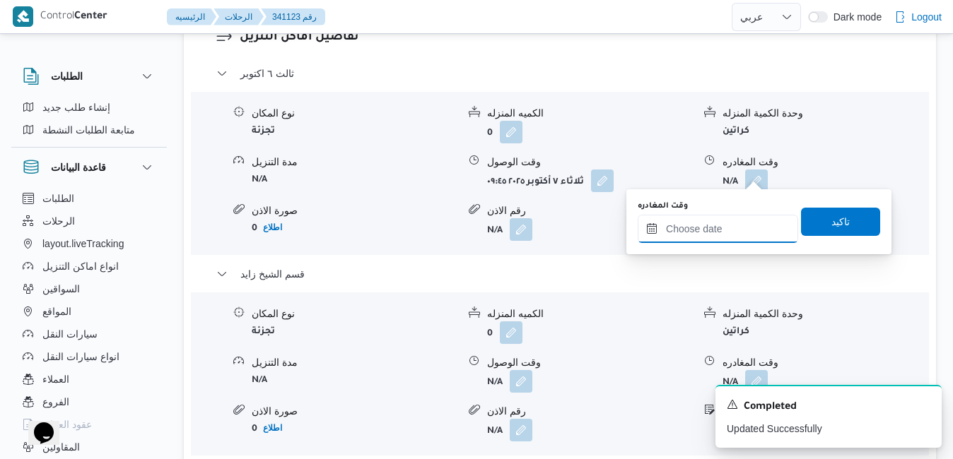
click at [703, 230] on input "وقت المغادره" at bounding box center [718, 229] width 160 height 28
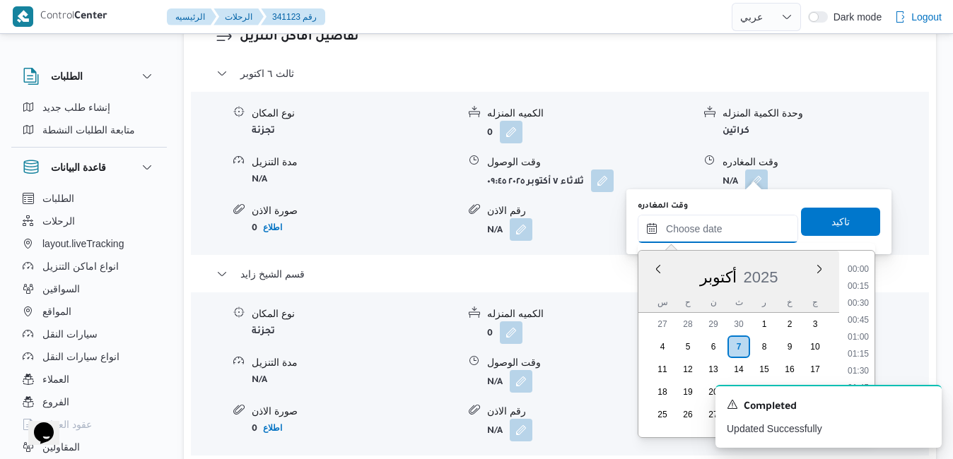
scroll to position [1220, 0]
click at [648, 297] on div "س ح ن ث ر خ ج" at bounding box center [738, 303] width 201 height 20
click at [863, 276] on li "18:00" at bounding box center [858, 271] width 33 height 14
type input "٠٧/١٠/٢٠٢٥ ١٨:٠٠"
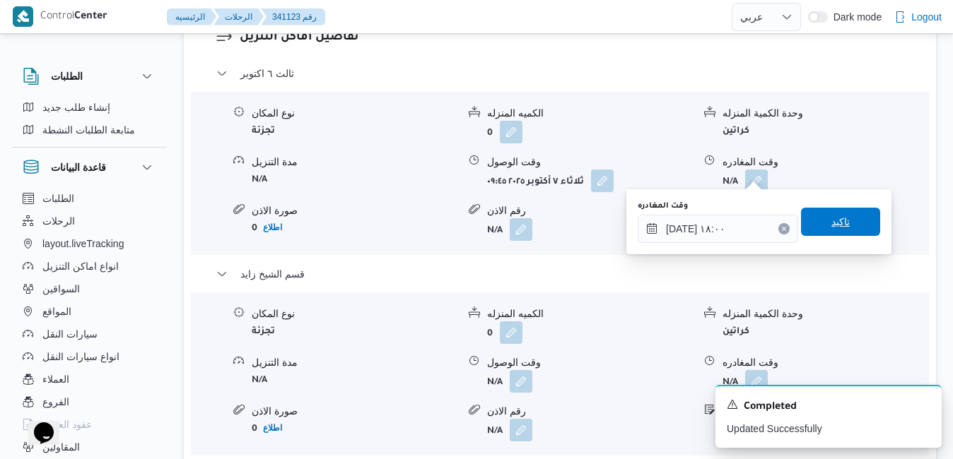
click at [846, 227] on span "تاكيد" at bounding box center [840, 222] width 79 height 28
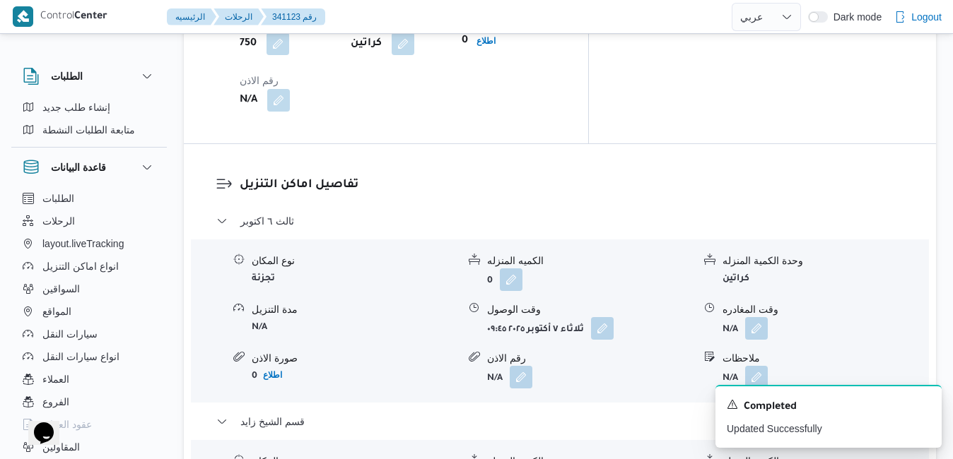
scroll to position [1284, 0]
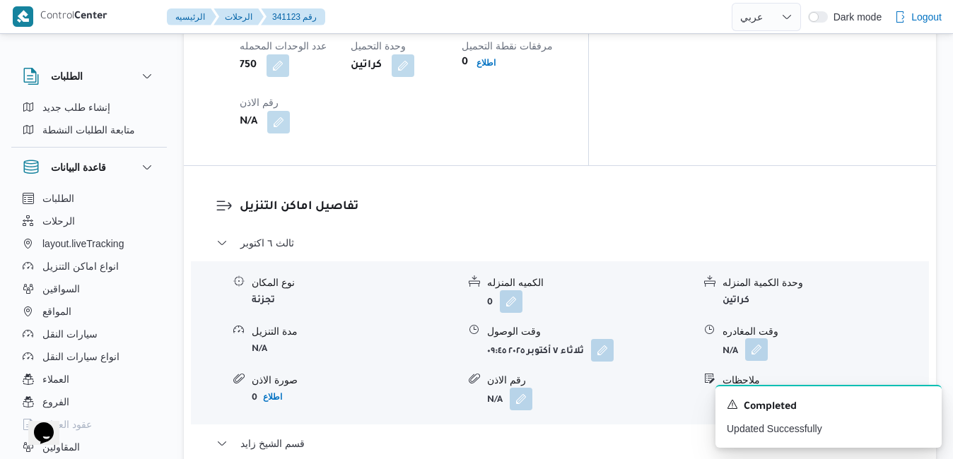
click at [762, 339] on button "button" at bounding box center [756, 350] width 23 height 23
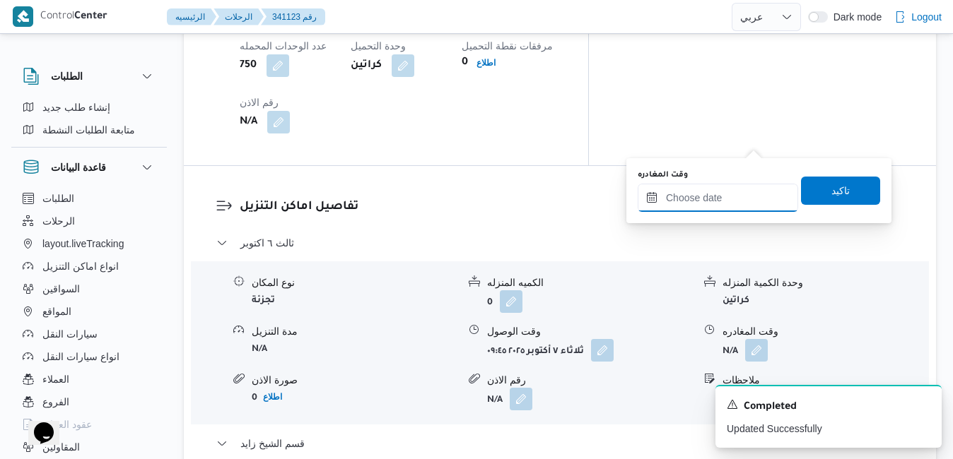
click at [714, 197] on input "وقت المغادره" at bounding box center [718, 198] width 160 height 28
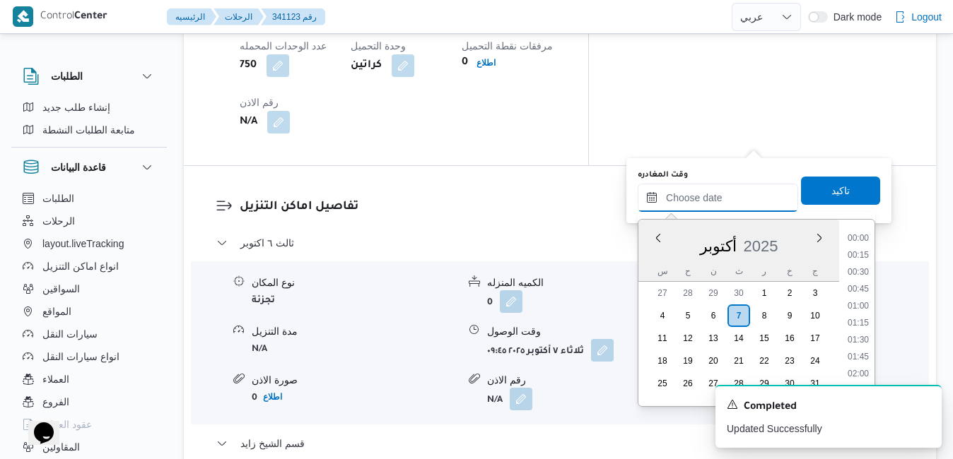
scroll to position [1220, 0]
click at [652, 250] on div "أكتوبر 2025" at bounding box center [738, 243] width 201 height 36
click at [857, 328] on li "13:00" at bounding box center [858, 331] width 33 height 14
type input "٠٧/١٠/٢٠٢٥ ١٣:٠٠"
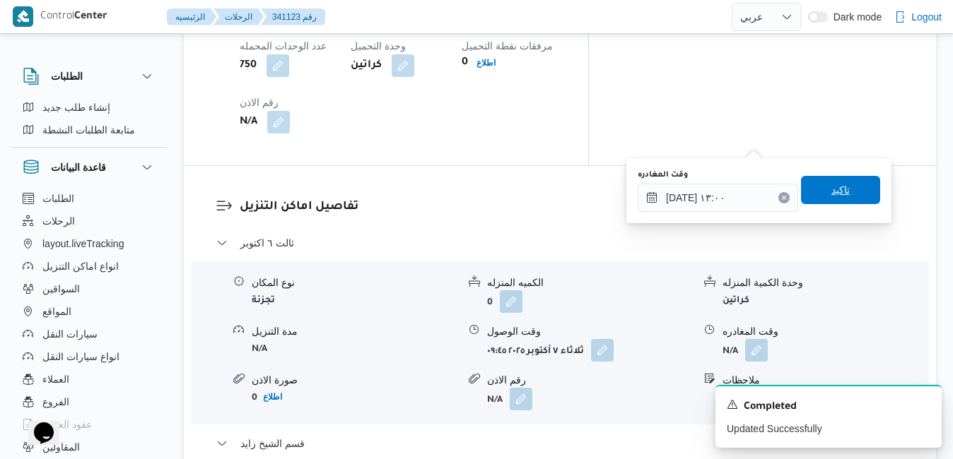
click at [842, 187] on span "تاكيد" at bounding box center [840, 190] width 79 height 28
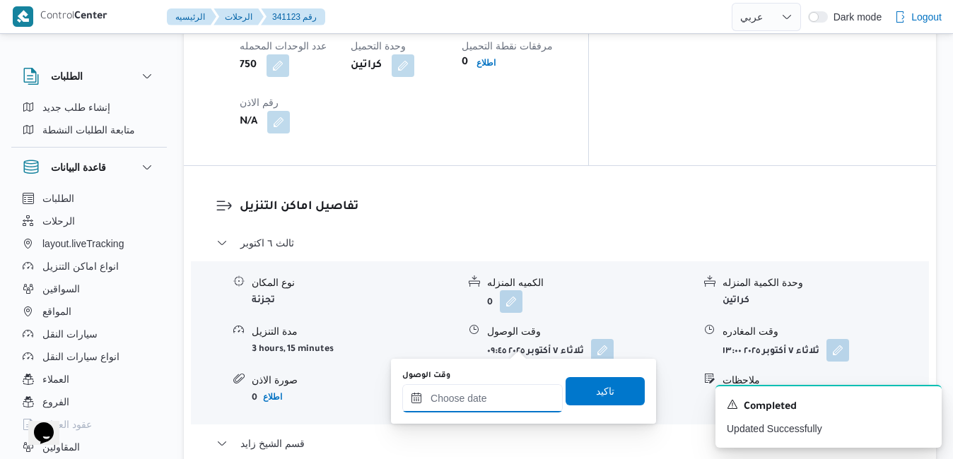
click at [483, 399] on input "وقت الوصول" at bounding box center [482, 398] width 160 height 28
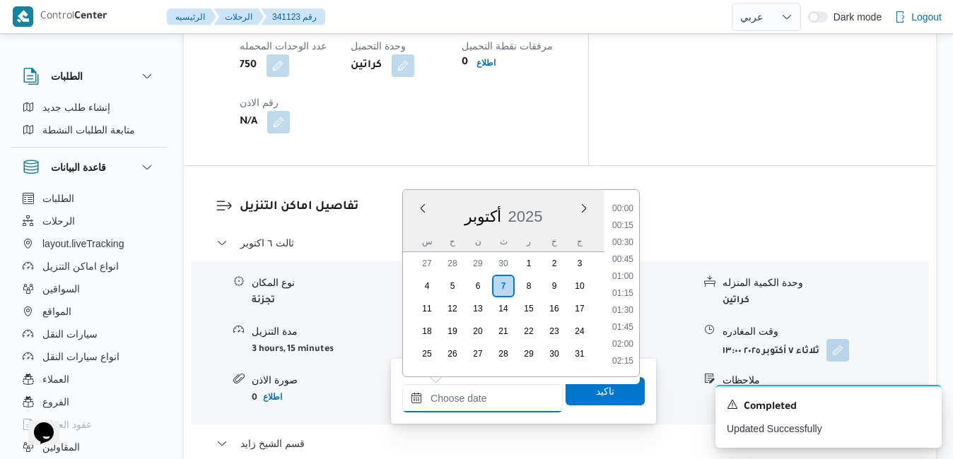
scroll to position [1220, 0]
click at [411, 228] on div "أكتوبر 2025" at bounding box center [503, 214] width 201 height 36
click at [618, 306] on li "13:00" at bounding box center [622, 301] width 33 height 14
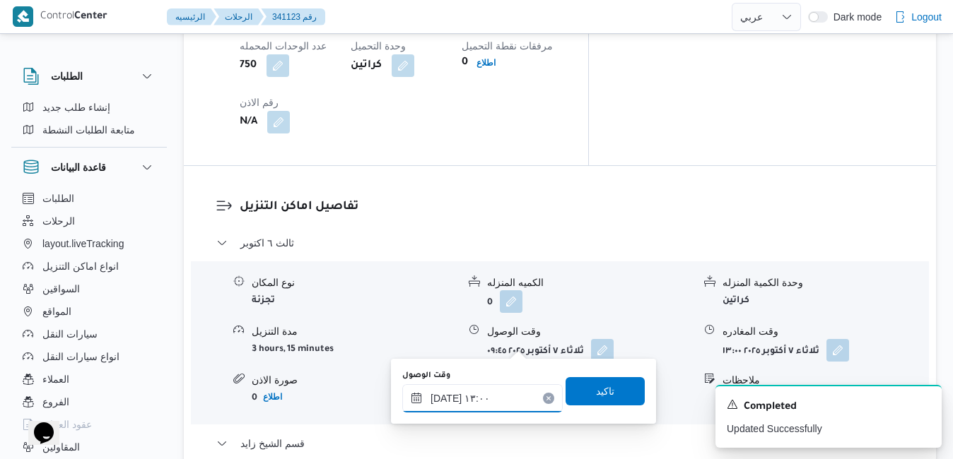
click at [447, 397] on input "٠٧/١٠/٢٠٢٥ ١٣:٠٠" at bounding box center [482, 398] width 160 height 28
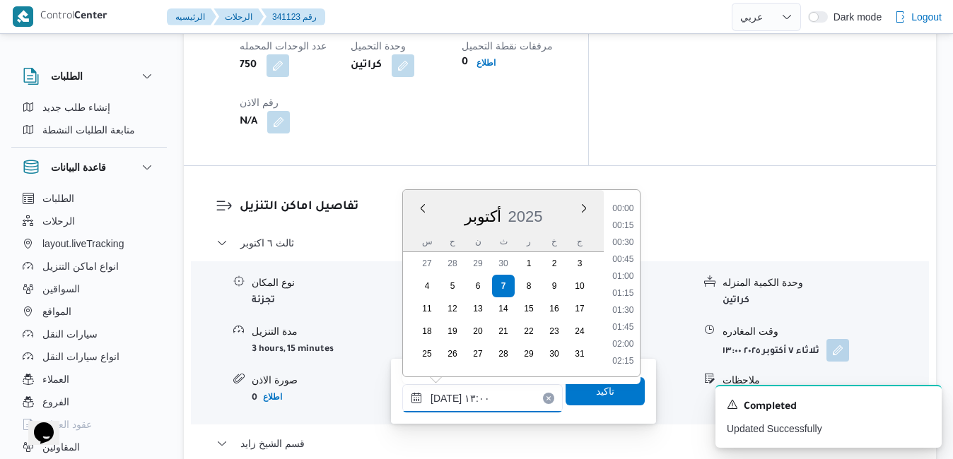
click at [447, 397] on input "٠٧/١٠/٢٠٢٥ ١٣:٠٠" at bounding box center [482, 398] width 160 height 28
type input "٠٧/١٠/٢٠٢٥ ١٣:20"
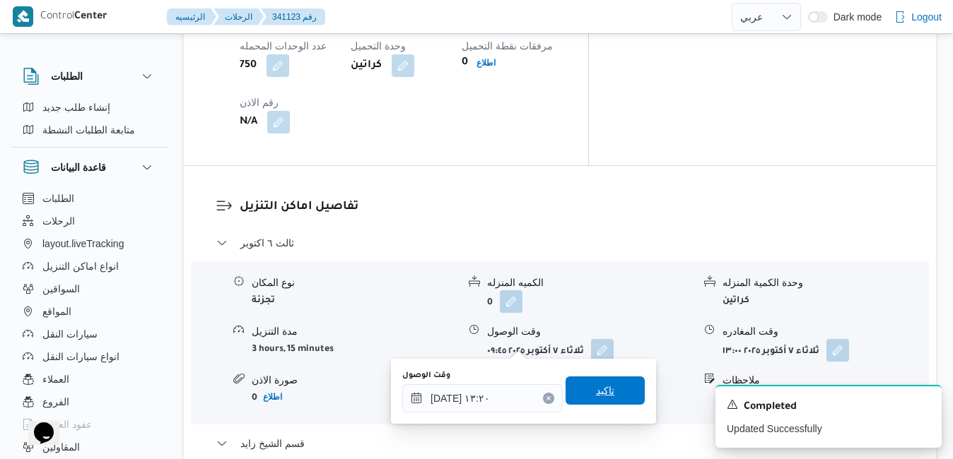
click at [580, 399] on span "تاكيد" at bounding box center [604, 391] width 79 height 28
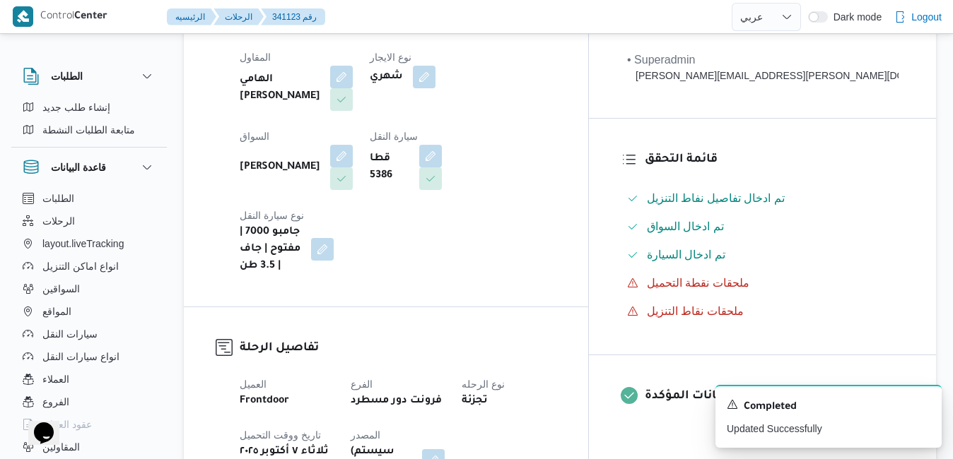
scroll to position [0, 0]
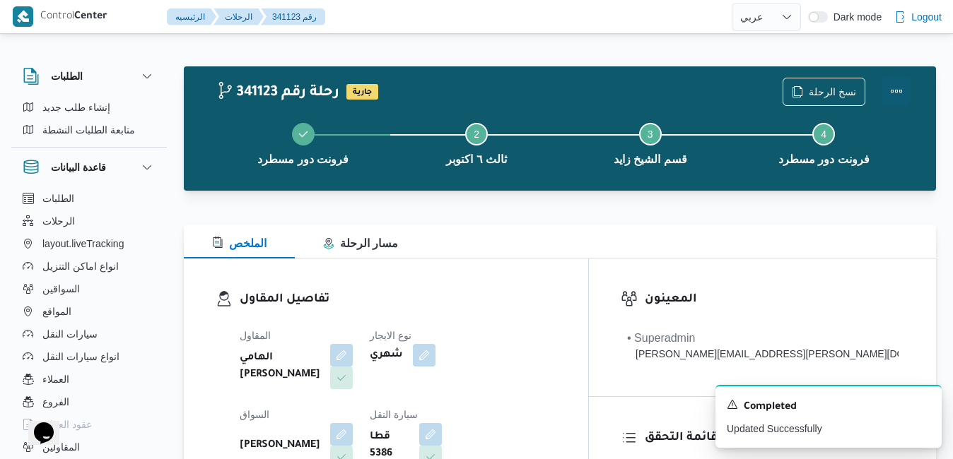
click at [891, 103] on button "Actions" at bounding box center [896, 91] width 28 height 28
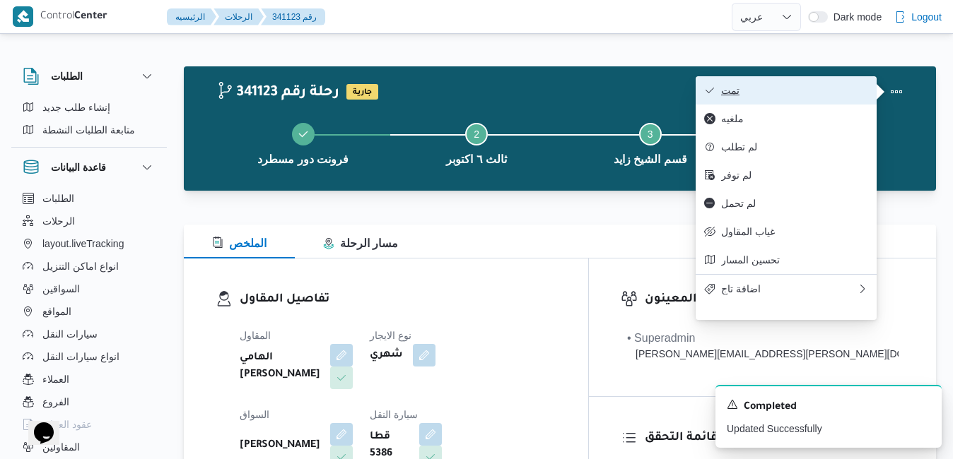
click at [765, 94] on span "تمت" at bounding box center [794, 90] width 147 height 11
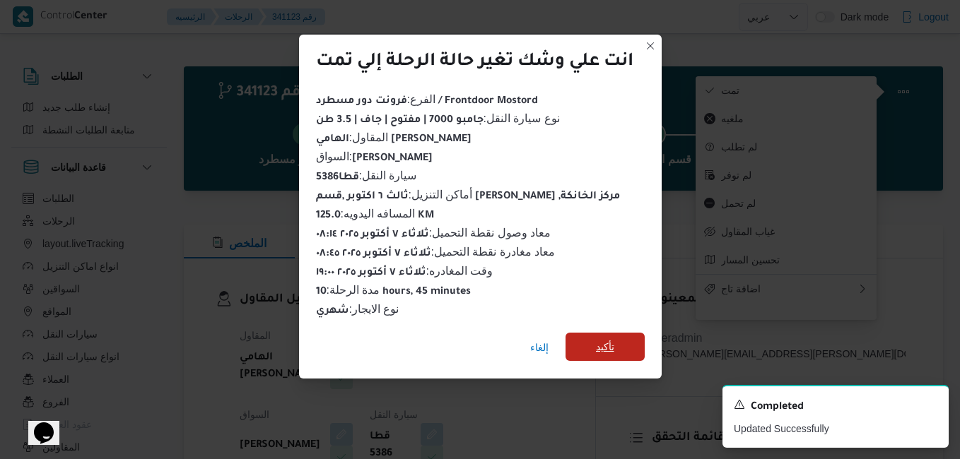
click at [587, 337] on span "تأكيد" at bounding box center [604, 347] width 79 height 28
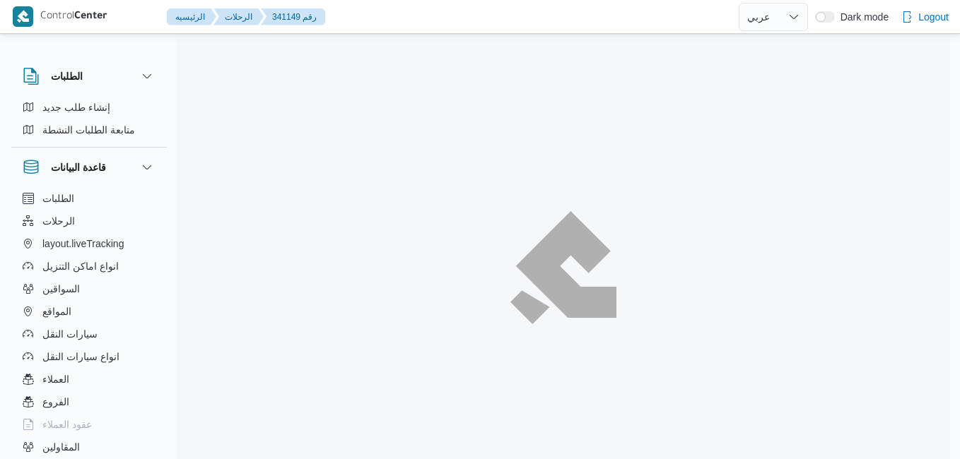
select select "ar"
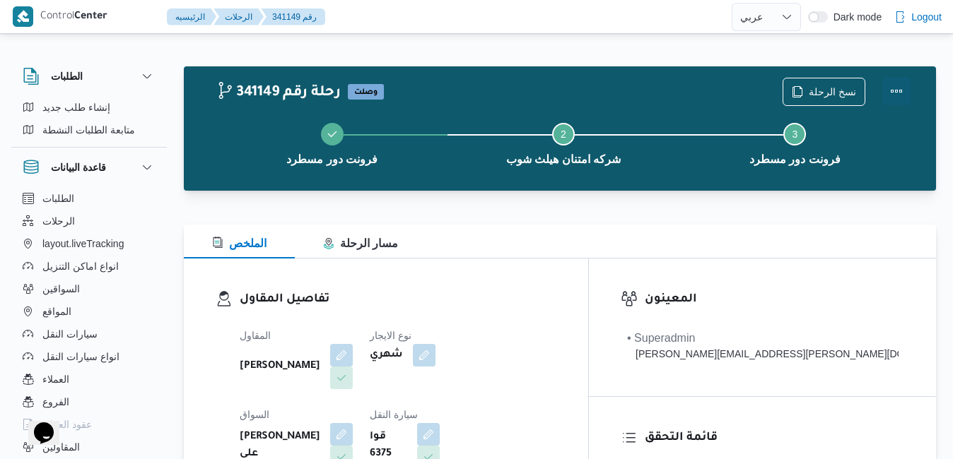
click at [898, 86] on button "Actions" at bounding box center [896, 91] width 28 height 28
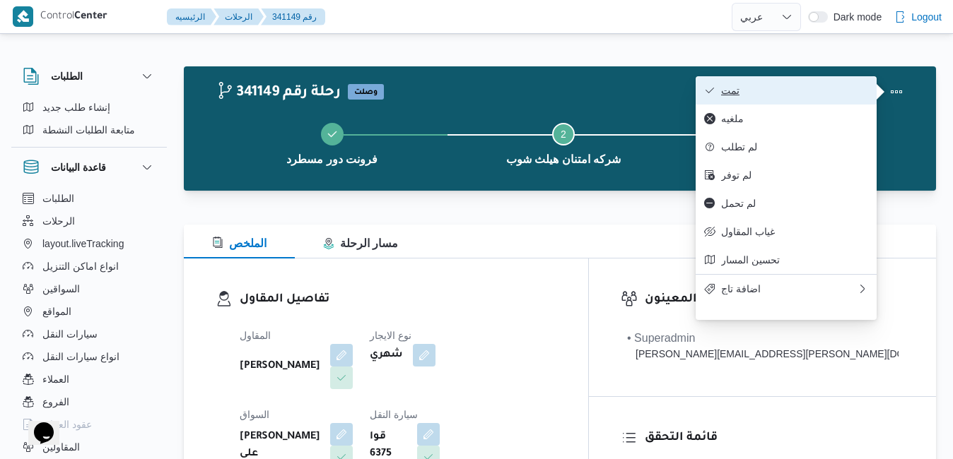
click at [852, 86] on span "تمت" at bounding box center [794, 90] width 147 height 11
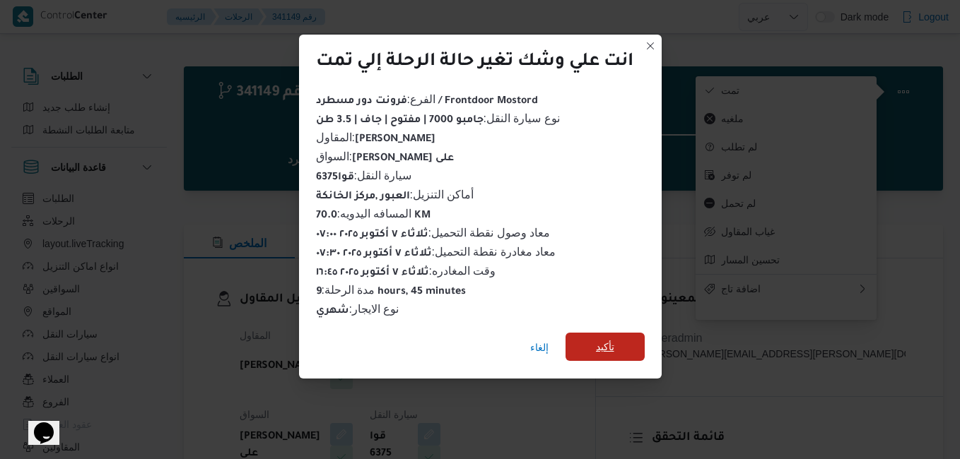
click at [624, 344] on span "تأكيد" at bounding box center [604, 347] width 79 height 28
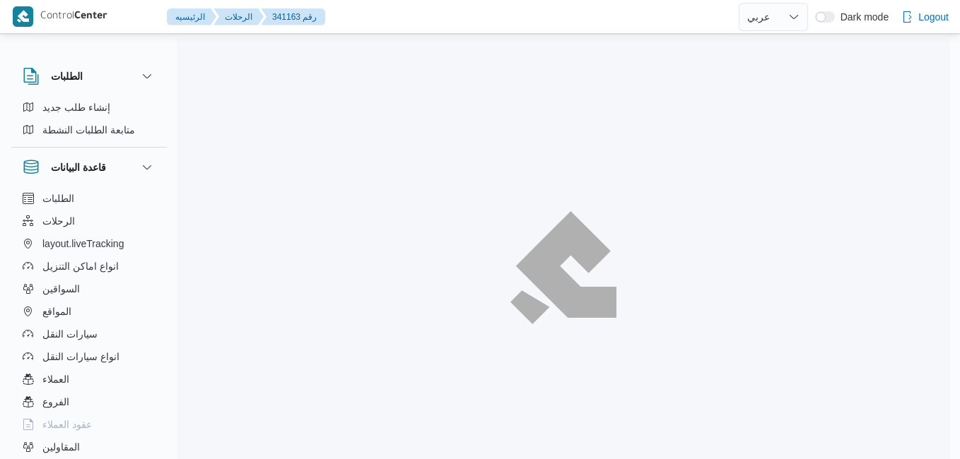
select select "ar"
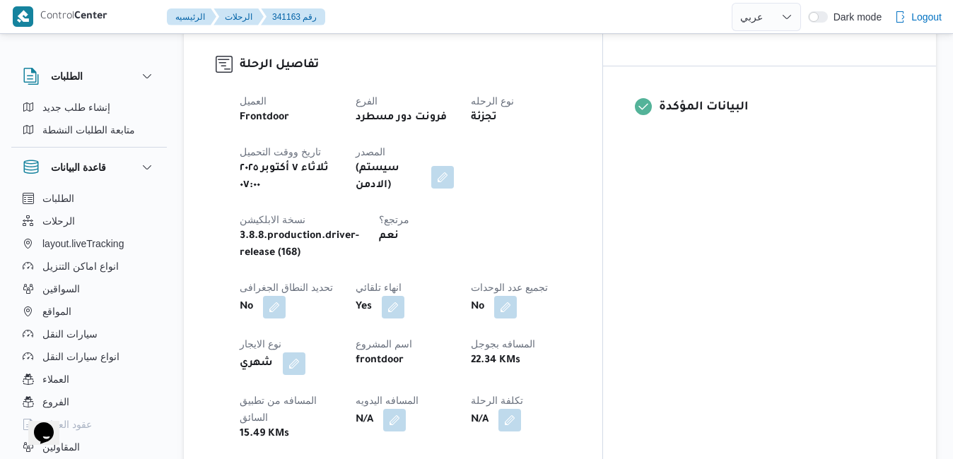
scroll to position [594, 0]
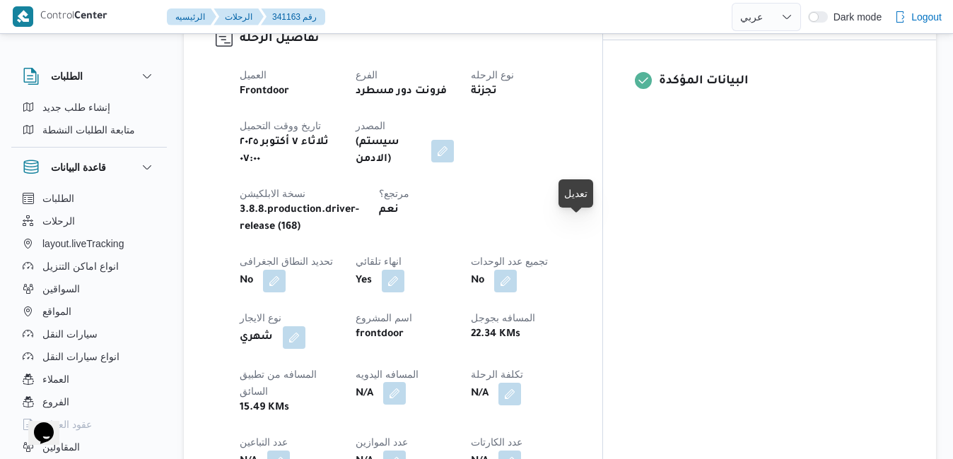
click at [406, 382] on button "button" at bounding box center [394, 393] width 23 height 23
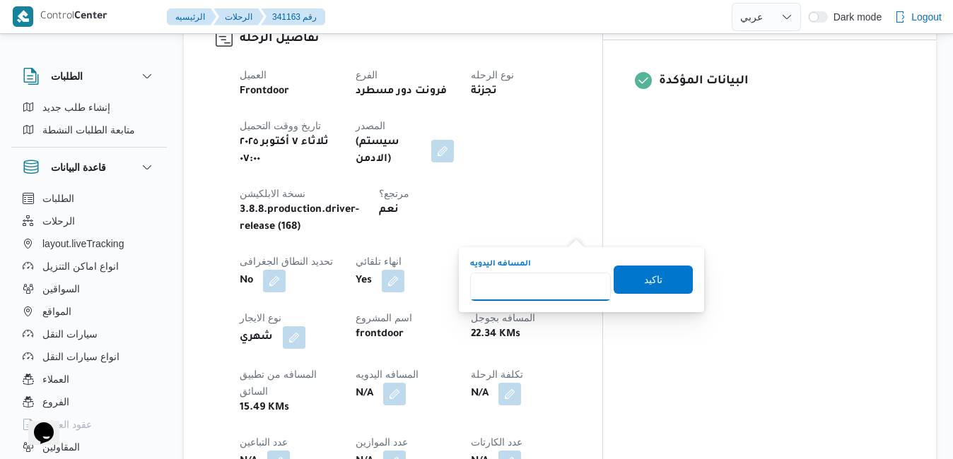
click at [537, 289] on input "المسافه اليدويه" at bounding box center [540, 287] width 141 height 28
type input "50"
click at [644, 280] on span "تاكيد" at bounding box center [653, 279] width 18 height 17
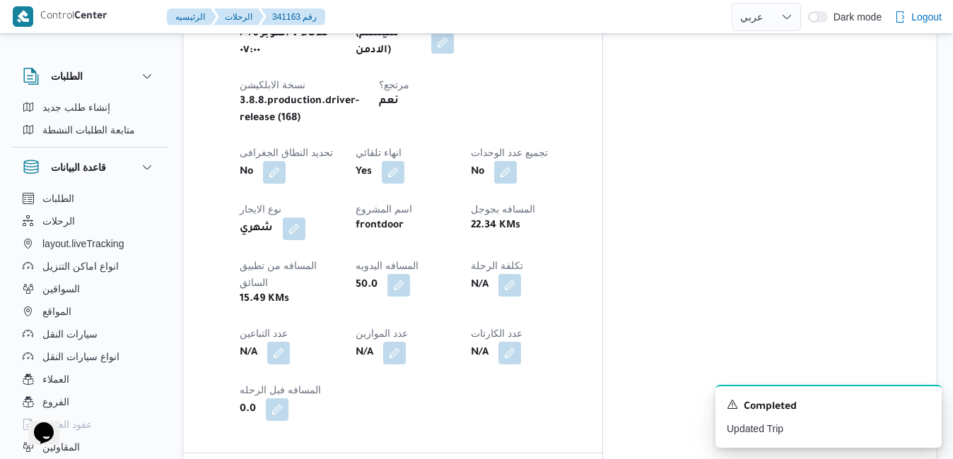
scroll to position [726, 0]
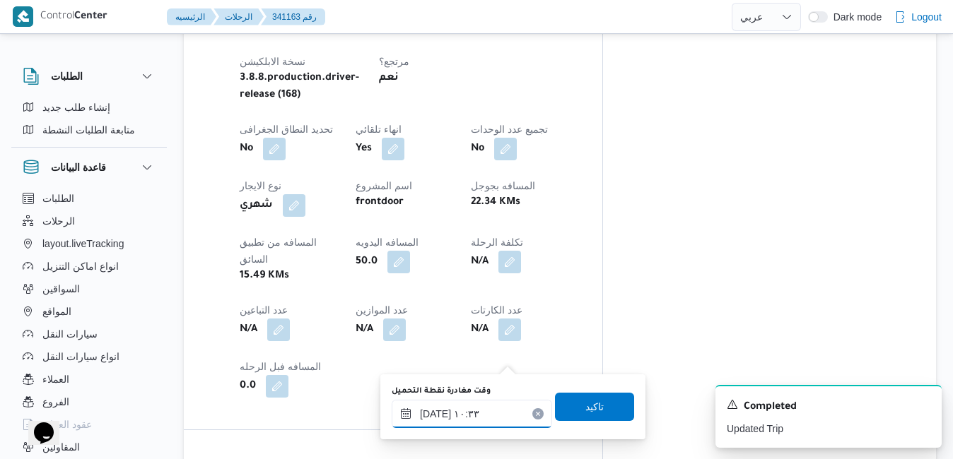
click at [447, 426] on input "[DATE] ١٠:٣٣" at bounding box center [472, 414] width 160 height 28
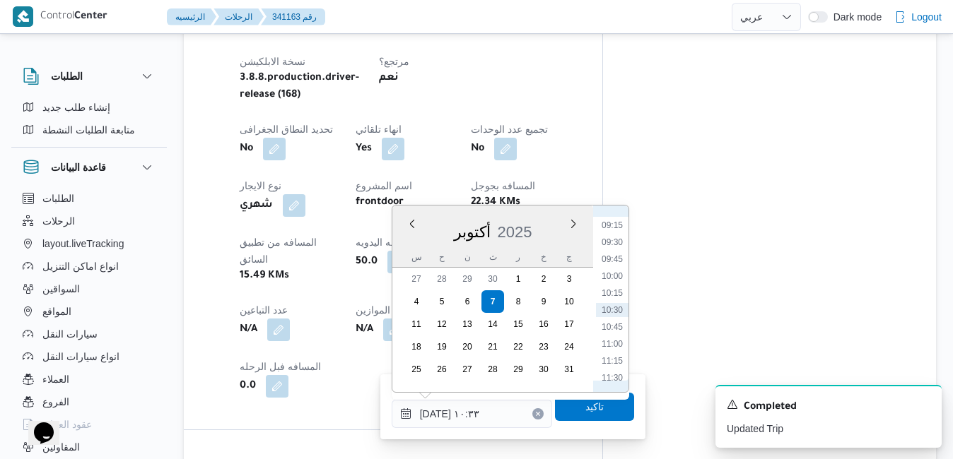
scroll to position [483, 0]
click at [606, 268] on li "07:45" at bounding box center [612, 267] width 33 height 14
type input "٠٧/١٠/٢٠٢٥ ٠٧:٤٥"
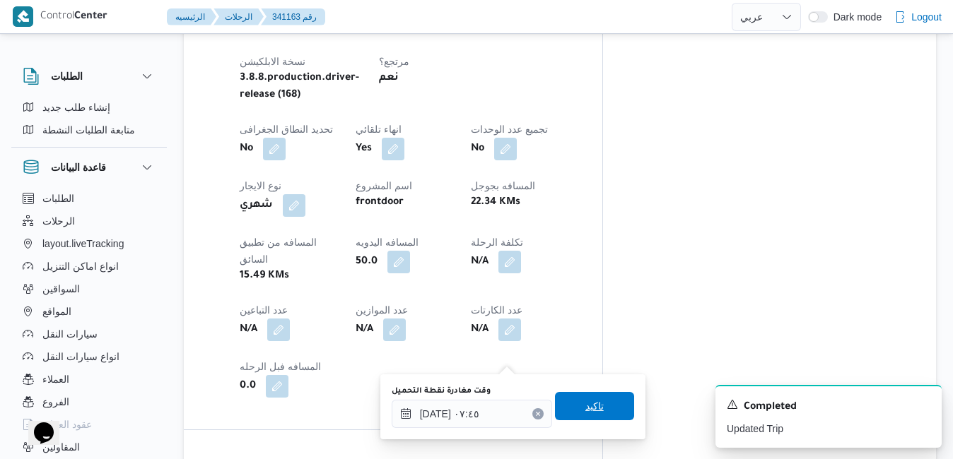
click at [585, 411] on span "تاكيد" at bounding box center [594, 406] width 18 height 17
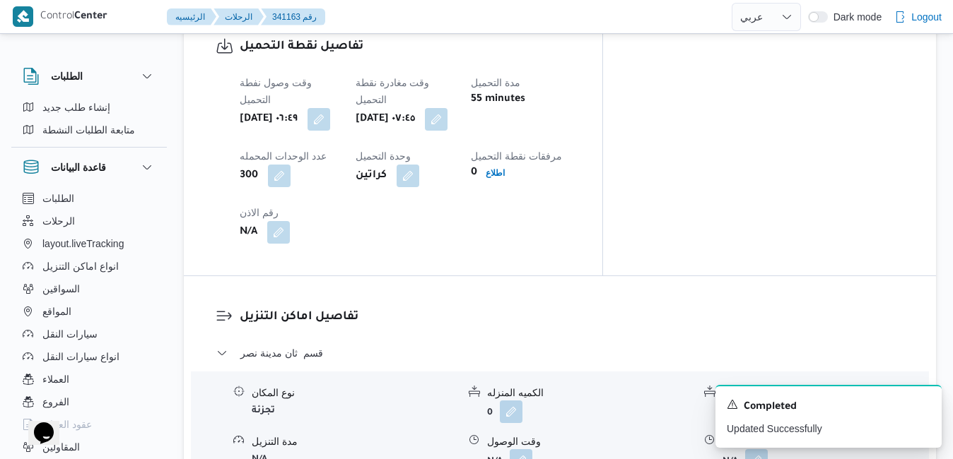
scroll to position [1122, 0]
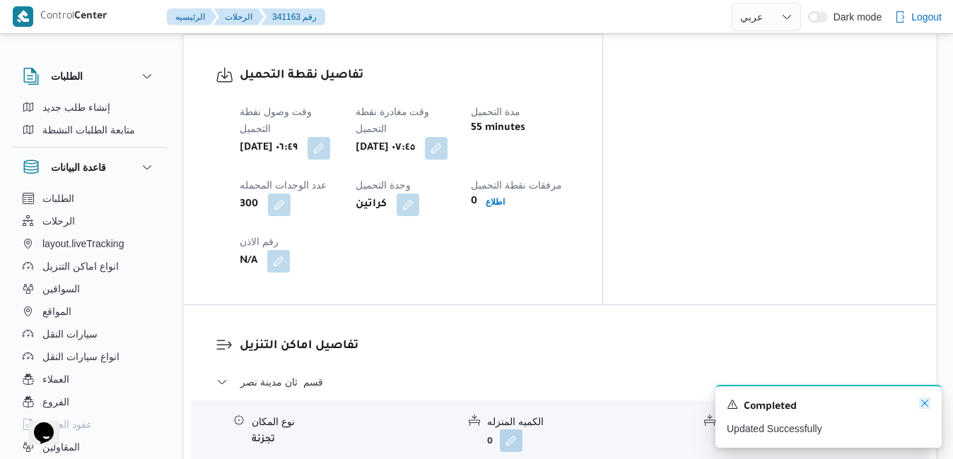
click at [926, 404] on icon "Dismiss toast" at bounding box center [924, 403] width 11 height 11
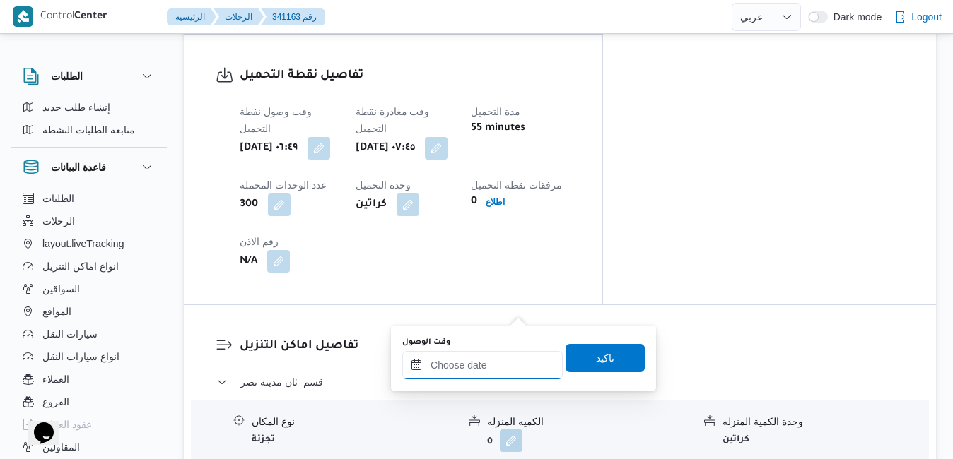
click at [479, 368] on input "وقت الوصول" at bounding box center [482, 365] width 160 height 28
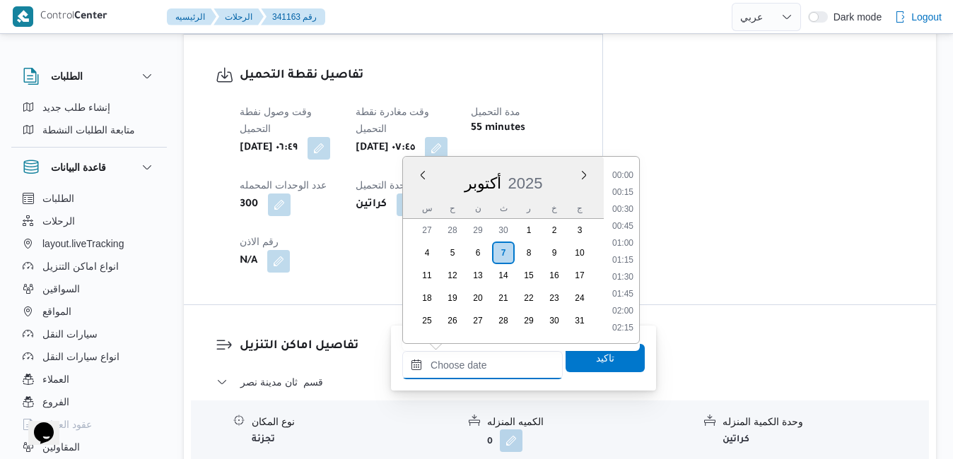
scroll to position [1220, 0]
click at [411, 194] on div "أكتوبر 2025" at bounding box center [503, 181] width 201 height 36
click at [621, 238] on li "08:30" at bounding box center [622, 237] width 33 height 14
type input "٠٧/١٠/٢٠٢٥ ٠٨:٣٠"
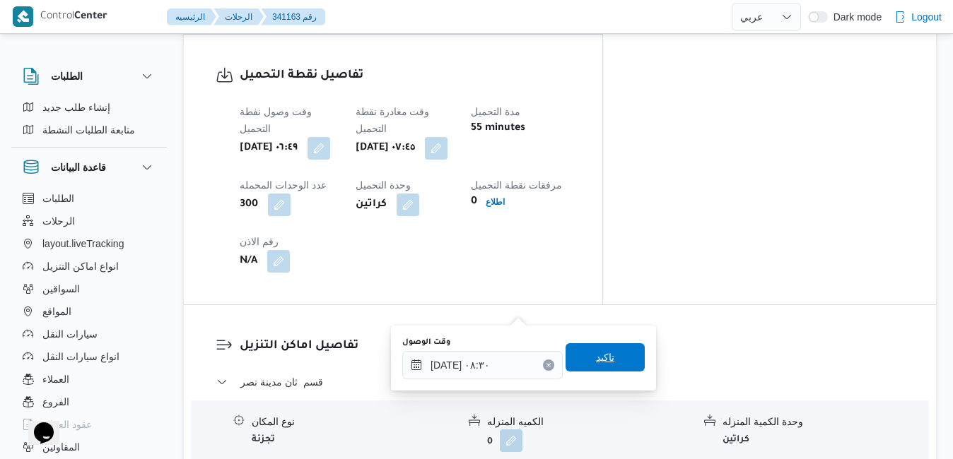
click at [583, 367] on span "تاكيد" at bounding box center [604, 358] width 79 height 28
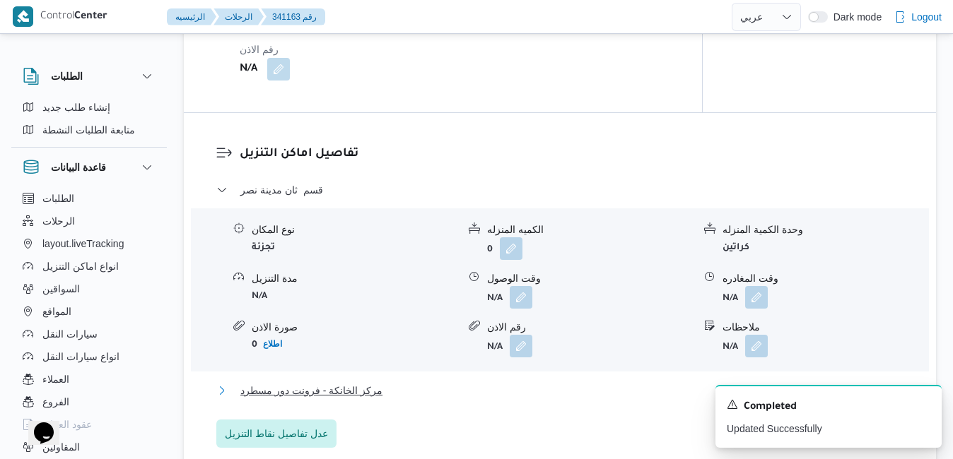
click at [499, 399] on button "مركز الخانكة - فرونت دور مسطرد" at bounding box center [560, 390] width 688 height 17
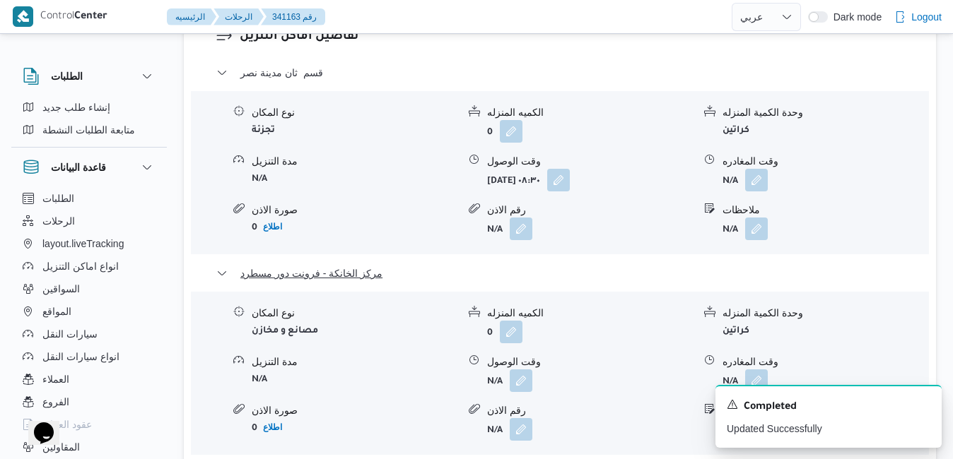
scroll to position [1433, 0]
click at [754, 368] on button "button" at bounding box center [756, 379] width 23 height 23
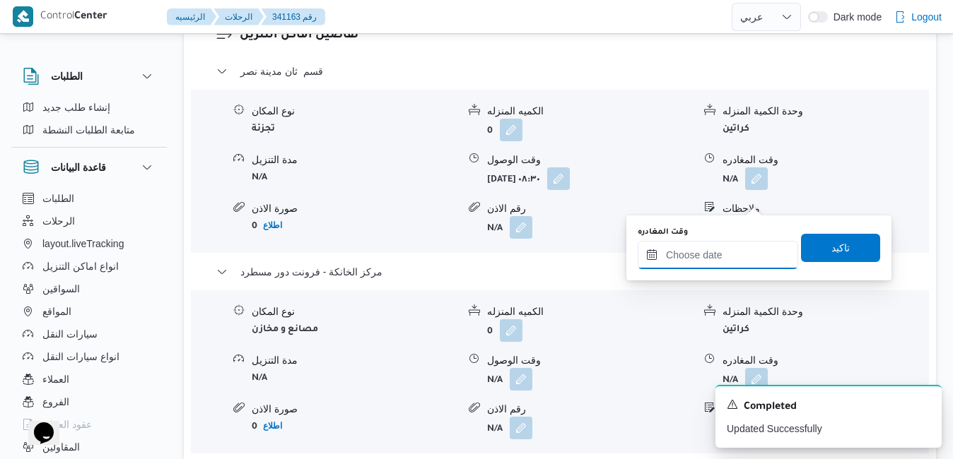
click at [695, 265] on input "وقت المغادره" at bounding box center [718, 255] width 160 height 28
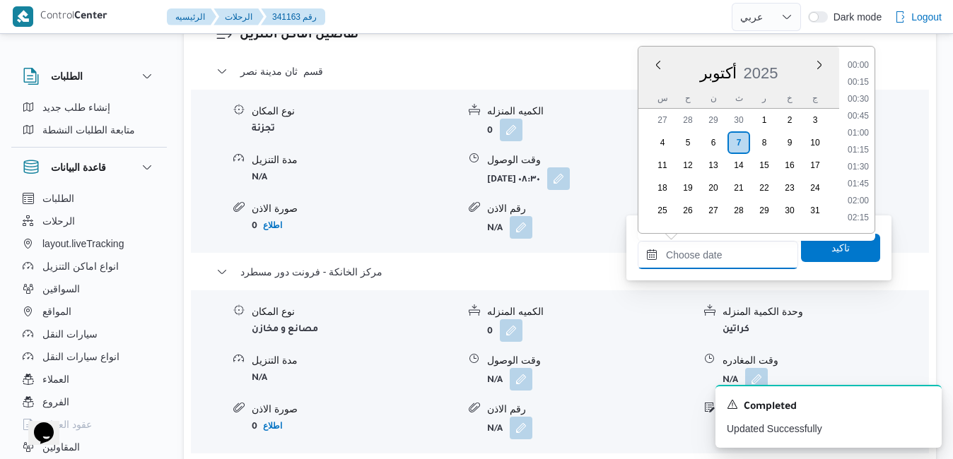
scroll to position [1220, 0]
click at [645, 92] on div "س ح ن ث ر خ ج" at bounding box center [738, 98] width 201 height 20
click at [574, 325] on div "تفاصيل اماكن التنزيل قسم ثان مدينة نصر نوع المكان تجزئة الكميه المنزله 0 وحدة ا…" at bounding box center [560, 259] width 752 height 530
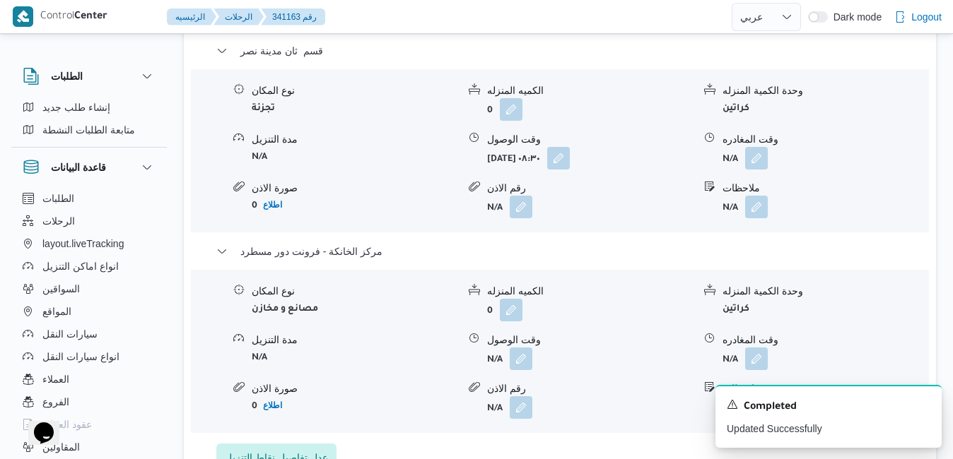
scroll to position [1461, 0]
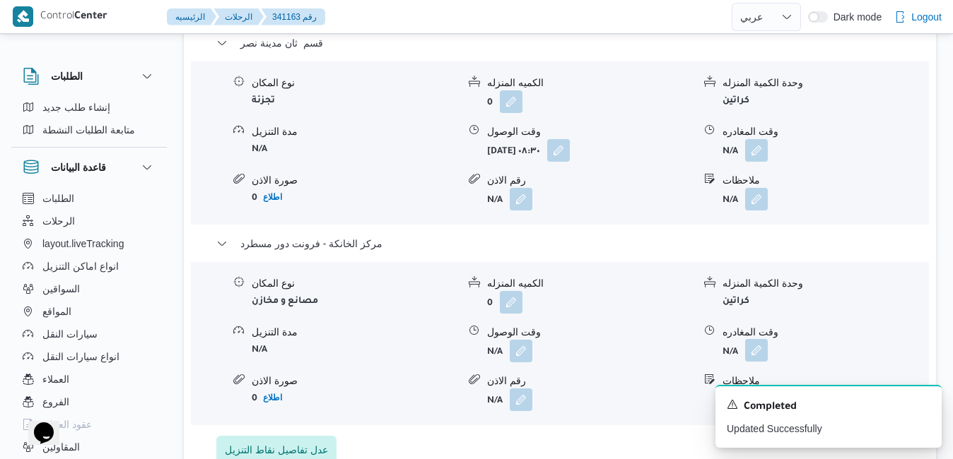
click at [758, 339] on button "button" at bounding box center [756, 350] width 23 height 23
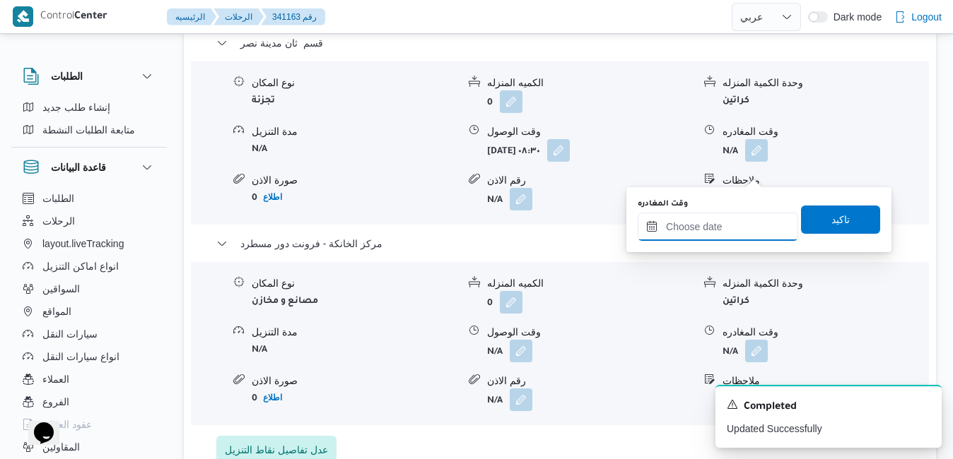
click at [717, 233] on input "وقت المغادره" at bounding box center [718, 227] width 160 height 28
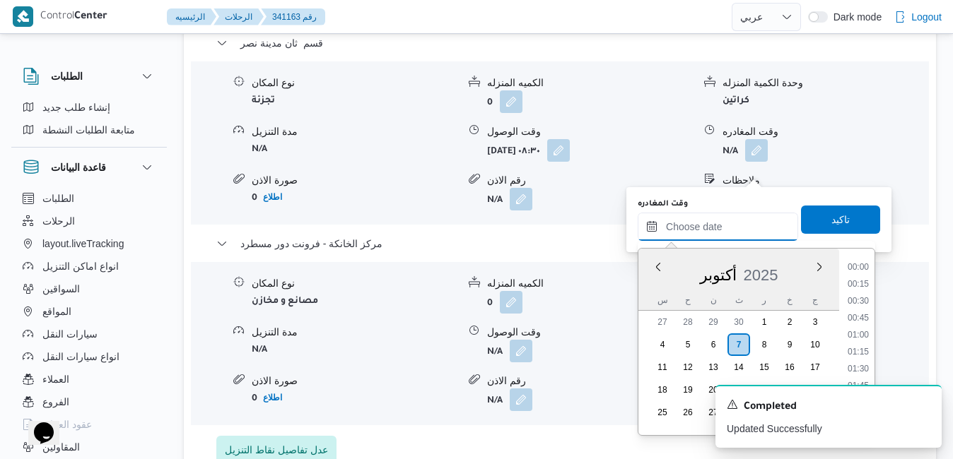
scroll to position [1220, 0]
click at [659, 286] on div "أكتوبر 2025" at bounding box center [738, 272] width 201 height 36
click at [860, 312] on li "16:30" at bounding box center [858, 310] width 33 height 14
type input "٠٧/١٠/٢٠٢٥ ١٦:٣٠"
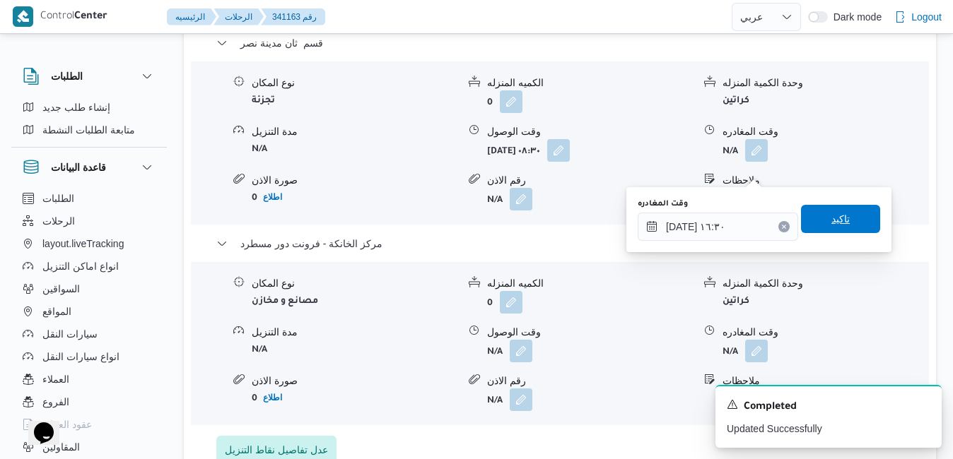
click at [831, 221] on span "تاكيد" at bounding box center [840, 219] width 18 height 17
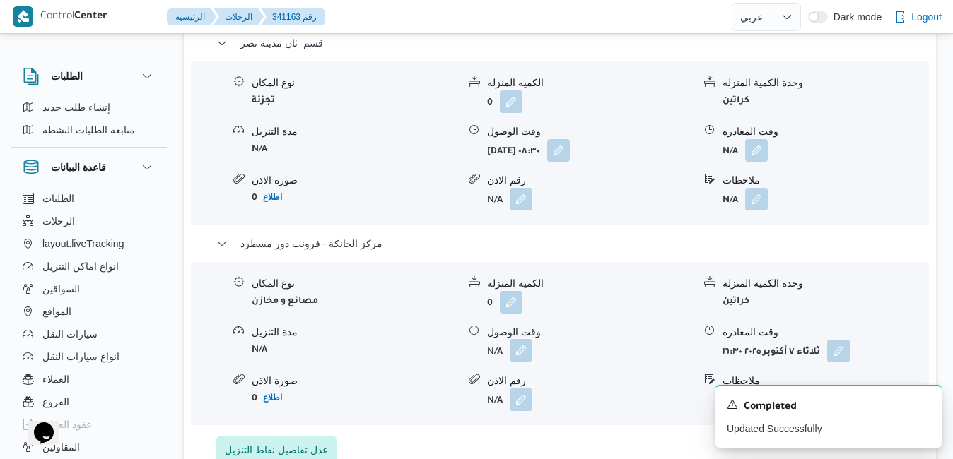
click at [524, 339] on button "button" at bounding box center [521, 350] width 23 height 23
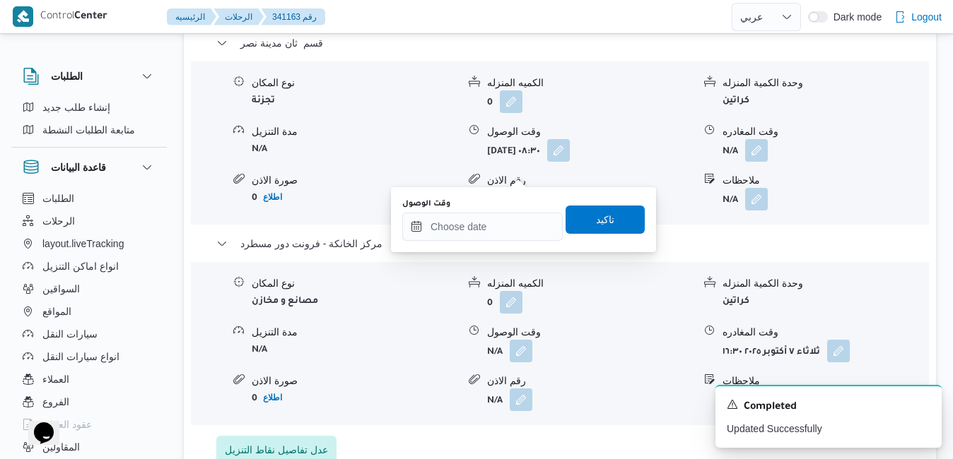
click at [517, 210] on div "وقت الوصول" at bounding box center [482, 220] width 160 height 42
click at [512, 221] on input "وقت الوصول" at bounding box center [482, 227] width 160 height 28
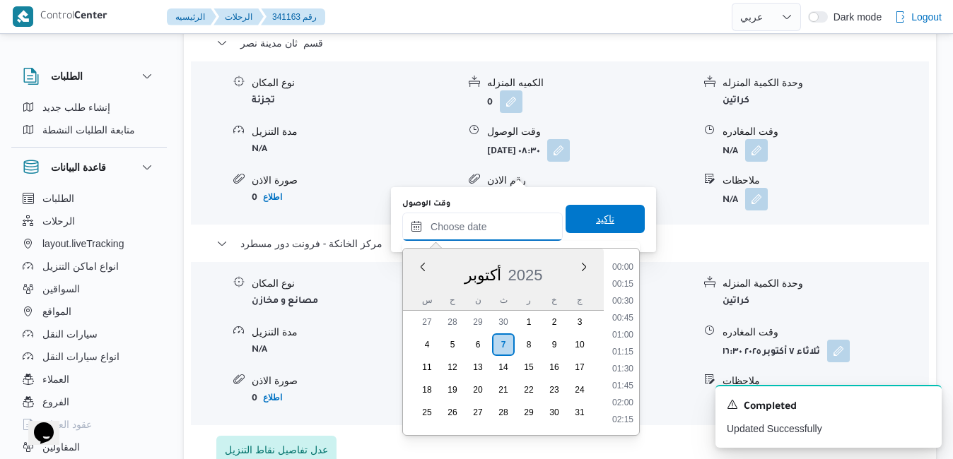
scroll to position [1220, 0]
click at [409, 297] on div "س ح ن ث ر خ ج" at bounding box center [503, 300] width 201 height 20
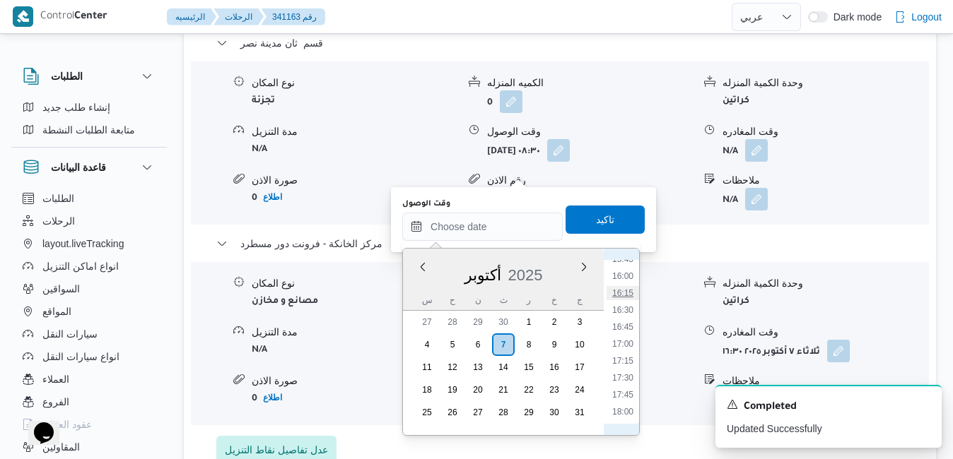
click at [624, 296] on li "16:15" at bounding box center [622, 293] width 33 height 14
type input "٠٧/١٠/٢٠٢٥ ١٦:١٥"
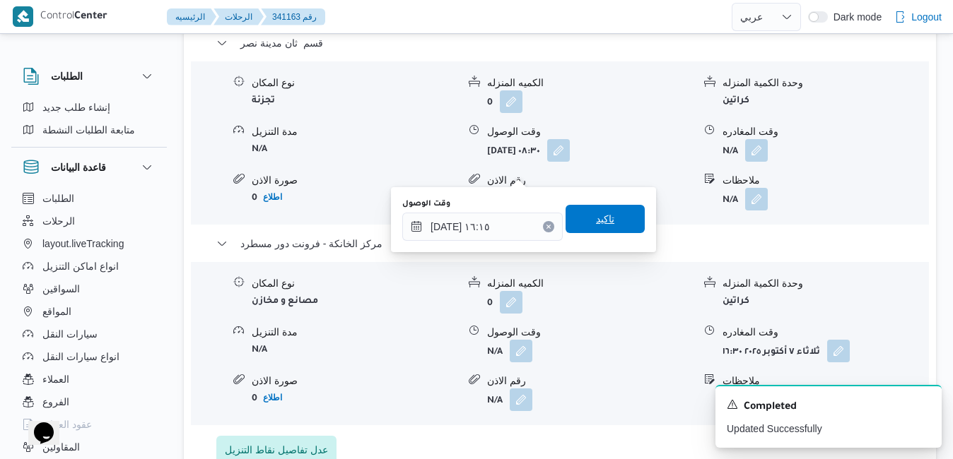
click at [597, 221] on span "تاكيد" at bounding box center [605, 219] width 18 height 17
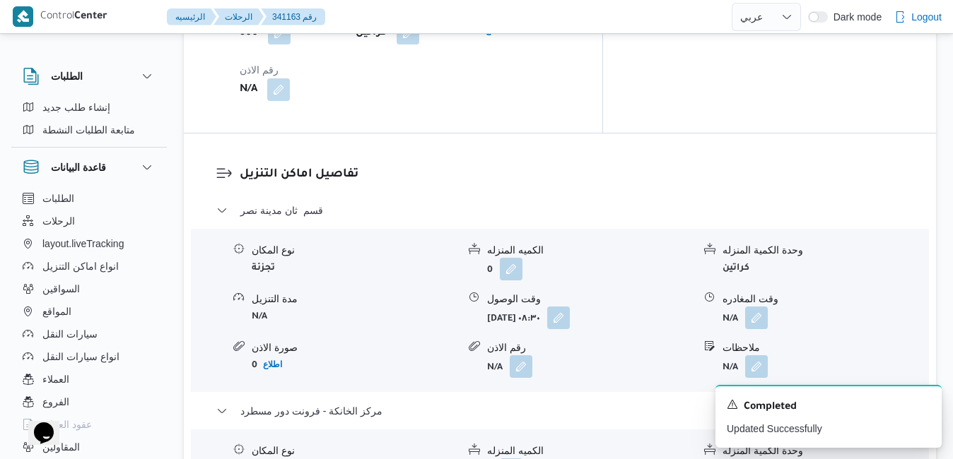
scroll to position [1284, 0]
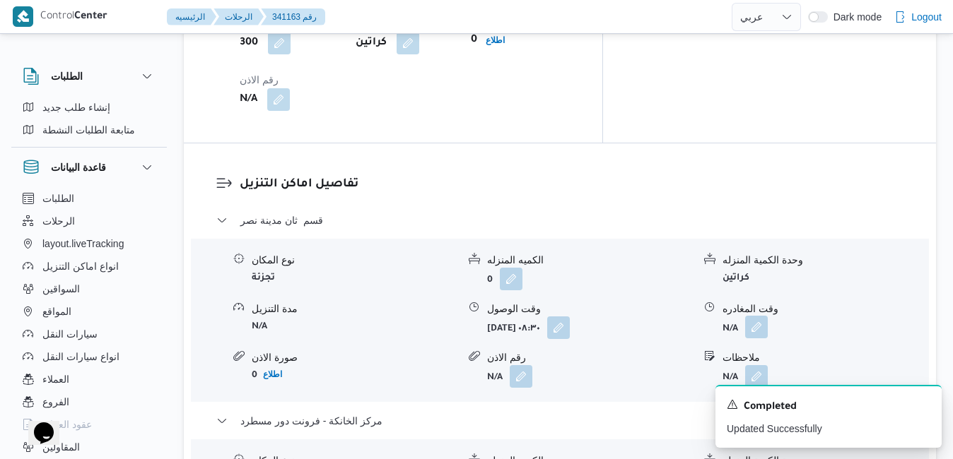
click at [751, 316] on button "button" at bounding box center [756, 327] width 23 height 23
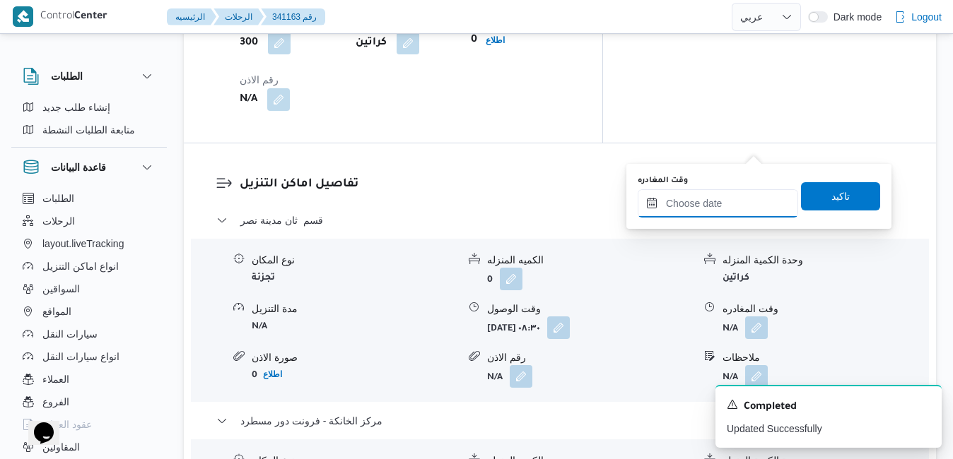
click at [732, 209] on input "وقت المغادره" at bounding box center [718, 203] width 160 height 28
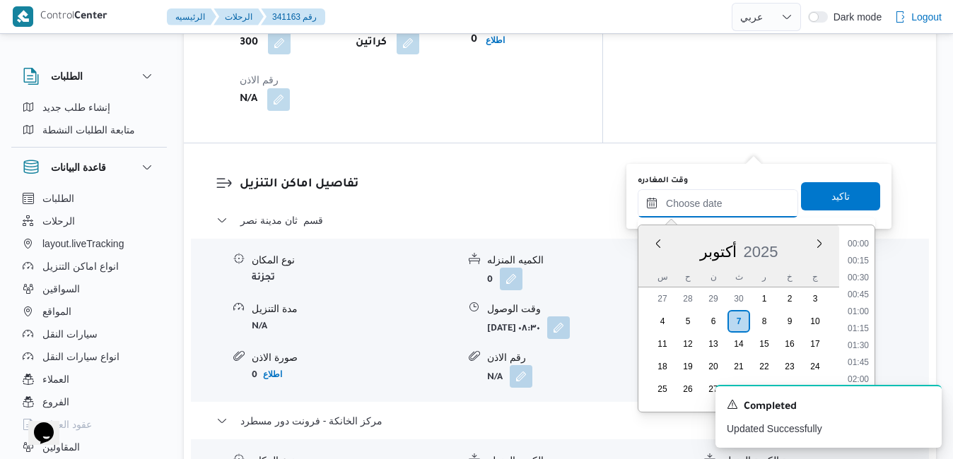
scroll to position [1220, 0]
click at [649, 266] on div "أكتوبر 2025" at bounding box center [738, 249] width 201 height 36
click at [859, 357] on li "15:30" at bounding box center [858, 363] width 33 height 14
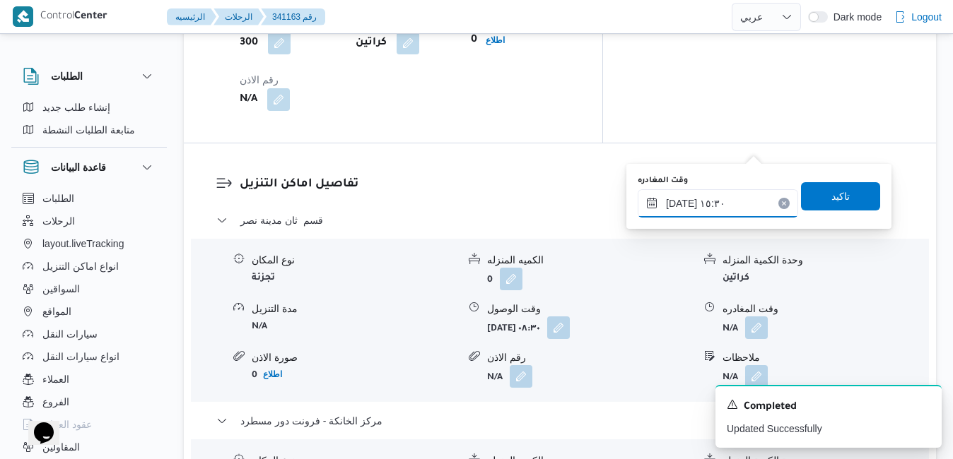
click at [681, 204] on input "٠٧/١٠/٢٠٢٥ ١٥:٣٠" at bounding box center [718, 203] width 160 height 28
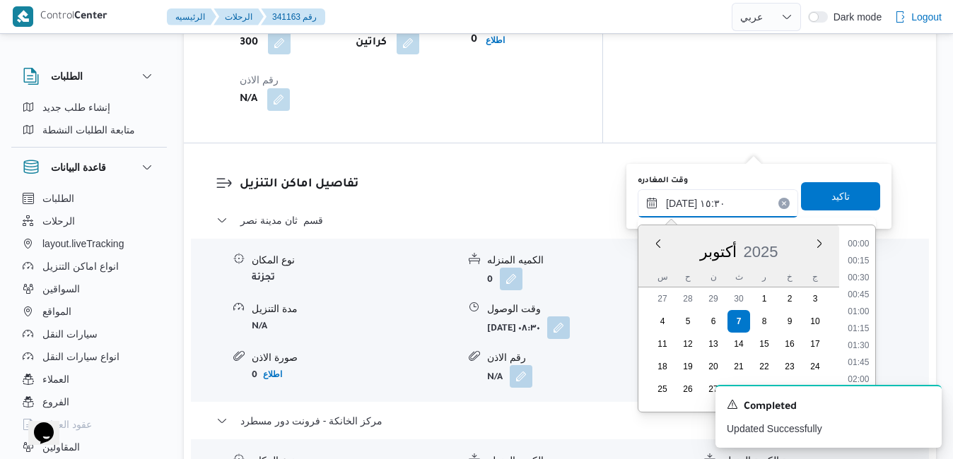
click at [681, 204] on input "٠٧/١٠/٢٠٢٥ ١٥:٣٠" at bounding box center [718, 203] width 160 height 28
type input "٠٧/١٠/٢٠٢٥ ١٥:40"
click at [837, 192] on span "تاكيد" at bounding box center [840, 195] width 18 height 17
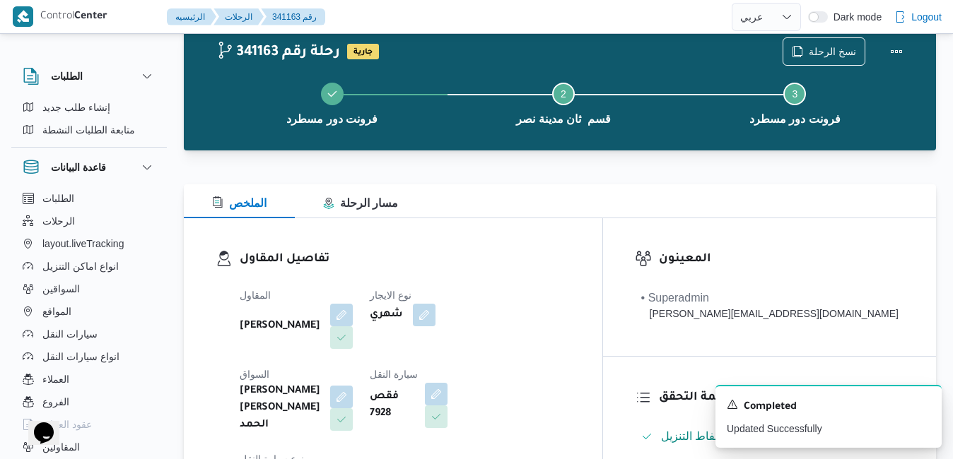
scroll to position [0, 0]
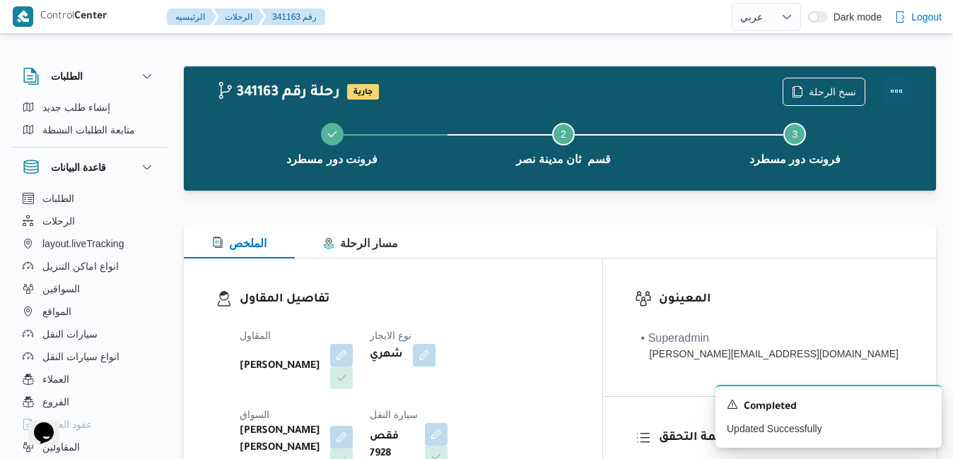
click at [896, 88] on button "Actions" at bounding box center [896, 91] width 28 height 28
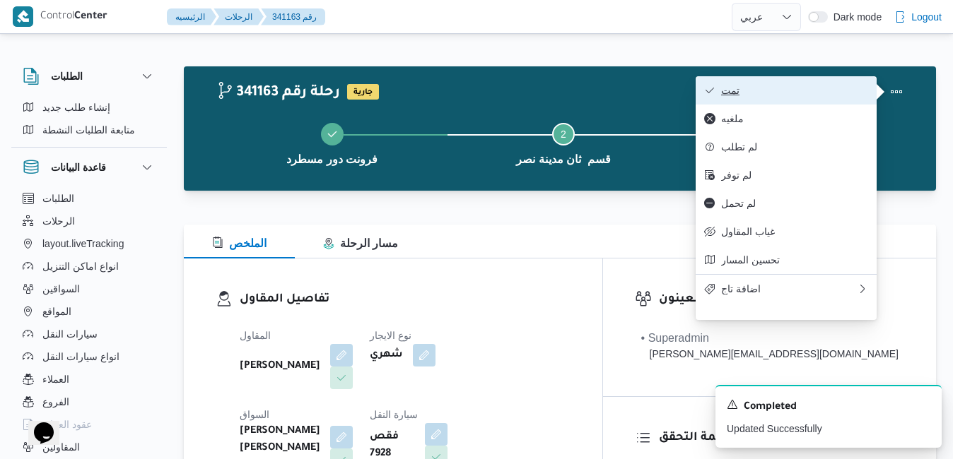
click at [797, 92] on span "تمت" at bounding box center [794, 90] width 147 height 11
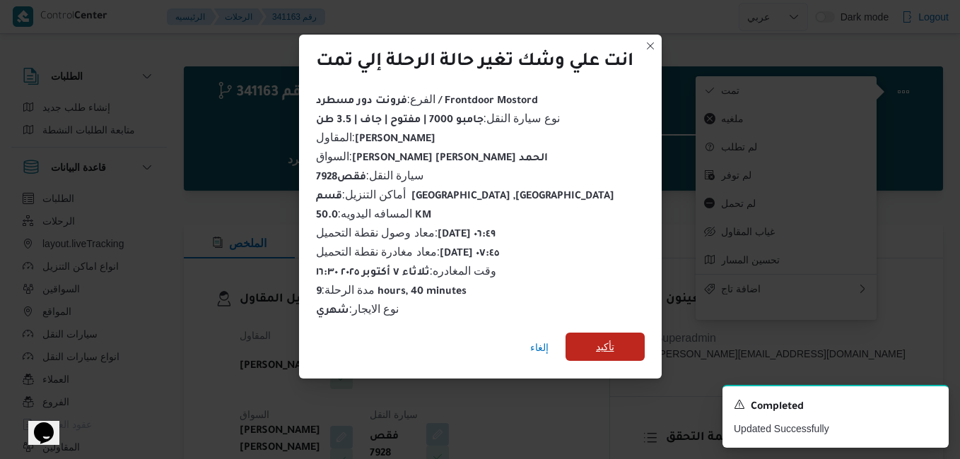
click at [600, 339] on span "تأكيد" at bounding box center [605, 347] width 18 height 17
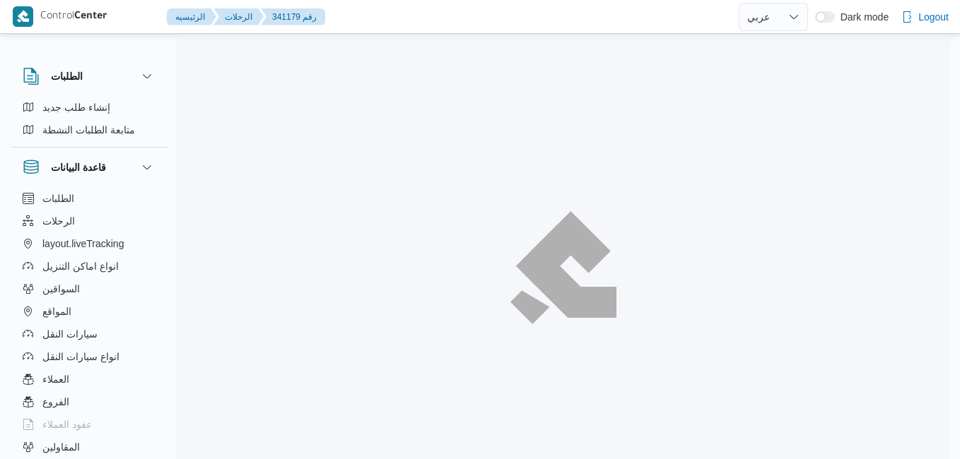
select select "ar"
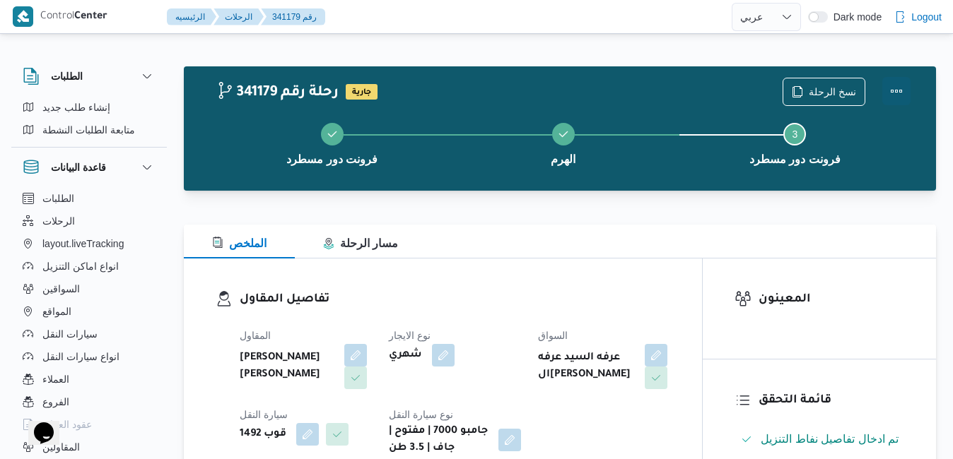
click at [901, 90] on button "Actions" at bounding box center [896, 91] width 28 height 28
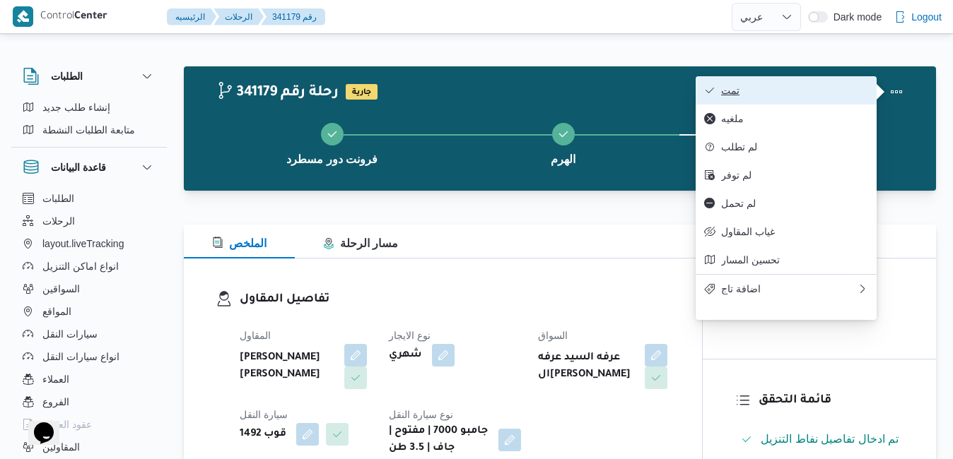
click at [853, 90] on span "تمت" at bounding box center [794, 90] width 147 height 11
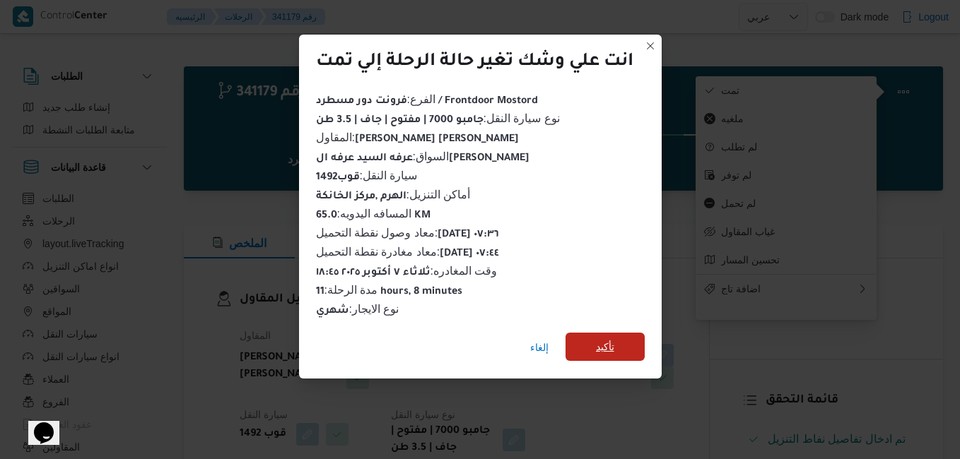
click at [623, 343] on span "تأكيد" at bounding box center [604, 347] width 79 height 28
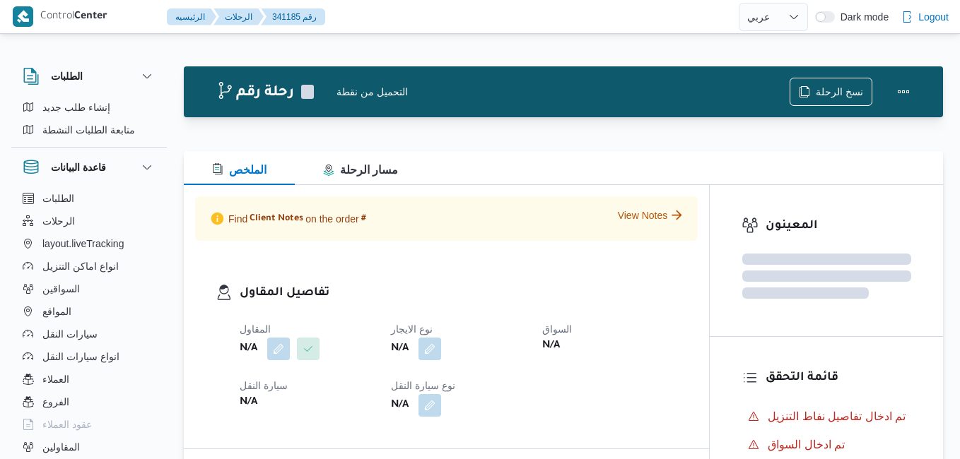
select select "ar"
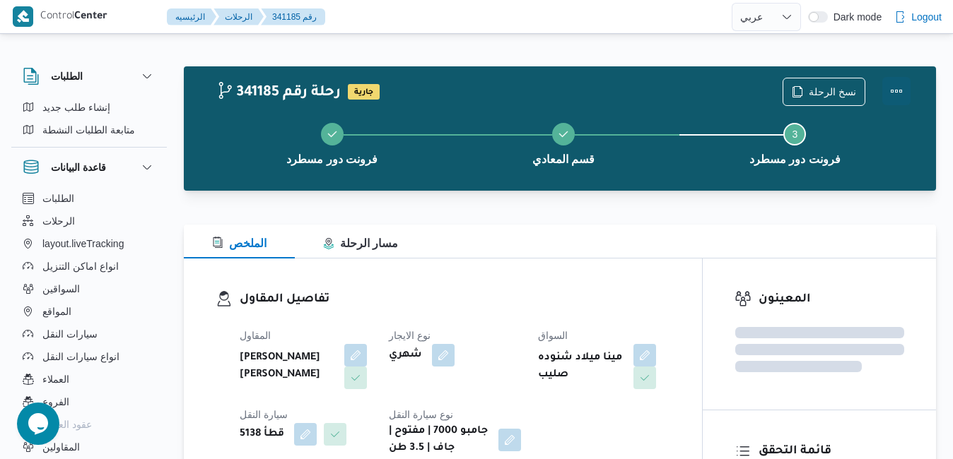
click at [898, 89] on button "Actions" at bounding box center [896, 91] width 28 height 28
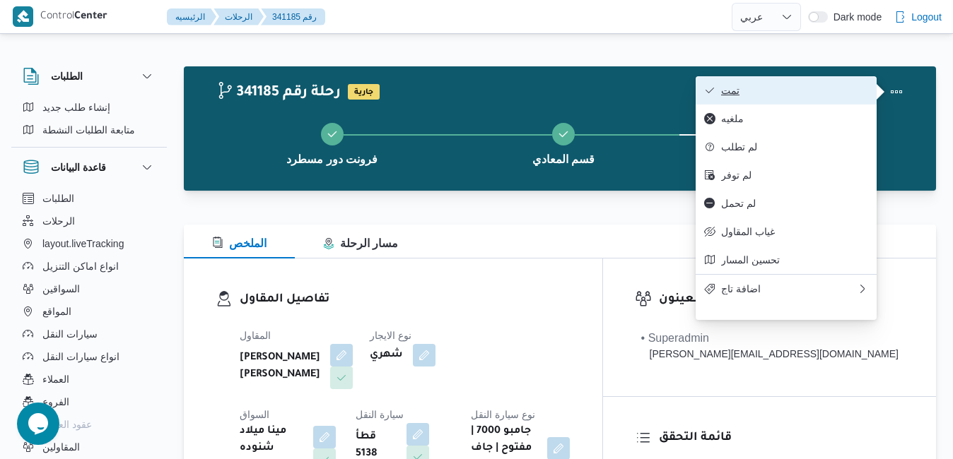
click at [827, 95] on span "تمت" at bounding box center [794, 90] width 147 height 11
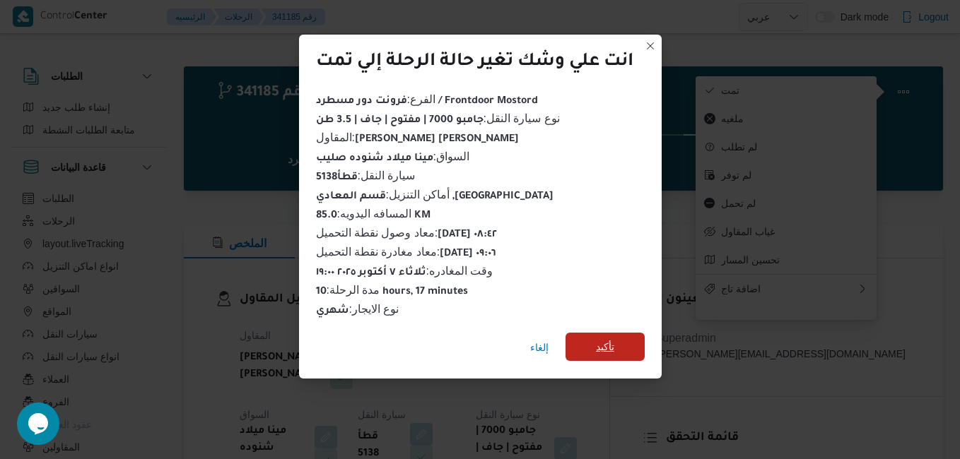
click at [623, 342] on span "تأكيد" at bounding box center [604, 347] width 79 height 28
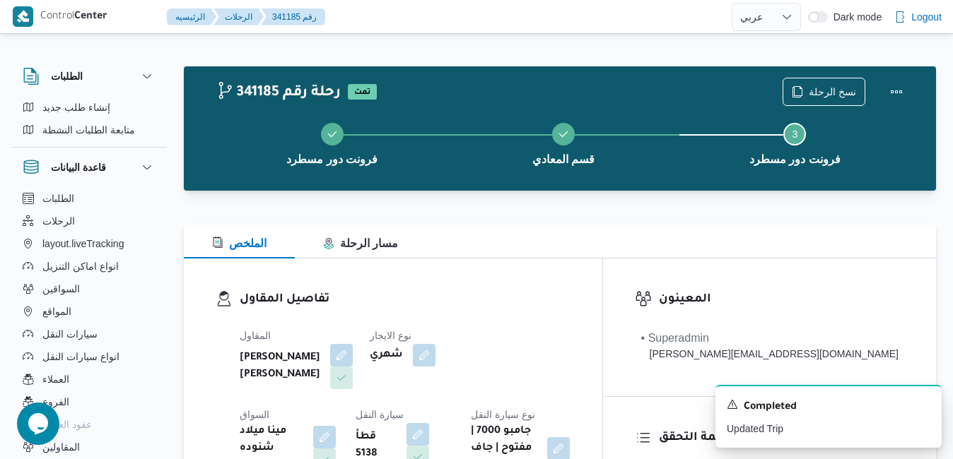
click at [591, 260] on div "تفاصيل المقاول المقاول [PERSON_NAME] [PERSON_NAME] نوع الايجار شهري السواق مينا…" at bounding box center [393, 382] width 418 height 247
click at [570, 300] on h3 "تفاصيل المقاول" at bounding box center [405, 299] width 331 height 19
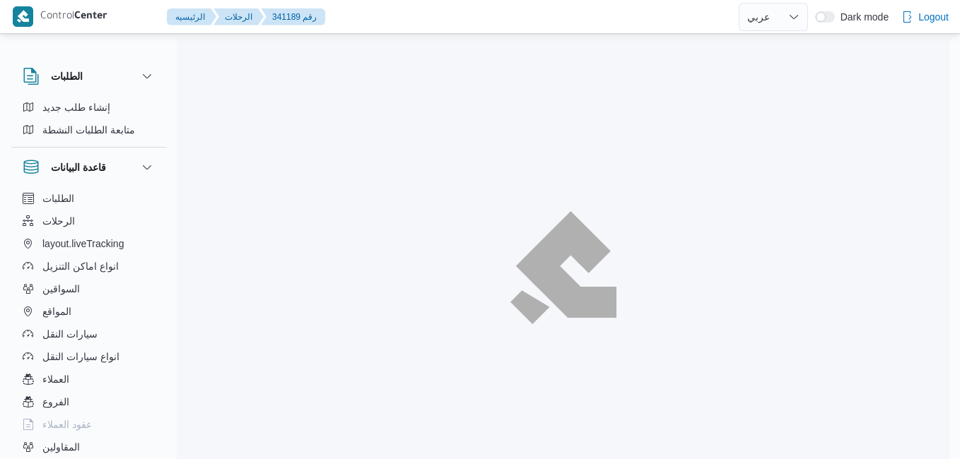
select select "ar"
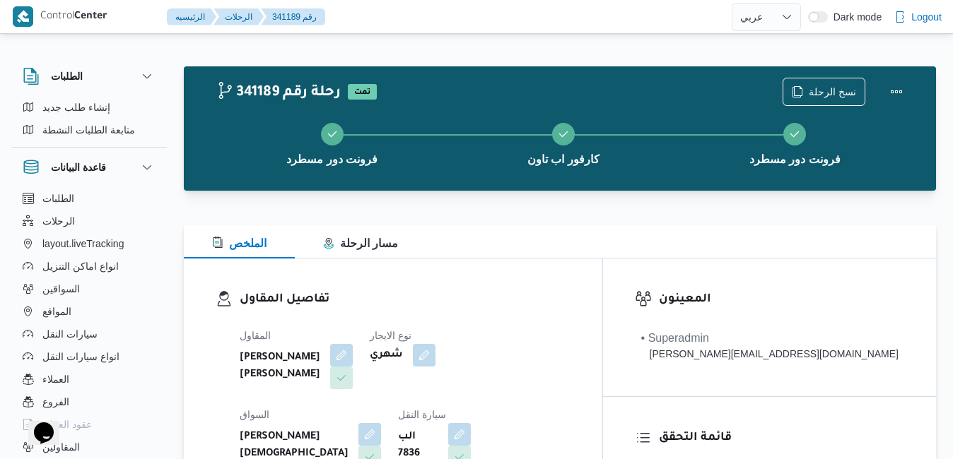
click at [512, 243] on div "الملخص مسار الرحلة" at bounding box center [560, 242] width 752 height 34
click at [464, 219] on div at bounding box center [560, 216] width 752 height 17
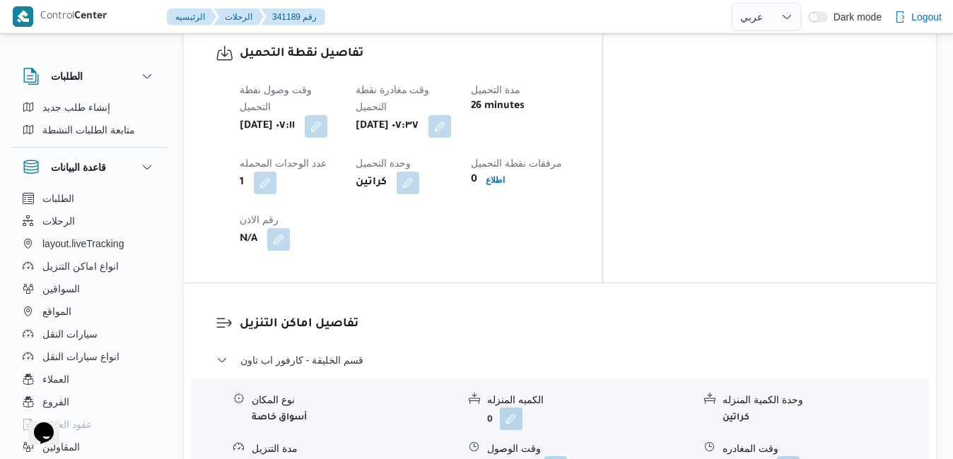
scroll to position [1159, 0]
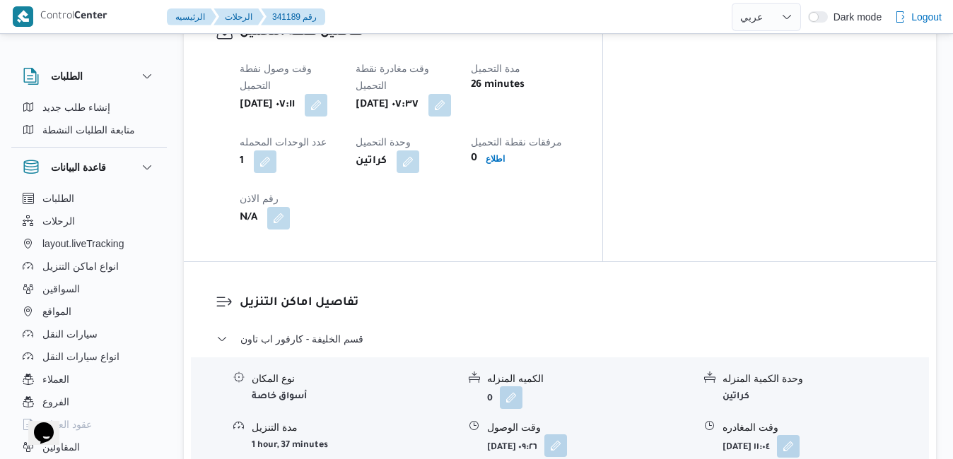
click at [567, 435] on button "button" at bounding box center [555, 446] width 23 height 23
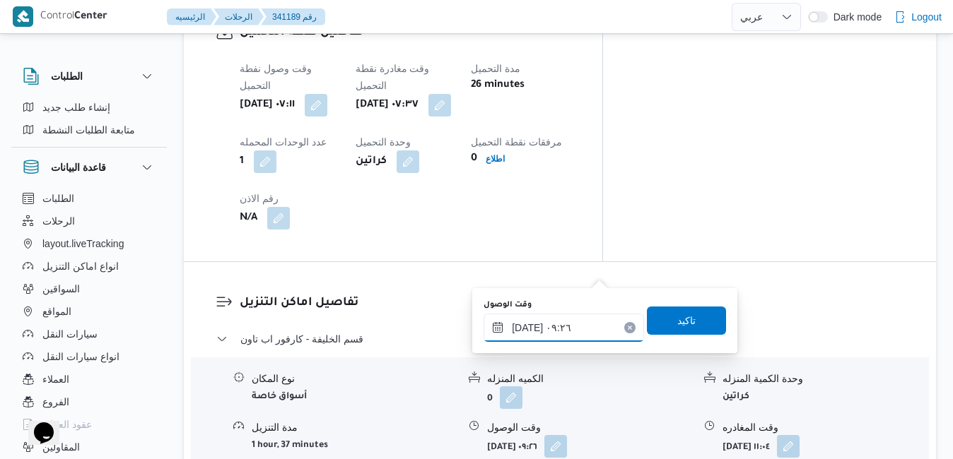
click at [559, 330] on input "[DATE] ٠٩:٢٦" at bounding box center [563, 328] width 160 height 28
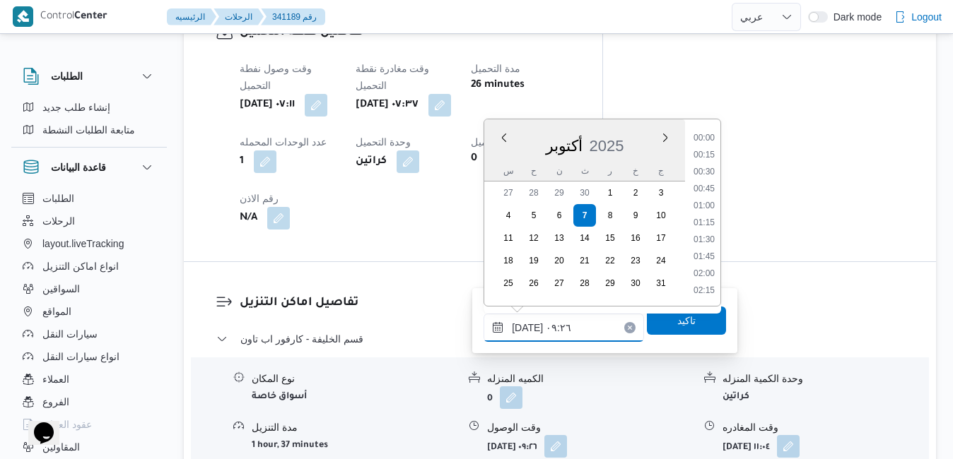
scroll to position [541, 0]
click at [708, 160] on li "08:15" at bounding box center [704, 156] width 33 height 14
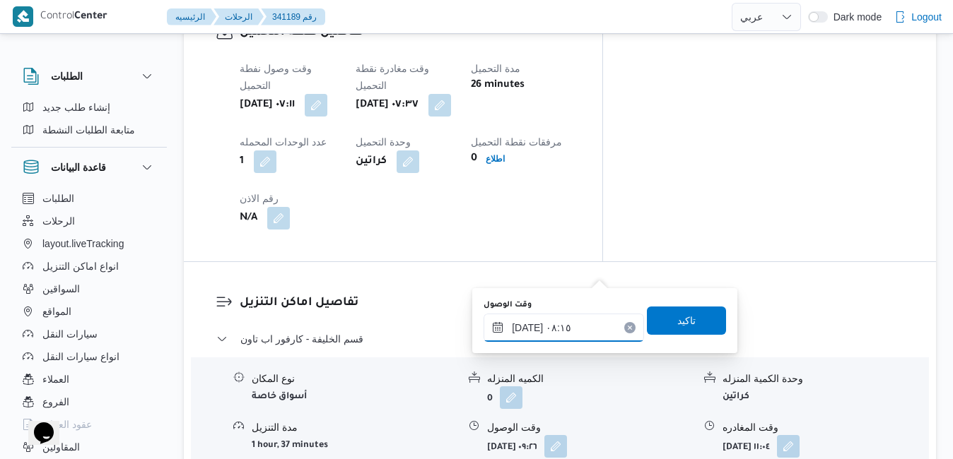
click at [530, 329] on input "[DATE] ٠٨:١٥" at bounding box center [563, 328] width 160 height 28
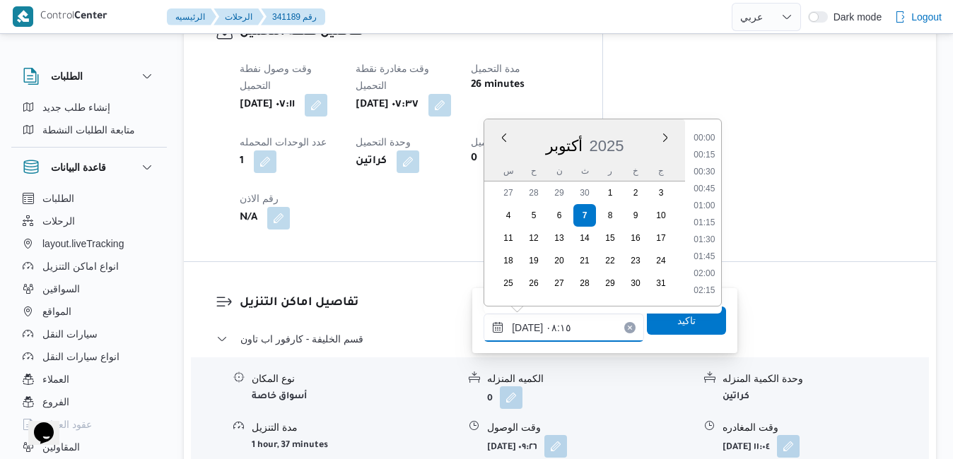
click at [530, 329] on input "[DATE] ٠٨:١٥" at bounding box center [563, 328] width 160 height 28
type input "[DATE] ٠٨:٢٠"
click at [677, 320] on span "تاكيد" at bounding box center [686, 320] width 18 height 17
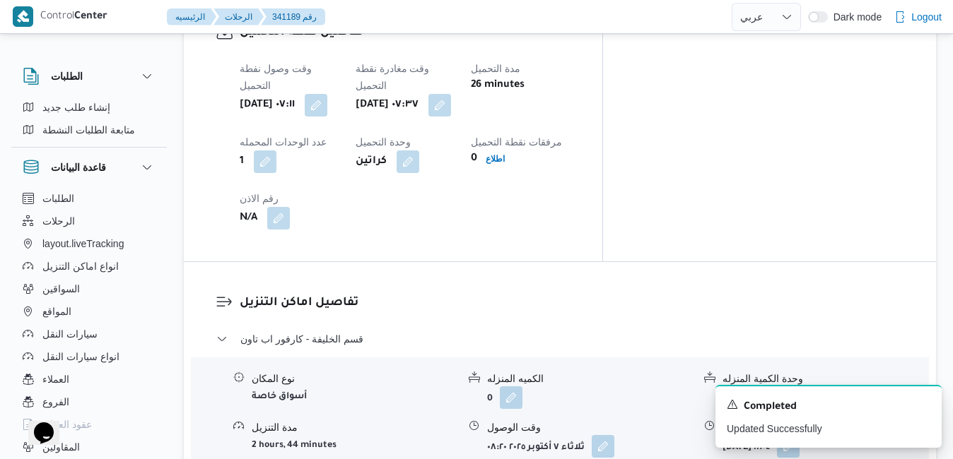
click at [923, 409] on icon "Dismiss toast" at bounding box center [924, 403] width 11 height 11
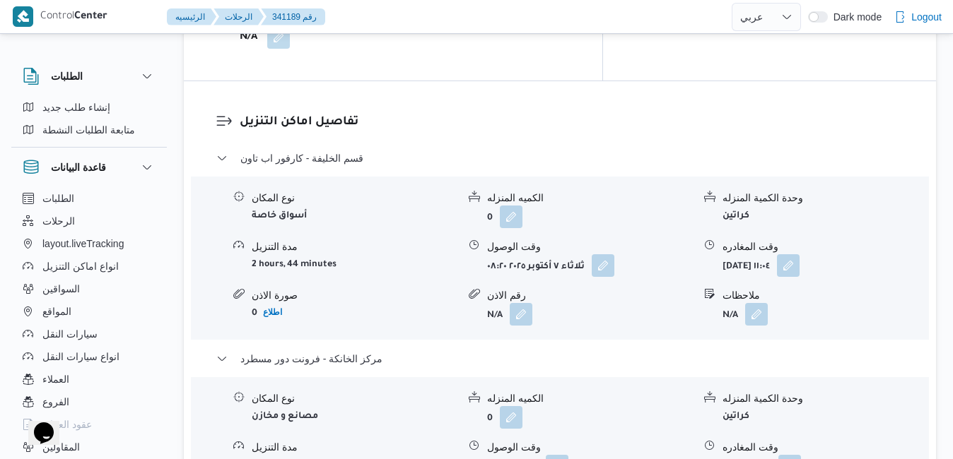
scroll to position [1414, 0]
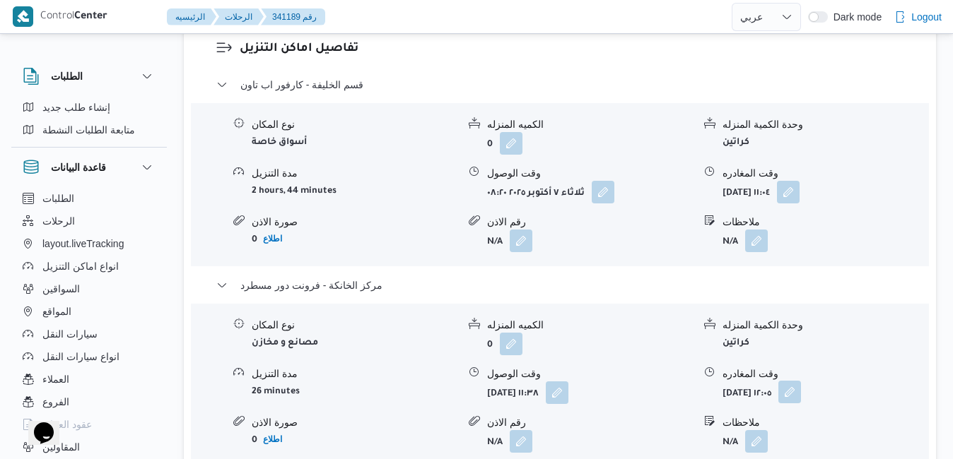
click at [801, 381] on button "button" at bounding box center [789, 392] width 23 height 23
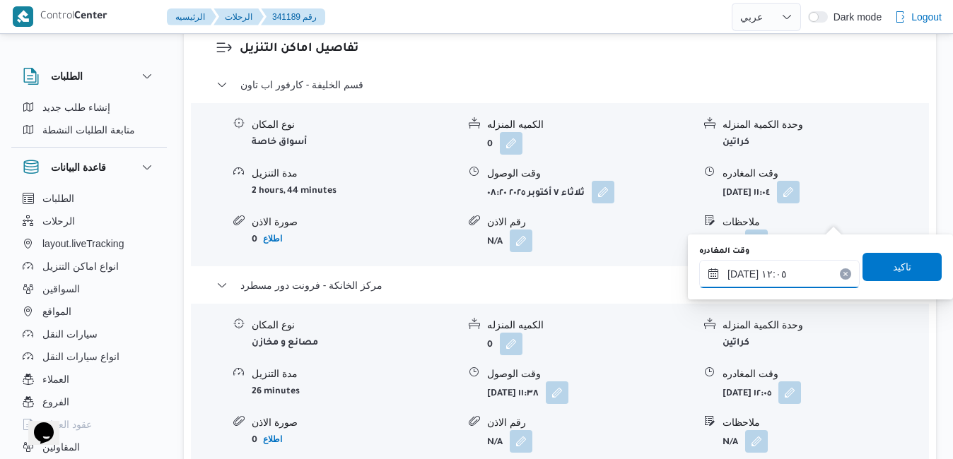
click at [787, 277] on input "[DATE] ١٢:٠٥" at bounding box center [779, 274] width 160 height 28
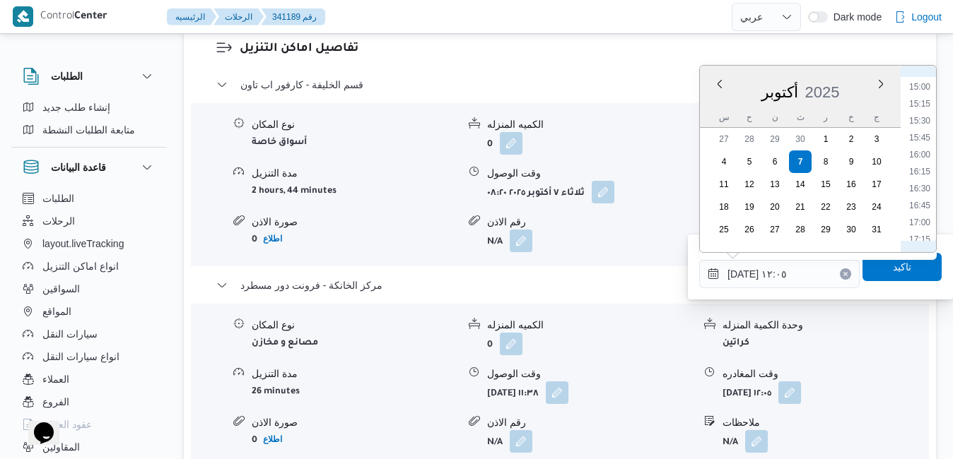
scroll to position [1158, 0]
click at [926, 185] on li "18:30" at bounding box center [919, 181] width 33 height 14
type input "[DATE] ١٨:٣٠"
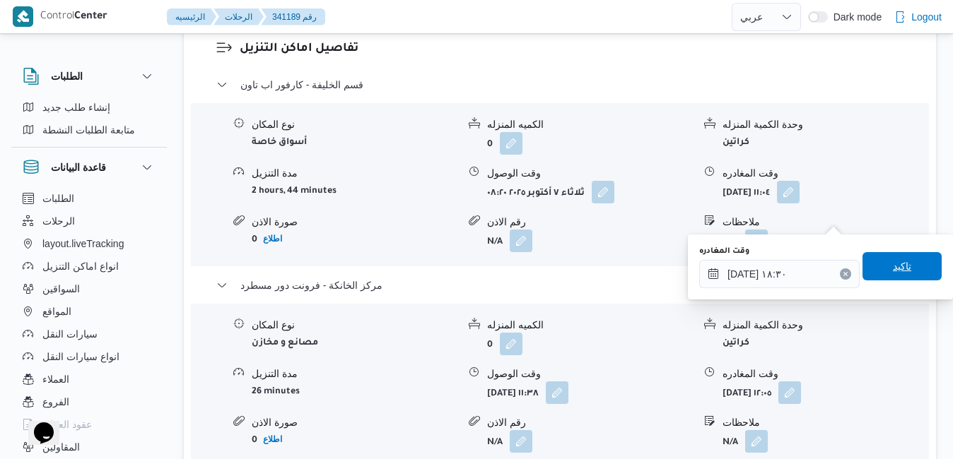
click at [893, 270] on span "تاكيد" at bounding box center [902, 266] width 18 height 17
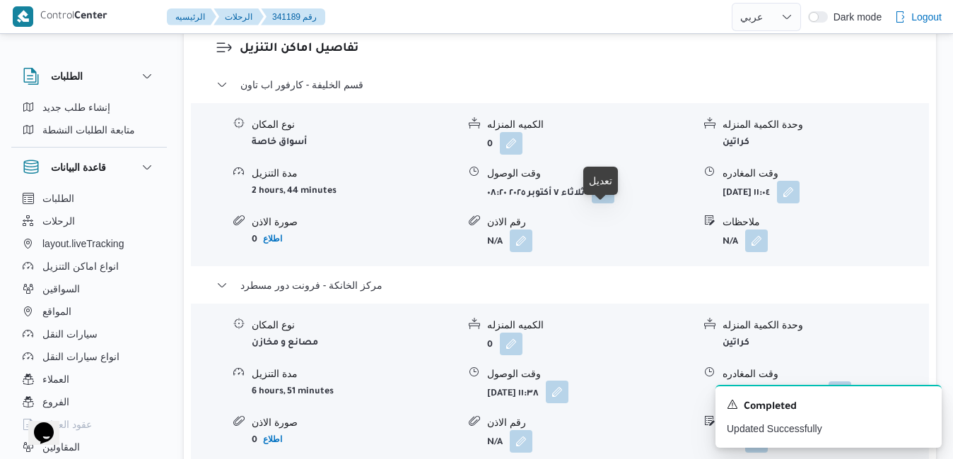
click at [568, 381] on button "button" at bounding box center [557, 392] width 23 height 23
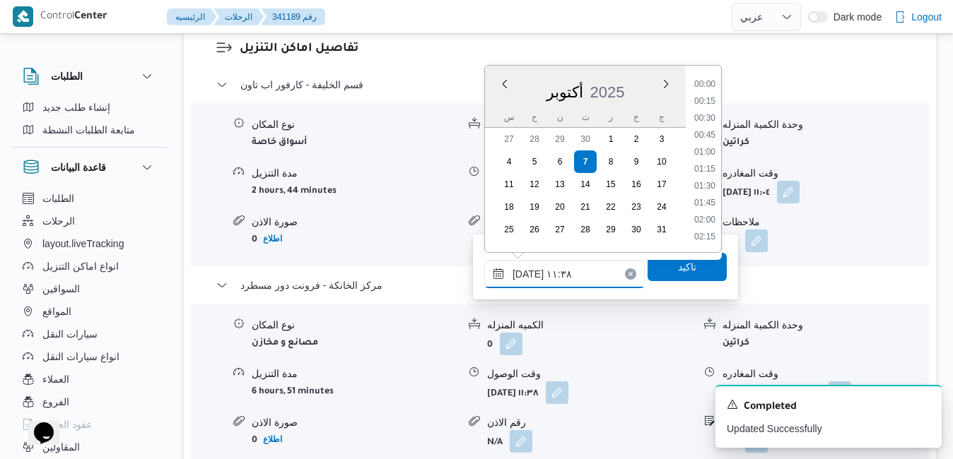
click at [601, 271] on input "[DATE] ١١:٣٨" at bounding box center [564, 274] width 160 height 28
click at [658, 317] on div "قسم الخليفة - كارفور اب تاون نوع المكان أسواق خاصة الكميه المنزله 0 وحدة الكمية…" at bounding box center [560, 291] width 688 height 430
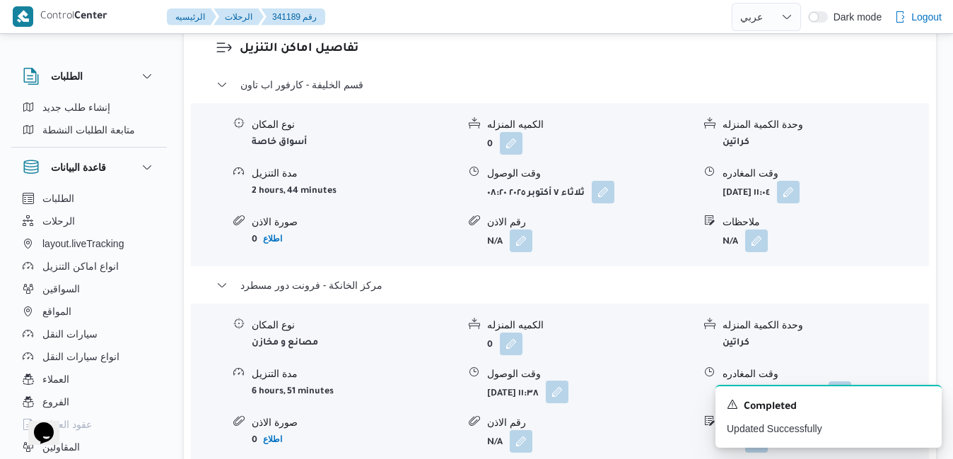
click at [568, 381] on button "button" at bounding box center [557, 392] width 23 height 23
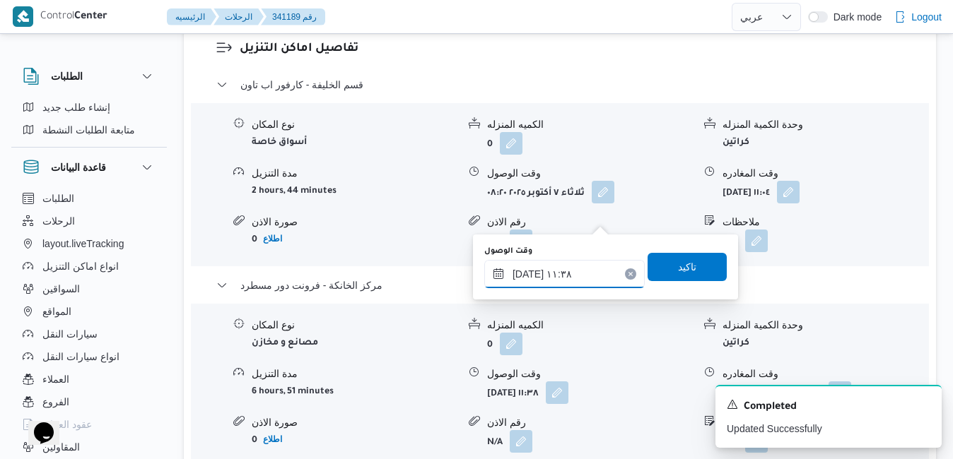
click at [560, 271] on input "[DATE] ١١:٣٨" at bounding box center [564, 274] width 160 height 28
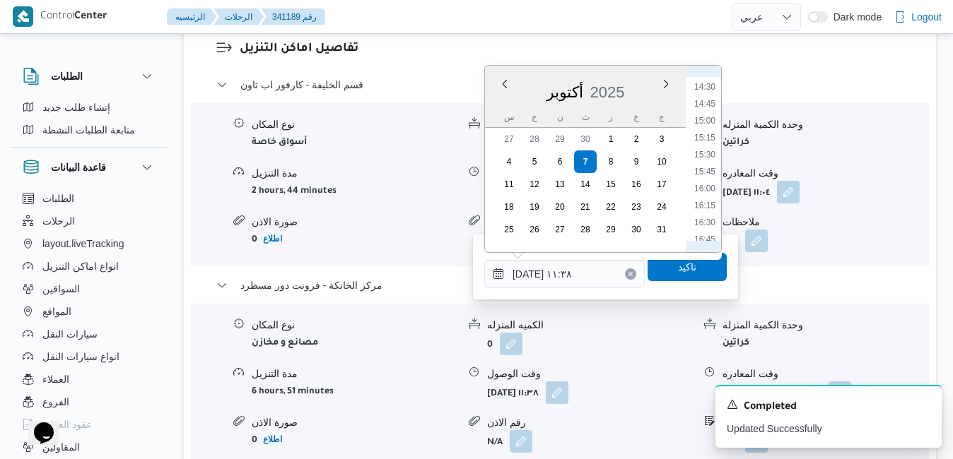
scroll to position [1125, 0]
click at [709, 194] on li "18:15" at bounding box center [704, 198] width 33 height 14
type input "[DATE] ١٨:١٥"
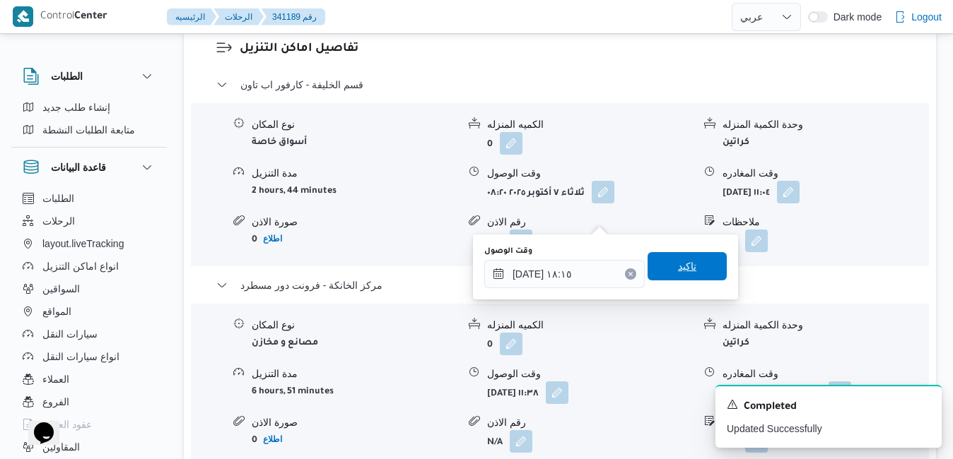
click at [678, 266] on span "تاكيد" at bounding box center [687, 266] width 18 height 17
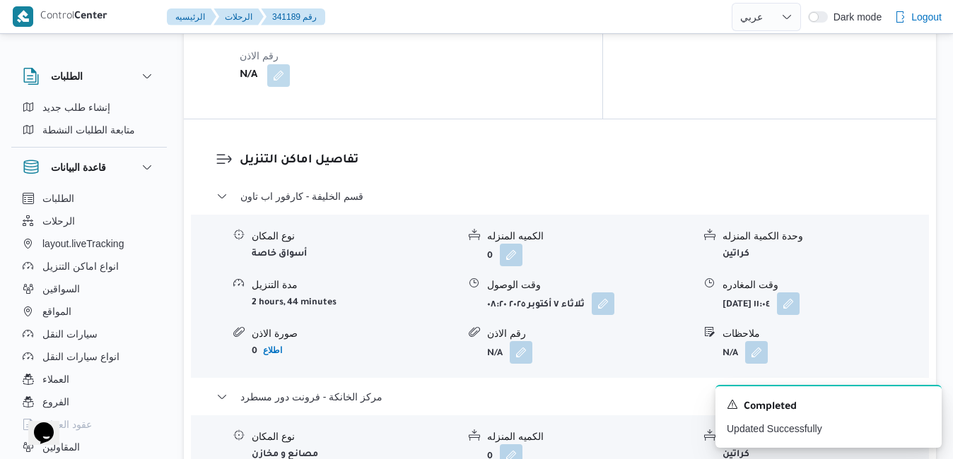
scroll to position [1300, 0]
click at [925, 399] on icon "Dismiss toast" at bounding box center [924, 403] width 11 height 11
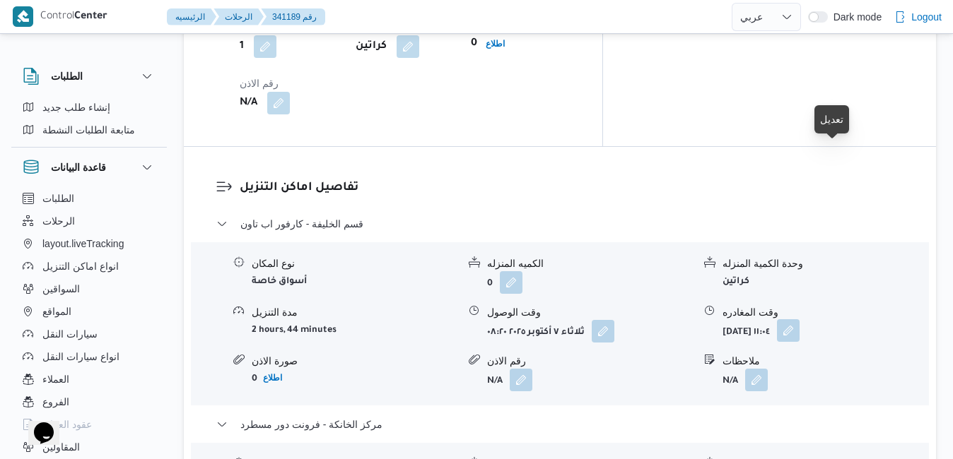
scroll to position [1272, 0]
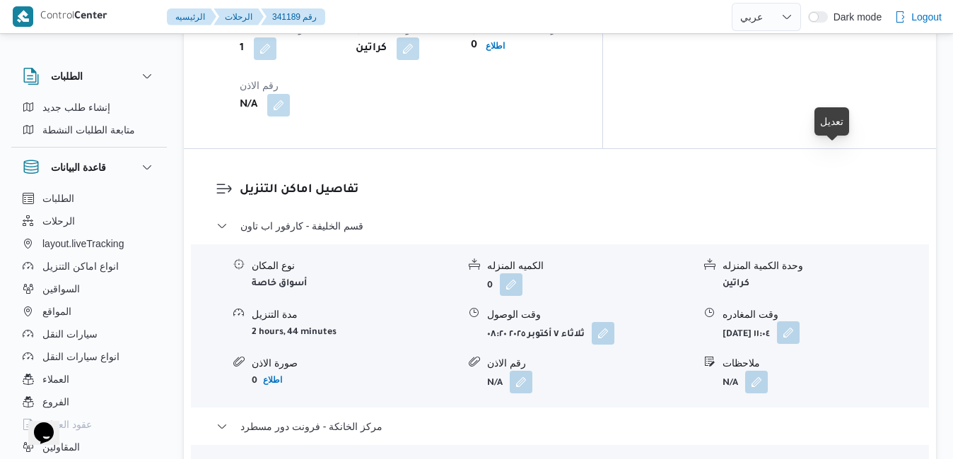
click at [799, 322] on button "button" at bounding box center [788, 333] width 23 height 23
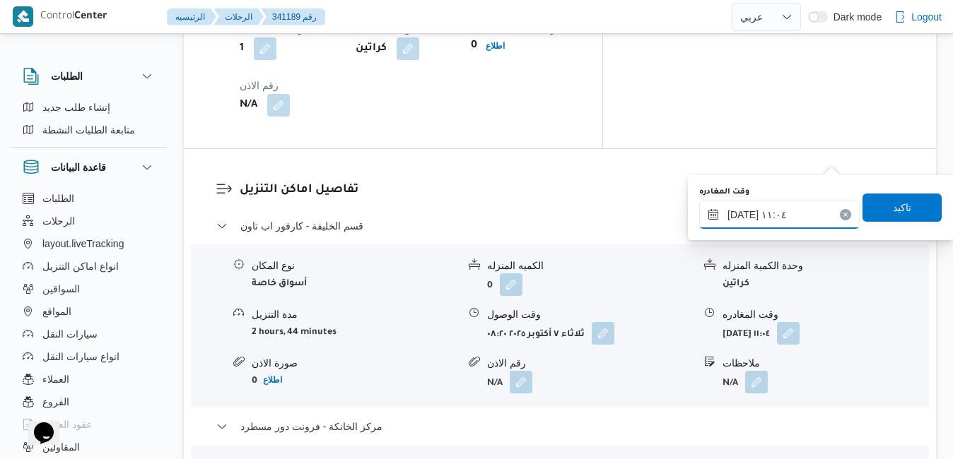
click at [788, 218] on input "[DATE] ١١:٠٤" at bounding box center [779, 215] width 160 height 28
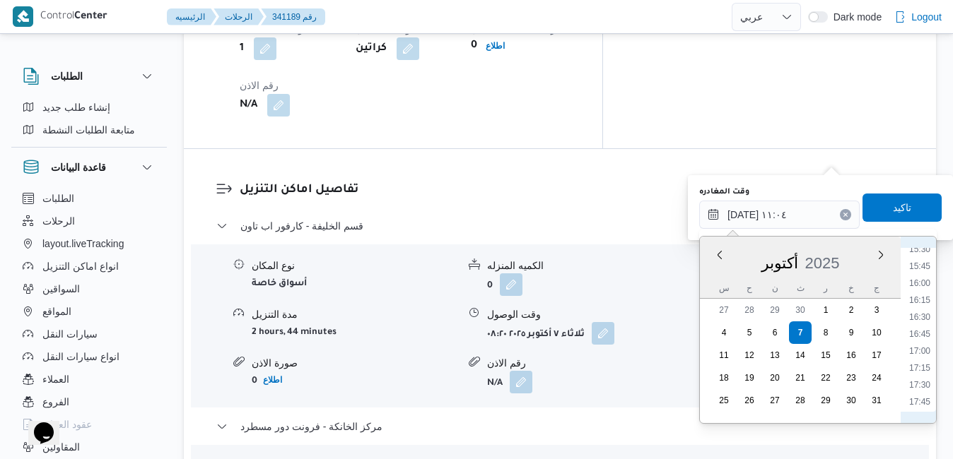
scroll to position [1091, 0]
click at [919, 344] on ul "00:00 00:15 00:30 00:45 01:00 01:15 01:30 01:45 02:00 02:15 02:30 02:45 03:00 0…" at bounding box center [919, 330] width 33 height 164
click at [919, 348] on li "17:30" at bounding box center [919, 352] width 33 height 14
type input "[DATE] ١٧:٣٠"
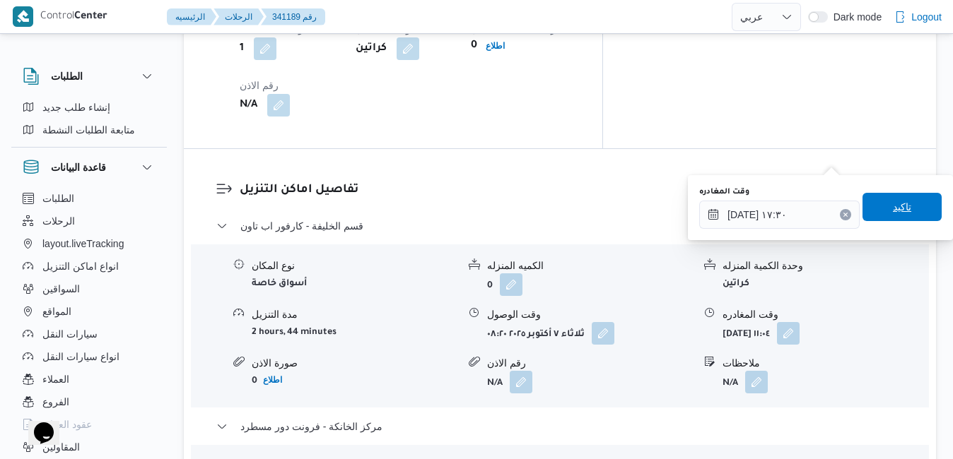
click at [874, 203] on span "تاكيد" at bounding box center [901, 207] width 79 height 28
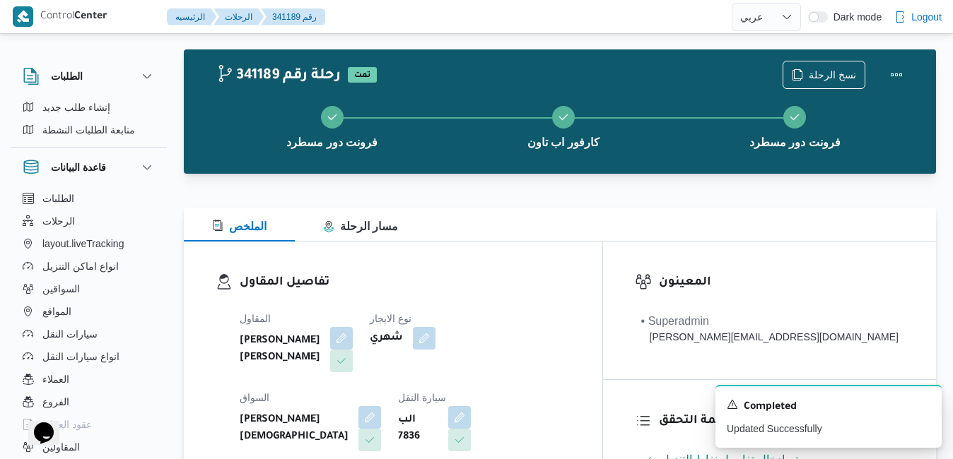
scroll to position [0, 0]
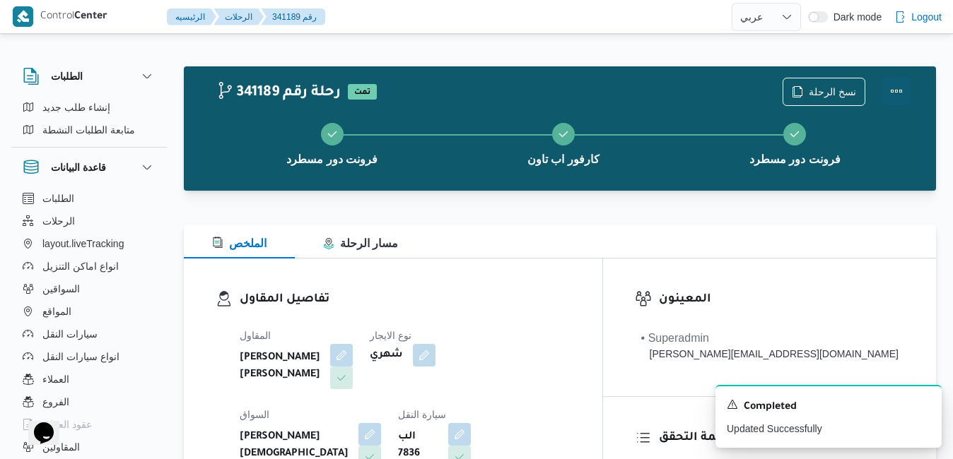
click at [907, 88] on button "Actions" at bounding box center [896, 91] width 28 height 28
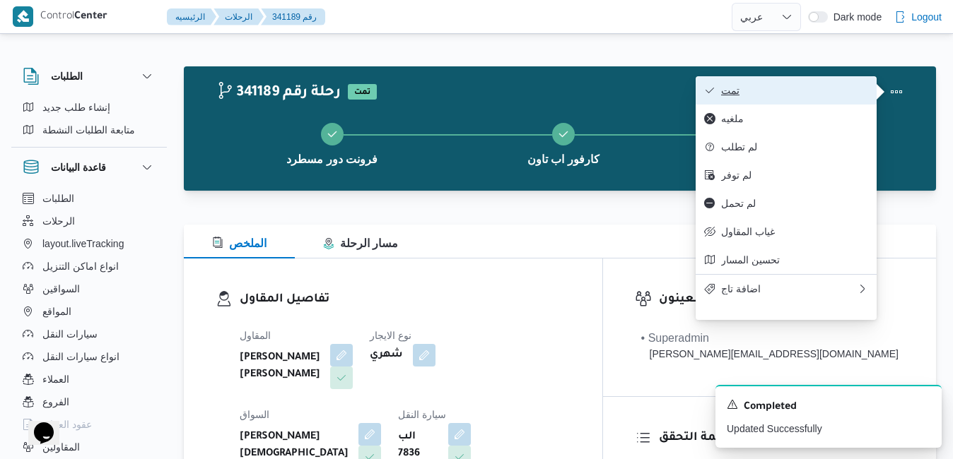
click at [844, 88] on span "تمت" at bounding box center [794, 90] width 147 height 11
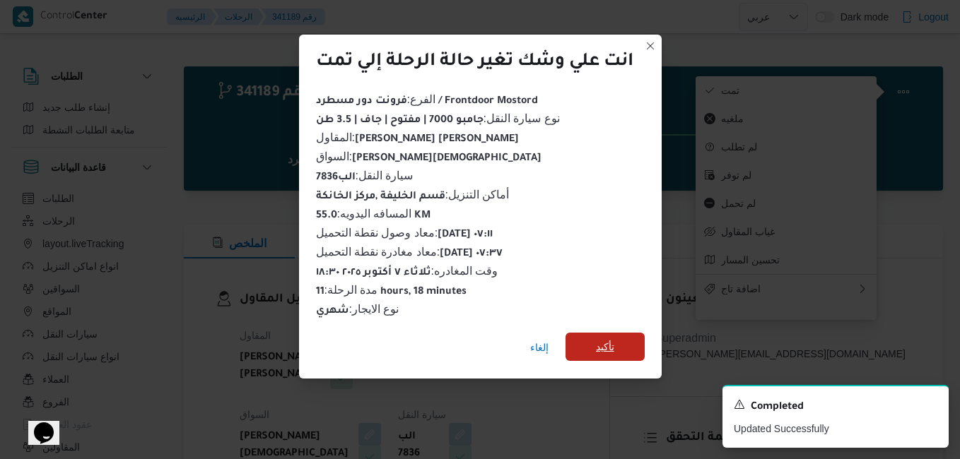
click at [611, 340] on span "تأكيد" at bounding box center [605, 347] width 18 height 17
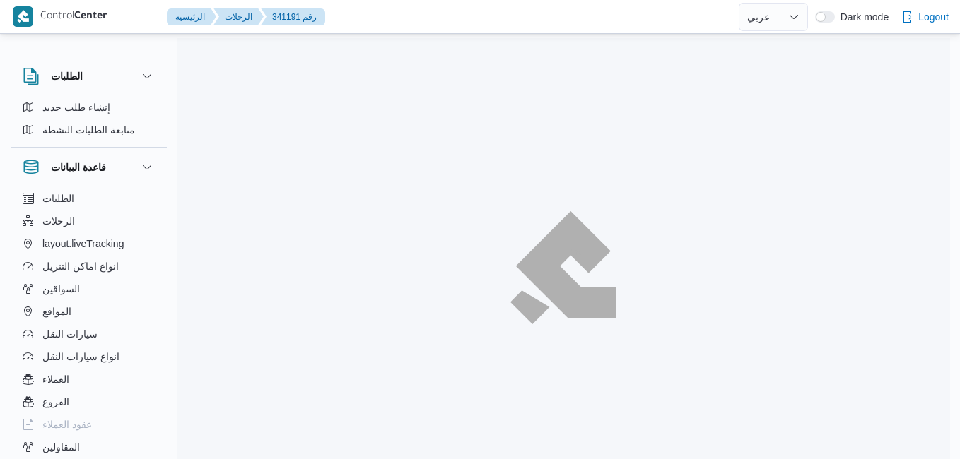
select select "ar"
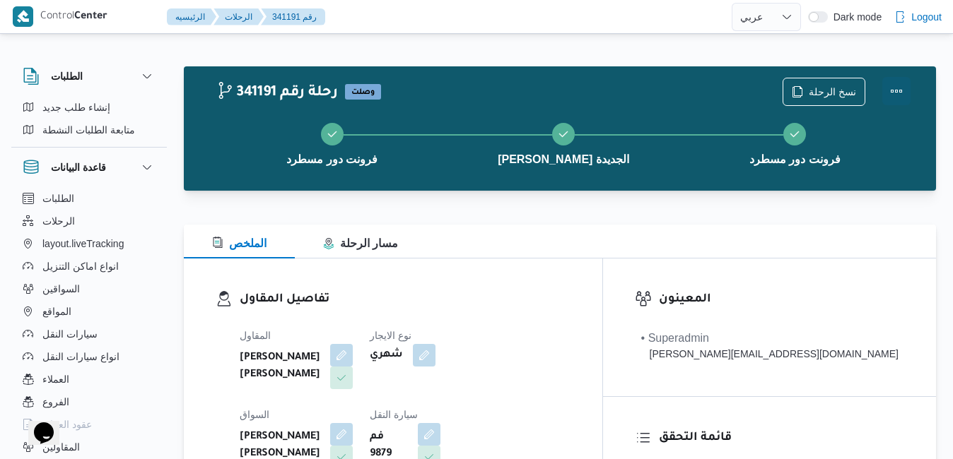
click at [893, 95] on button "Actions" at bounding box center [896, 91] width 28 height 28
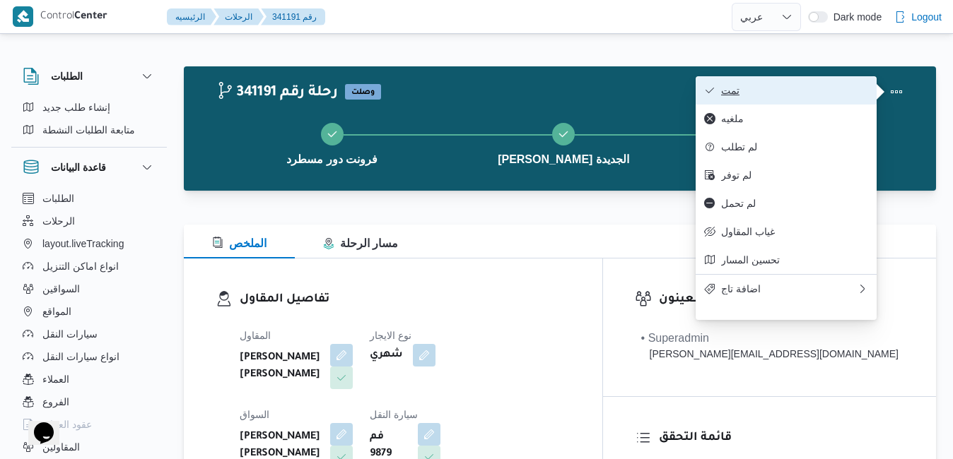
click at [828, 95] on span "تمت" at bounding box center [794, 90] width 147 height 11
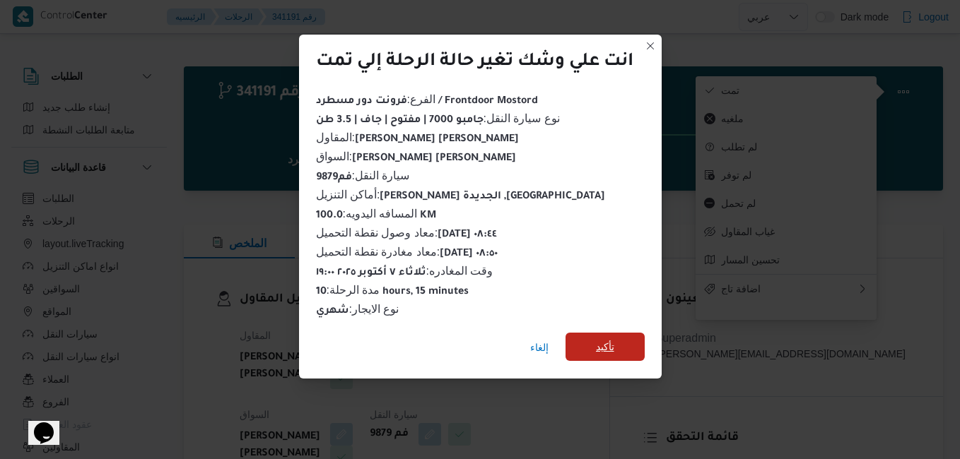
click at [640, 333] on span "تأكيد" at bounding box center [604, 347] width 79 height 28
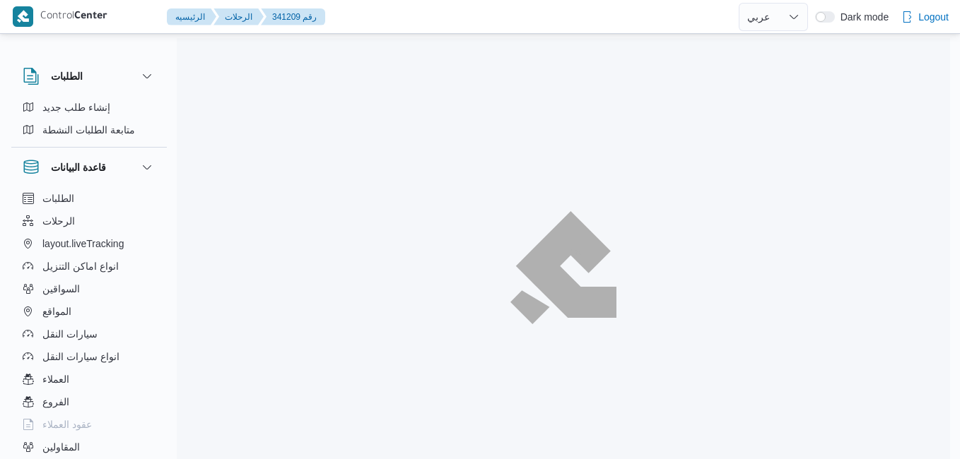
select select "ar"
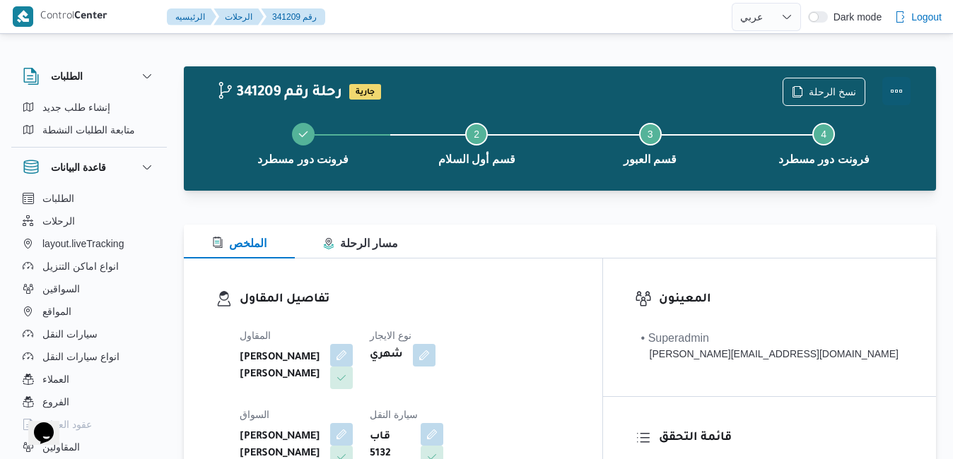
click at [900, 86] on button "Actions" at bounding box center [896, 91] width 28 height 28
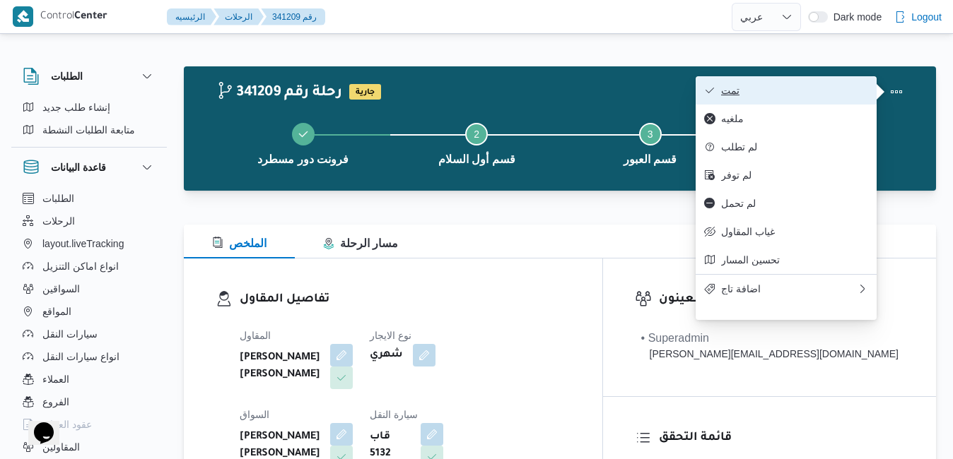
click at [818, 96] on span "تمت" at bounding box center [794, 90] width 147 height 11
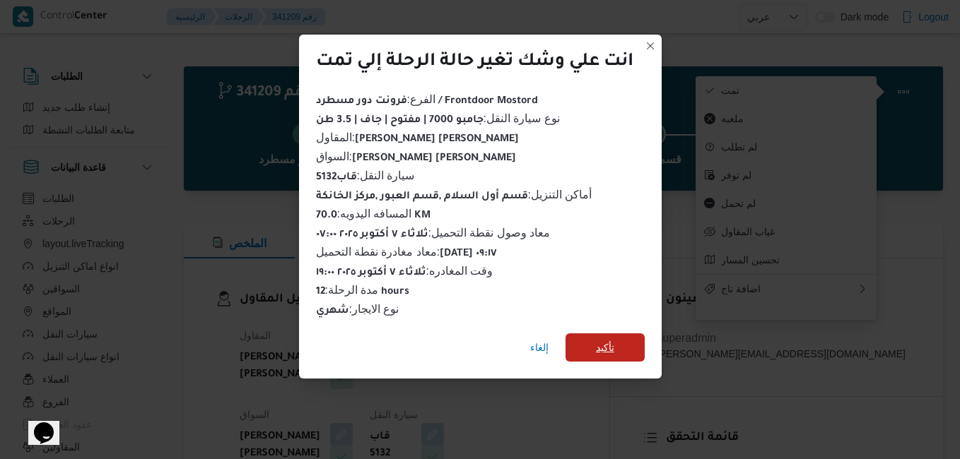
click at [614, 348] on span "تأكيد" at bounding box center [605, 347] width 18 height 17
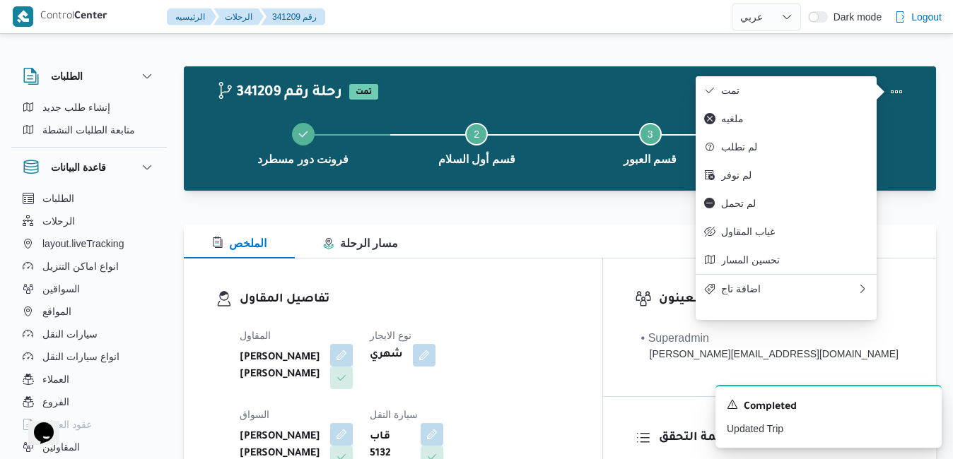
click at [602, 287] on div "تفاصيل المقاول المقاول [PERSON_NAME] [PERSON_NAME] نوع الايجار شهري السواق [PER…" at bounding box center [393, 422] width 418 height 327
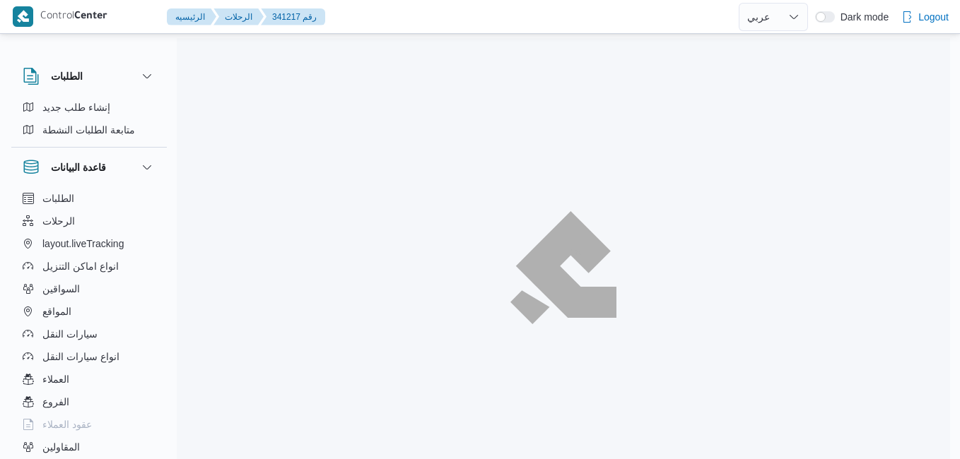
select select "ar"
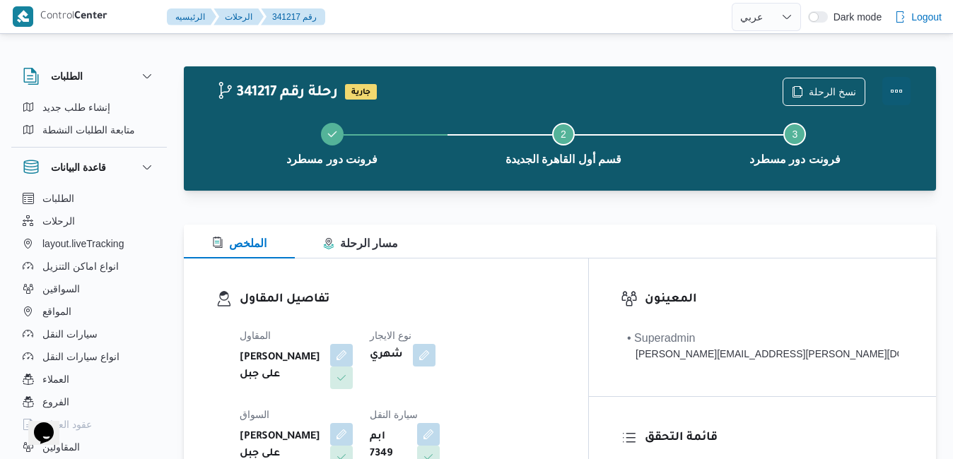
click at [896, 90] on button "Actions" at bounding box center [896, 91] width 28 height 28
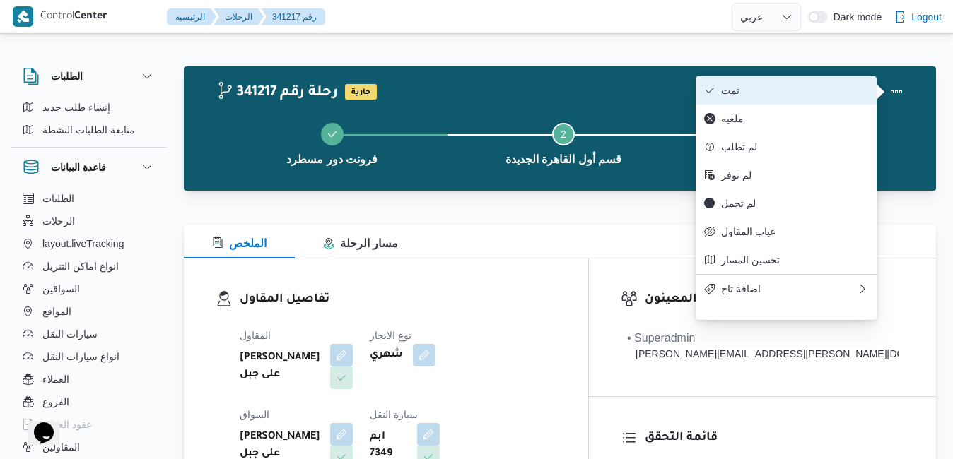
click at [853, 85] on span "تمت" at bounding box center [794, 90] width 147 height 11
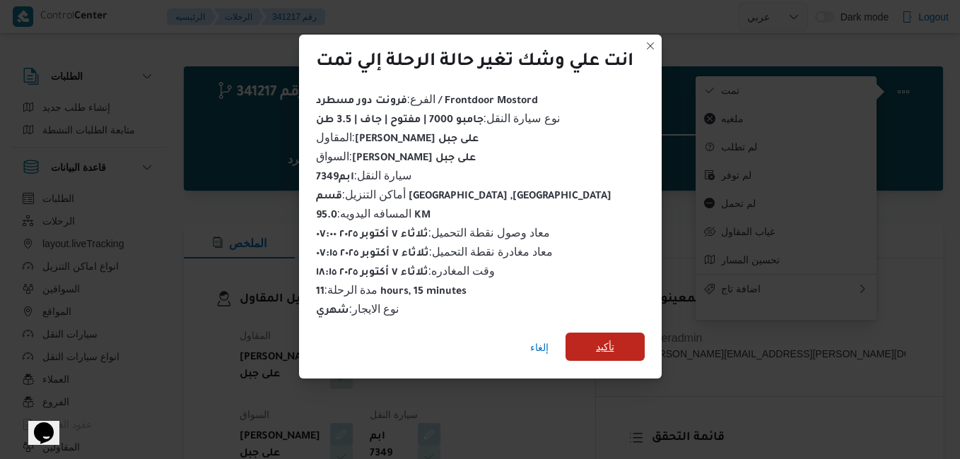
click at [613, 339] on span "تأكيد" at bounding box center [605, 347] width 18 height 17
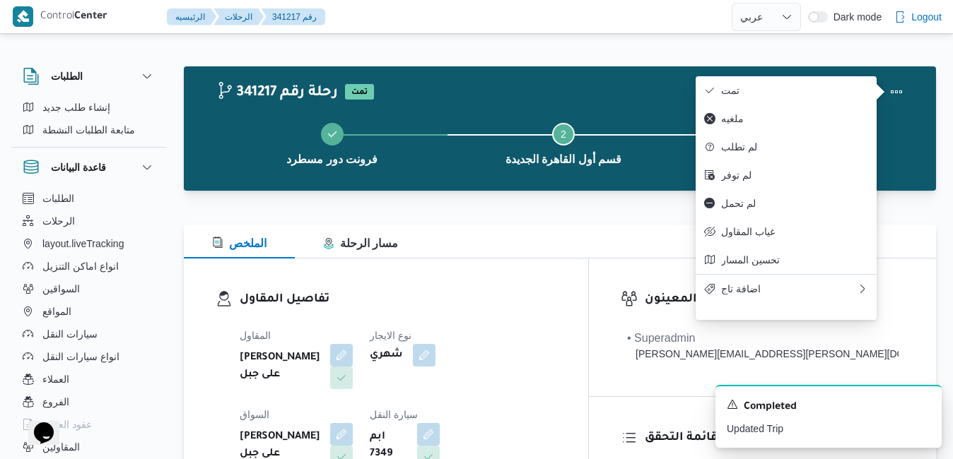
click at [556, 300] on h3 "تفاصيل المقاول" at bounding box center [398, 299] width 317 height 19
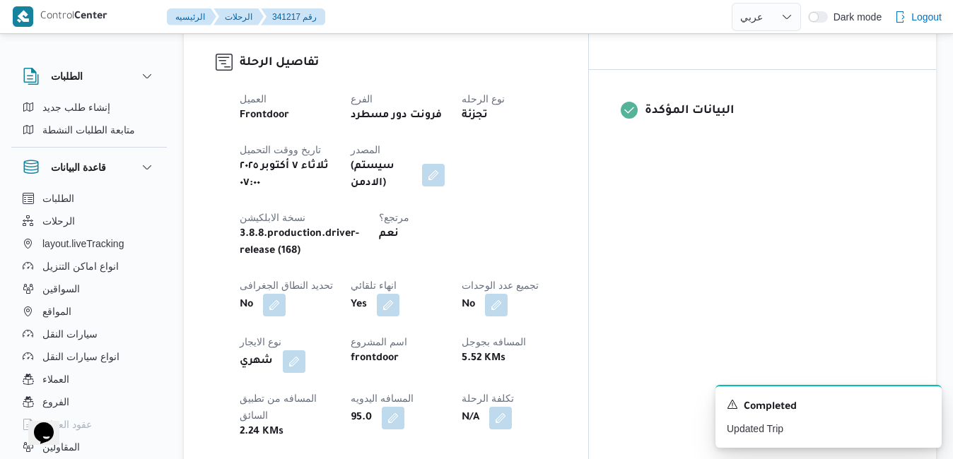
scroll to position [565, 0]
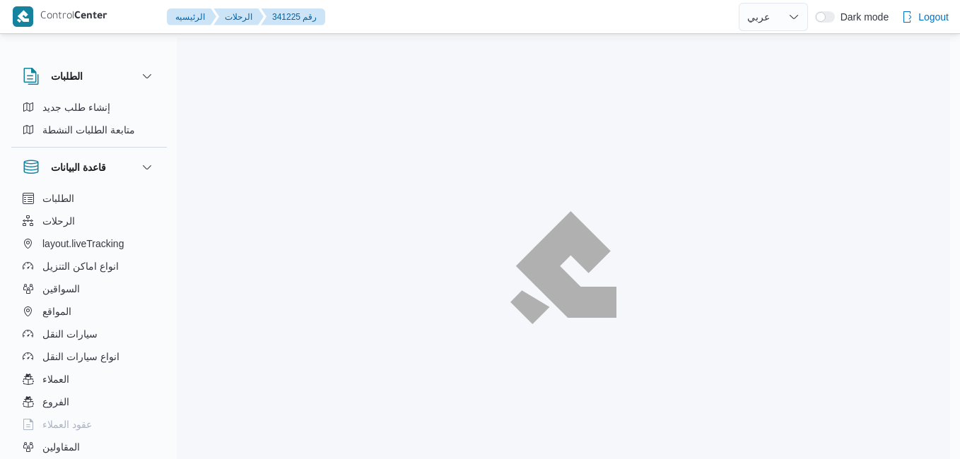
select select "ar"
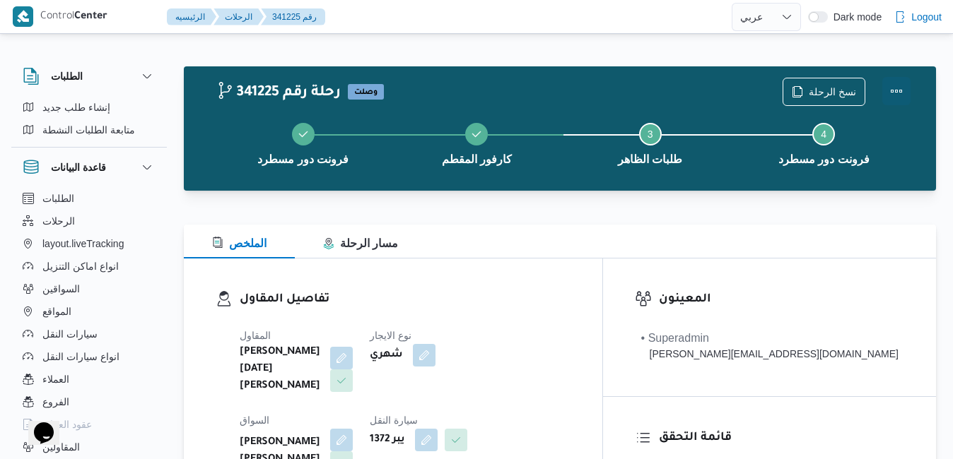
click at [899, 87] on button "Actions" at bounding box center [896, 91] width 28 height 28
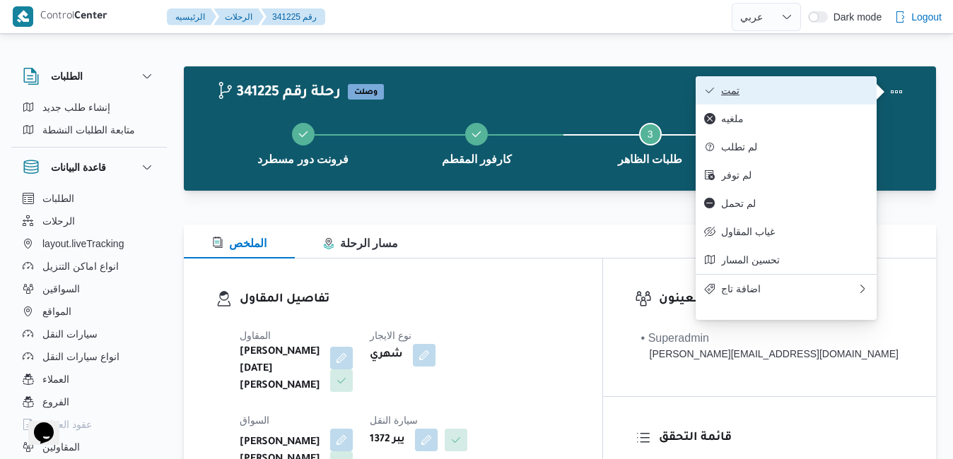
click at [814, 91] on span "تمت" at bounding box center [794, 90] width 147 height 11
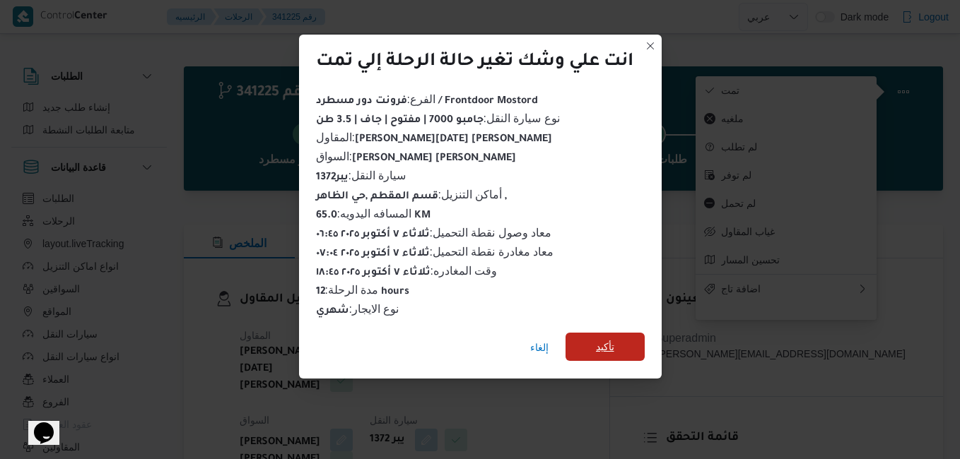
click at [609, 342] on span "تأكيد" at bounding box center [605, 347] width 18 height 17
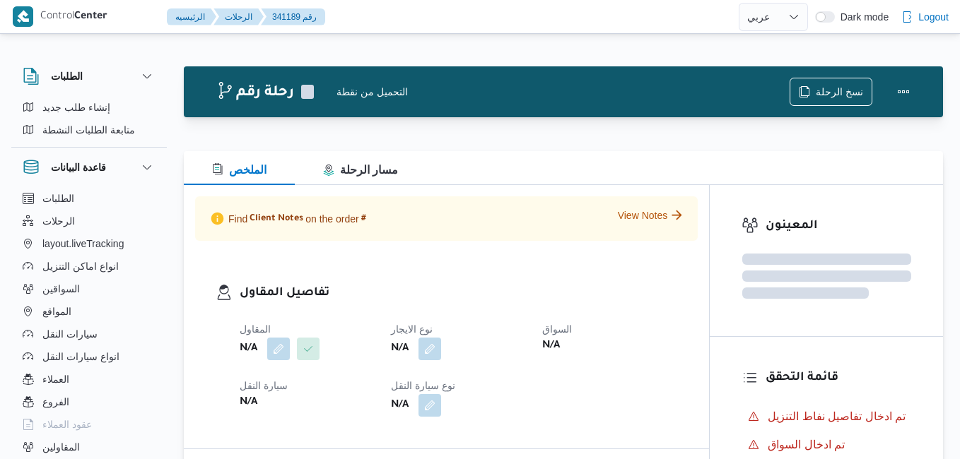
select select "ar"
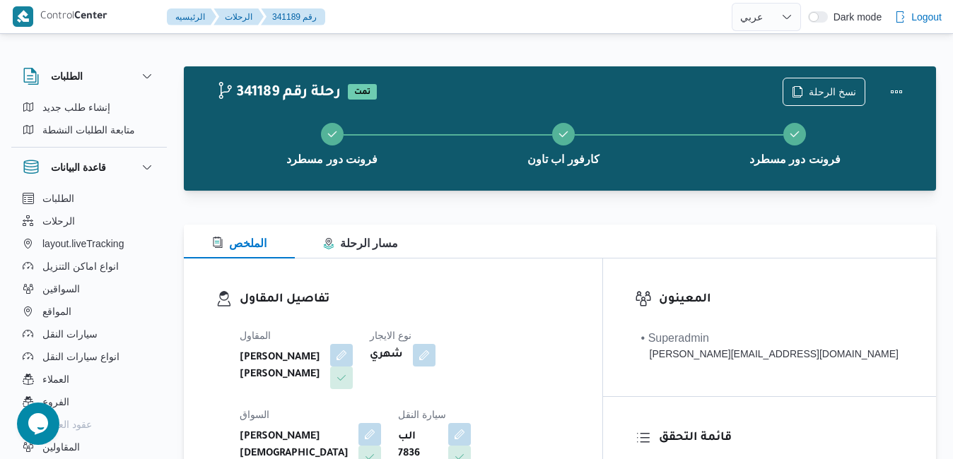
click at [602, 282] on div "تفاصيل المقاول المقاول [PERSON_NAME] [PERSON_NAME] نوع الايجار شهري السواق [PER…" at bounding box center [393, 422] width 418 height 327
click at [899, 101] on button "Actions" at bounding box center [896, 91] width 28 height 28
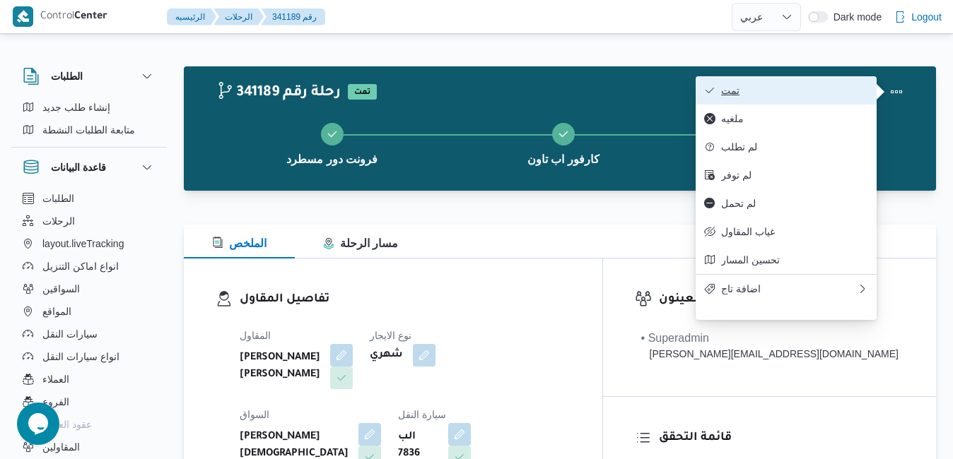
click at [813, 89] on span "تمت" at bounding box center [794, 90] width 147 height 11
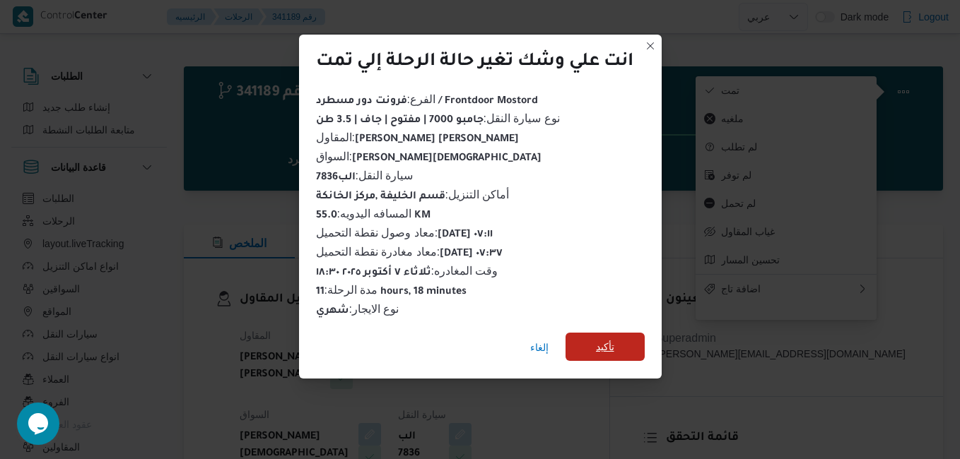
click at [608, 339] on span "تأكيد" at bounding box center [605, 347] width 18 height 17
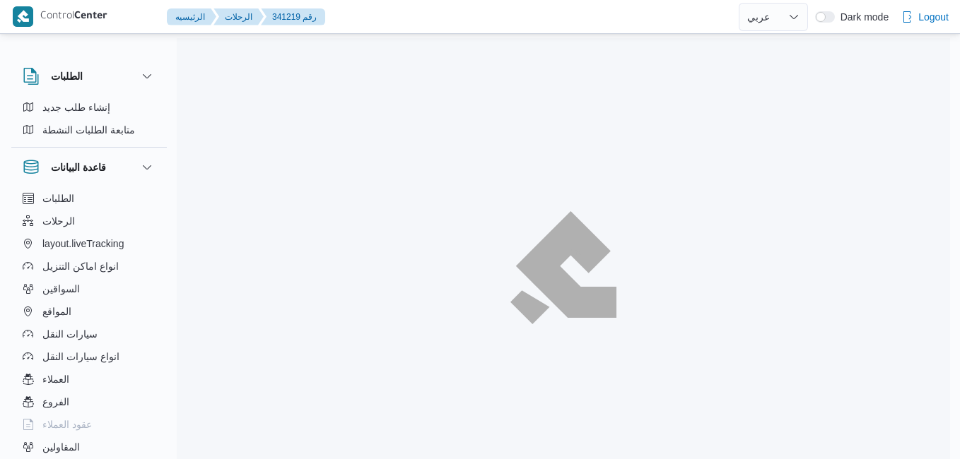
select select "ar"
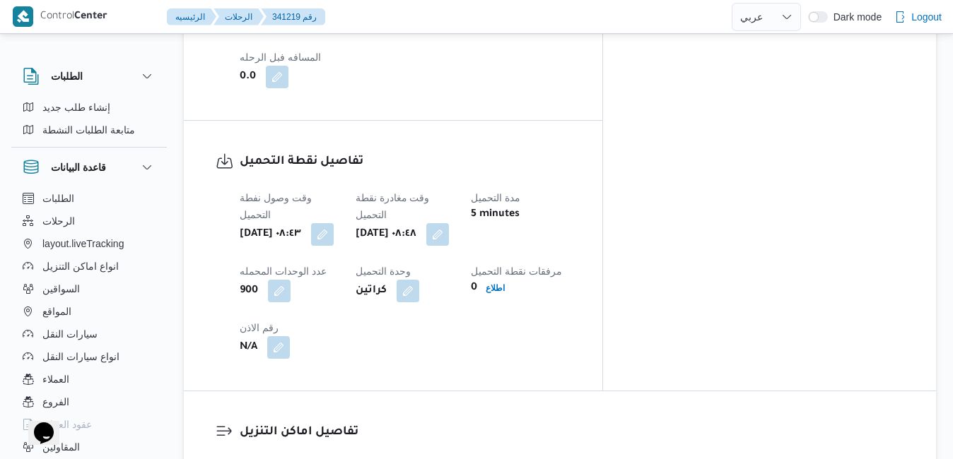
scroll to position [1159, 0]
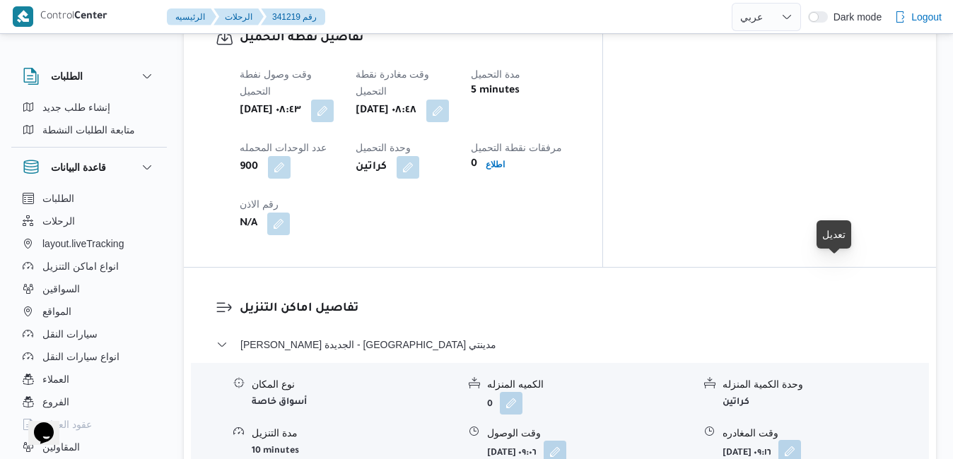
click at [801, 440] on button "button" at bounding box center [789, 451] width 23 height 23
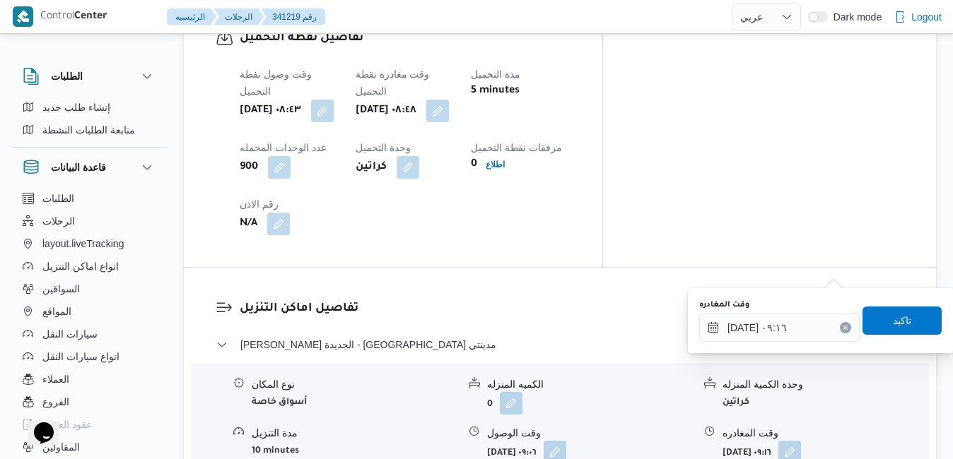
click at [842, 328] on icon "Clear input" at bounding box center [845, 328] width 6 height 6
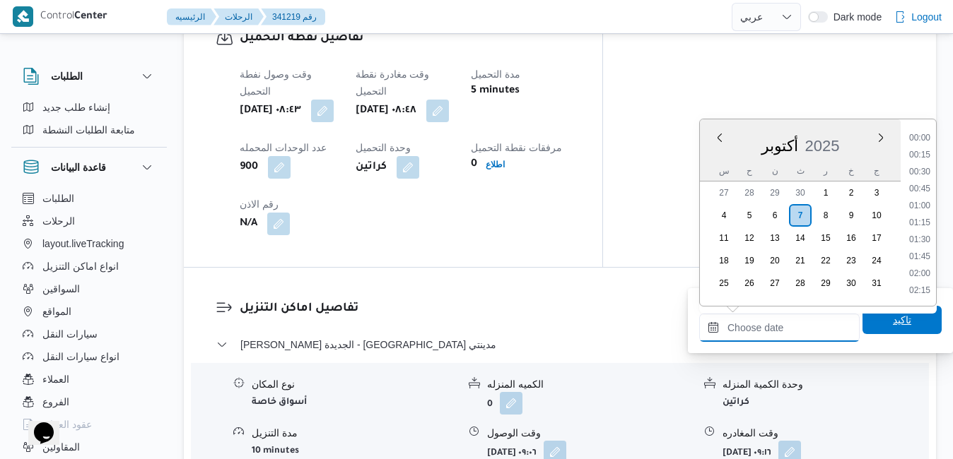
scroll to position [1305, 0]
click at [864, 324] on span "تاكيد" at bounding box center [901, 320] width 79 height 28
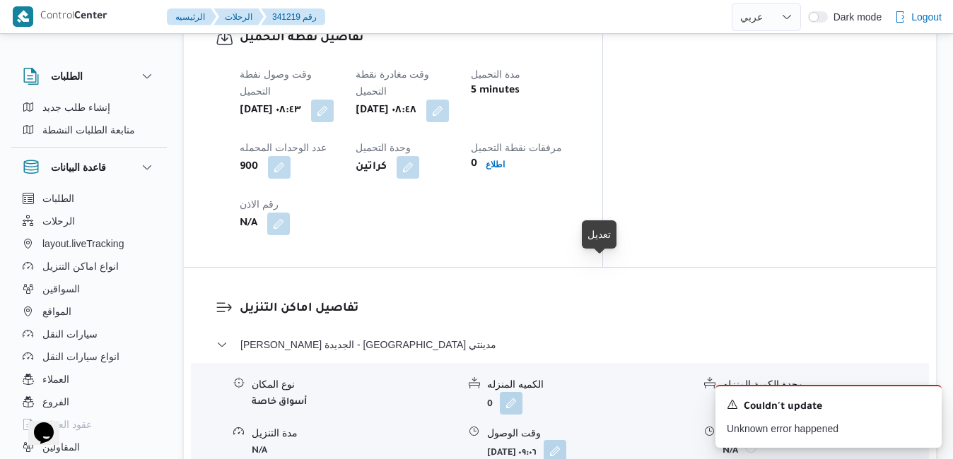
click at [566, 440] on button "button" at bounding box center [555, 451] width 23 height 23
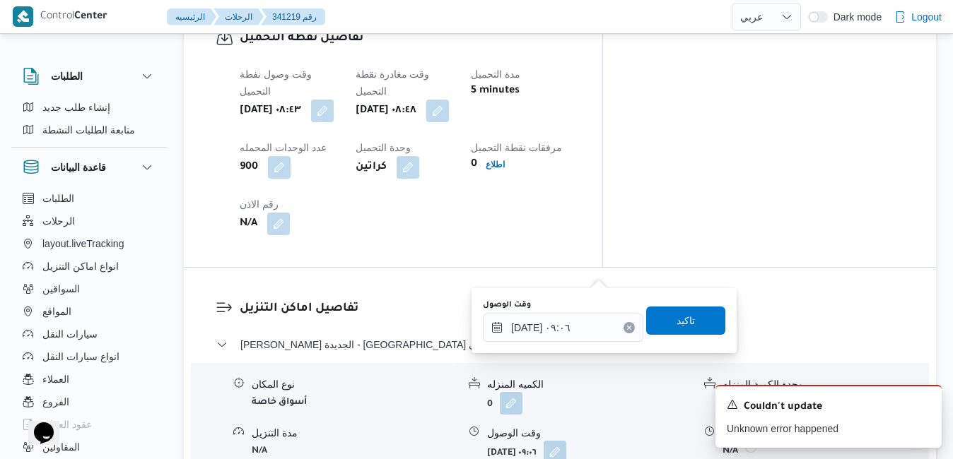
click at [628, 329] on icon "Clear input" at bounding box center [630, 328] width 4 height 4
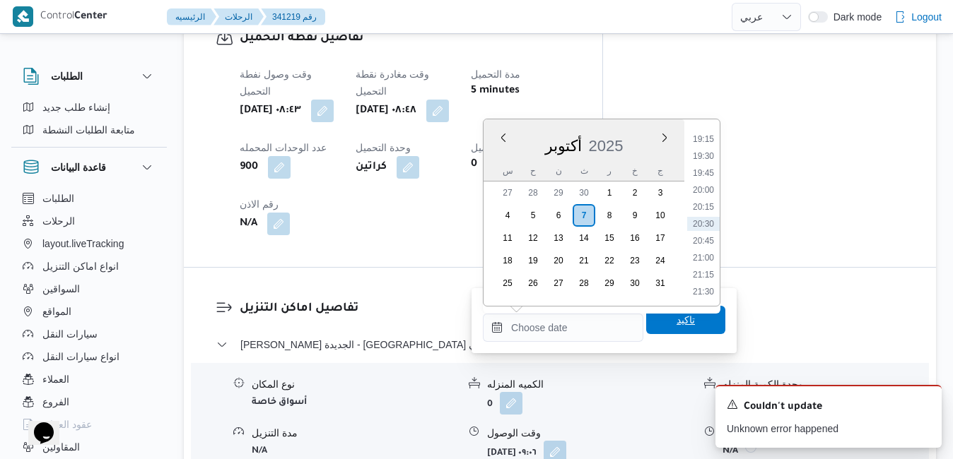
click at [652, 324] on span "تاكيد" at bounding box center [685, 320] width 79 height 28
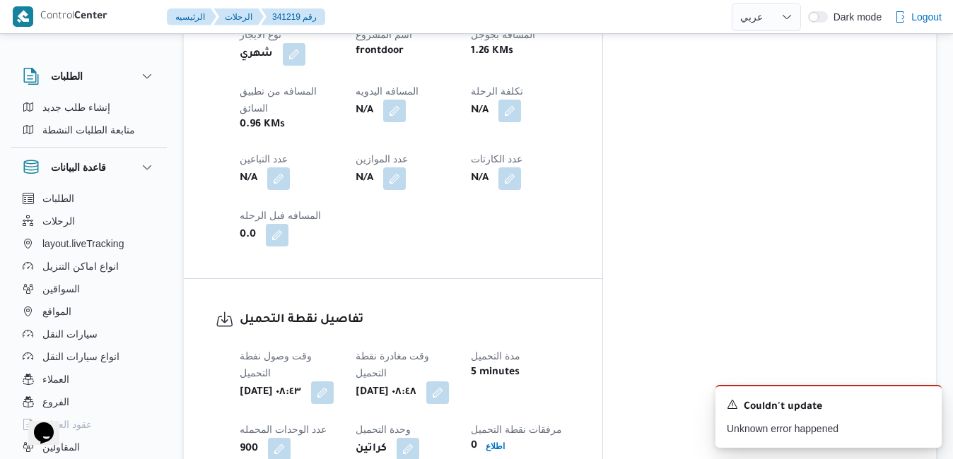
scroll to position [876, 0]
click at [449, 382] on button "button" at bounding box center [437, 393] width 23 height 23
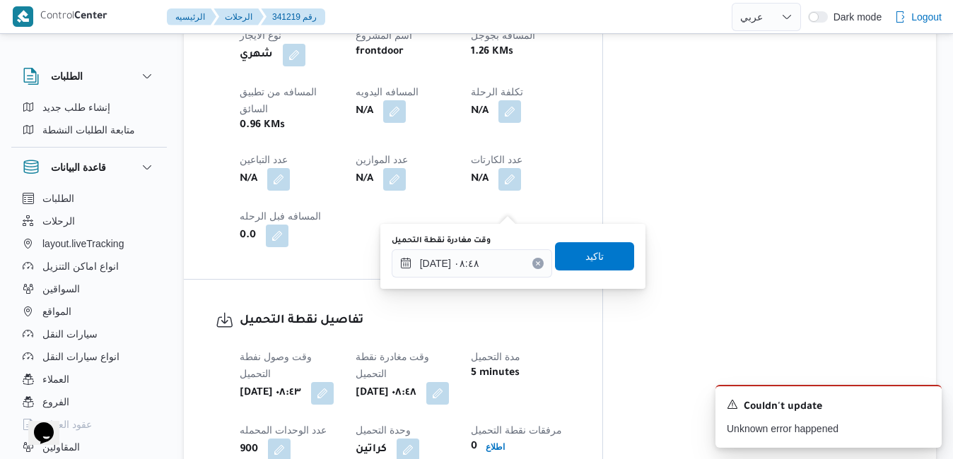
click at [532, 259] on button "Clear input" at bounding box center [537, 263] width 11 height 11
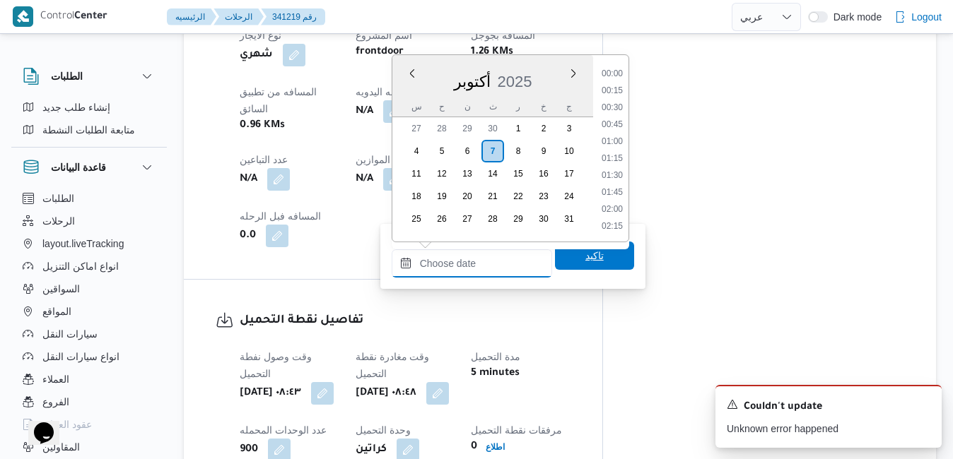
scroll to position [1305, 0]
click at [563, 264] on span "تاكيد" at bounding box center [594, 256] width 79 height 28
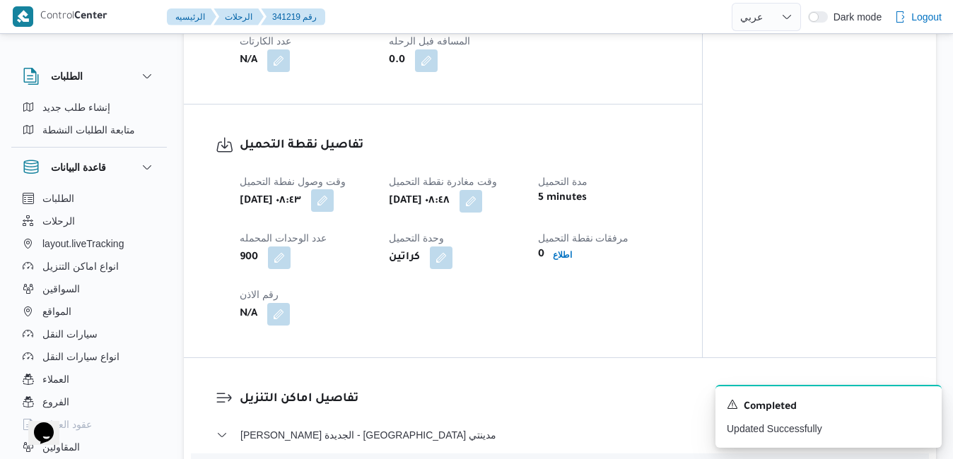
click at [334, 201] on button "button" at bounding box center [322, 200] width 23 height 23
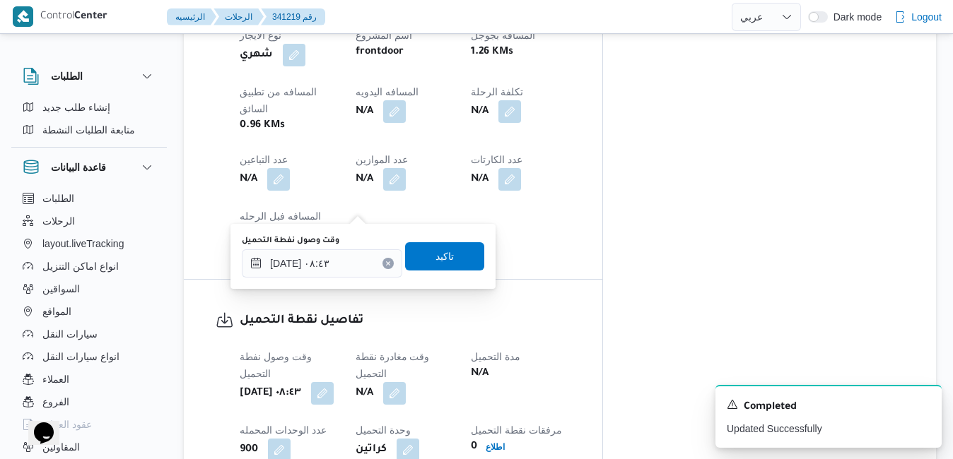
click at [387, 263] on icon "Clear input" at bounding box center [389, 264] width 4 height 4
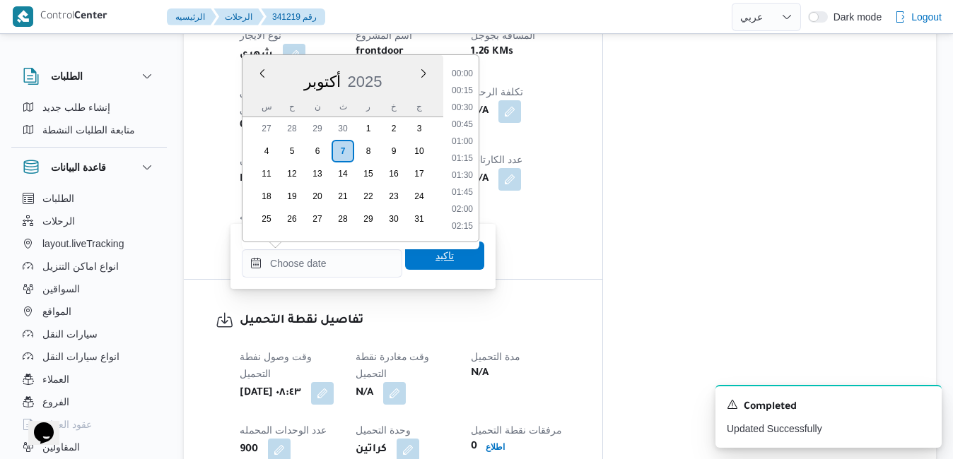
click at [414, 260] on span "تاكيد" at bounding box center [444, 256] width 79 height 28
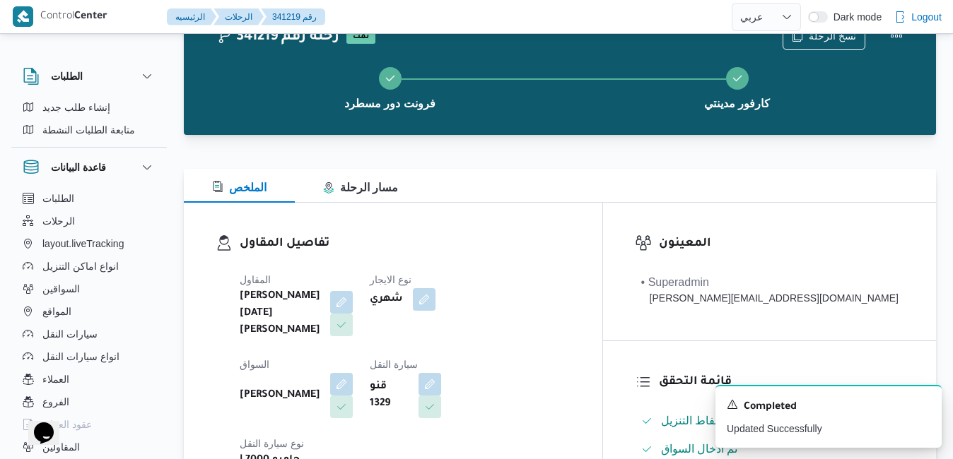
scroll to position [0, 0]
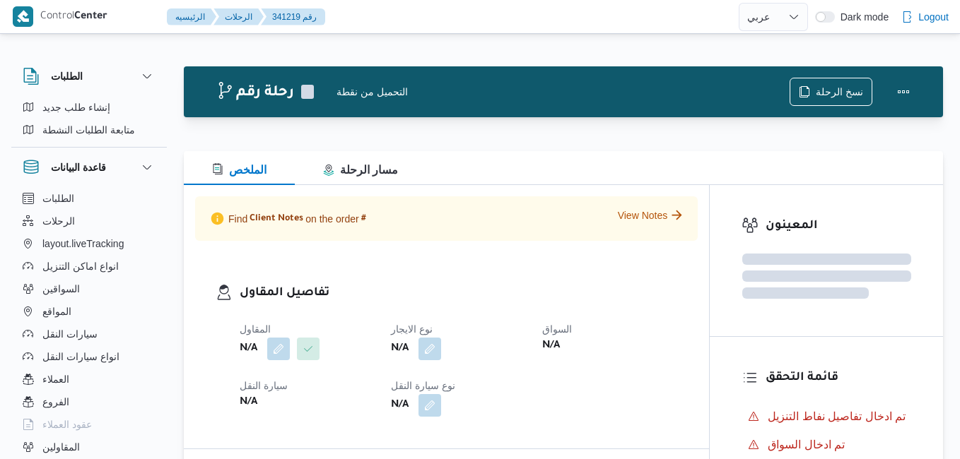
select select "ar"
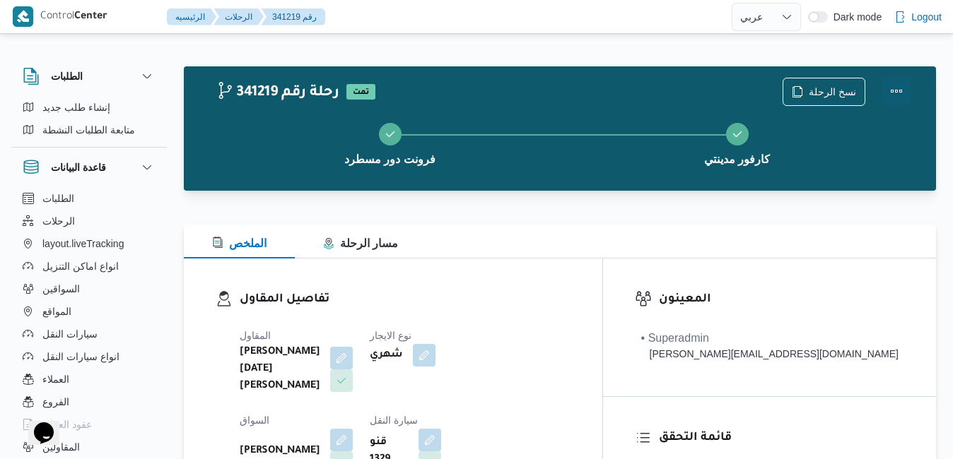
click at [900, 90] on button "Actions" at bounding box center [896, 91] width 28 height 28
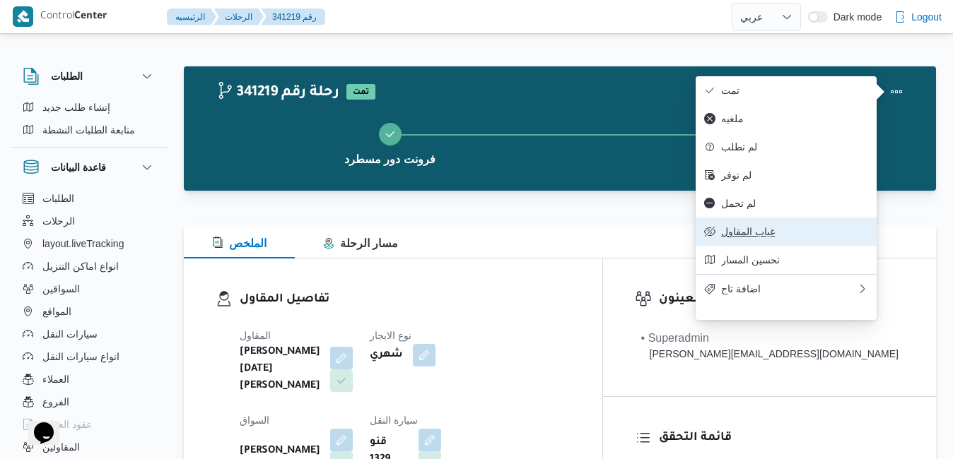
click at [763, 237] on span "غياب المقاول" at bounding box center [794, 231] width 147 height 11
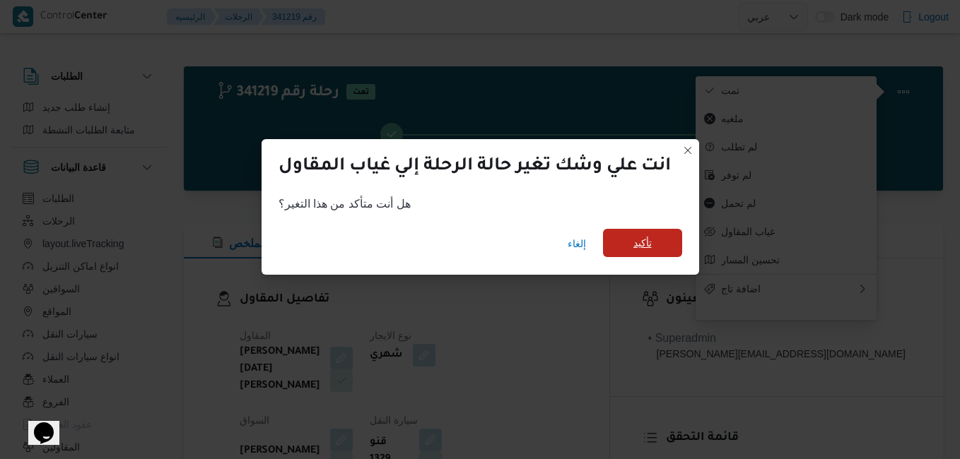
click at [641, 250] on span "تأكيد" at bounding box center [642, 243] width 18 height 17
